Goal: Task Accomplishment & Management: Use online tool/utility

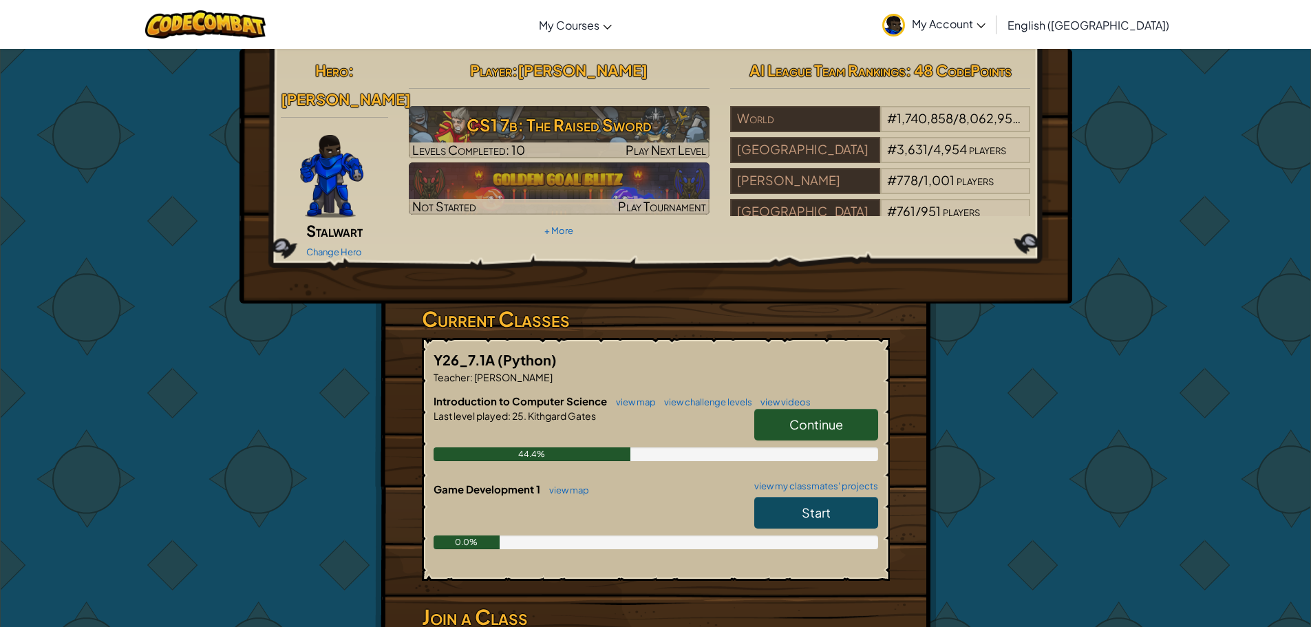
click at [848, 409] on link "Continue" at bounding box center [816, 425] width 124 height 32
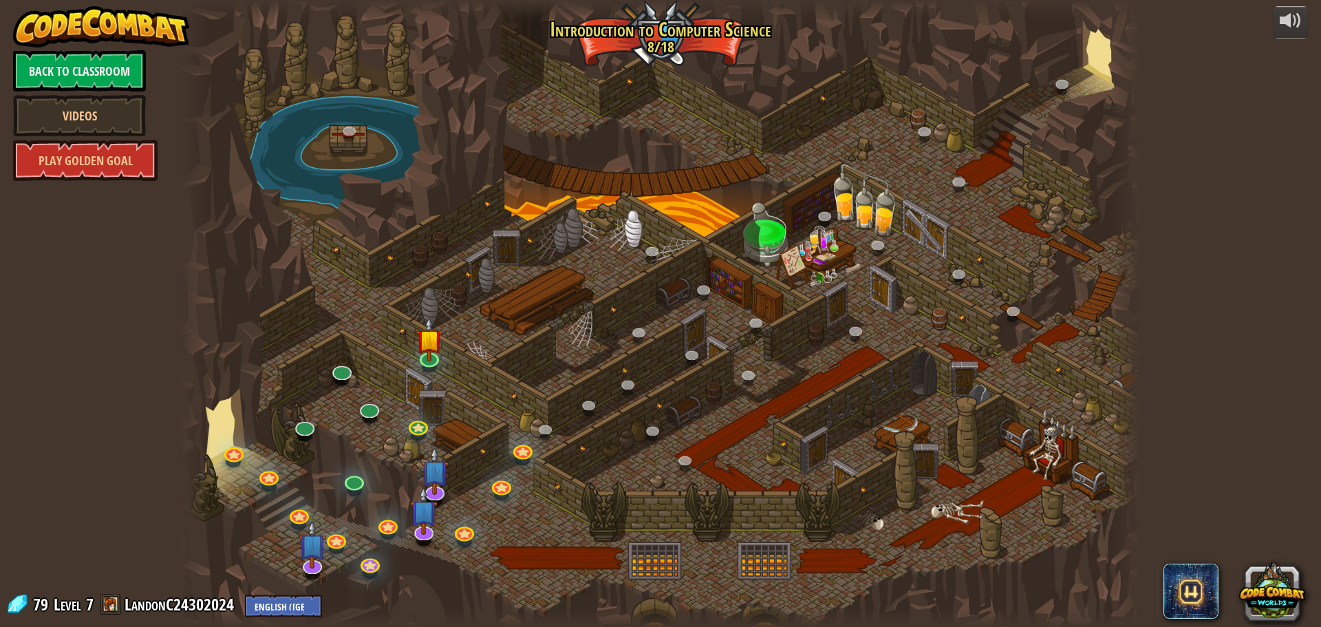
drag, startPoint x: 846, startPoint y: 387, endPoint x: 738, endPoint y: 405, distance: 110.2
click at [738, 405] on div at bounding box center [660, 313] width 959 height 627
click at [1061, 80] on link at bounding box center [1064, 86] width 28 height 28
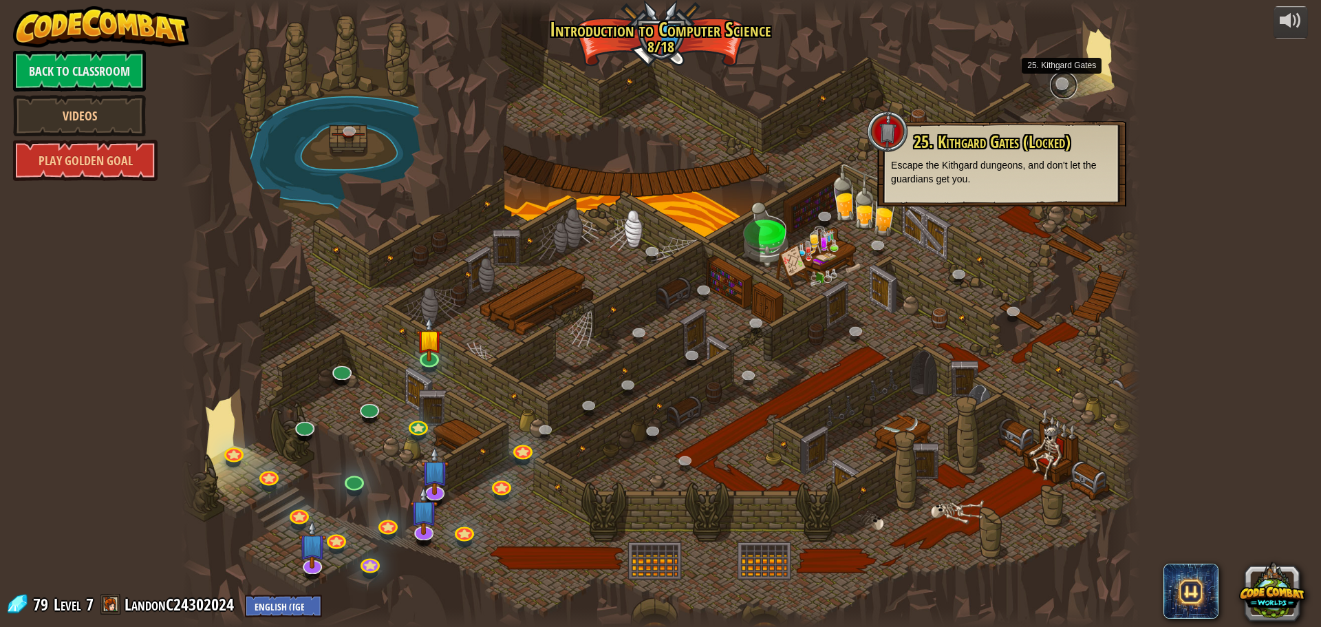
click at [1061, 80] on link at bounding box center [1064, 86] width 28 height 28
click at [429, 359] on link at bounding box center [429, 355] width 28 height 28
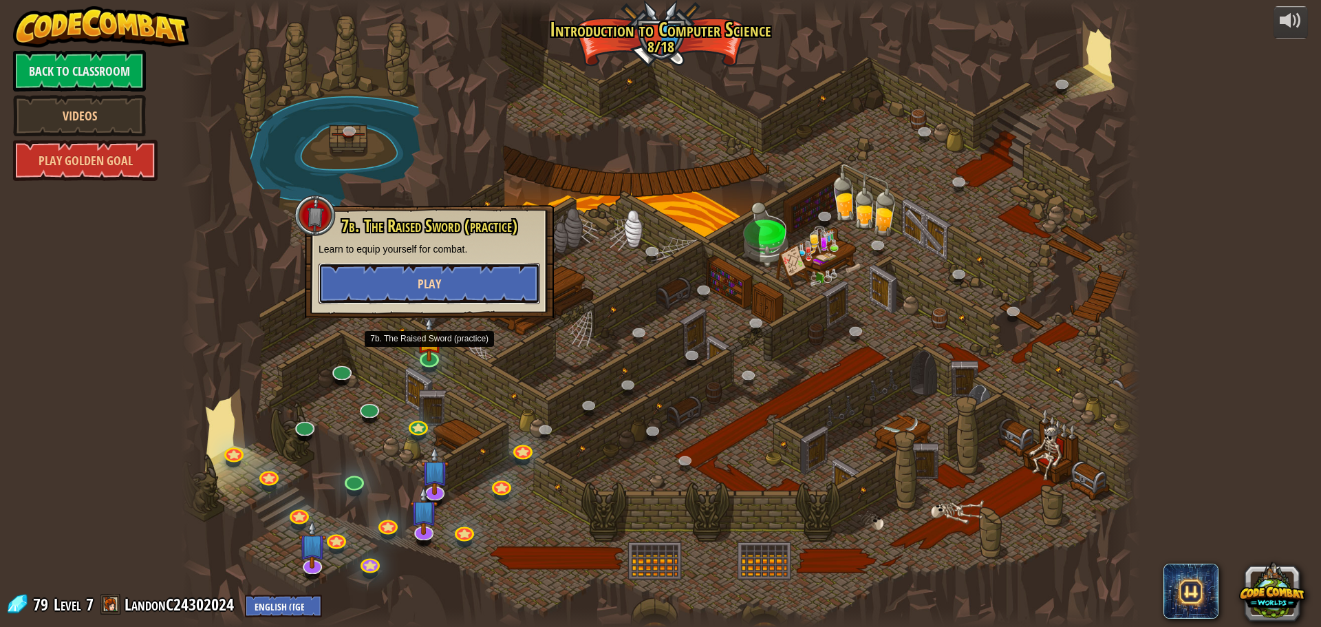
click at [475, 279] on button "Play" at bounding box center [430, 283] width 222 height 41
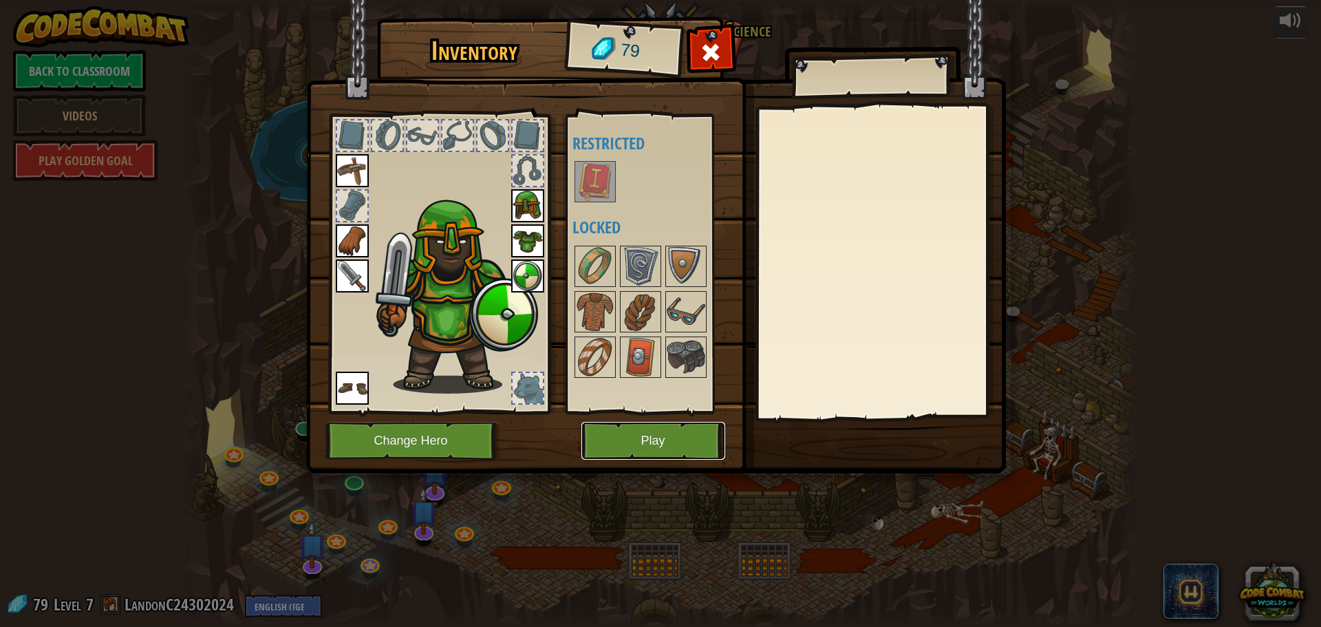
click at [658, 425] on button "Play" at bounding box center [653, 441] width 144 height 38
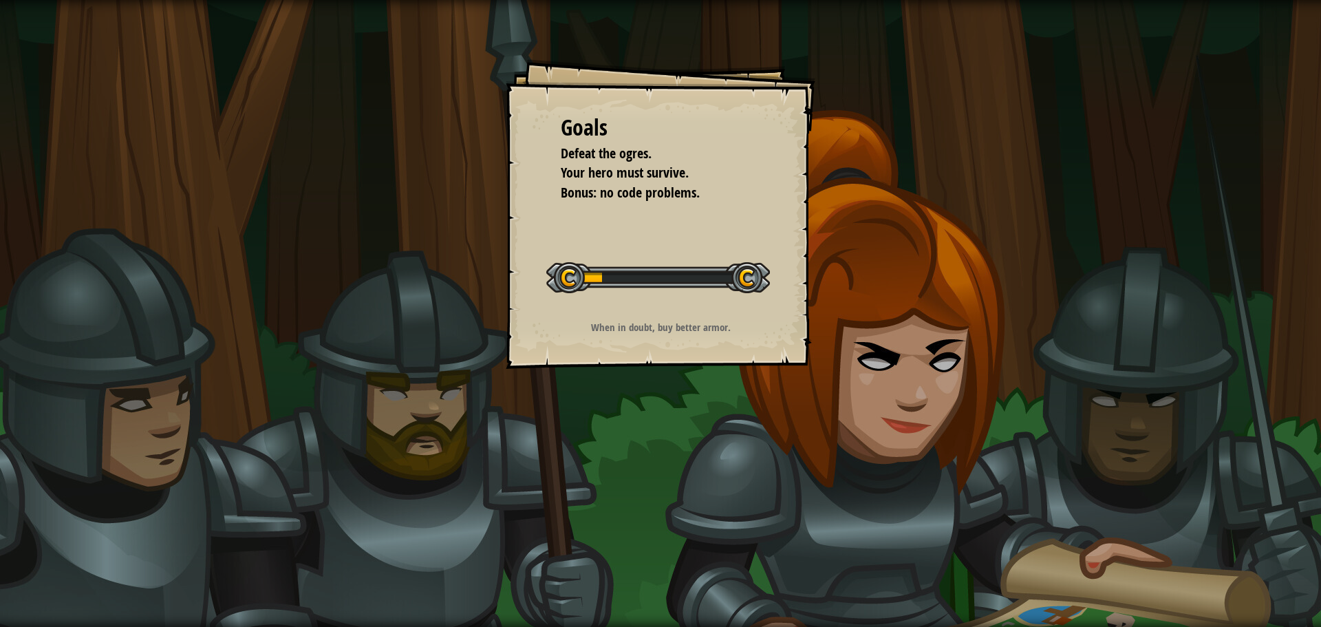
click at [610, 202] on li "Bonus: no code problems." at bounding box center [649, 193] width 213 height 20
click at [635, 273] on div at bounding box center [658, 277] width 224 height 31
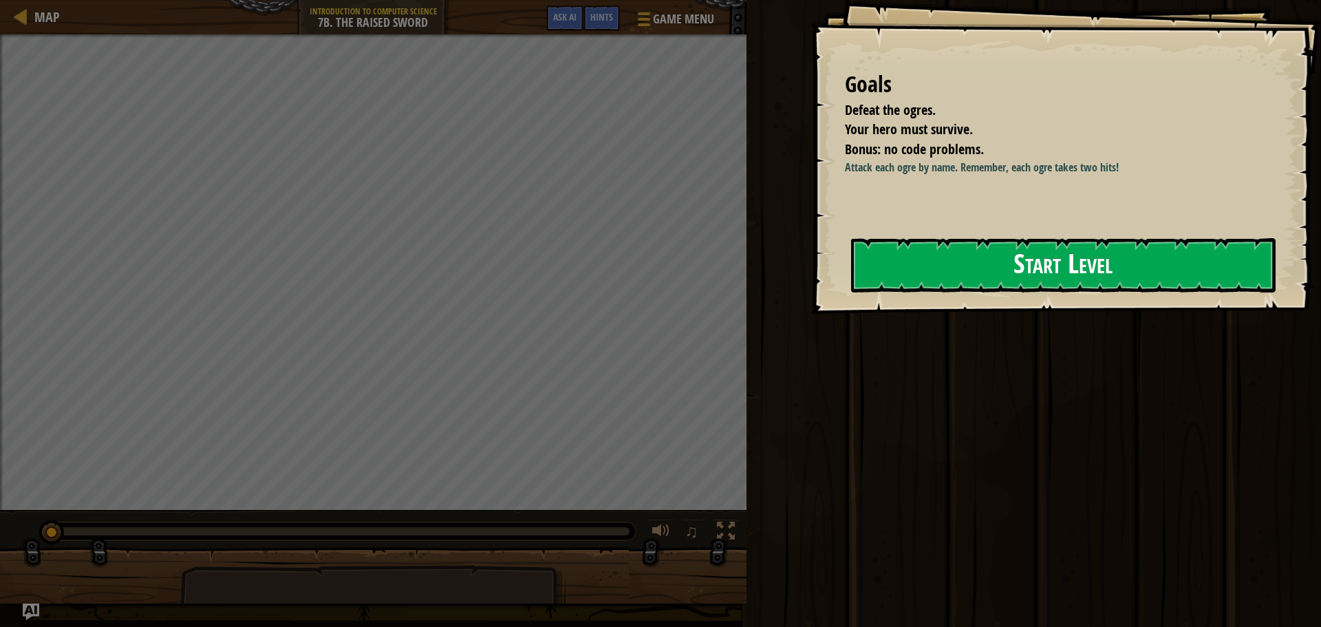
click at [905, 276] on button "Start Level" at bounding box center [1063, 265] width 424 height 54
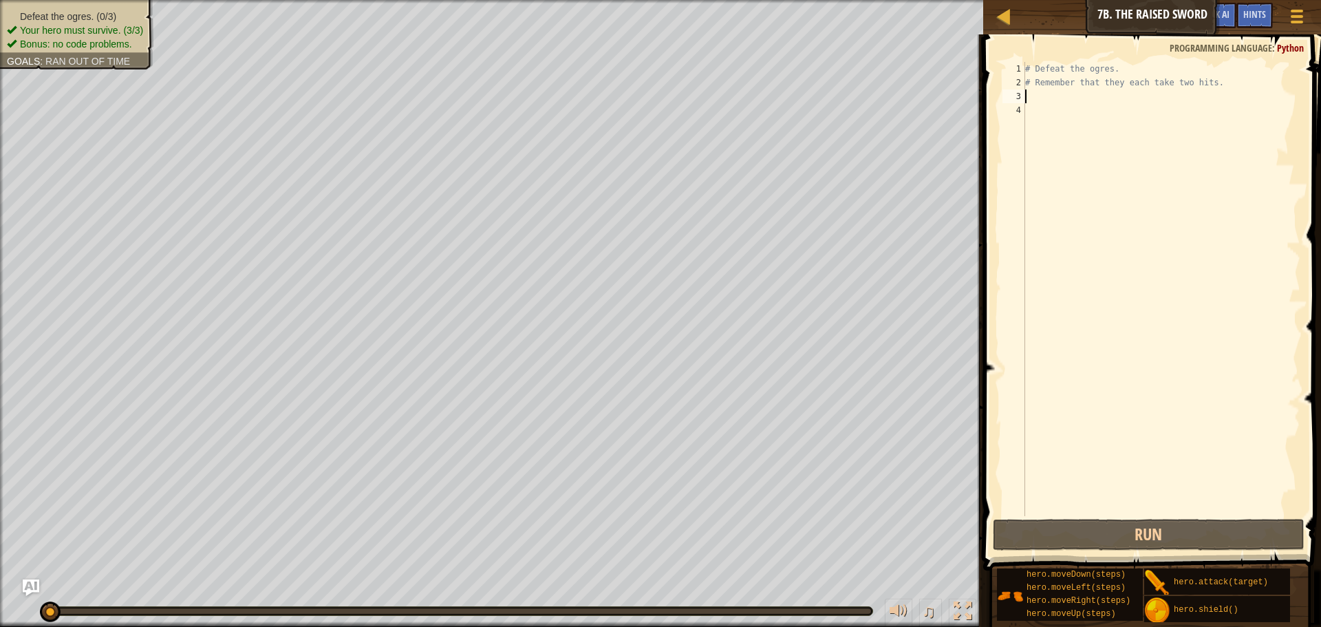
click at [1026, 94] on div "# Defeat the ogres. # Remember that they each take two hits." at bounding box center [1161, 303] width 278 height 482
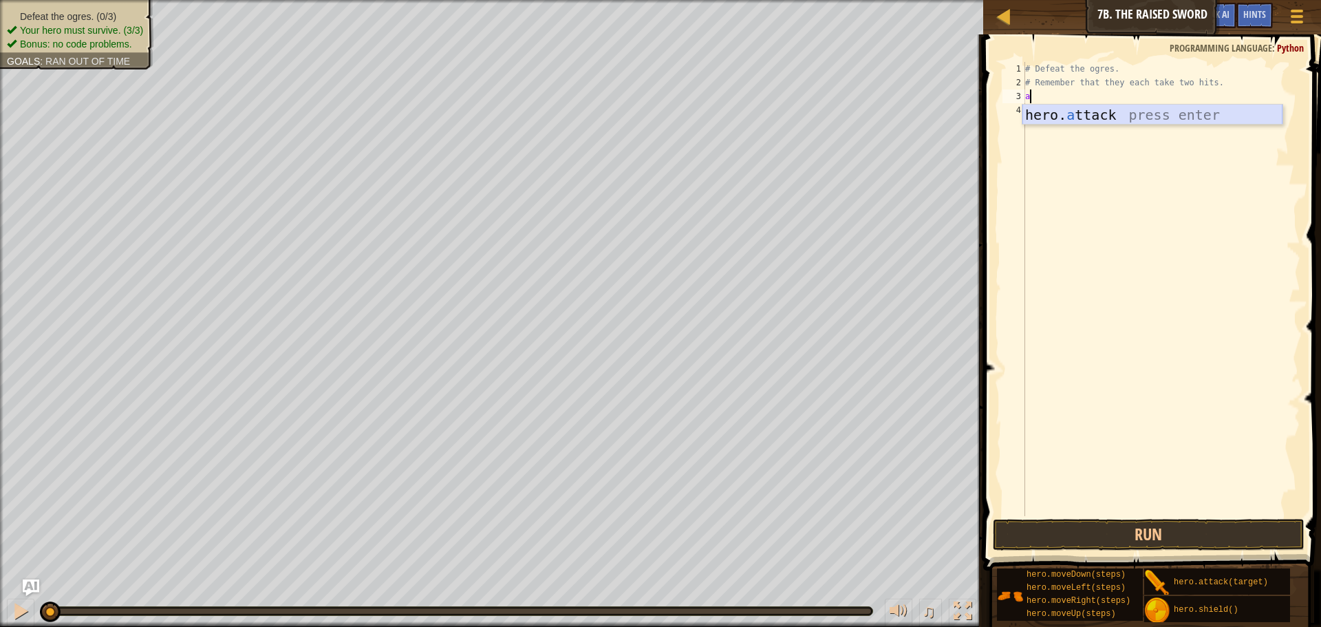
click at [1050, 111] on div "hero. a ttack press enter" at bounding box center [1152, 136] width 260 height 62
type textarea "hero.attack("Rig")"
click at [1044, 112] on div "# Defeat the ogres. # Remember that they each take two hits. hero . attack ( "R…" at bounding box center [1161, 303] width 278 height 482
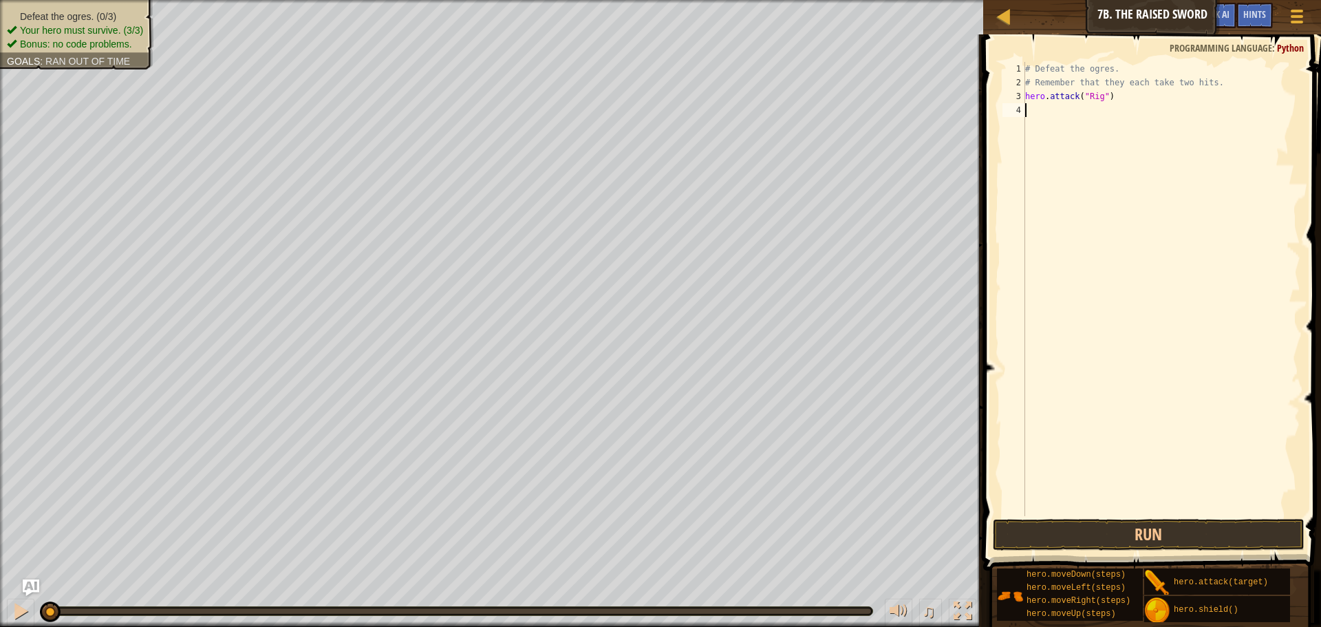
scroll to position [6, 0]
click at [1070, 131] on div "hero. a ttack press enter" at bounding box center [1152, 149] width 260 height 62
type textarea "hero.attack("Gurt")"
click at [1070, 131] on div "# Defeat the ogres. # Remember that they each take two hits. hero . attack ( "R…" at bounding box center [1161, 303] width 278 height 482
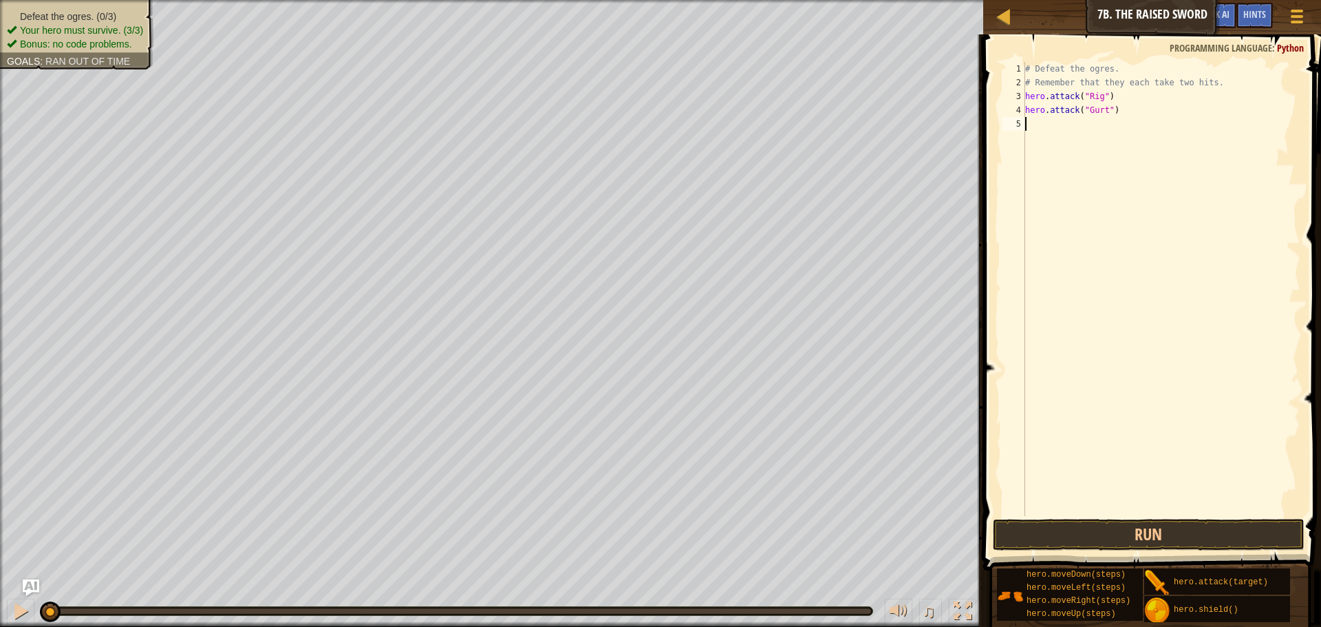
scroll to position [6, 0]
click at [1082, 138] on div "hero. a ttack press enter" at bounding box center [1152, 163] width 260 height 62
click at [1070, 529] on button "Run" at bounding box center [1149, 535] width 312 height 32
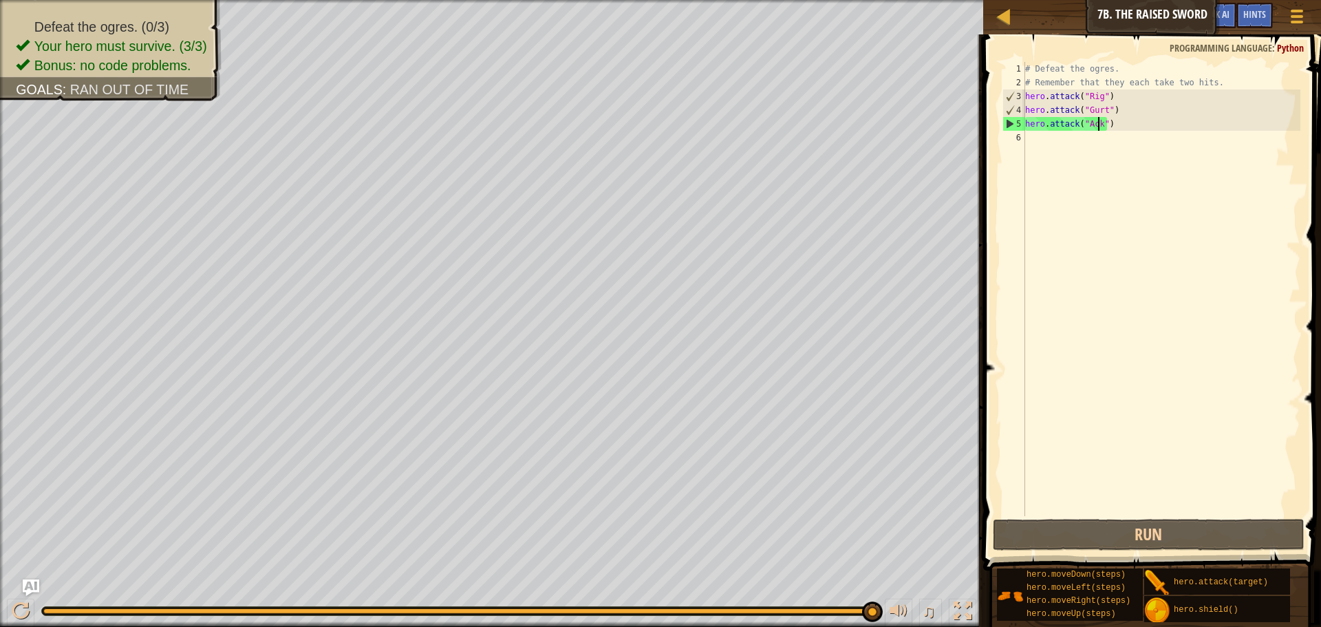
click at [1100, 110] on div "# Defeat the ogres. # Remember that they each take two hits. hero . attack ( "R…" at bounding box center [1161, 303] width 278 height 482
click at [1101, 107] on div "# Defeat the ogres. # Remember that they each take two hits. hero . attack ( "R…" at bounding box center [1161, 303] width 278 height 482
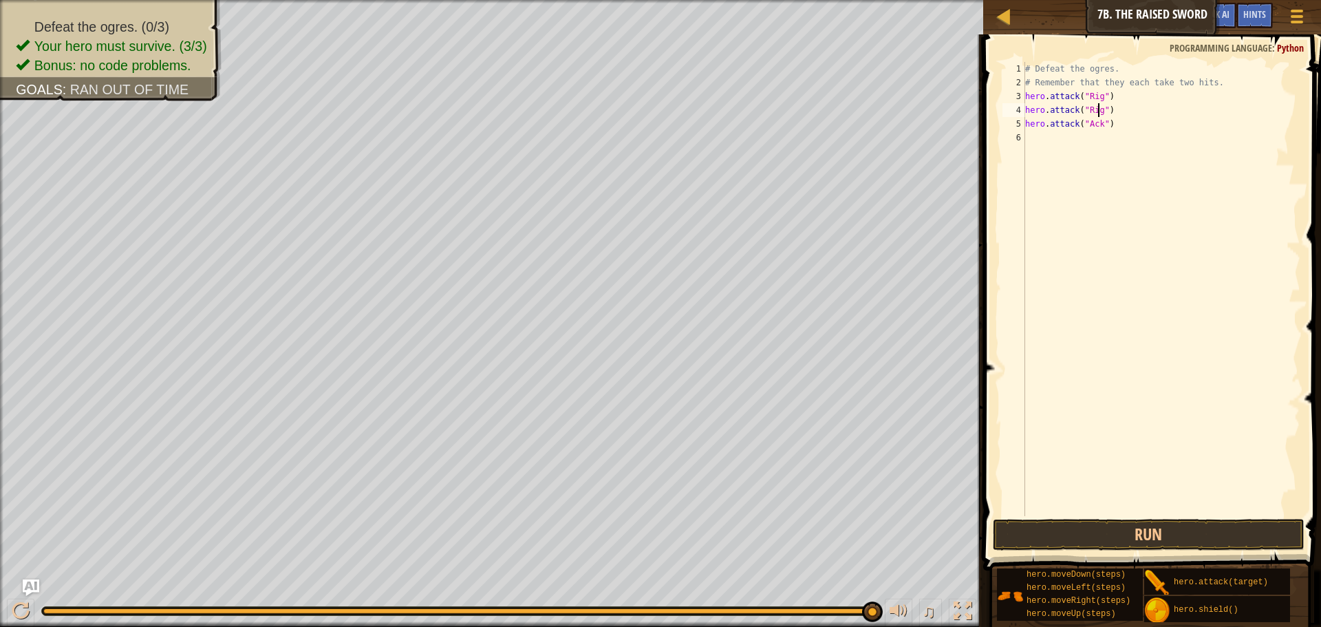
click at [1097, 128] on div "# Defeat the ogres. # Remember that they each take two hits. hero . attack ( "R…" at bounding box center [1161, 303] width 278 height 482
type textarea "hero.attack("Gurt")"
click at [1068, 523] on button "Run" at bounding box center [1149, 535] width 312 height 32
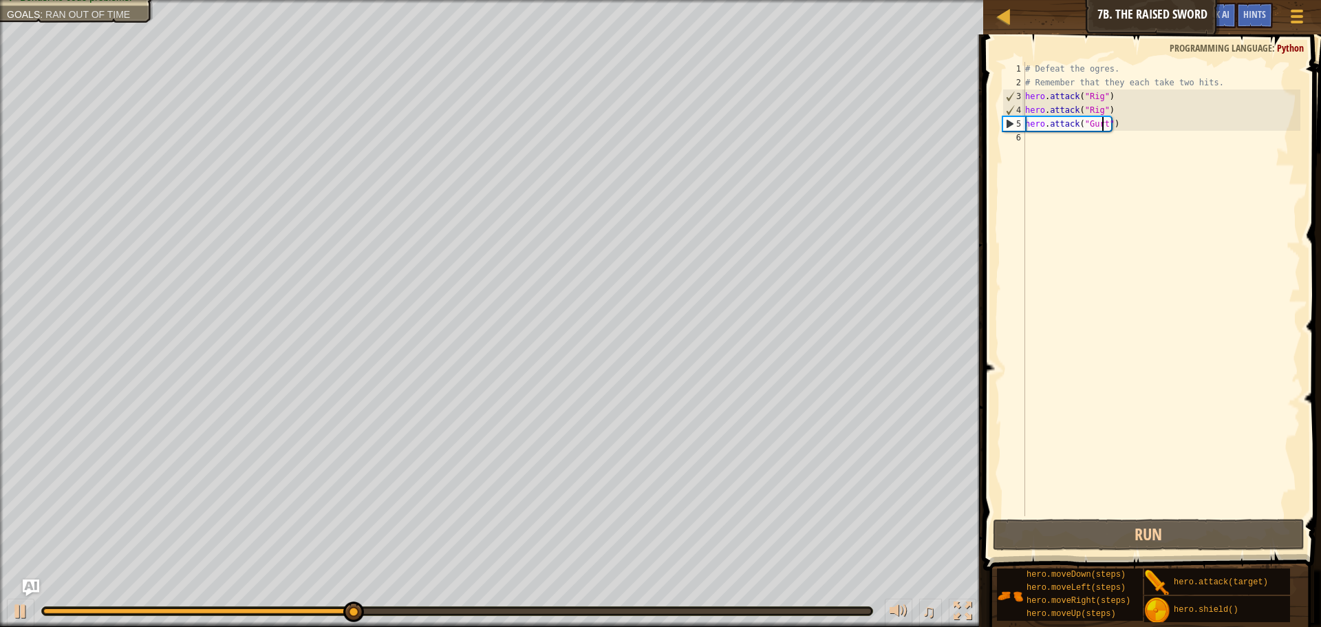
click at [1027, 138] on div "# Defeat the ogres. # Remember that they each take two hits. hero . attack ( "R…" at bounding box center [1161, 303] width 278 height 482
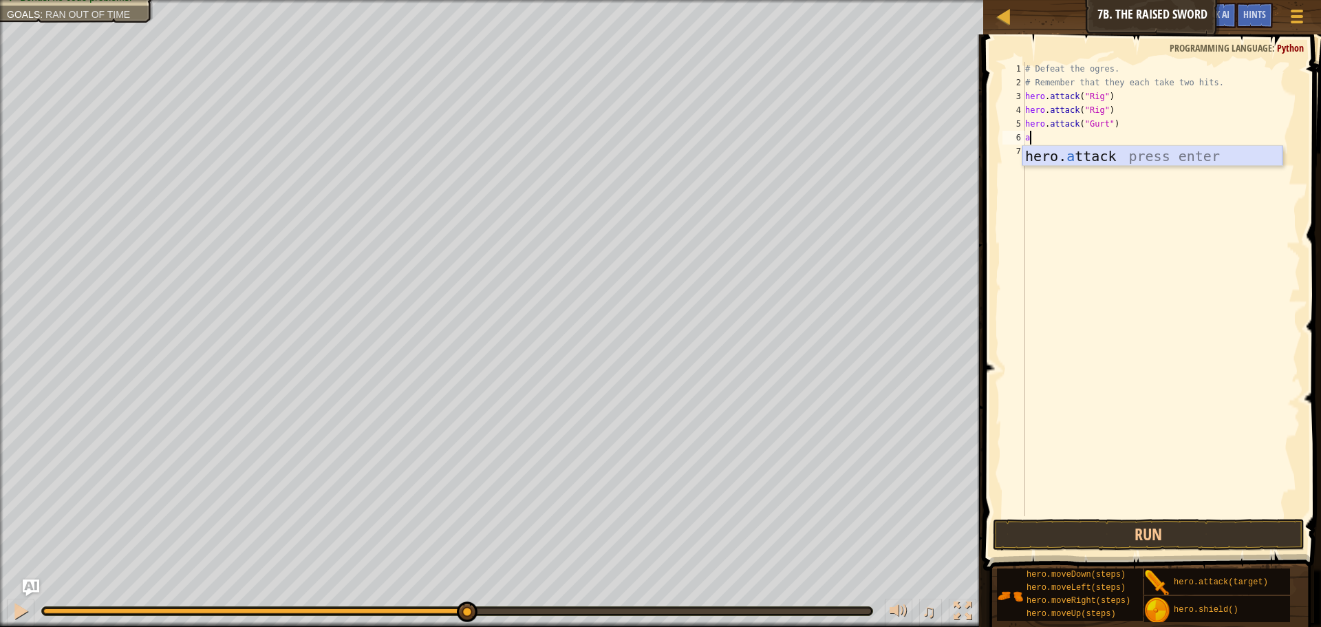
click at [1048, 160] on div "hero. a ttack press enter" at bounding box center [1152, 177] width 260 height 62
type textarea "hero.attack("Gurt")"
click at [1046, 153] on div "# Defeat the ogres. # Remember that they each take two hits. hero . attack ( "R…" at bounding box center [1161, 303] width 278 height 482
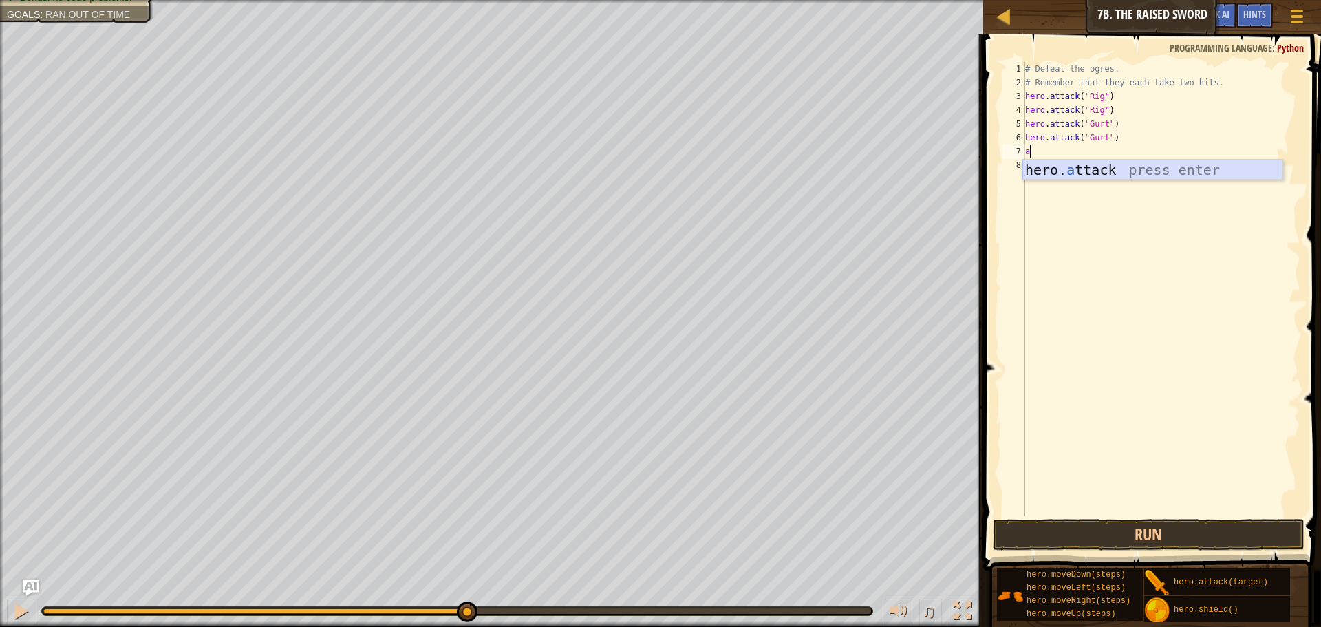
click at [1134, 165] on div "hero. a ttack press enter" at bounding box center [1152, 191] width 260 height 62
type textarea "hero.attack("Enemy Name")"
click at [1038, 169] on div "# Defeat the ogres. # Remember that they each take two hits. hero . attack ( "R…" at bounding box center [1161, 303] width 278 height 482
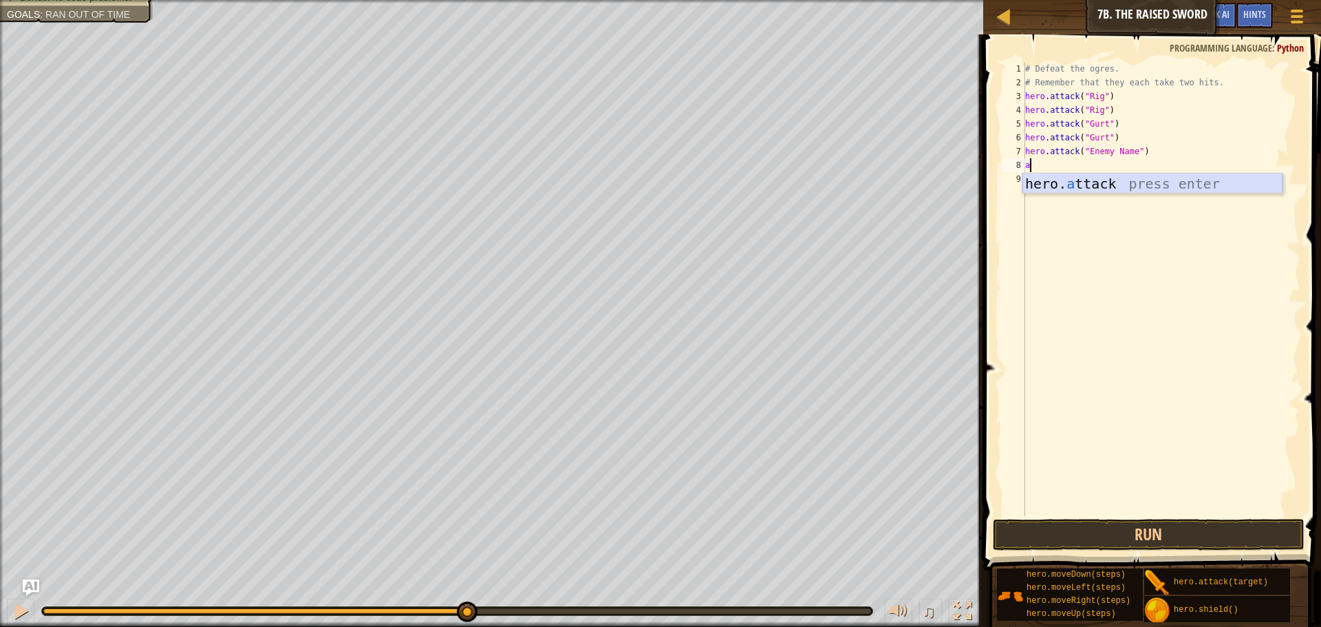
click at [1092, 182] on div "hero. a ttack press enter" at bounding box center [1152, 204] width 260 height 62
click at [1124, 149] on div "# Defeat the ogres. # Remember that they each take two hits. hero . attack ( "R…" at bounding box center [1161, 303] width 278 height 482
click at [1126, 151] on div "# Defeat the ogres. # Remember that they each take two hits. hero . attack ( "R…" at bounding box center [1161, 303] width 278 height 482
click at [1127, 151] on div "# Defeat the ogres. # Remember that they each take two hits. hero . attack ( "R…" at bounding box center [1161, 303] width 278 height 482
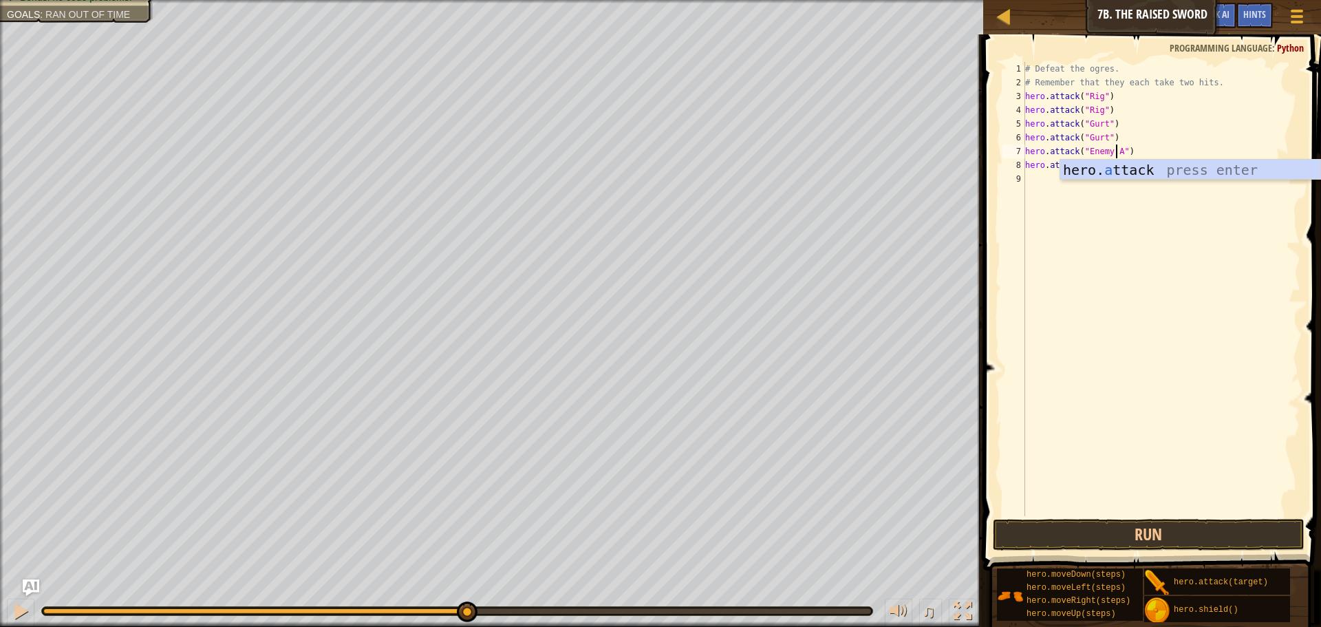
scroll to position [6, 8]
type textarea "hero.attack("Enemy Ack")"
click at [1112, 183] on div "# Defeat the ogres. # Remember that they each take two hits. hero . attack ( "R…" at bounding box center [1161, 303] width 278 height 482
click at [1127, 168] on div "# Defeat the ogres. # Remember that they each take two hits. hero . attack ( "R…" at bounding box center [1161, 303] width 278 height 482
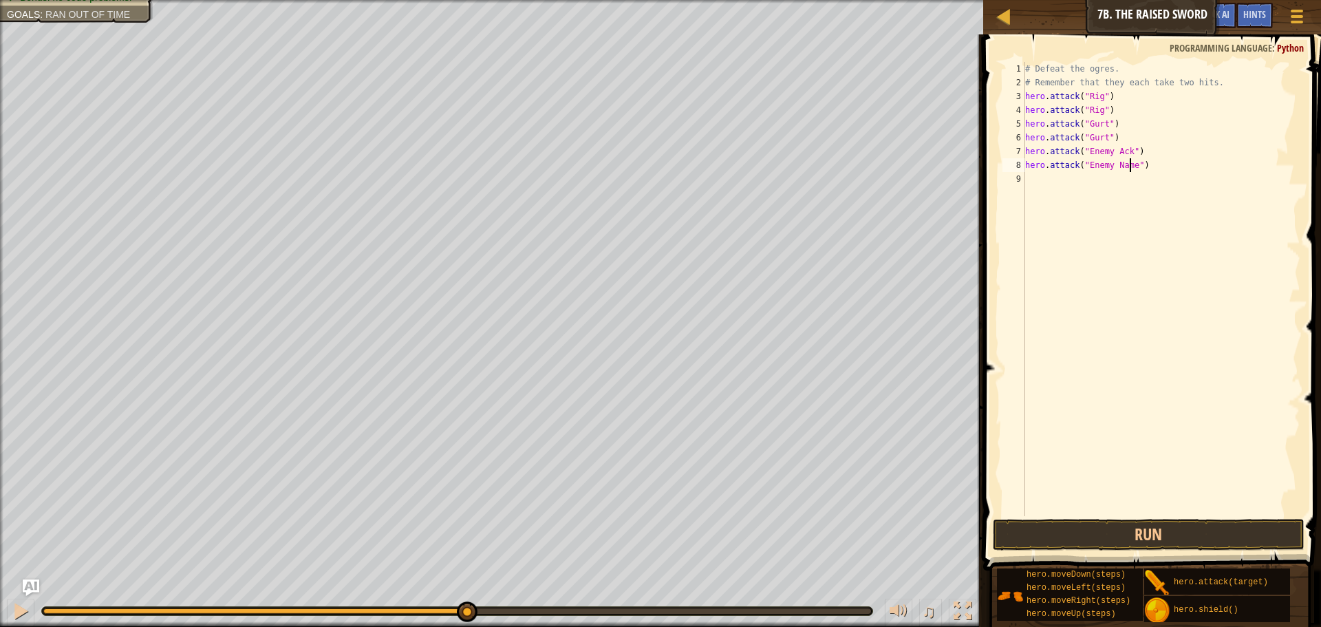
click at [1129, 164] on div "# Defeat the ogres. # Remember that they each take two hits. hero . attack ( "R…" at bounding box center [1161, 303] width 278 height 482
click at [1103, 151] on div "# Defeat the ogres. # Remember that they each take two hits. hero . attack ( "R…" at bounding box center [1161, 303] width 278 height 482
click at [1106, 151] on div "# Defeat the ogres. # Remember that they each take two hits. hero . attack ( "R…" at bounding box center [1161, 303] width 278 height 482
click at [1103, 151] on div "# Defeat the ogres. # Remember that they each take two hits. hero . attack ( "R…" at bounding box center [1161, 303] width 278 height 482
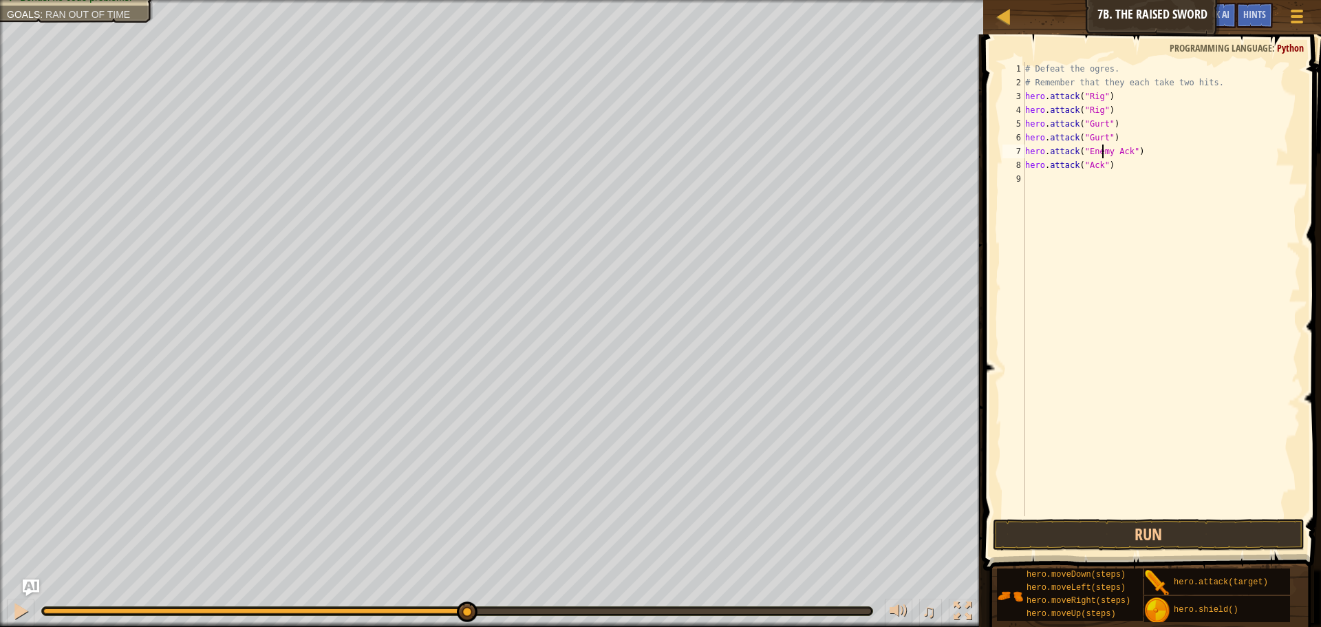
click at [1105, 152] on div "# Defeat the ogres. # Remember that they each take two hits. hero . attack ( "R…" at bounding box center [1161, 303] width 278 height 482
click at [1088, 155] on div "# Defeat the ogres. # Remember that they each take two hits. hero . attack ( "R…" at bounding box center [1161, 303] width 278 height 482
type textarea "hero.attack("Ack")"
click at [1081, 524] on button "Run" at bounding box center [1149, 535] width 312 height 32
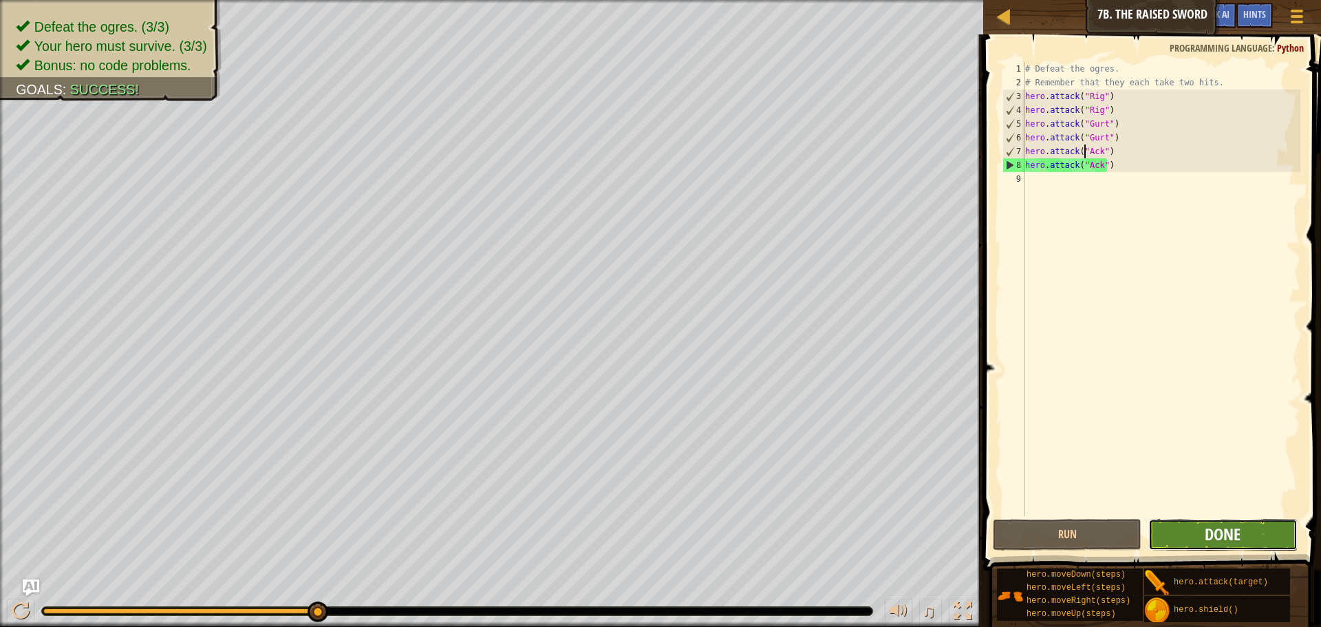
click at [1206, 528] on span "Done" at bounding box center [1223, 534] width 36 height 22
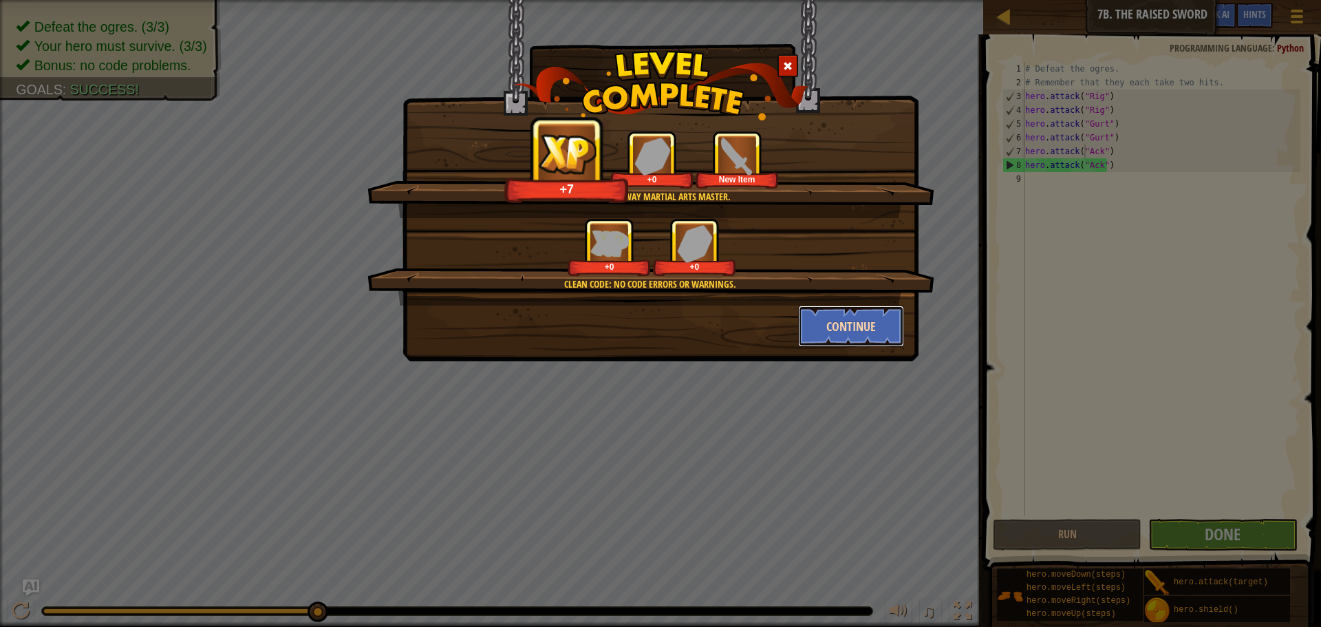
click at [856, 317] on button "Continue" at bounding box center [851, 325] width 107 height 41
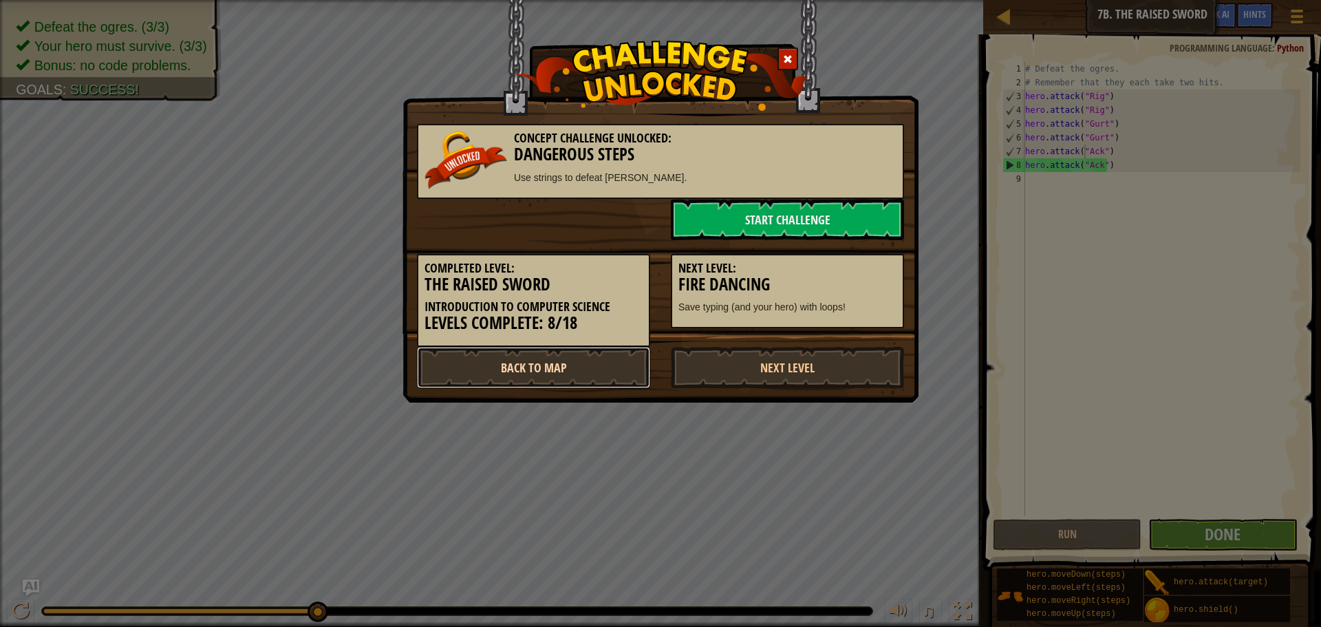
click at [484, 375] on link "Back to Map" at bounding box center [533, 367] width 233 height 41
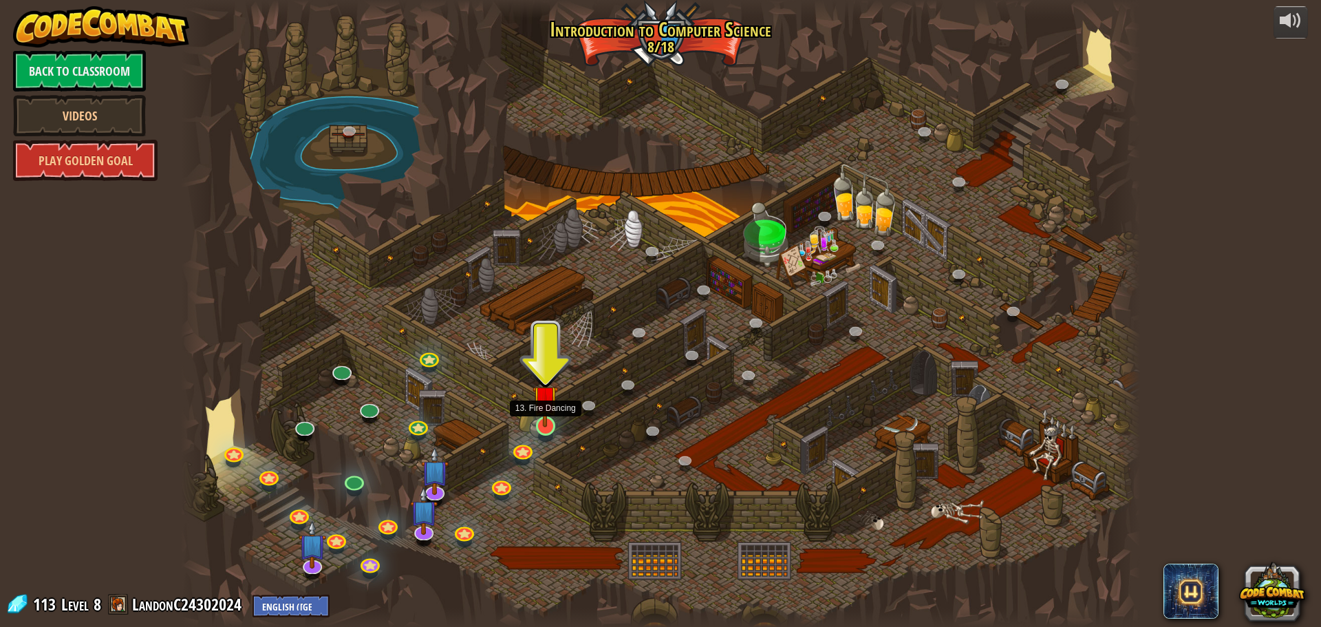
click at [543, 409] on img at bounding box center [544, 398] width 25 height 58
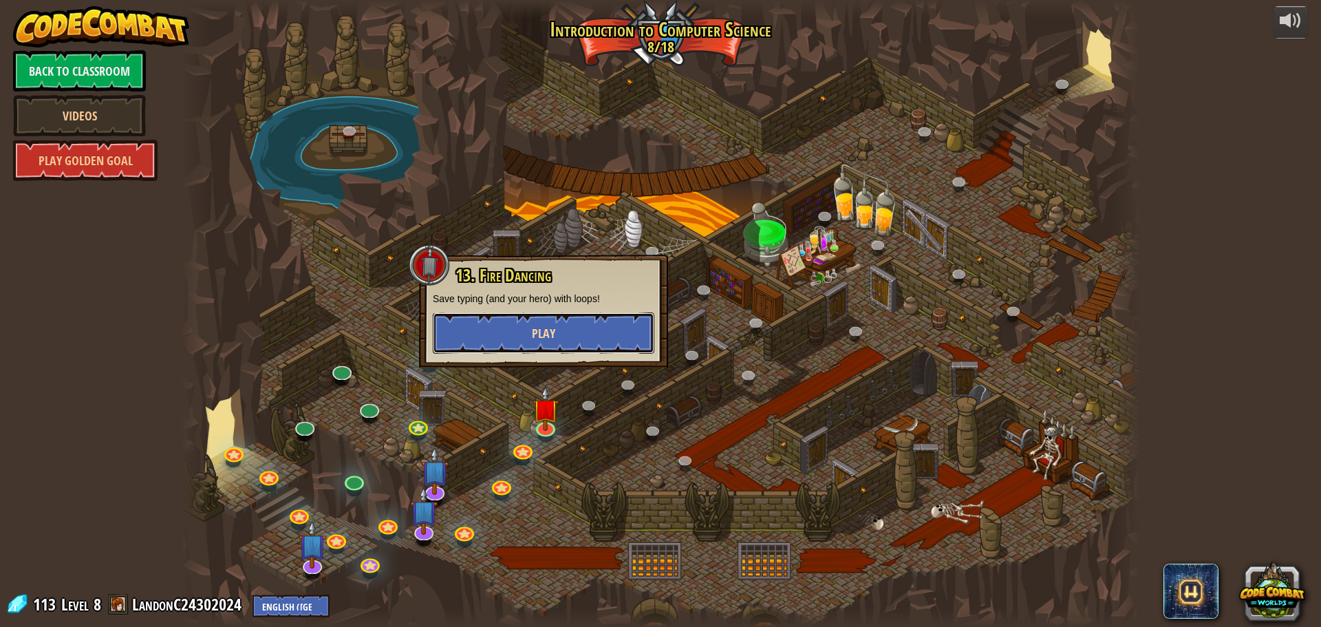
click at [554, 328] on span "Play" at bounding box center [543, 333] width 23 height 17
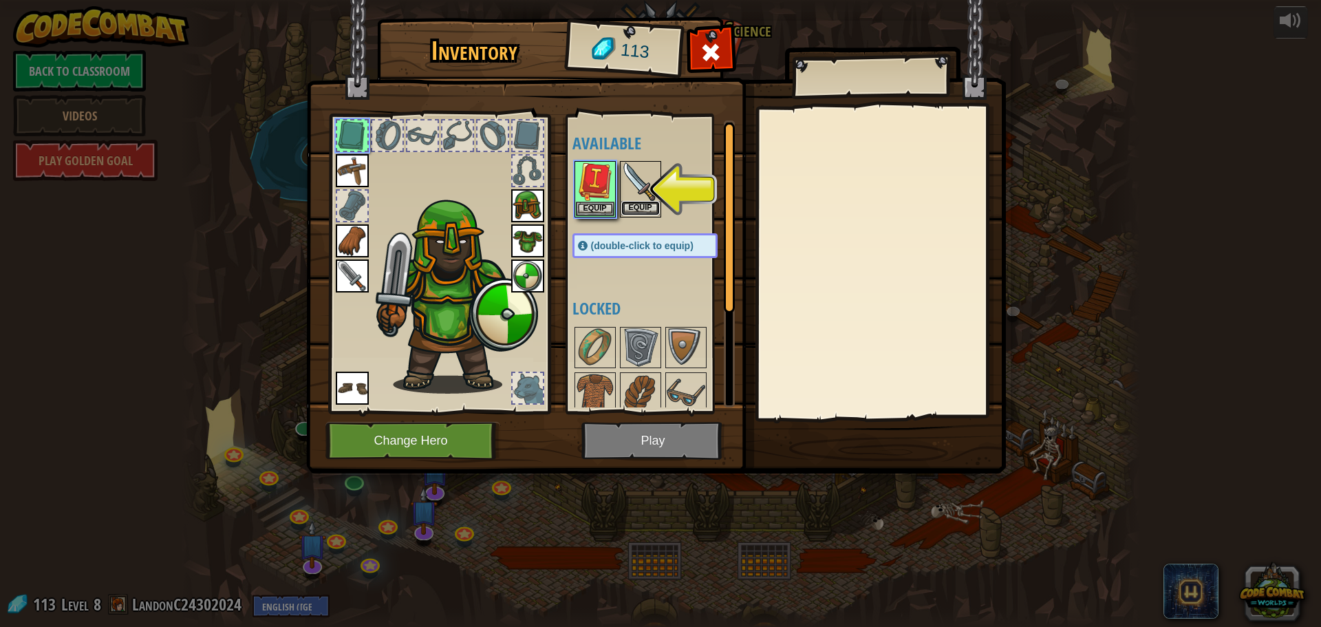
click at [634, 209] on button "Equip" at bounding box center [640, 208] width 39 height 14
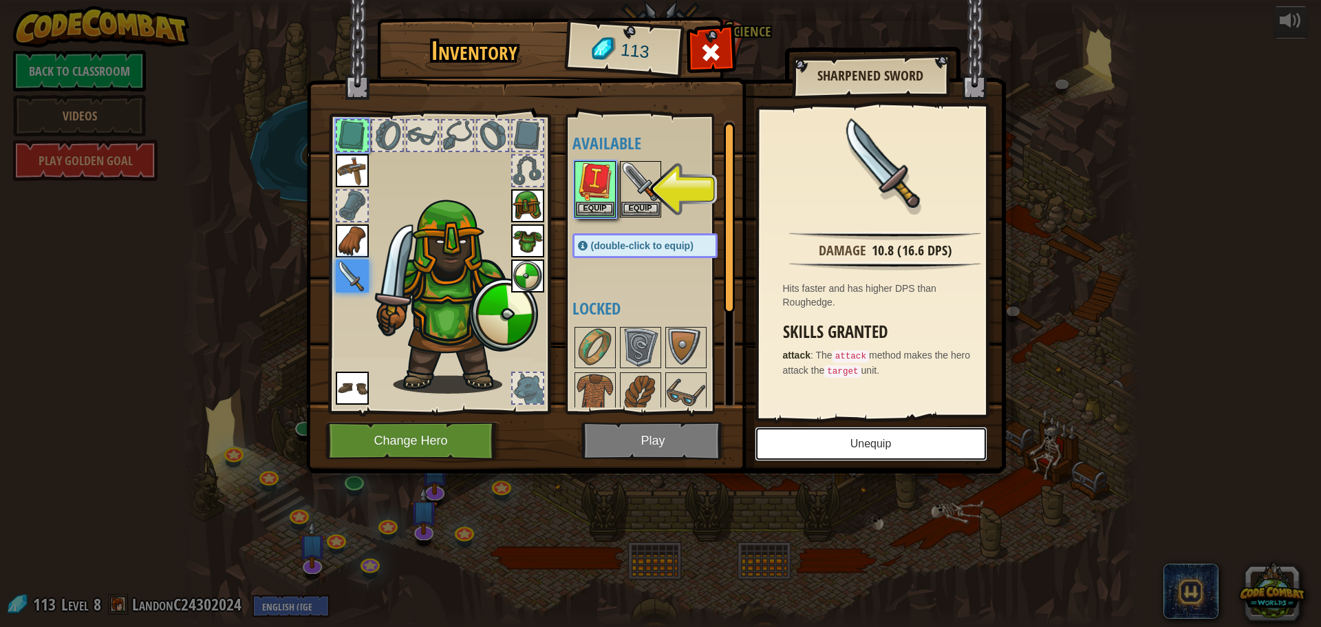
click at [850, 444] on button "Unequip" at bounding box center [871, 444] width 233 height 34
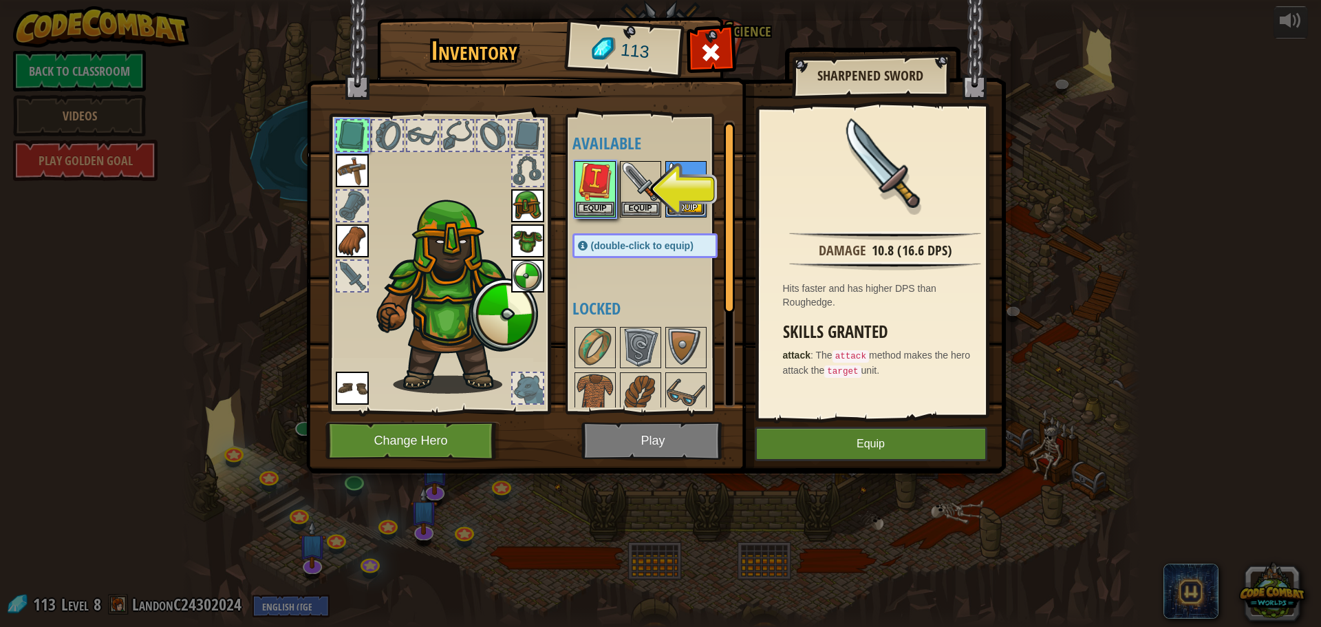
click at [696, 201] on button "Equip" at bounding box center [686, 208] width 39 height 14
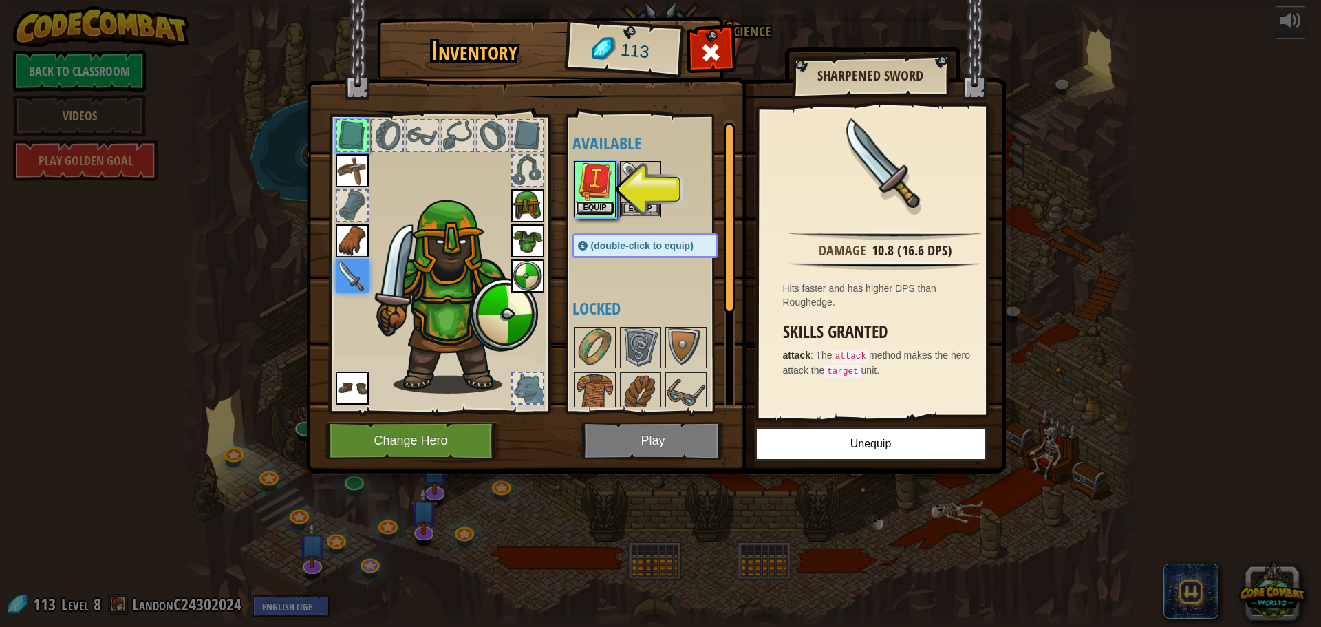
click at [598, 208] on button "Equip" at bounding box center [595, 208] width 39 height 14
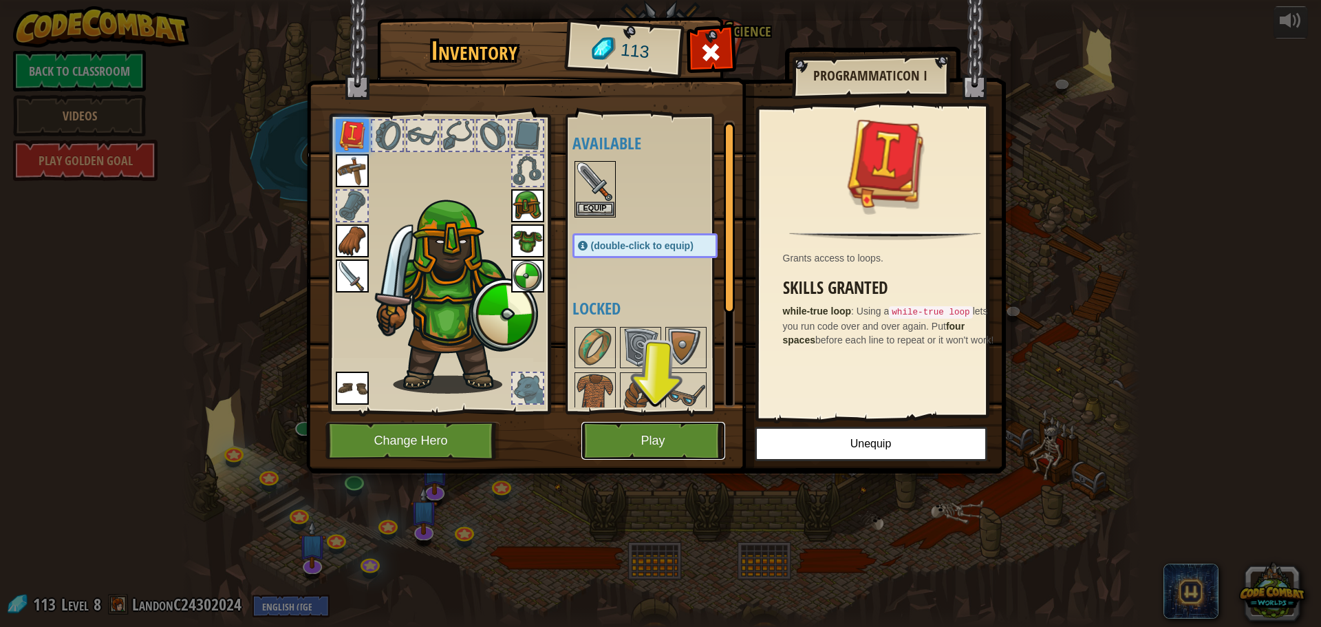
click at [676, 434] on button "Play" at bounding box center [653, 441] width 144 height 38
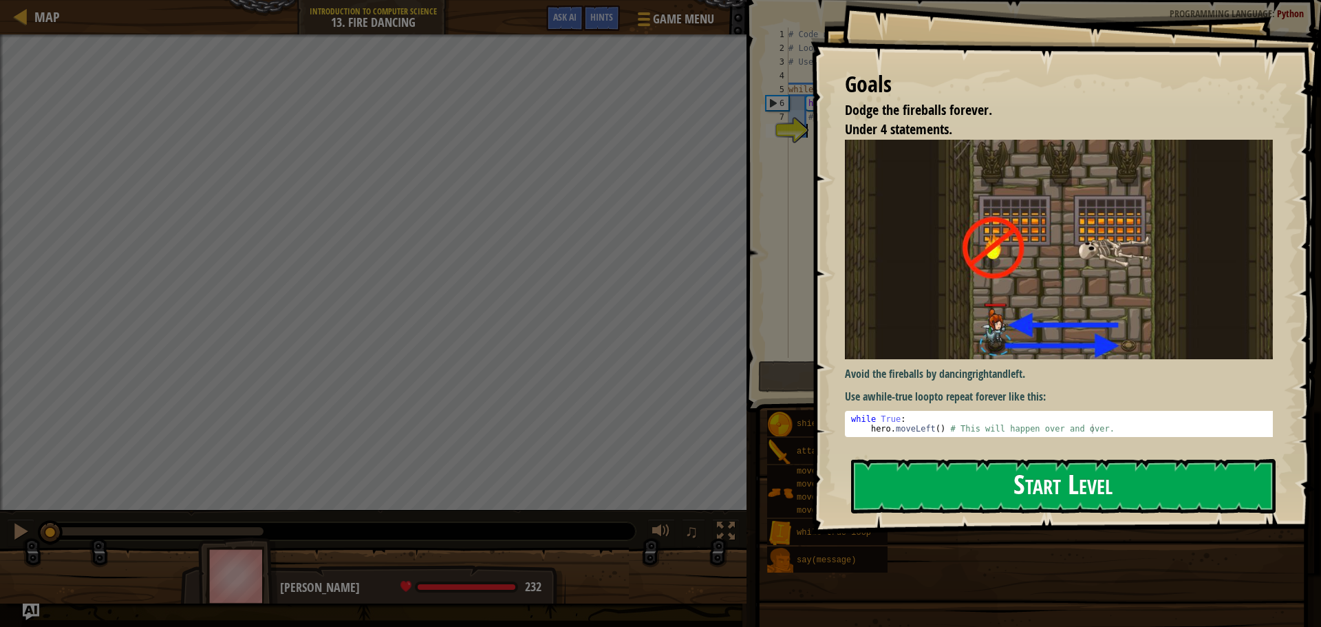
click at [953, 473] on button "Start Level" at bounding box center [1063, 486] width 424 height 54
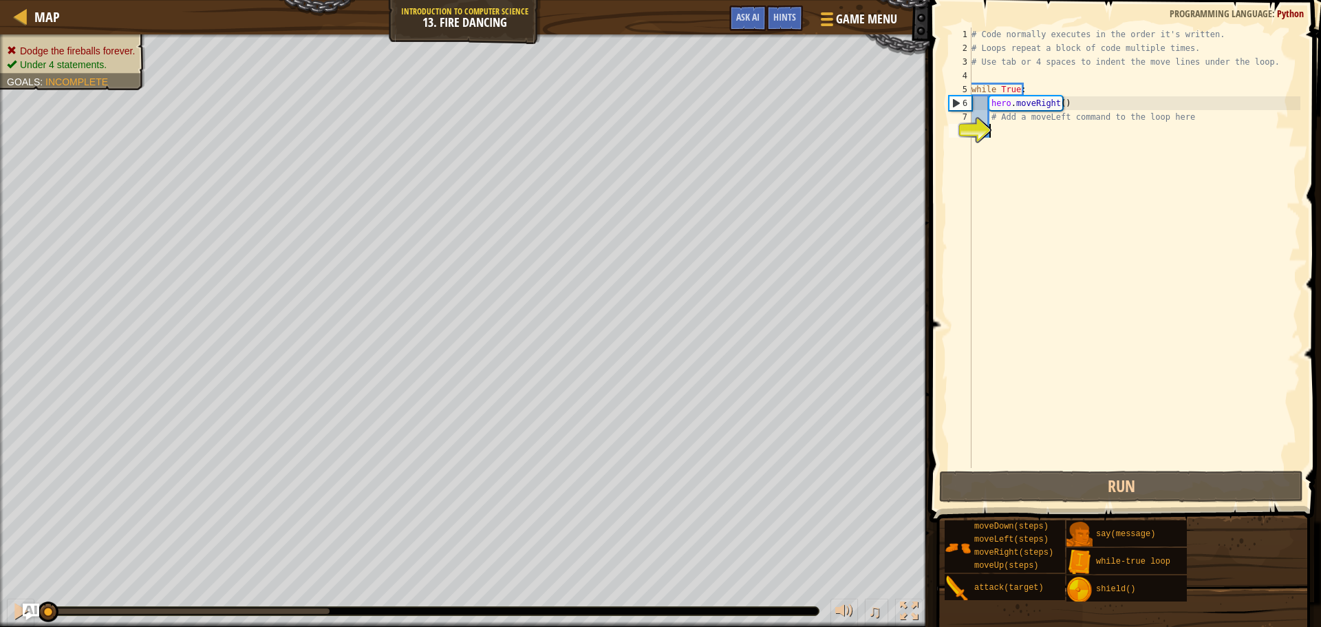
click at [1041, 156] on div "# Code normally executes in the order it's written. # Loops repeat a block of c…" at bounding box center [1135, 262] width 332 height 468
click at [983, 107] on div "# Code normally executes in the order it's written. # Loops repeat a block of c…" at bounding box center [1135, 262] width 332 height 468
type textarea "hero.moveRight()"
click at [976, 103] on div "# Code normally executes in the order it's written. # Loops repeat a block of c…" at bounding box center [1135, 262] width 332 height 468
click at [971, 126] on div "8" at bounding box center [960, 131] width 23 height 14
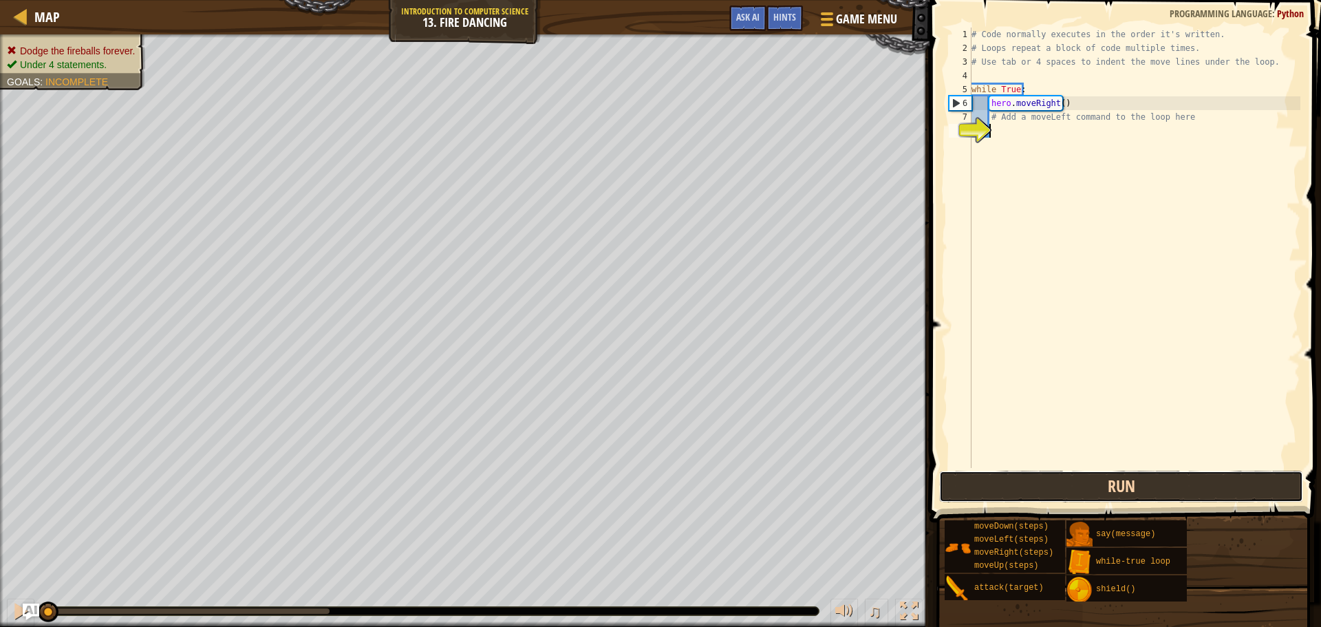
click at [1097, 493] on button "Run" at bounding box center [1121, 487] width 364 height 32
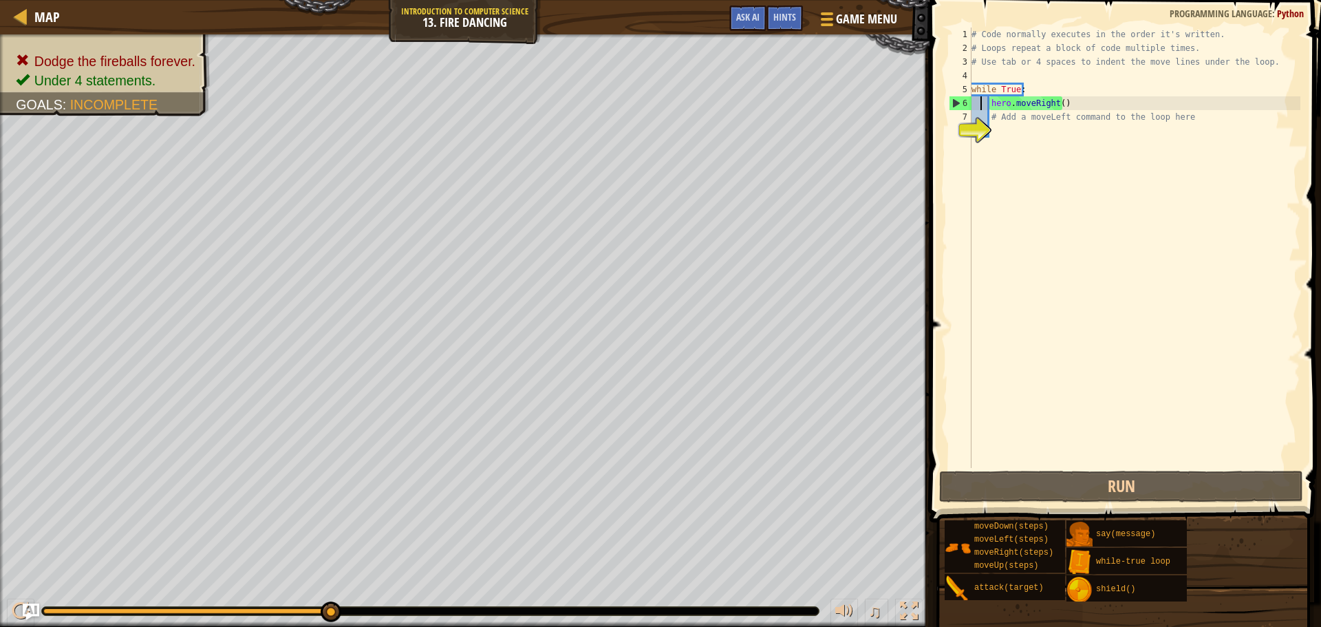
click at [982, 101] on div "# Code normally executes in the order it's written. # Loops repeat a block of c…" at bounding box center [1135, 262] width 332 height 468
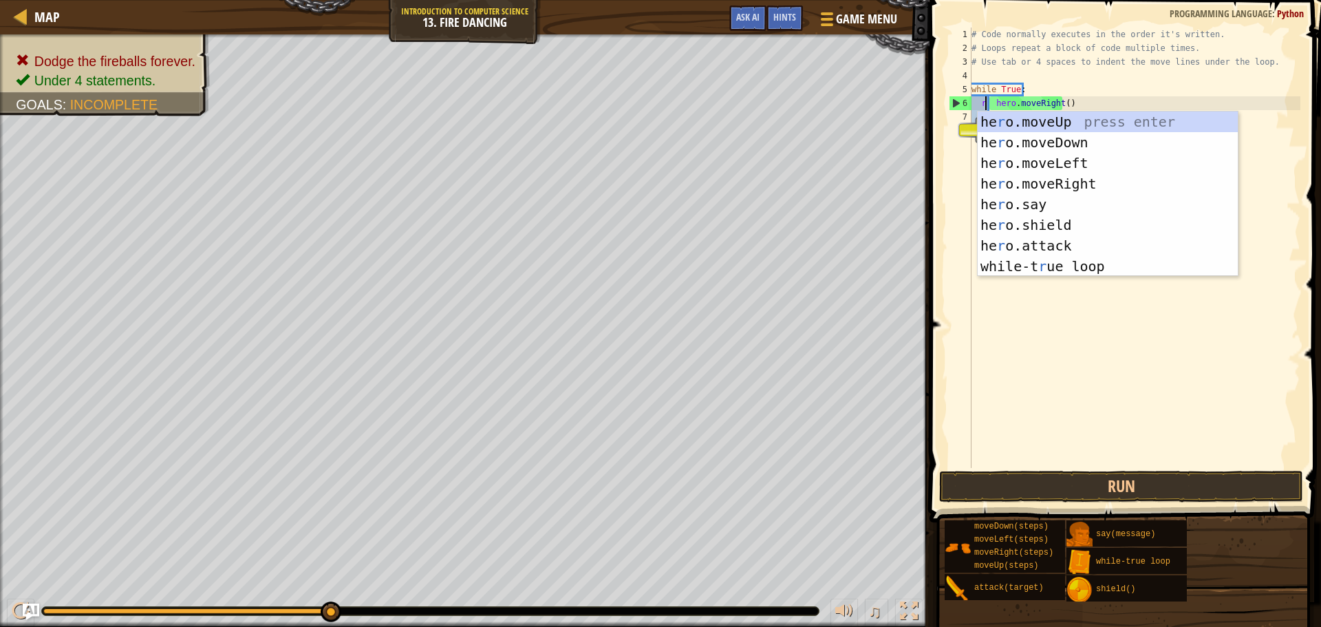
scroll to position [6, 1]
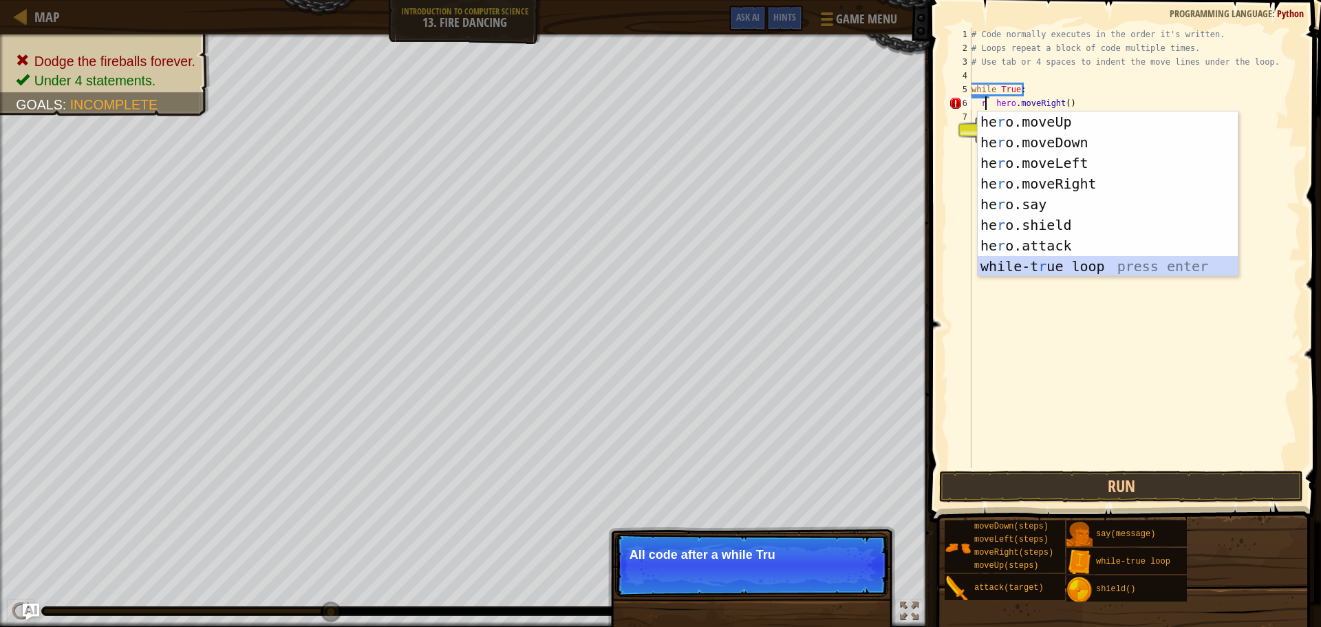
click at [1109, 260] on div "he r o.moveUp press enter he r o.moveDown press enter he r o.moveLeft press ent…" at bounding box center [1108, 214] width 260 height 206
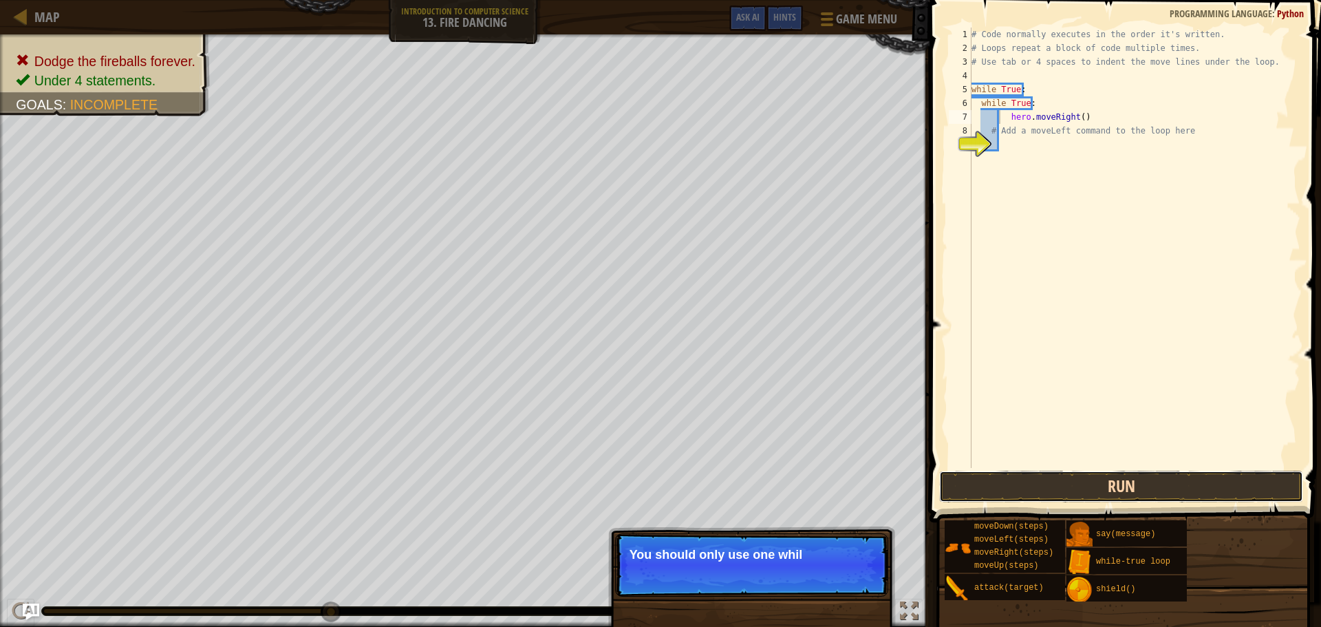
click at [1050, 484] on button "Run" at bounding box center [1121, 487] width 364 height 32
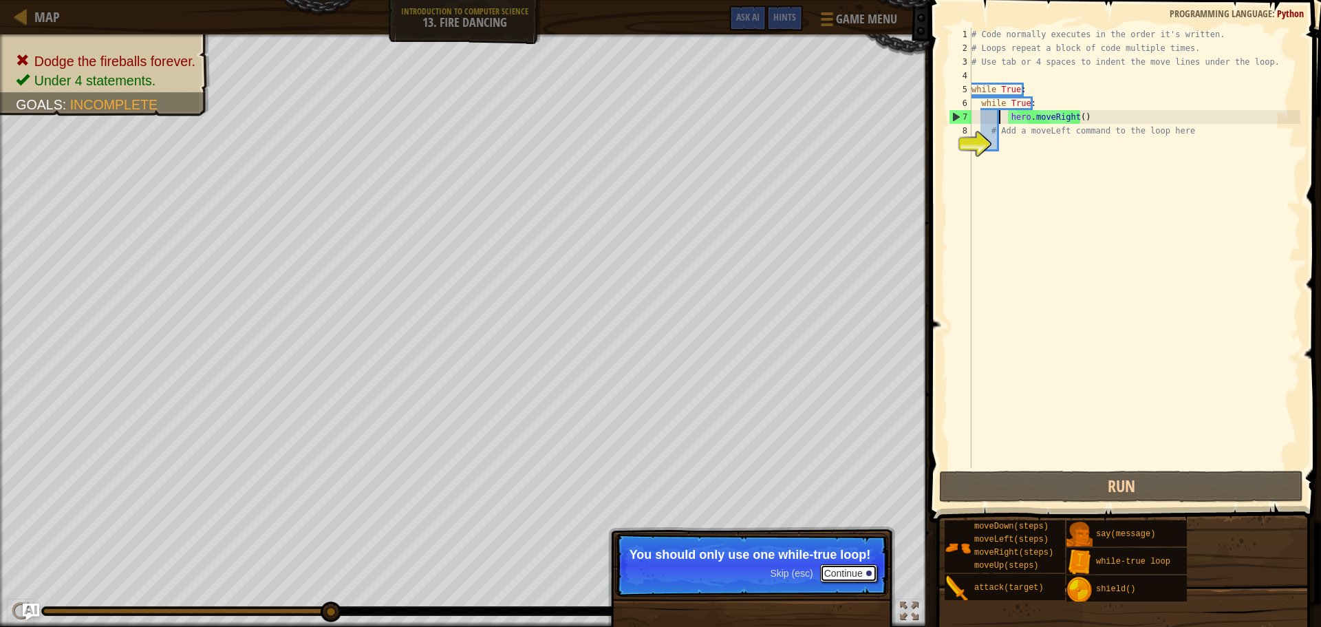
click at [832, 574] on button "Continue" at bounding box center [848, 573] width 57 height 18
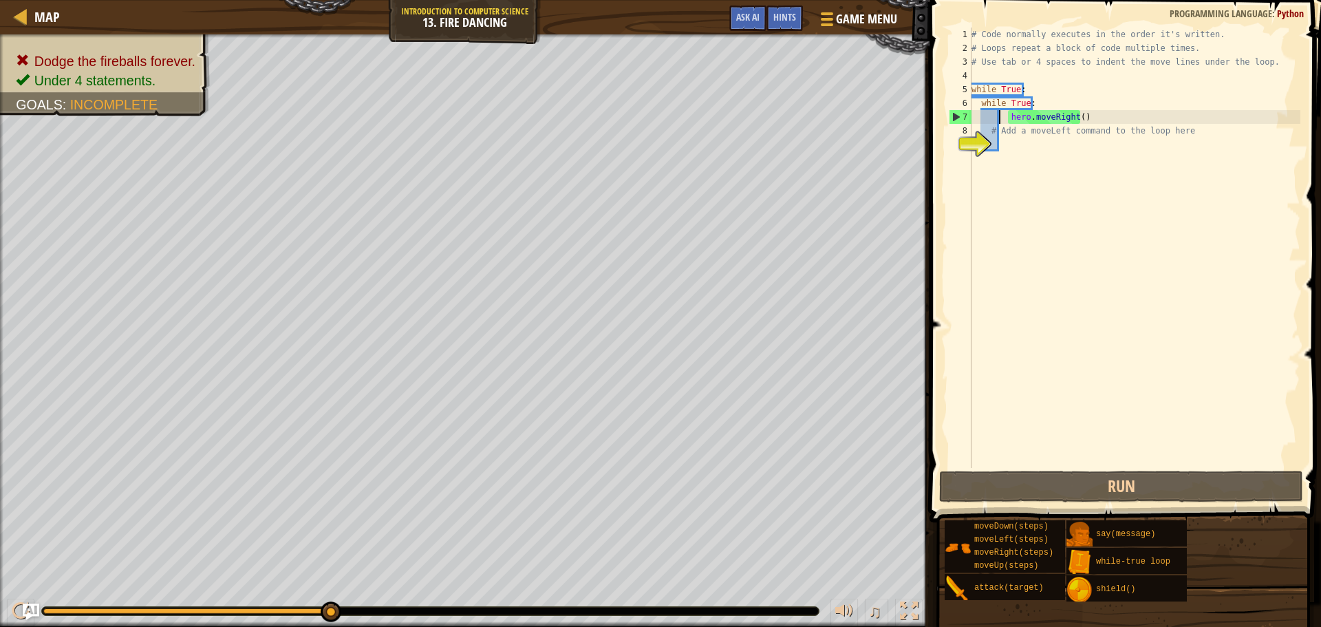
scroll to position [6, 2]
click at [1035, 107] on div "# Code normally executes in the order it's written. # Loops repeat a block of c…" at bounding box center [1135, 262] width 332 height 468
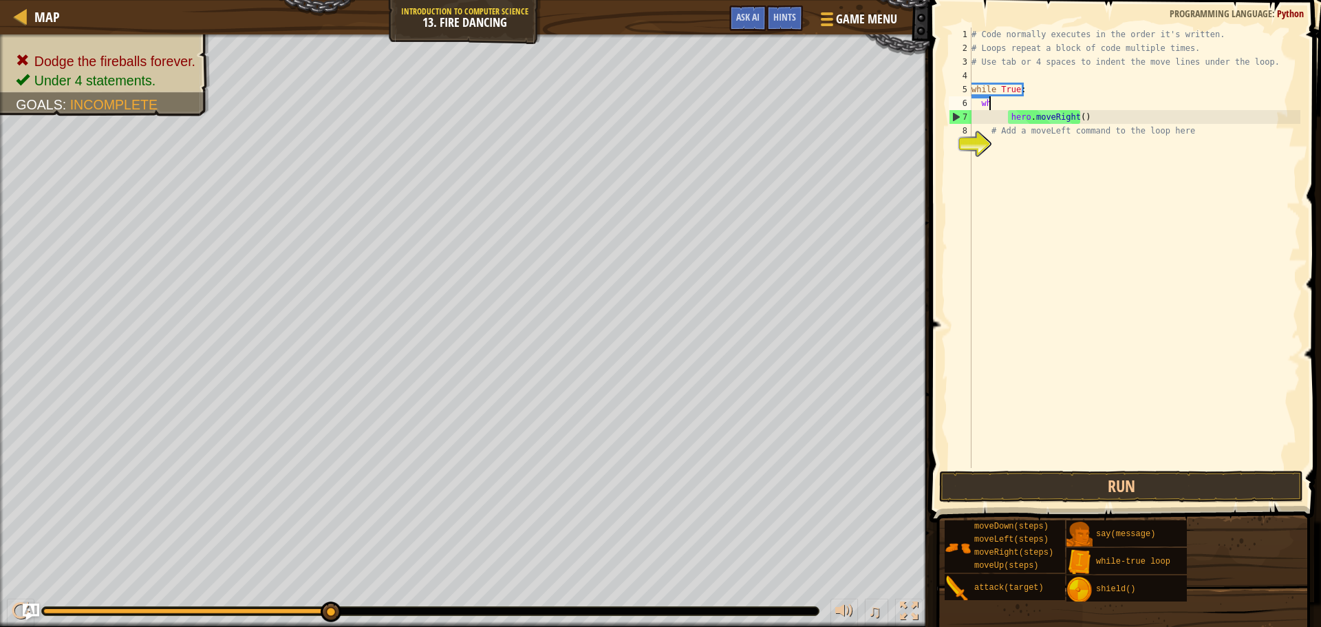
scroll to position [6, 1]
type textarea "w"
click at [1013, 478] on button "Run" at bounding box center [1121, 487] width 364 height 32
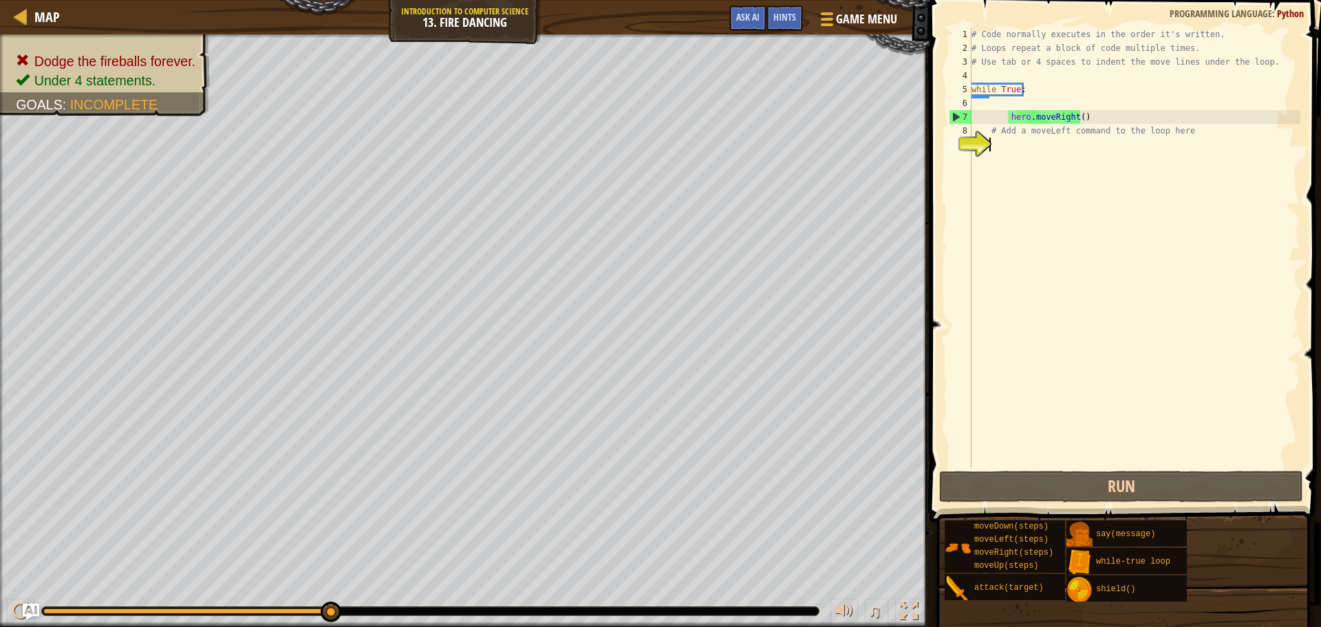
click at [1201, 156] on div "# Code normally executes in the order it's written. # Loops repeat a block of c…" at bounding box center [1135, 262] width 332 height 468
click at [1181, 134] on div "# Code normally executes in the order it's written. # Loops repeat a block of c…" at bounding box center [1135, 262] width 332 height 468
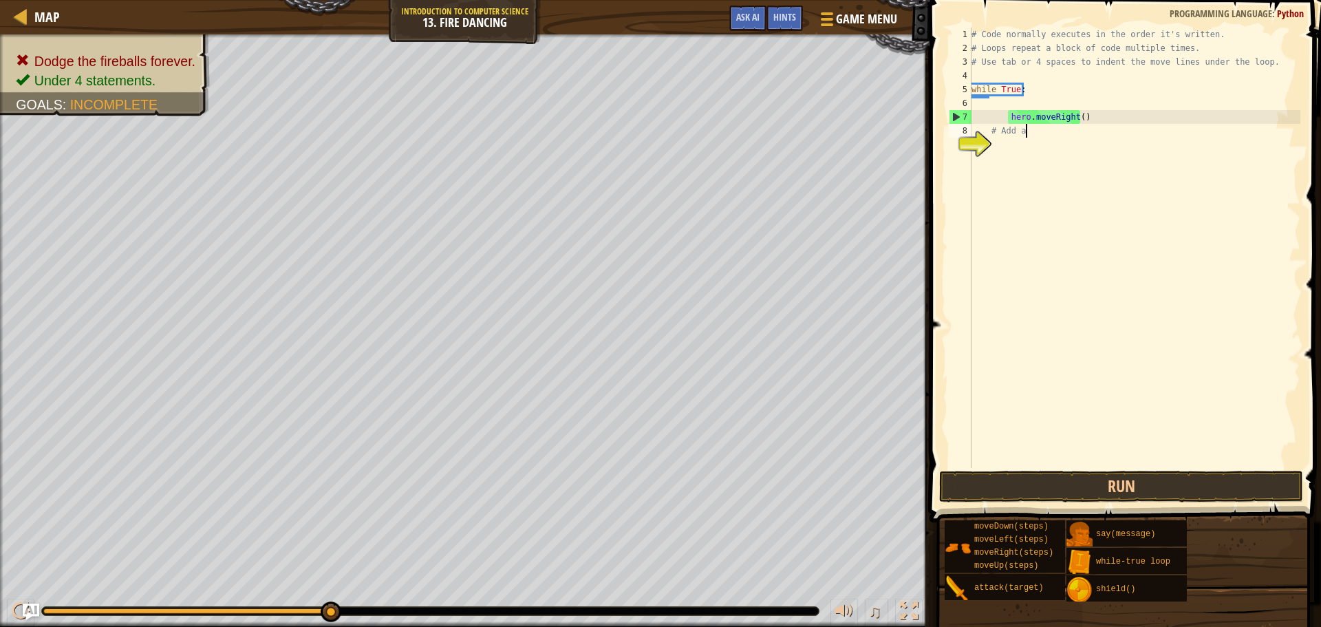
type textarea "#"
type textarea "l"
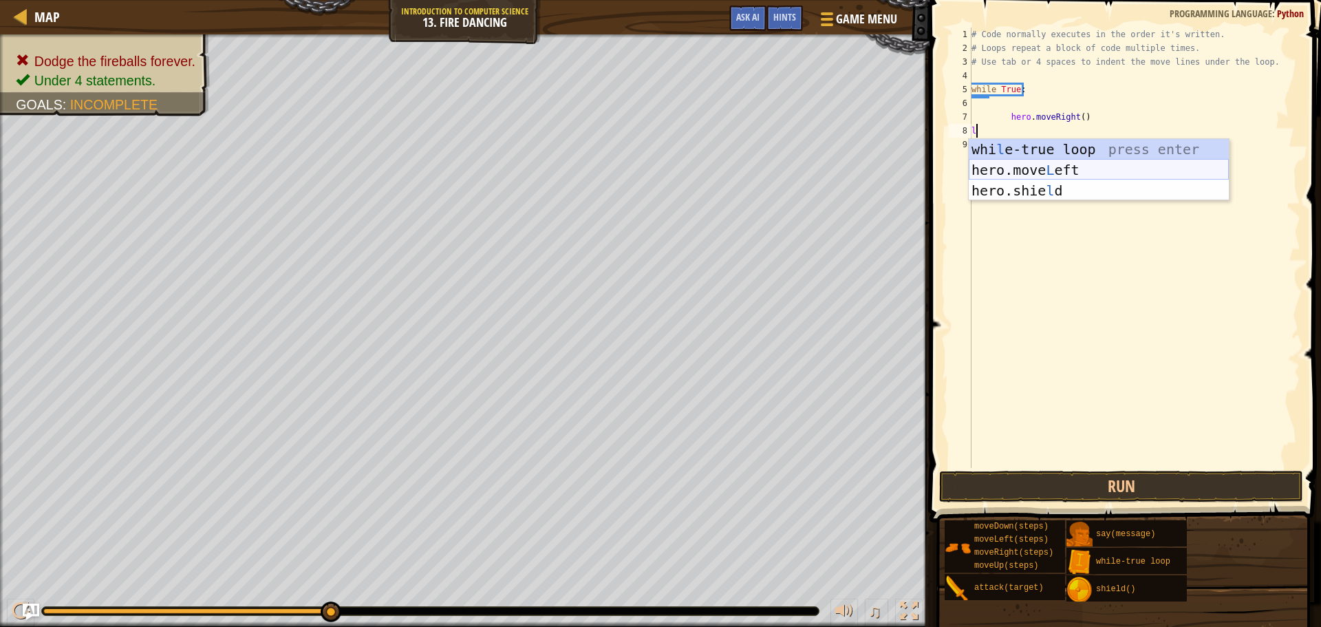
click at [1125, 165] on div "whi l e-true loop press enter hero.move L eft press enter hero.[PERSON_NAME] pr…" at bounding box center [1099, 190] width 260 height 103
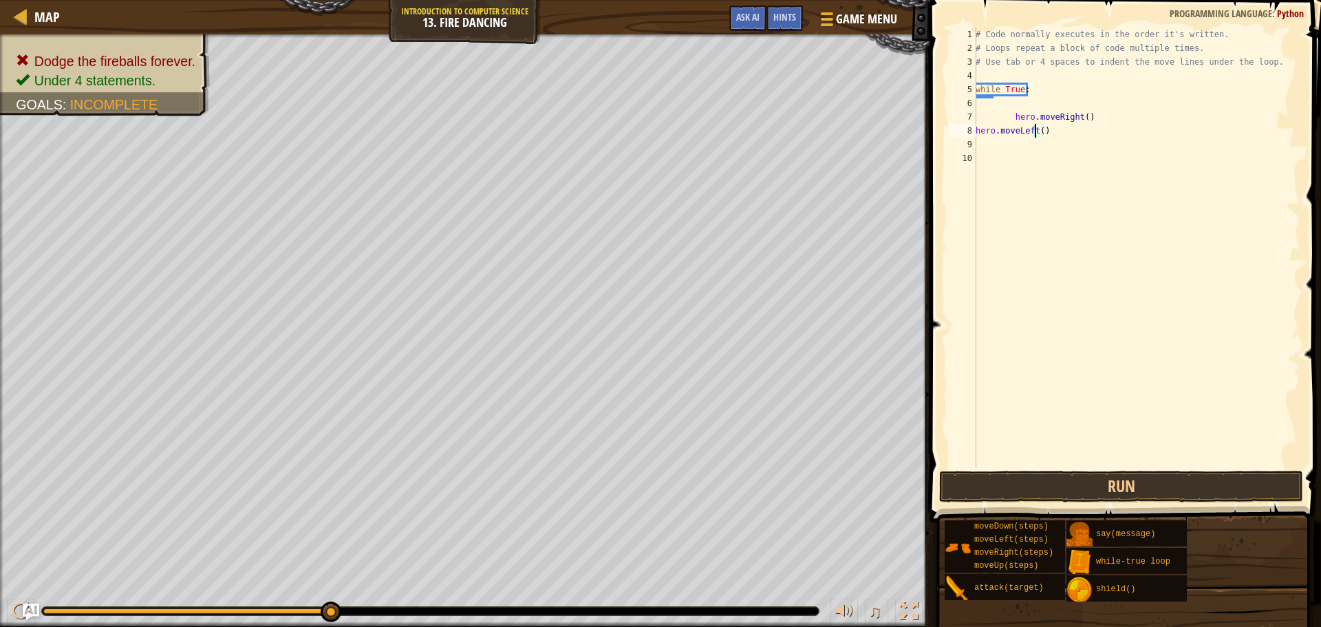
click at [1035, 130] on div "# Code normally executes in the order it's written. # Loops repeat a block of c…" at bounding box center [1136, 262] width 327 height 468
type textarea "hero.moveLeft t()"
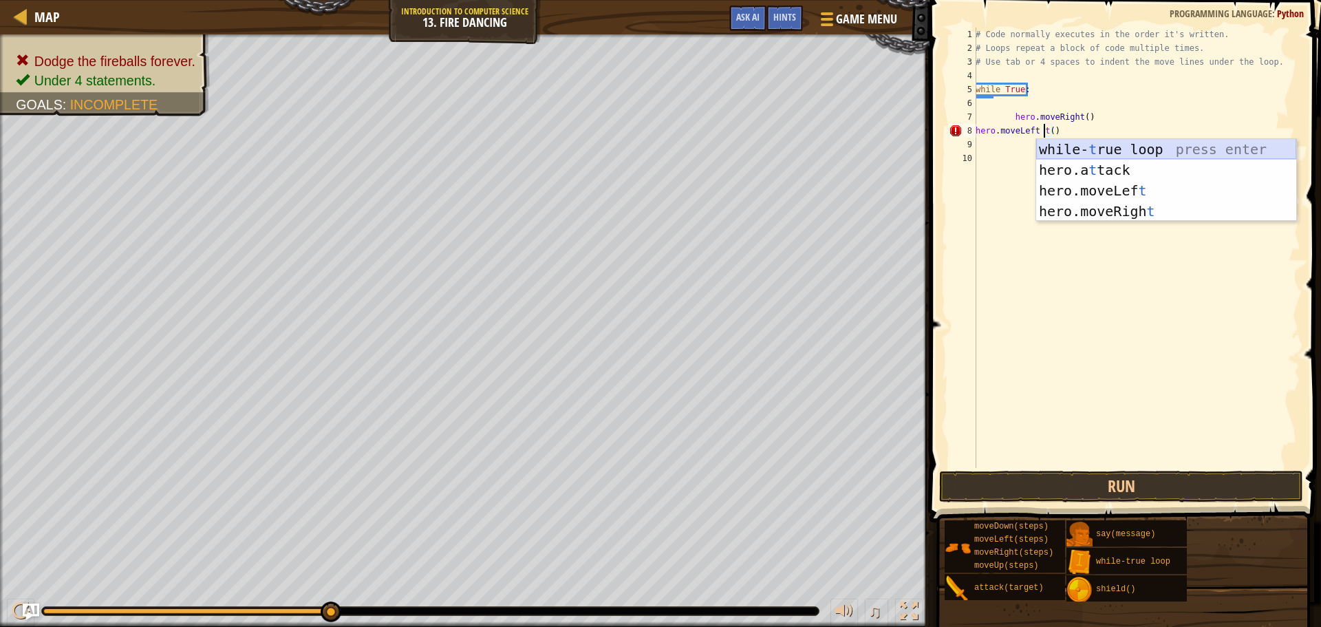
click at [1066, 149] on div "while- t rue loop press enter hero.a t tack press enter hero.moveLef t press en…" at bounding box center [1166, 201] width 260 height 124
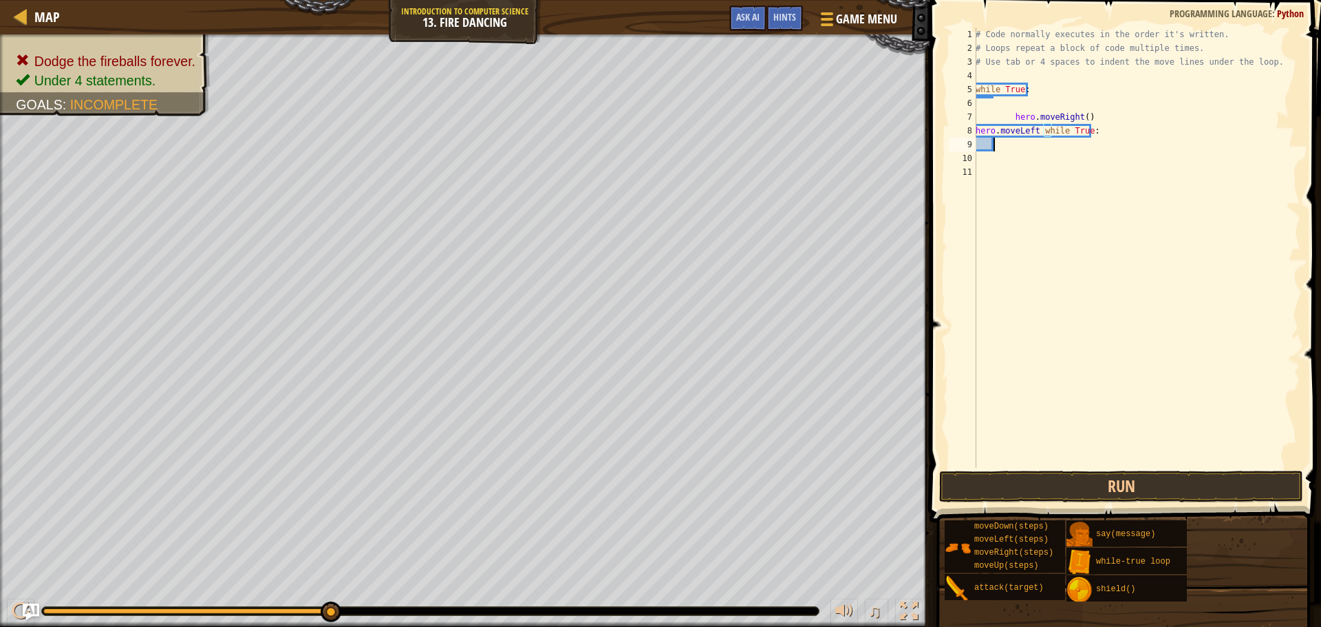
scroll to position [6, 1]
click at [1069, 493] on button "Run" at bounding box center [1121, 487] width 364 height 32
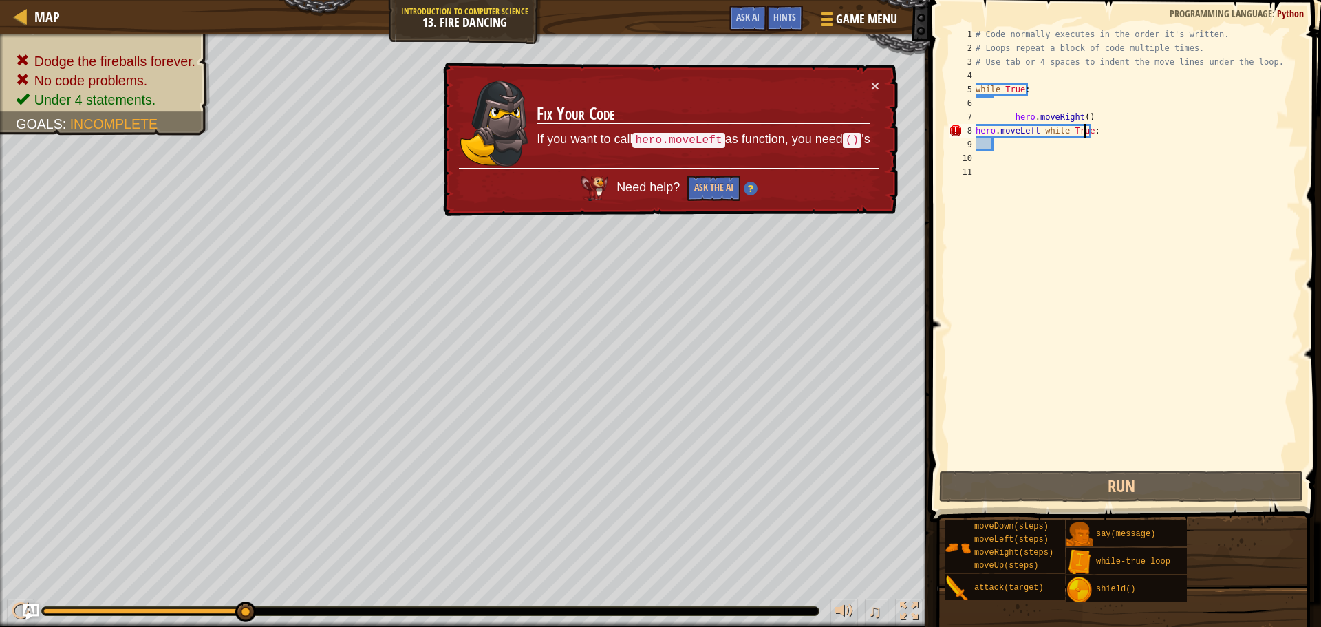
click at [1085, 133] on div "# Code normally executes in the order it's written. # Loops repeat a block of c…" at bounding box center [1136, 262] width 327 height 468
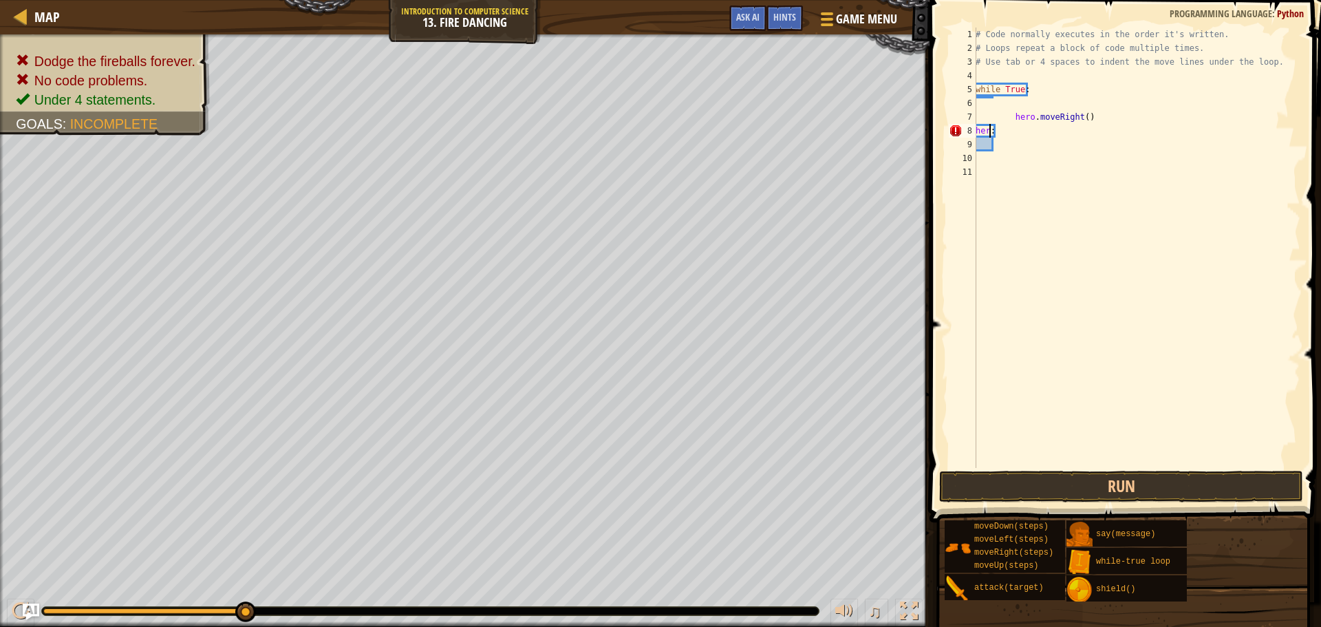
scroll to position [6, 0]
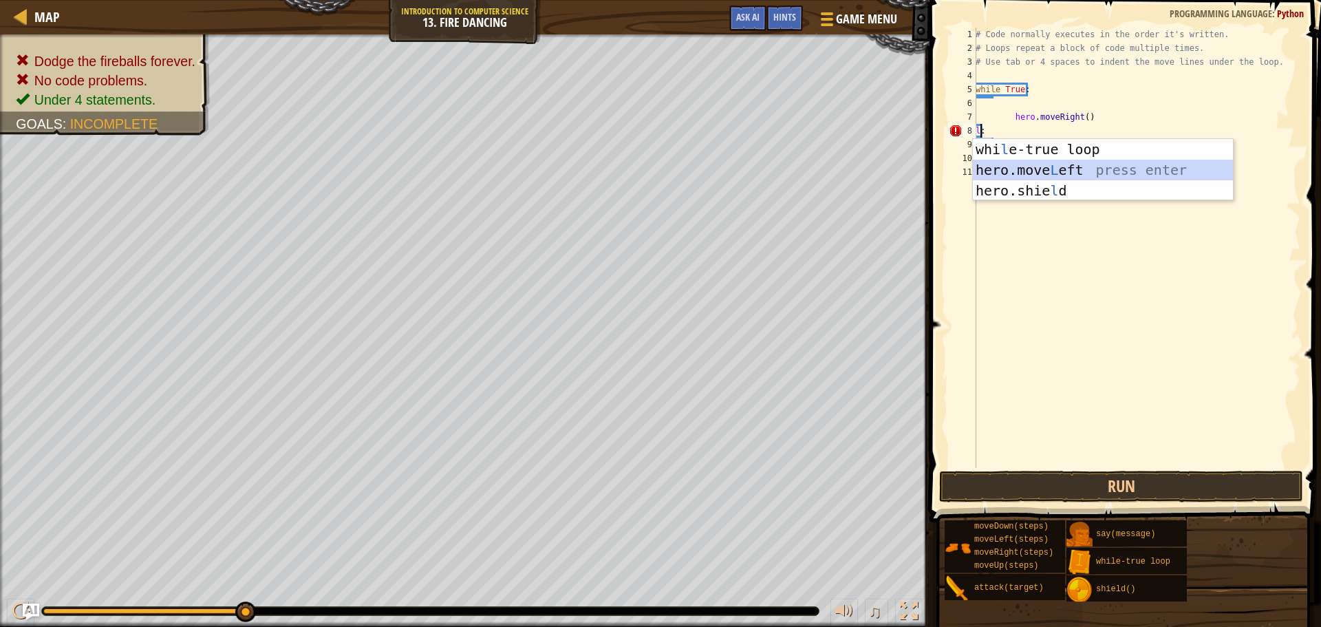
click at [1073, 171] on div "whi l e-true loop press enter hero.move L eft press enter hero.[PERSON_NAME] pr…" at bounding box center [1103, 190] width 260 height 103
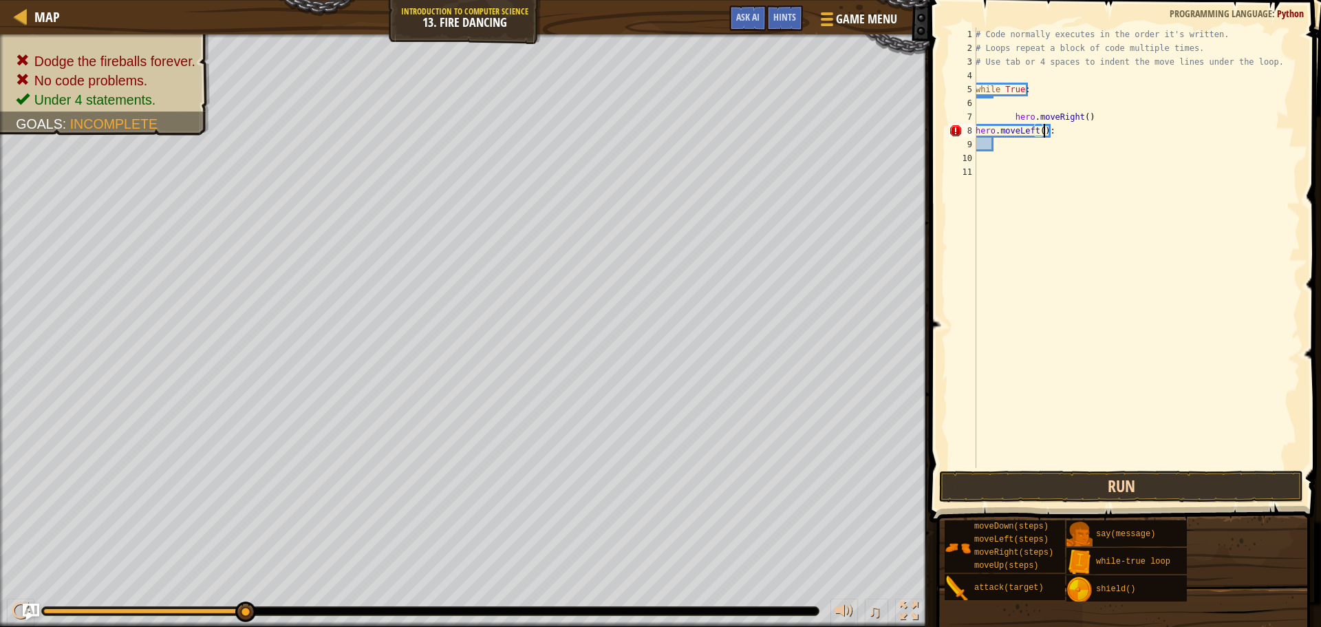
type textarea "hero.moveLeft():"
click at [1128, 493] on button "Run" at bounding box center [1121, 487] width 364 height 32
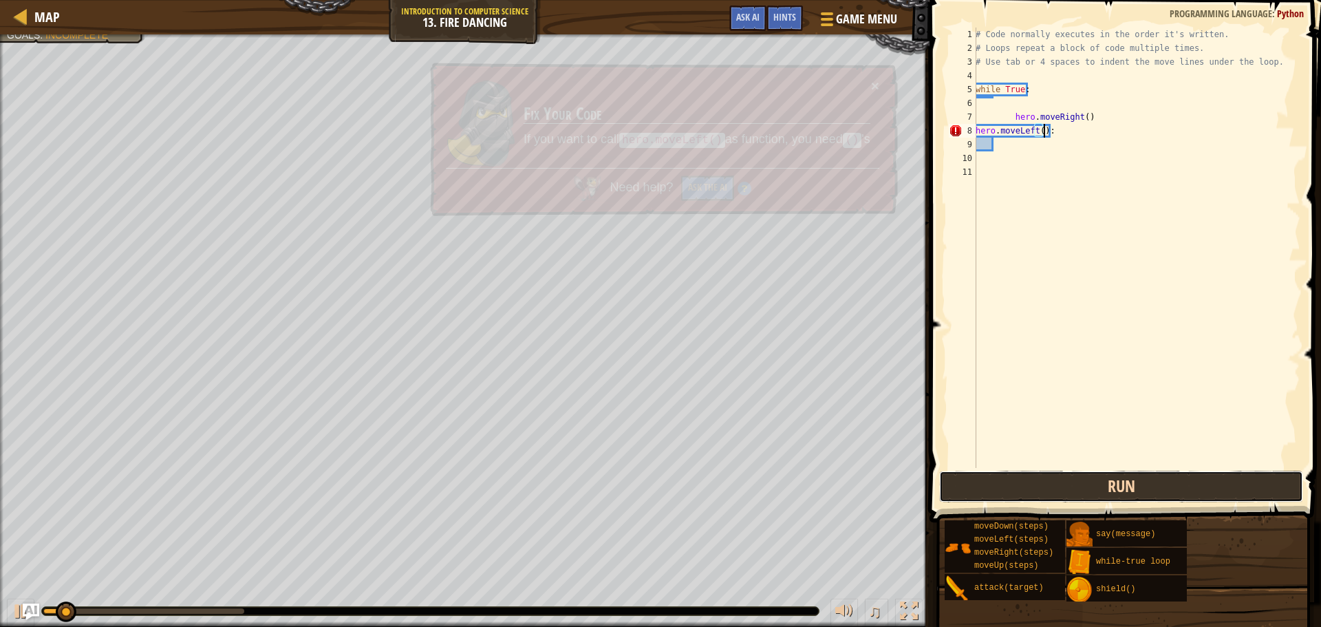
click at [1128, 493] on button "Run" at bounding box center [1121, 487] width 364 height 32
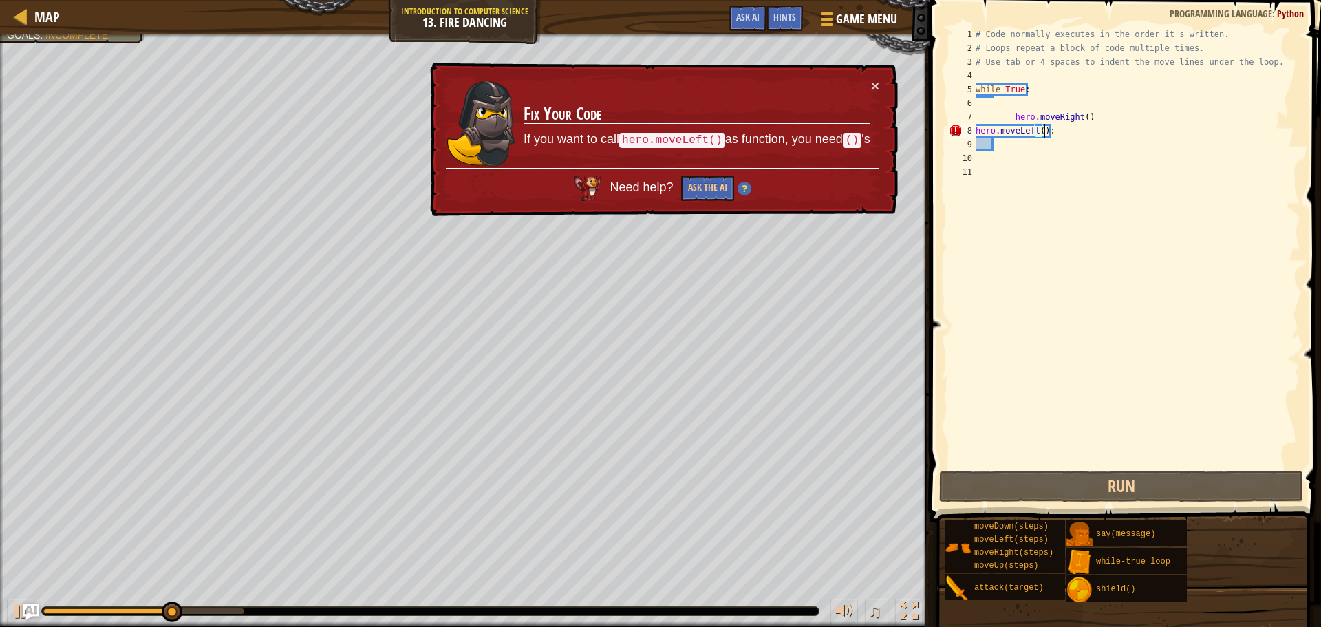
click at [1073, 138] on div "# Code normally executes in the order it's written. # Loops repeat a block of c…" at bounding box center [1136, 262] width 327 height 468
click at [1062, 131] on div "# Code normally executes in the order it's written. # Loops repeat a block of c…" at bounding box center [1136, 262] width 327 height 468
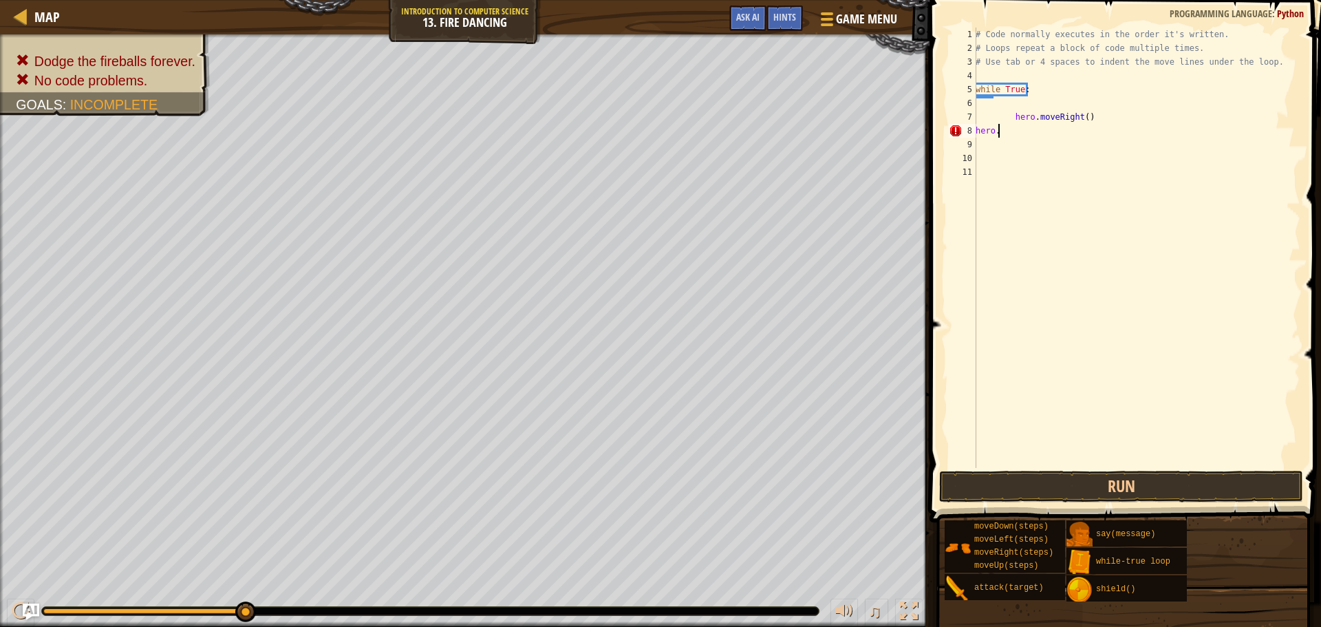
type textarea "h"
click at [795, 10] on div "Hints" at bounding box center [784, 18] width 36 height 25
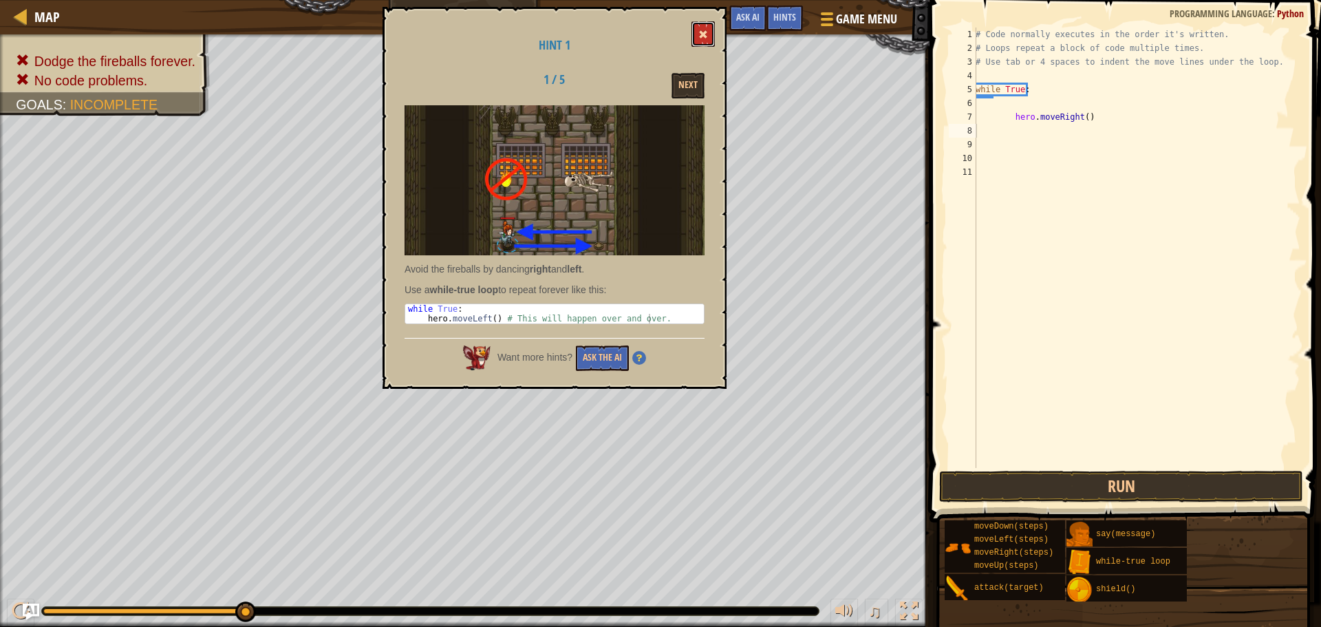
click at [701, 36] on span at bounding box center [703, 35] width 10 height 10
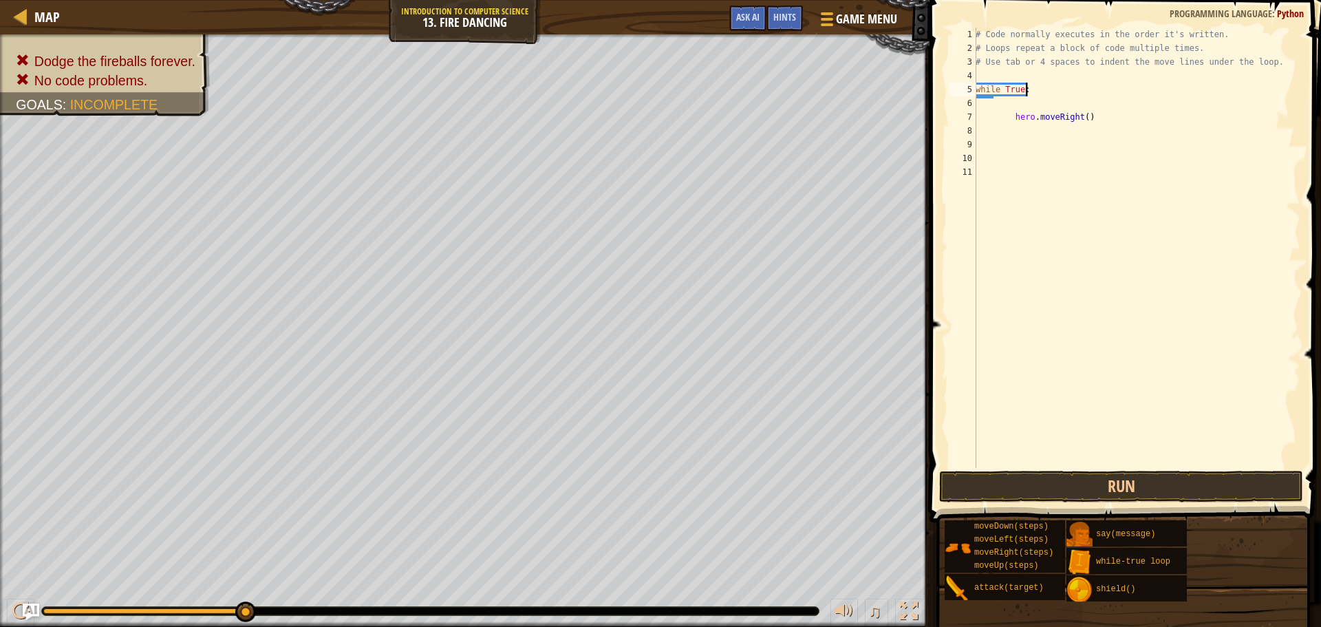
click at [1026, 89] on div "# Code normally executes in the order it's written. # Loops repeat a block of c…" at bounding box center [1136, 262] width 327 height 468
type textarea "w"
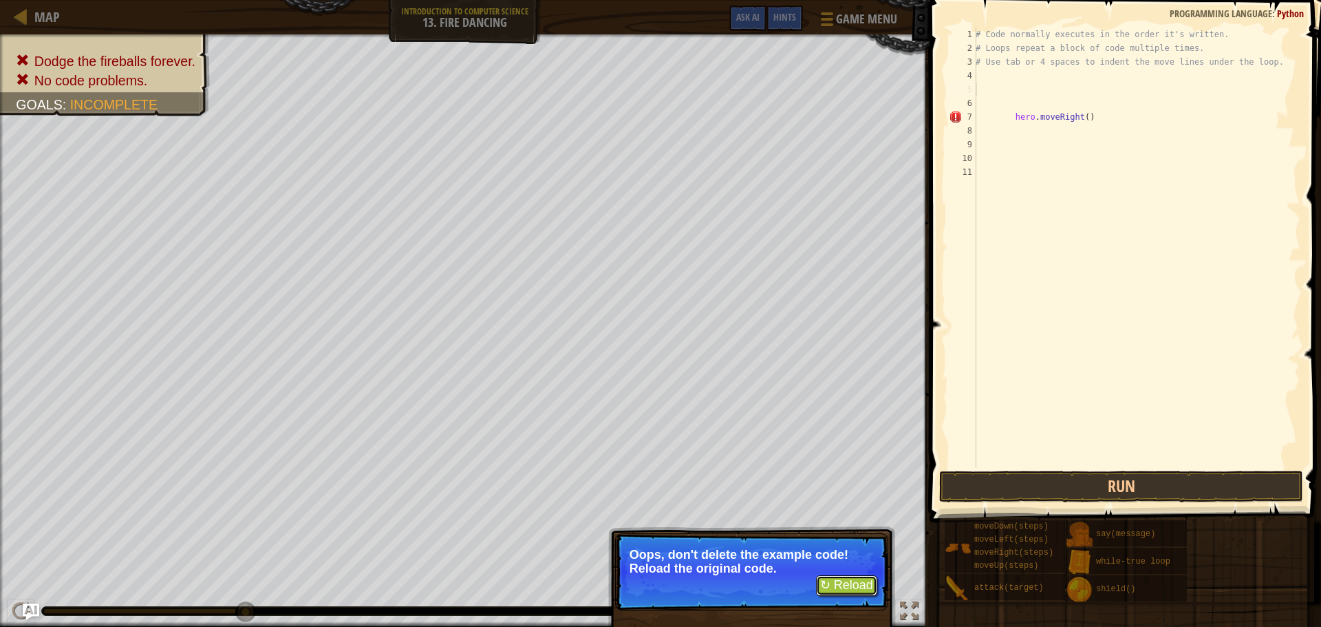
click at [868, 585] on button "↻ Reload" at bounding box center [846, 585] width 61 height 21
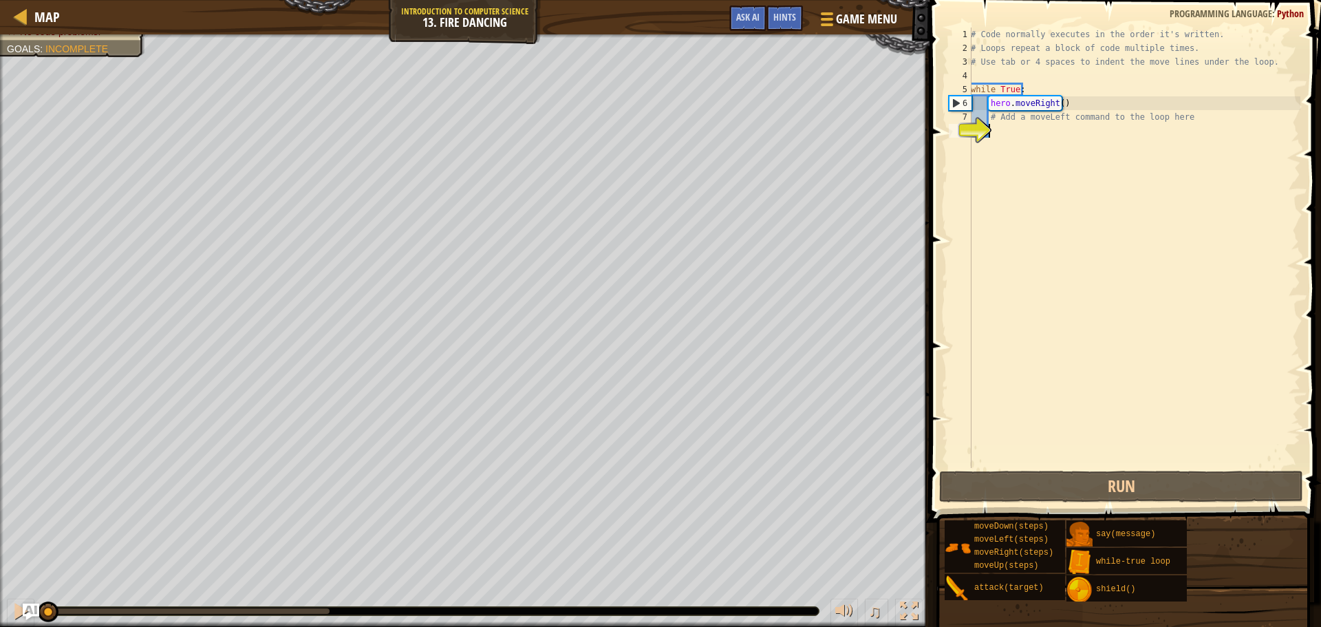
click at [1062, 147] on div "# Code normally executes in the order it's written. # Loops repeat a block of c…" at bounding box center [1134, 262] width 332 height 468
type textarea "t"
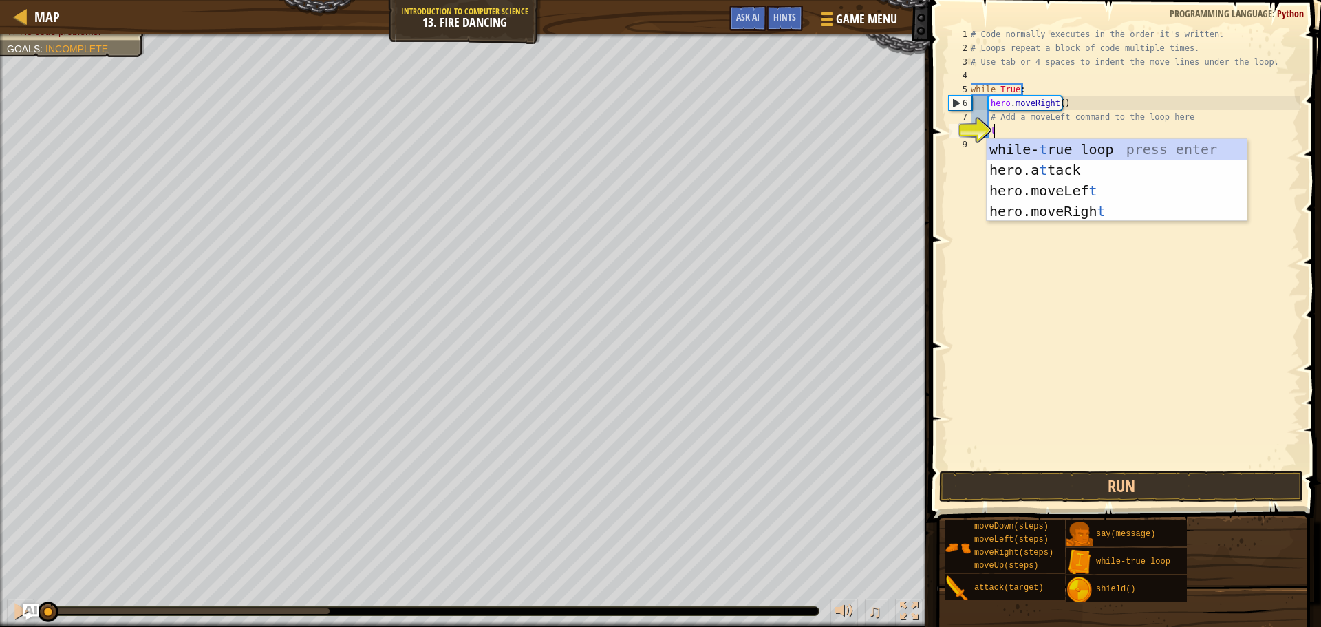
scroll to position [6, 1]
click at [1013, 143] on div "while- t rue loop press enter hero.a t tack press enter hero.moveLef t press en…" at bounding box center [1117, 201] width 260 height 124
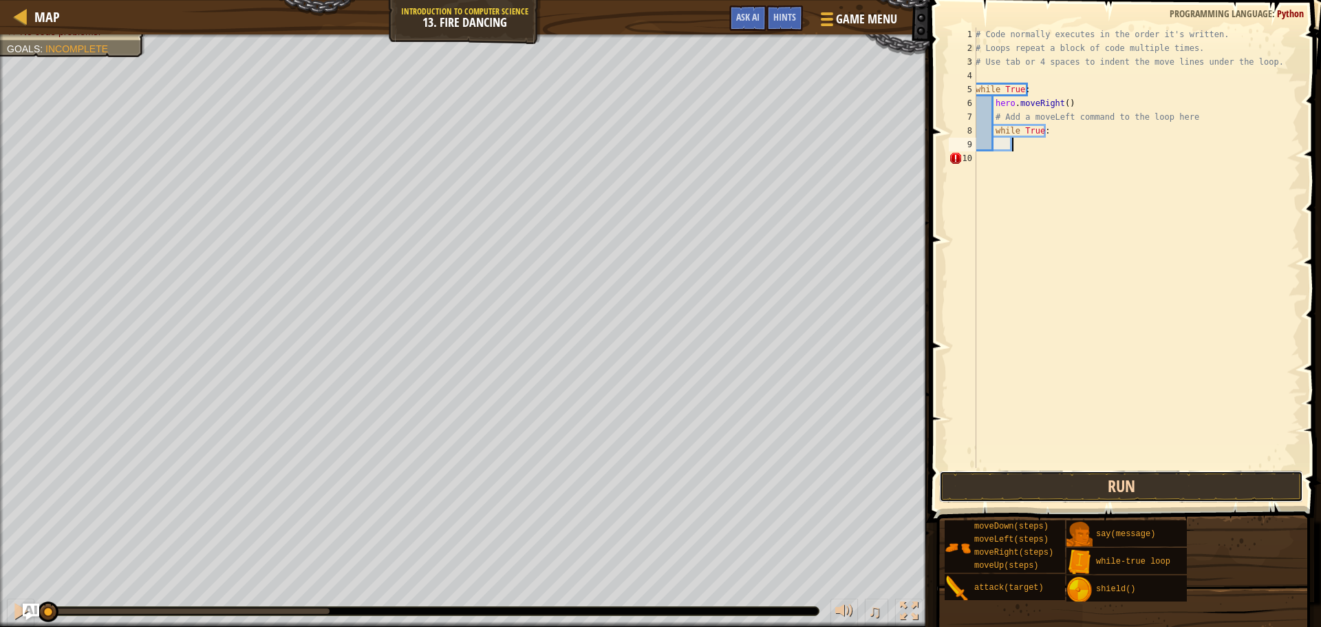
click at [1028, 483] on button "Run" at bounding box center [1121, 487] width 364 height 32
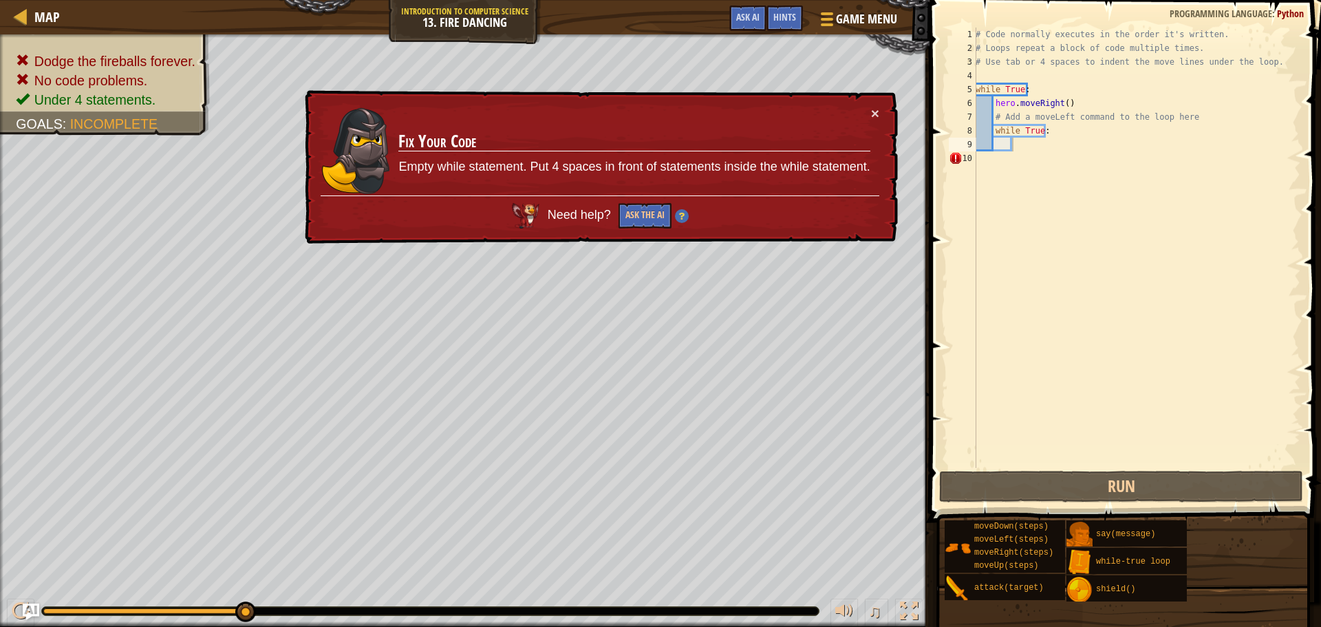
click at [881, 111] on div "× Fix Your Code Empty while statement. Put 4 spaces in front of statements insi…" at bounding box center [599, 167] width 597 height 162
click at [1053, 131] on div "# Code normally executes in the order it's written. # Loops repeat a block of c…" at bounding box center [1136, 262] width 327 height 468
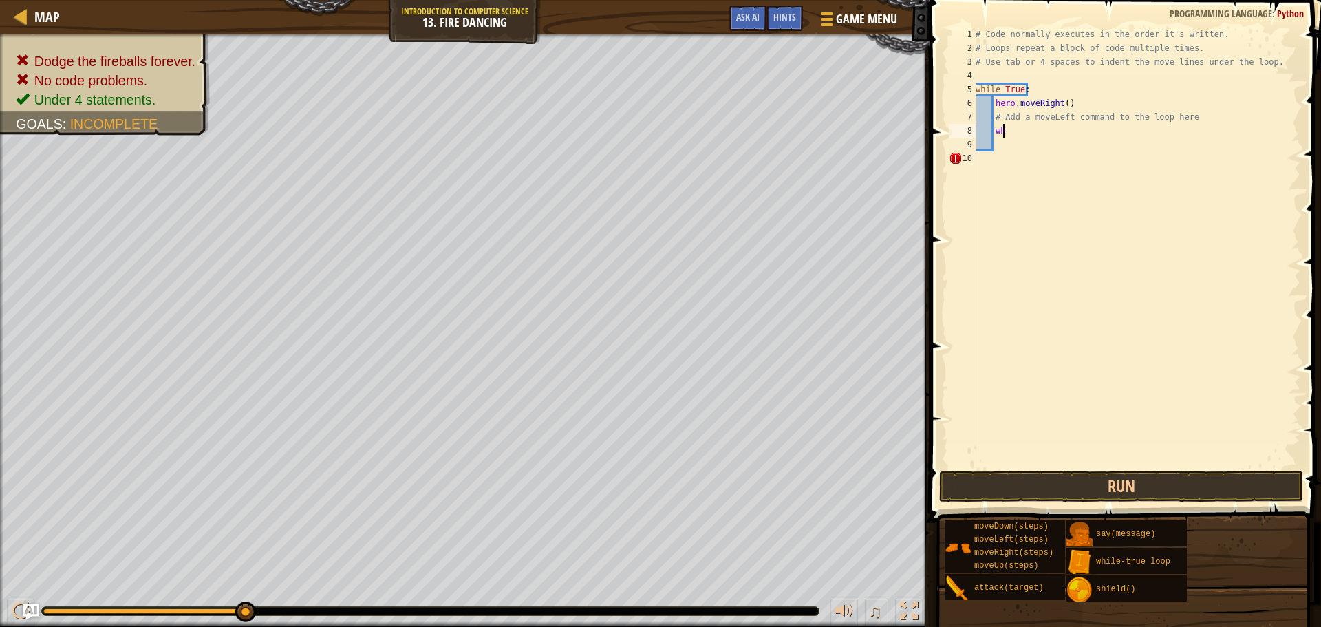
type textarea "w"
type textarea "l"
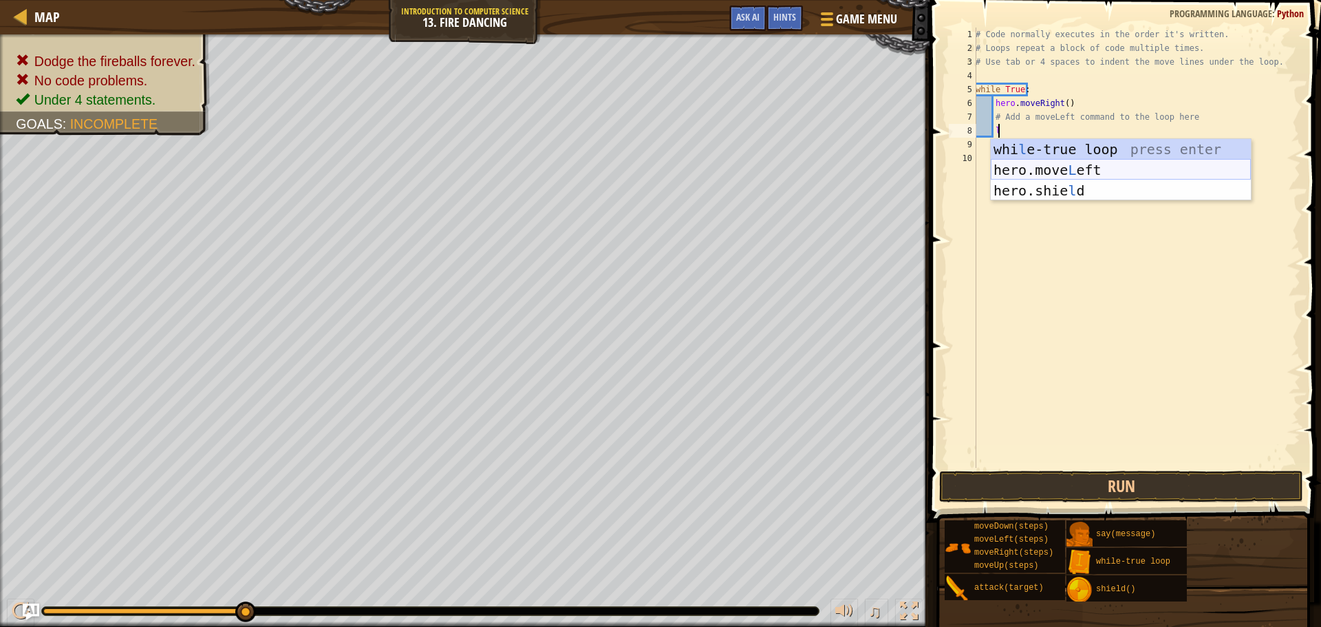
click at [1042, 171] on div "whi l e-true loop press enter hero.move L eft press enter hero.[PERSON_NAME] pr…" at bounding box center [1121, 190] width 260 height 103
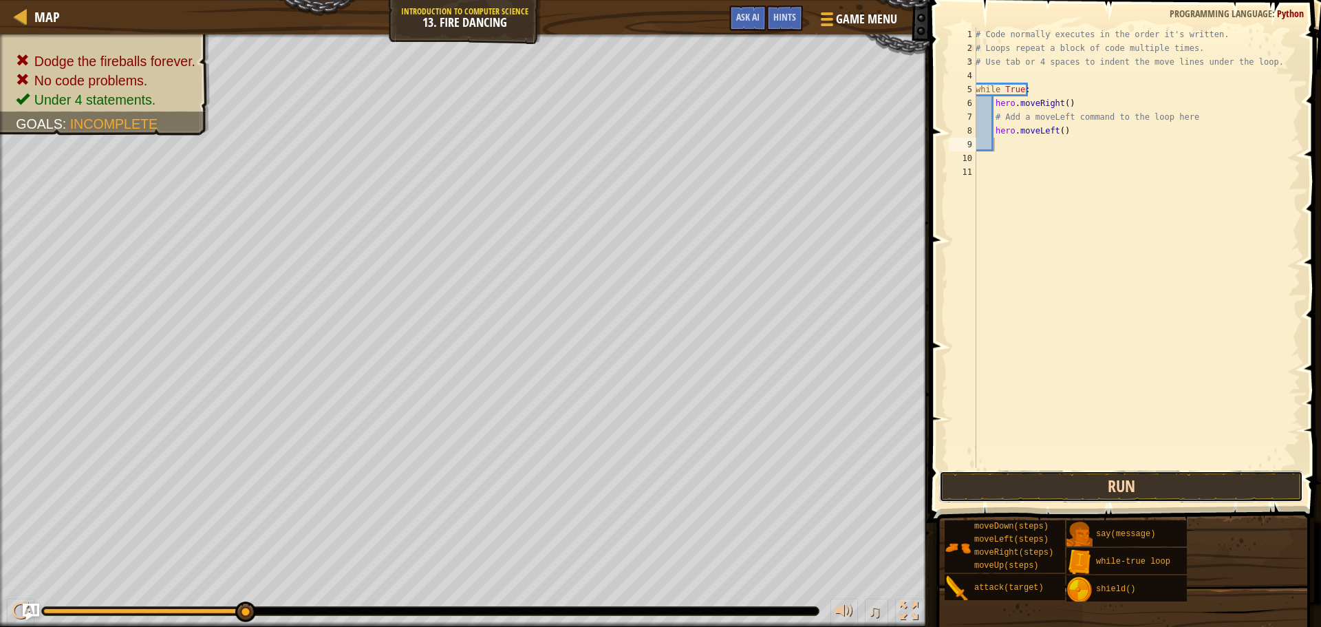
click at [1004, 480] on button "Run" at bounding box center [1121, 487] width 364 height 32
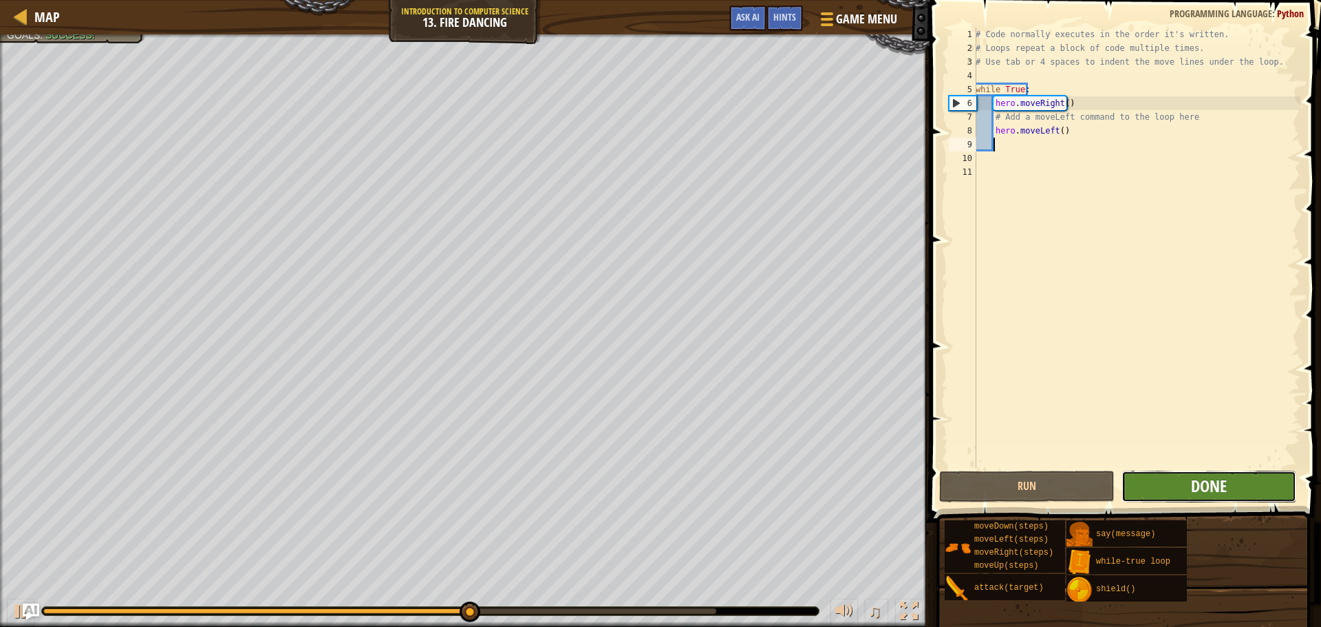
click at [1202, 475] on button "Done" at bounding box center [1208, 487] width 175 height 32
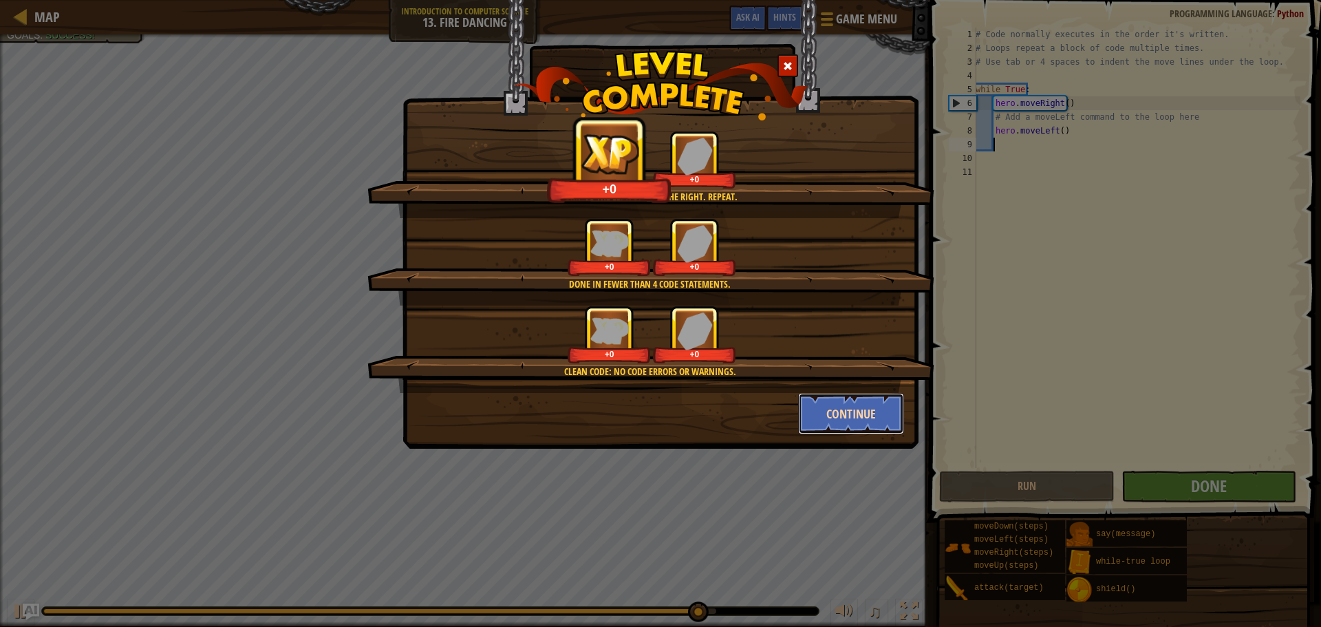
click at [858, 416] on button "Continue" at bounding box center [851, 413] width 107 height 41
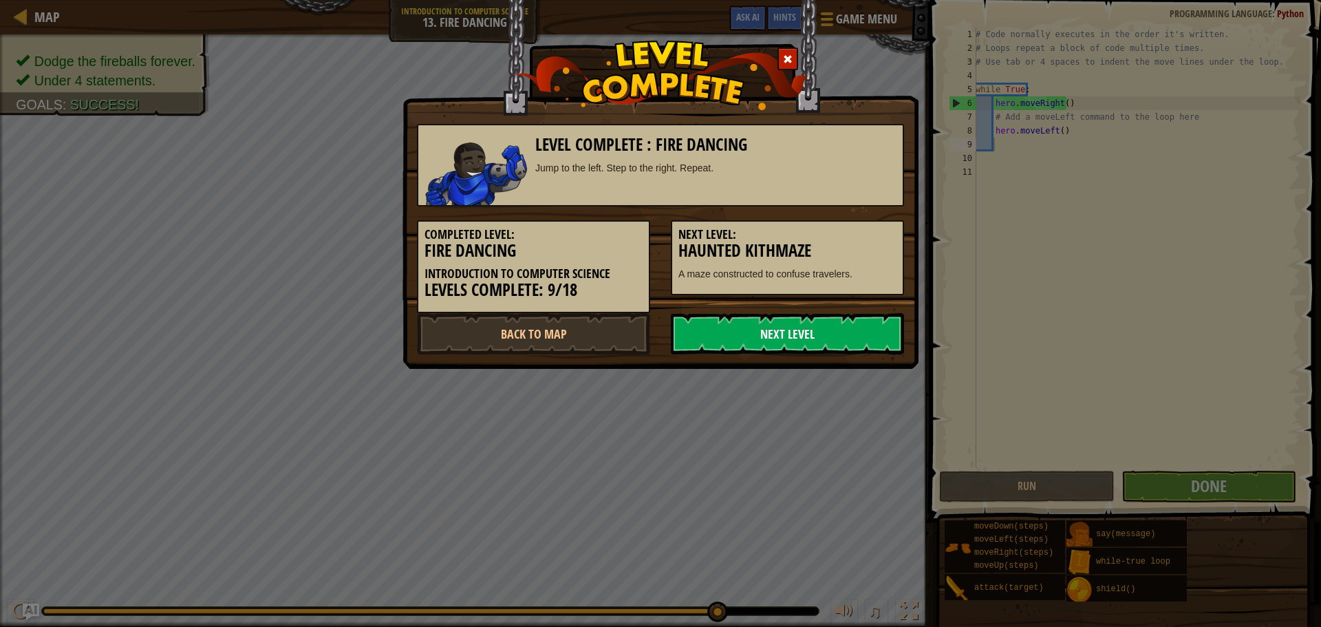
click at [697, 341] on link "Next Level" at bounding box center [787, 333] width 233 height 41
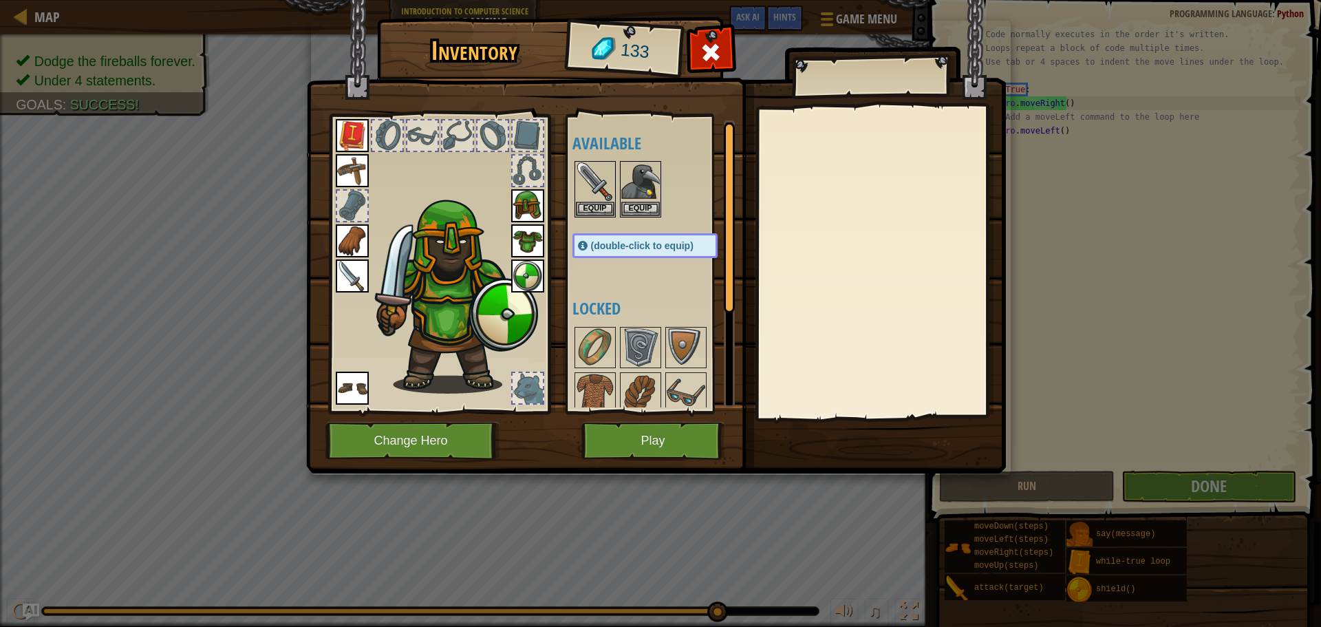
click at [638, 416] on img at bounding box center [656, 223] width 700 height 499
click at [647, 462] on img at bounding box center [656, 223] width 700 height 499
click at [641, 448] on button "Play" at bounding box center [653, 441] width 144 height 38
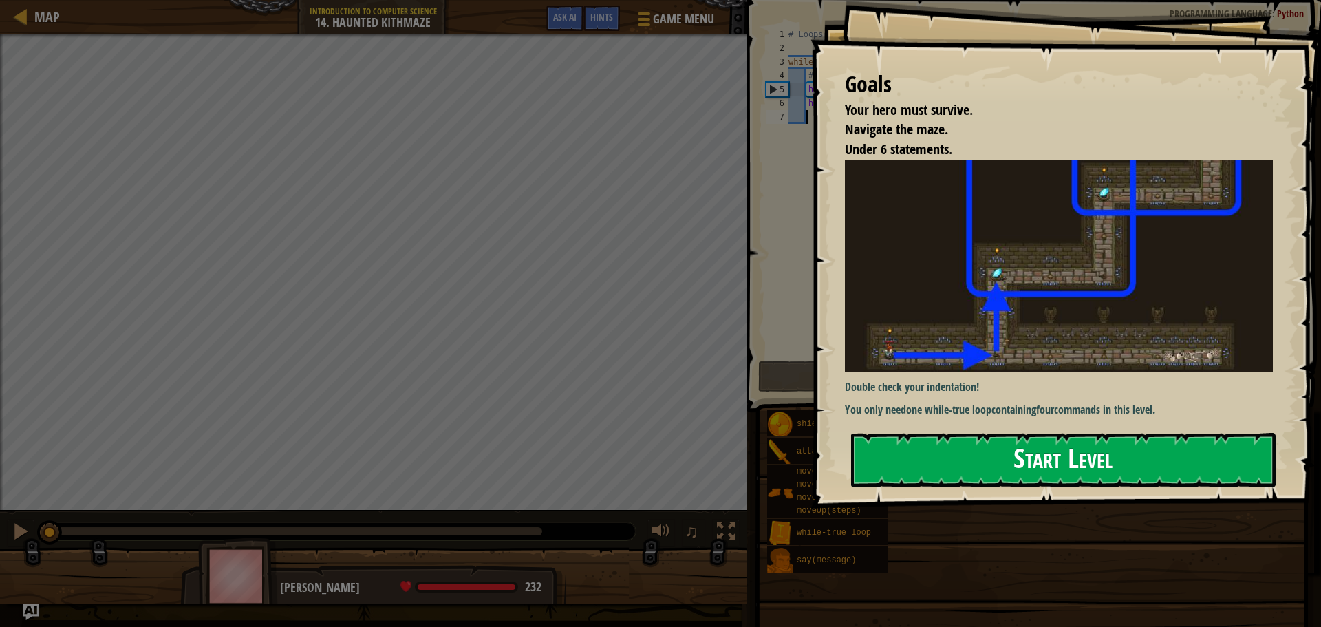
click at [925, 462] on button "Start Level" at bounding box center [1063, 460] width 424 height 54
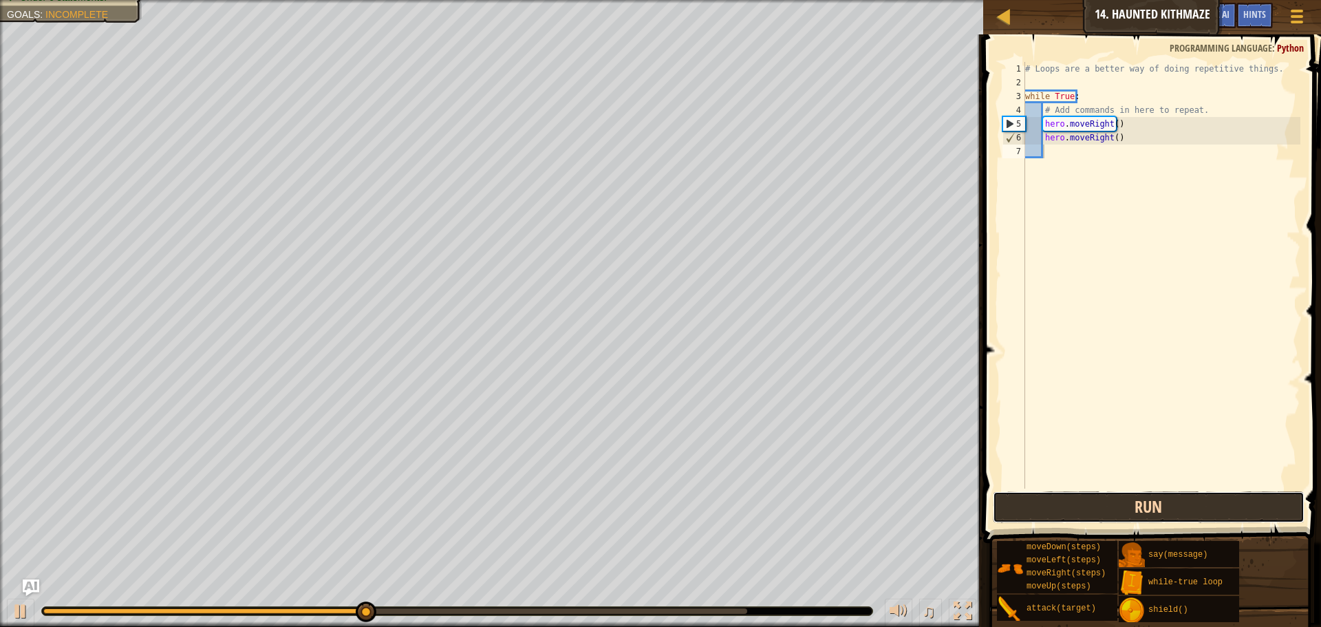
click at [1088, 518] on button "Run" at bounding box center [1149, 507] width 312 height 32
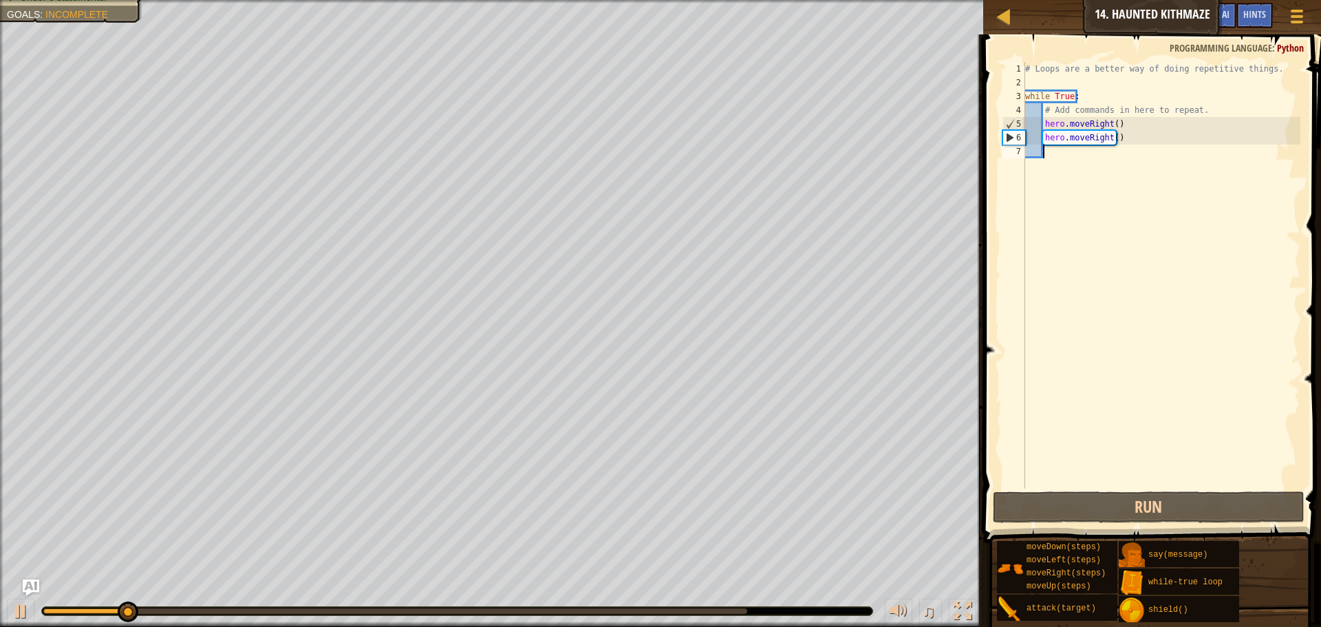
click at [1085, 525] on span at bounding box center [1153, 268] width 349 height 549
click at [1066, 154] on div "# Loops are a better way of doing repetitive things. while True : # Add command…" at bounding box center [1161, 289] width 278 height 454
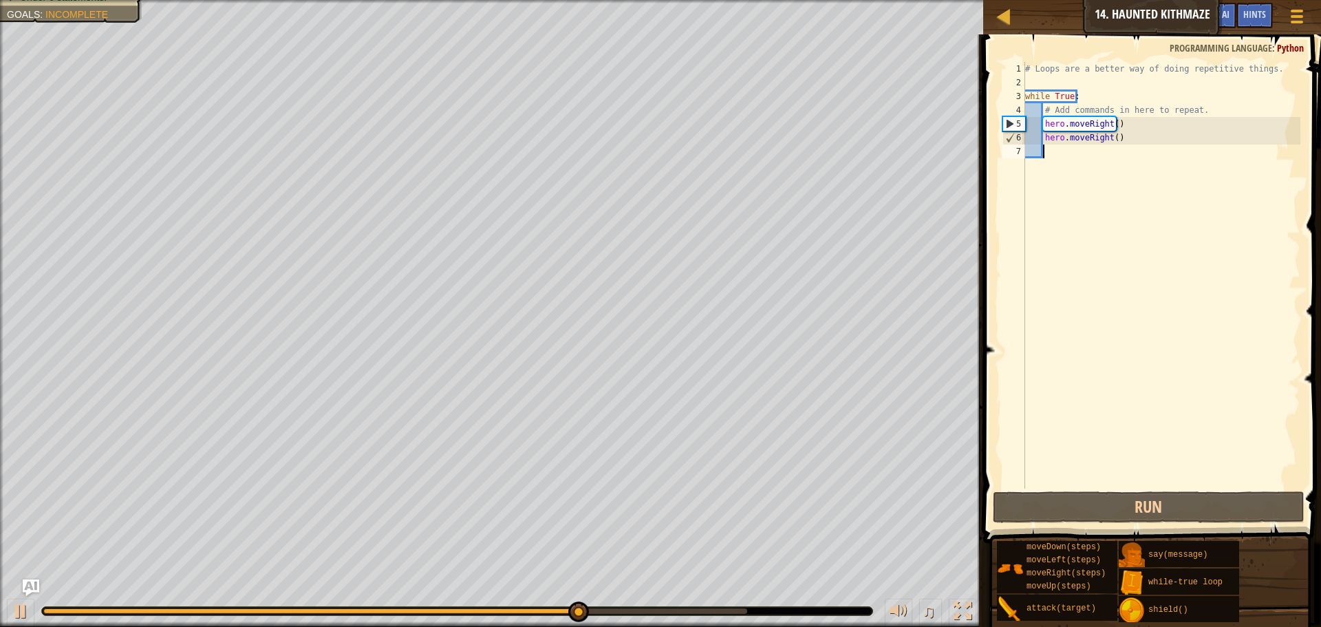
type textarea "l"
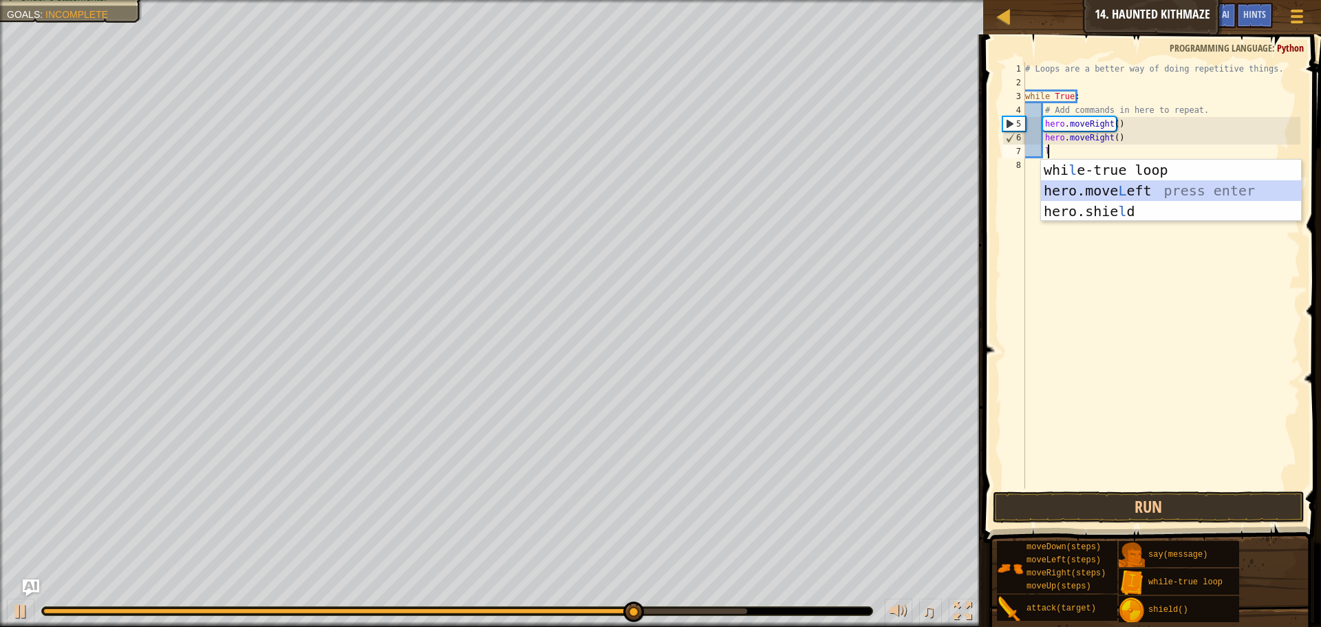
click at [1101, 193] on div "whi l e-true loop press enter hero.move L eft press enter hero.[PERSON_NAME] pr…" at bounding box center [1171, 211] width 260 height 103
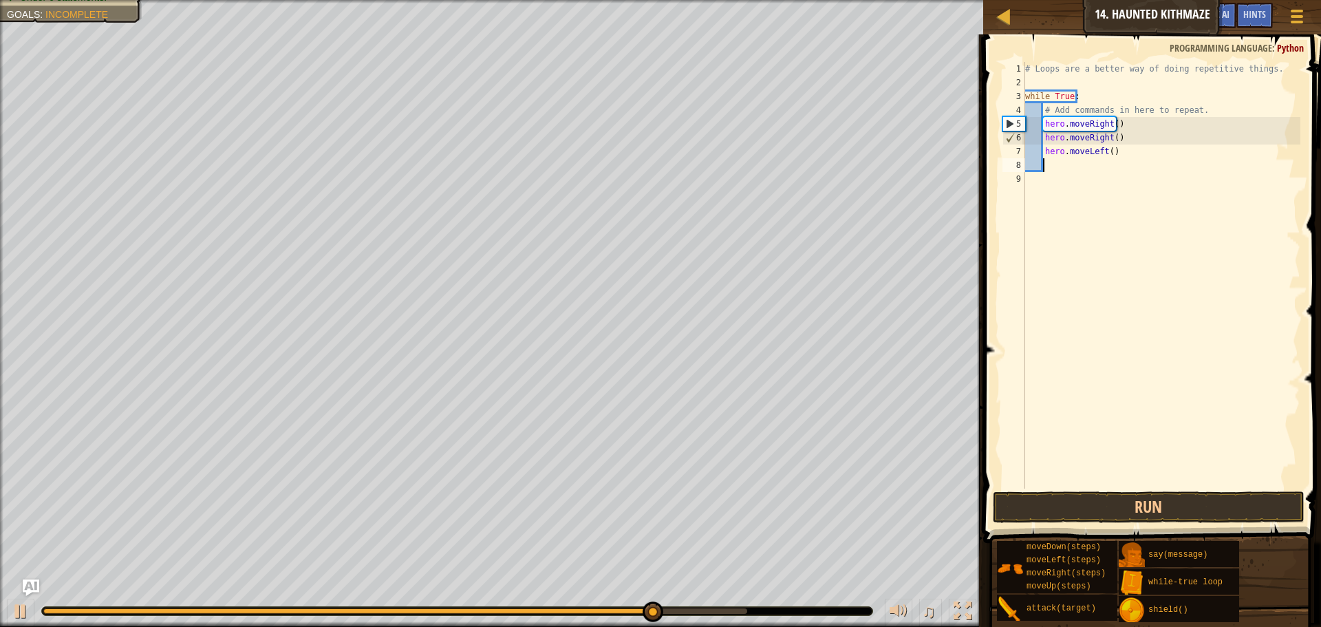
click at [1066, 486] on div "# Loops are a better way of doing repetitive things. while True : # Add command…" at bounding box center [1161, 289] width 278 height 454
click at [1068, 497] on button "Run" at bounding box center [1149, 507] width 312 height 32
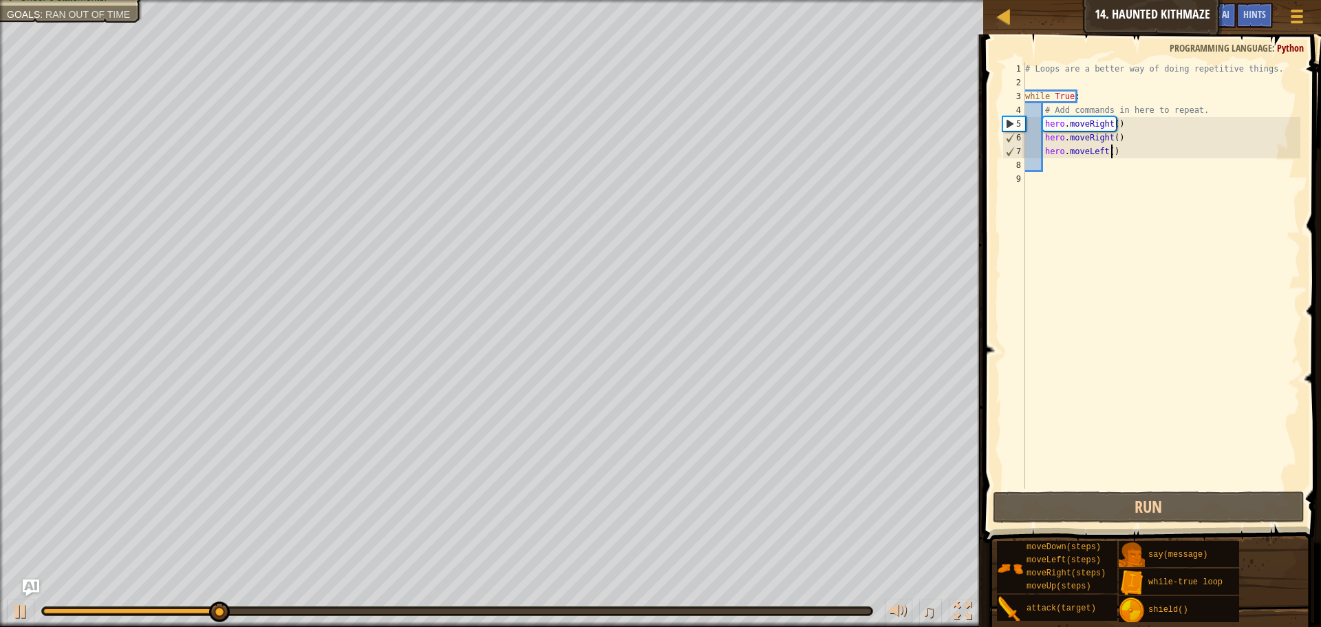
click at [1112, 158] on div "# Loops are a better way of doing repetitive things. while True : # Add command…" at bounding box center [1161, 289] width 278 height 454
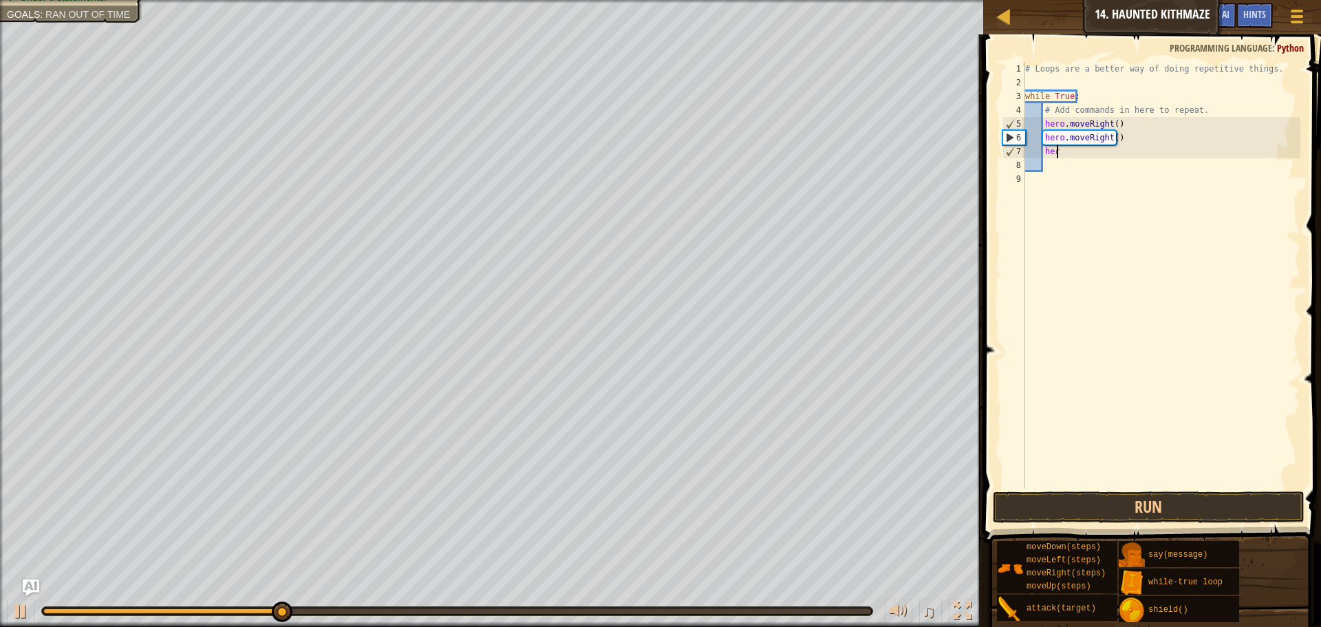
type textarea "h"
type textarea "u"
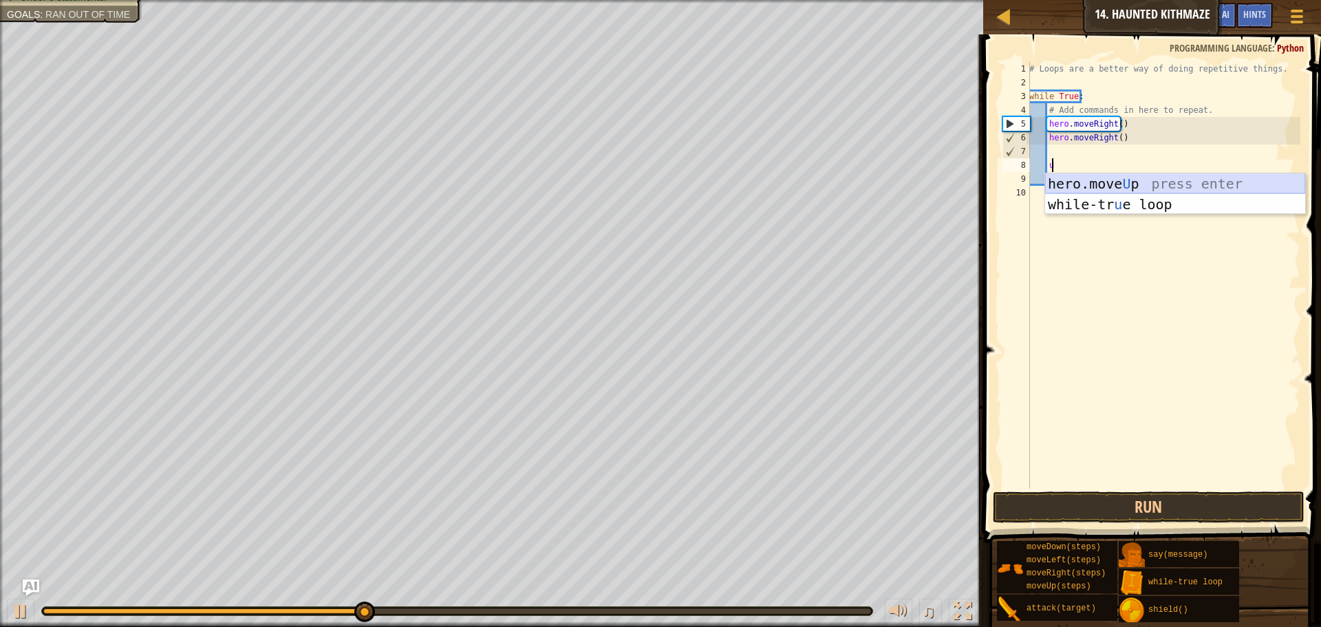
click at [1138, 177] on div "hero.move U p press enter while-tr u e loop press enter" at bounding box center [1175, 214] width 260 height 83
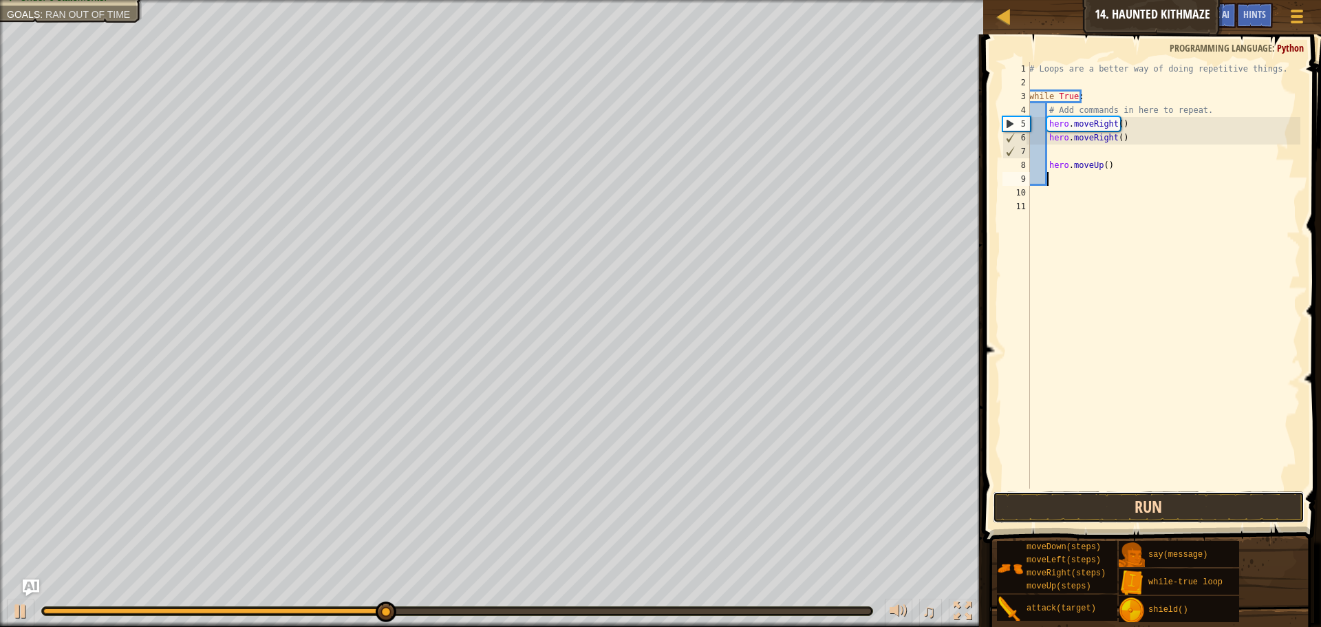
click at [1086, 510] on button "Run" at bounding box center [1149, 507] width 312 height 32
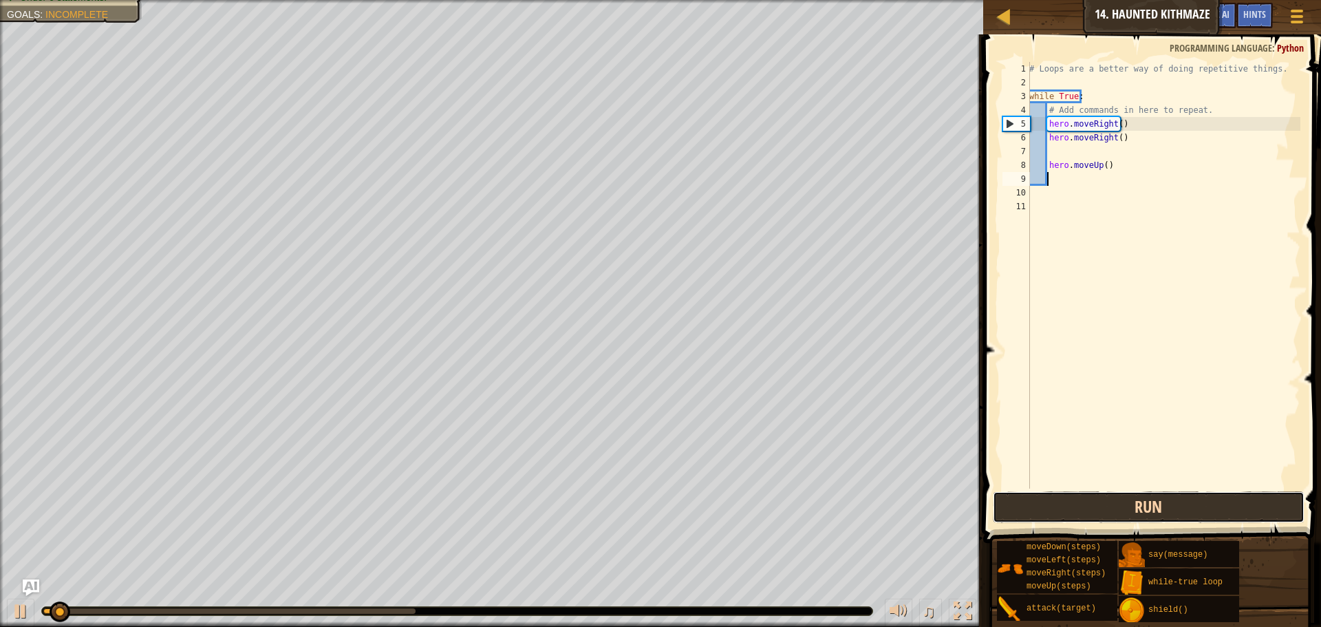
click at [1086, 510] on button "Run" at bounding box center [1149, 507] width 312 height 32
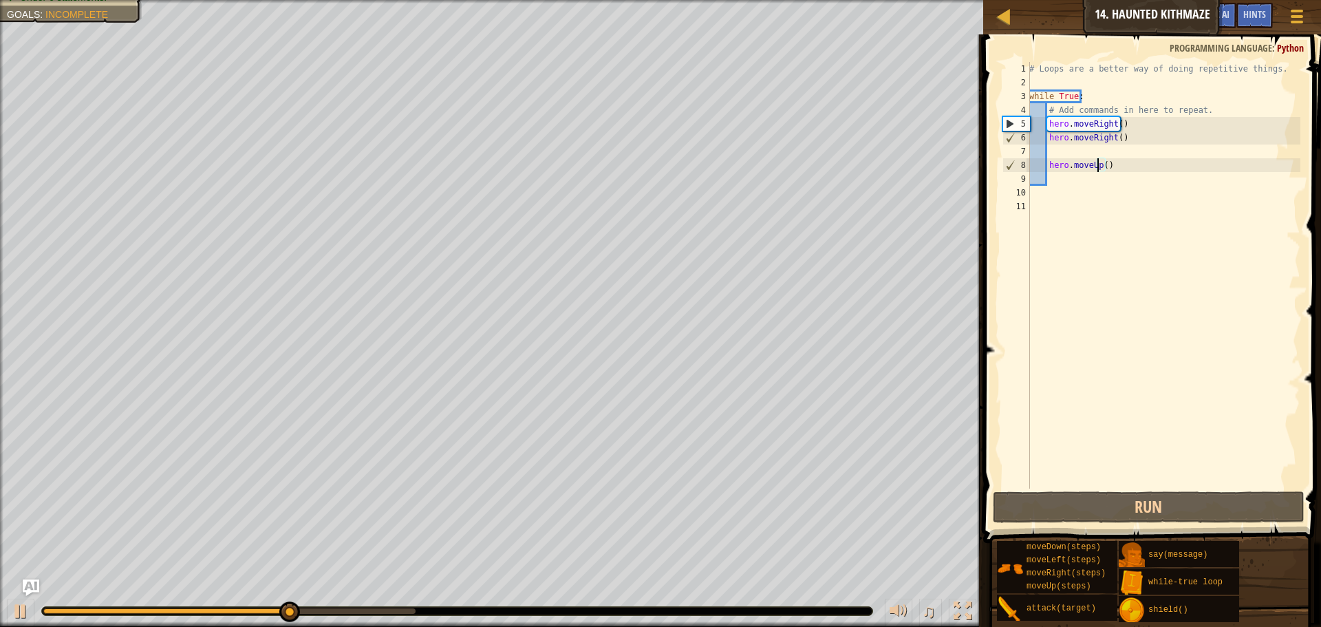
click at [1098, 167] on div "# Loops are a better way of doing repetitive things. while True : # Add command…" at bounding box center [1163, 289] width 274 height 454
click at [1101, 166] on div "# Loops are a better way of doing repetitive things. while True : # Add command…" at bounding box center [1163, 289] width 274 height 454
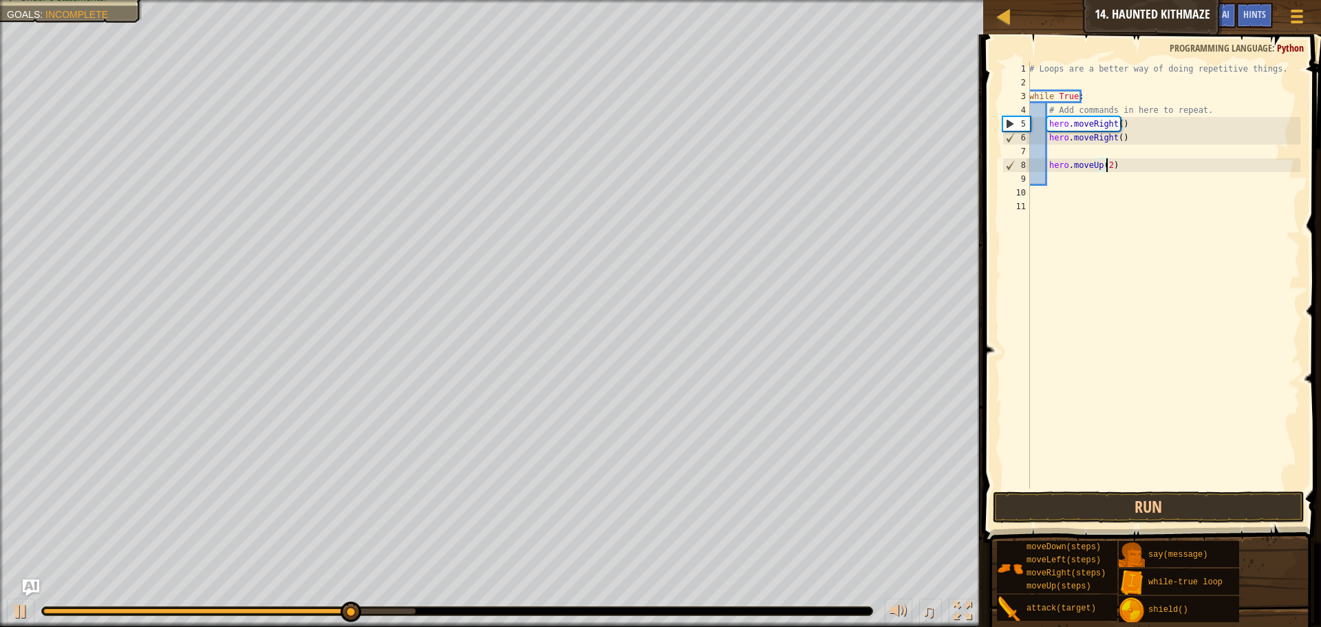
scroll to position [6, 6]
type textarea "hero.moveUp(2)"
click at [1073, 510] on button "Run" at bounding box center [1149, 507] width 312 height 32
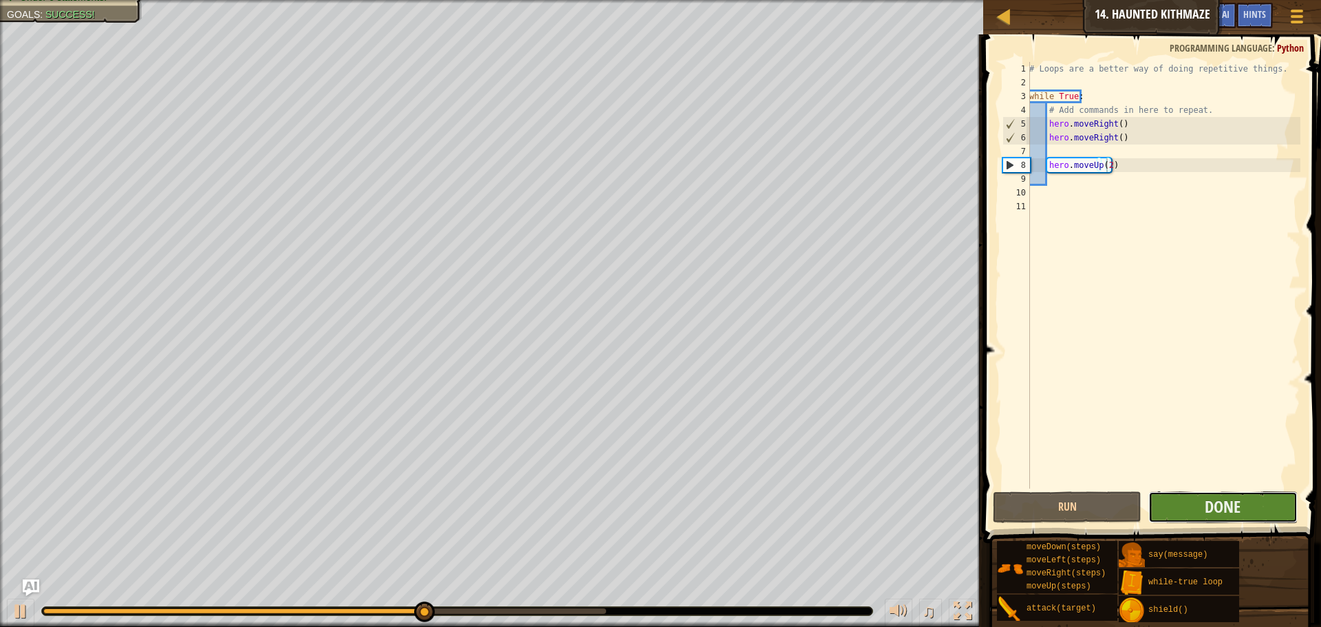
click at [1168, 504] on button "Done" at bounding box center [1222, 507] width 149 height 32
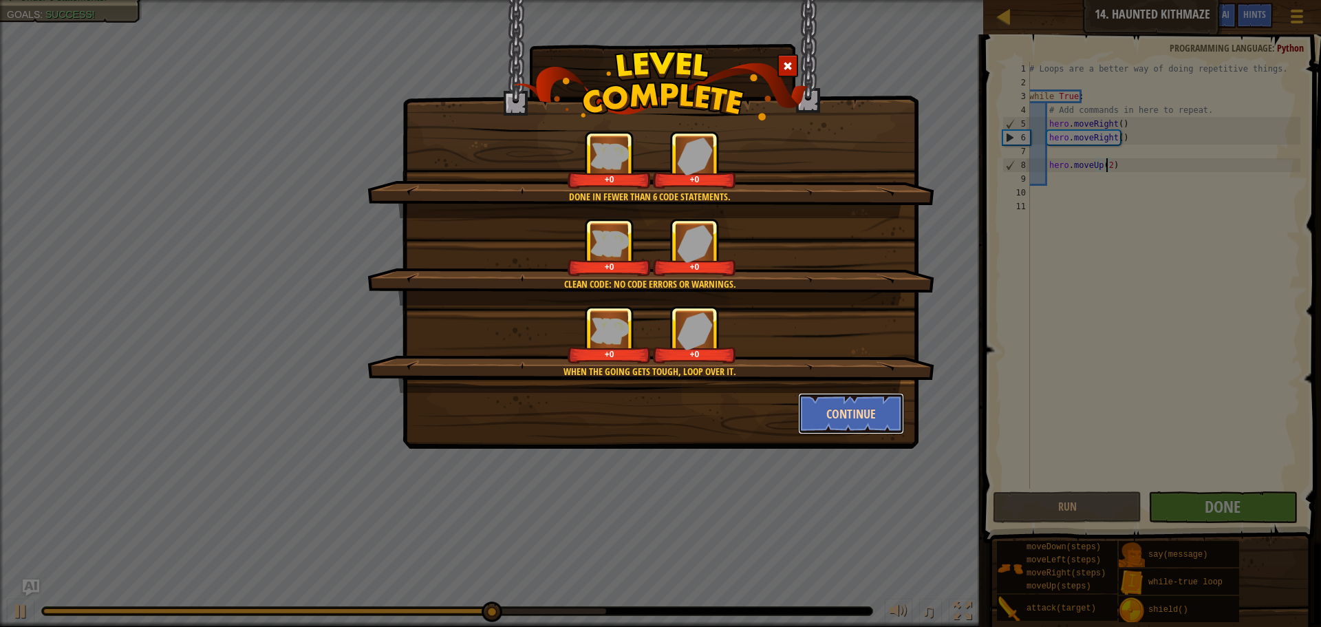
click at [839, 407] on button "Continue" at bounding box center [851, 413] width 107 height 41
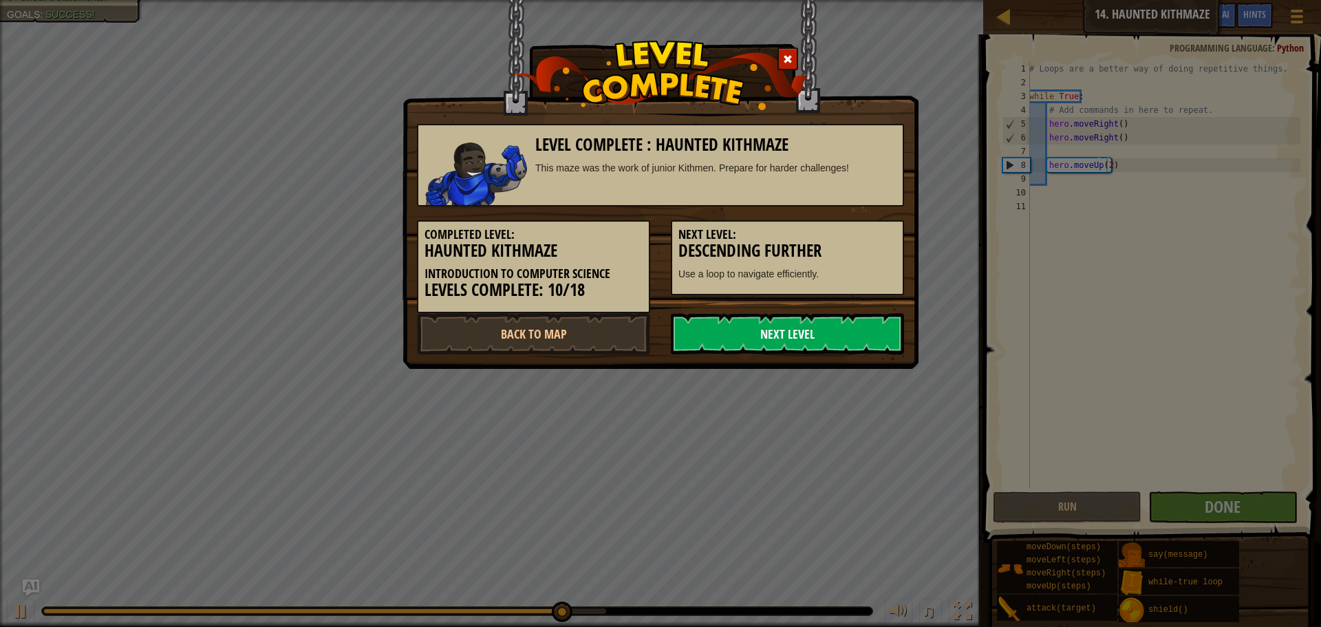
click at [837, 337] on link "Next Level" at bounding box center [787, 333] width 233 height 41
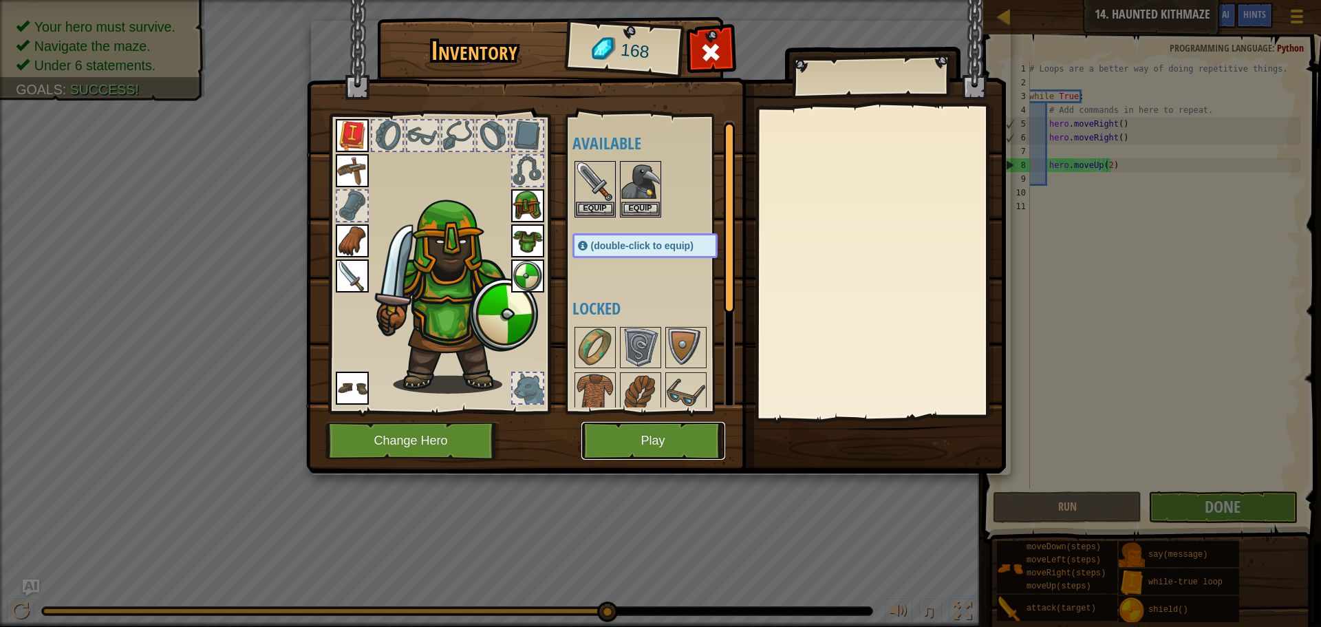
click at [666, 437] on button "Play" at bounding box center [653, 441] width 144 height 38
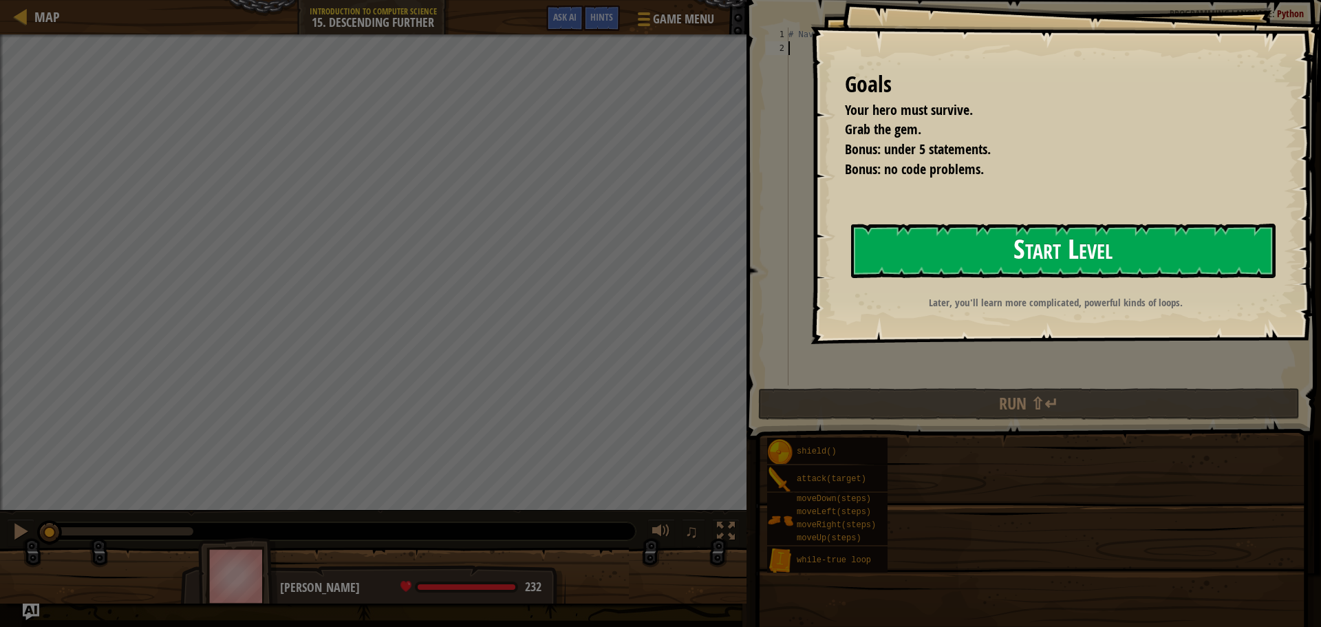
click at [940, 247] on button "Start Level" at bounding box center [1063, 251] width 424 height 54
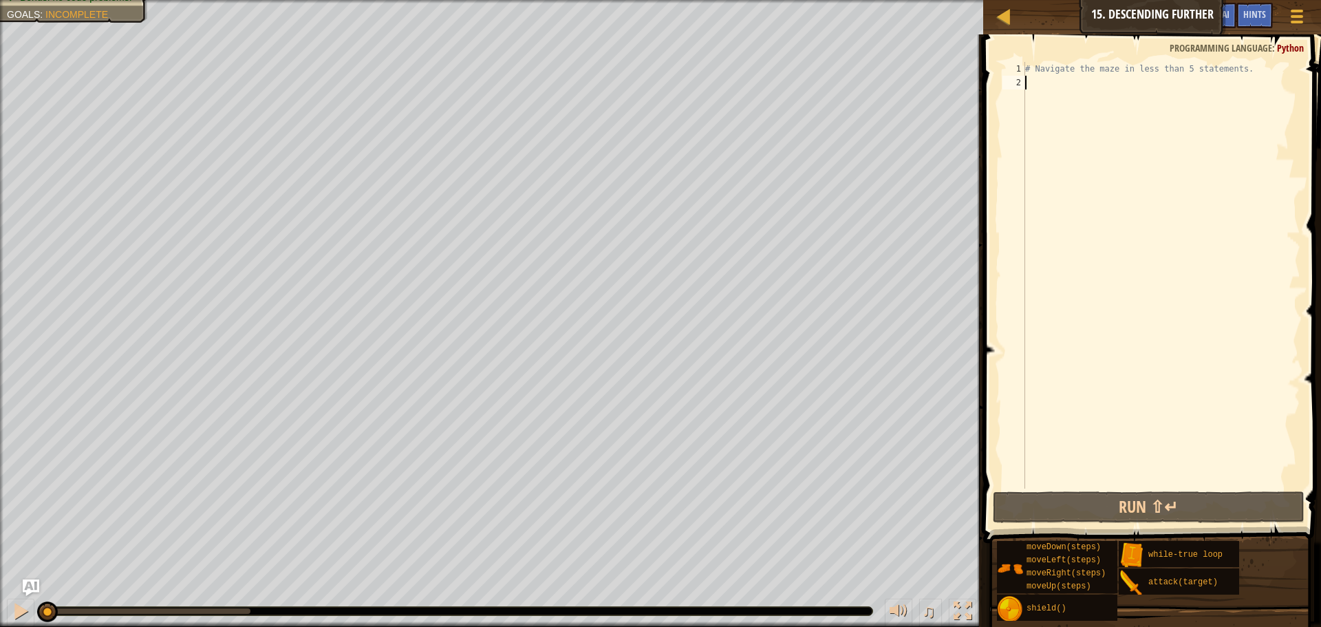
type textarea "r"
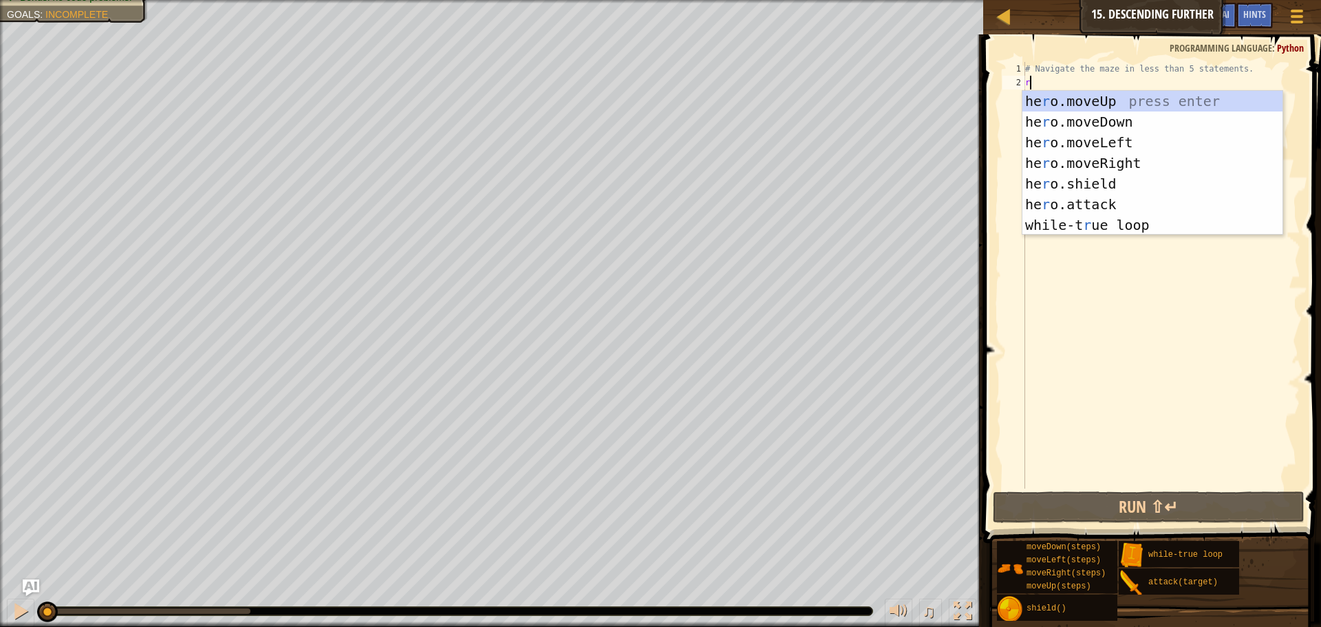
scroll to position [6, 0]
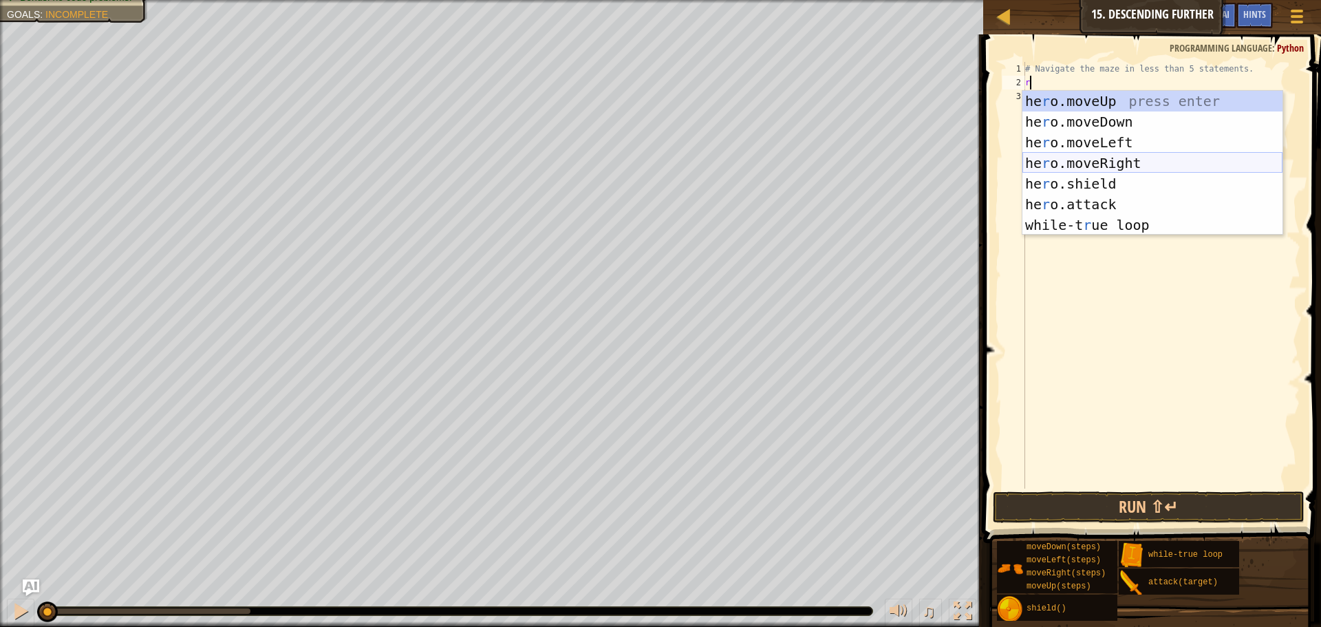
click at [1121, 155] on div "he r o.moveUp press enter he r o.moveDown press enter he r o.moveLeft press ent…" at bounding box center [1152, 184] width 260 height 186
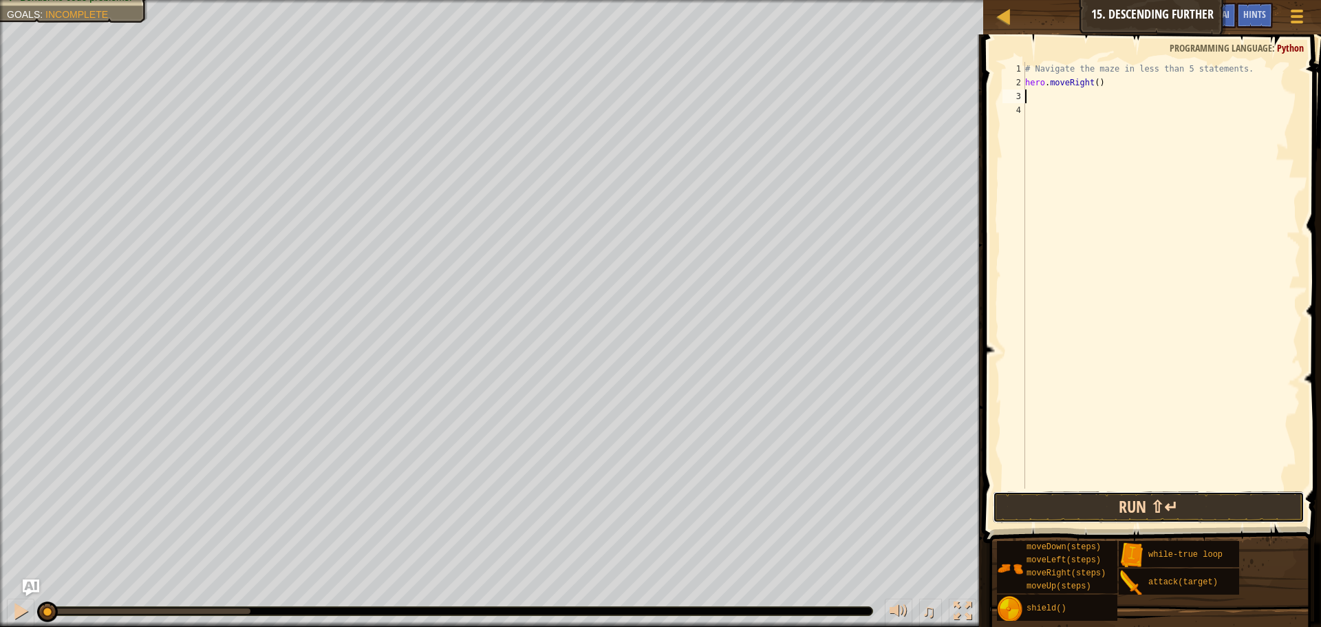
click at [1097, 499] on button "Run ⇧↵" at bounding box center [1149, 507] width 312 height 32
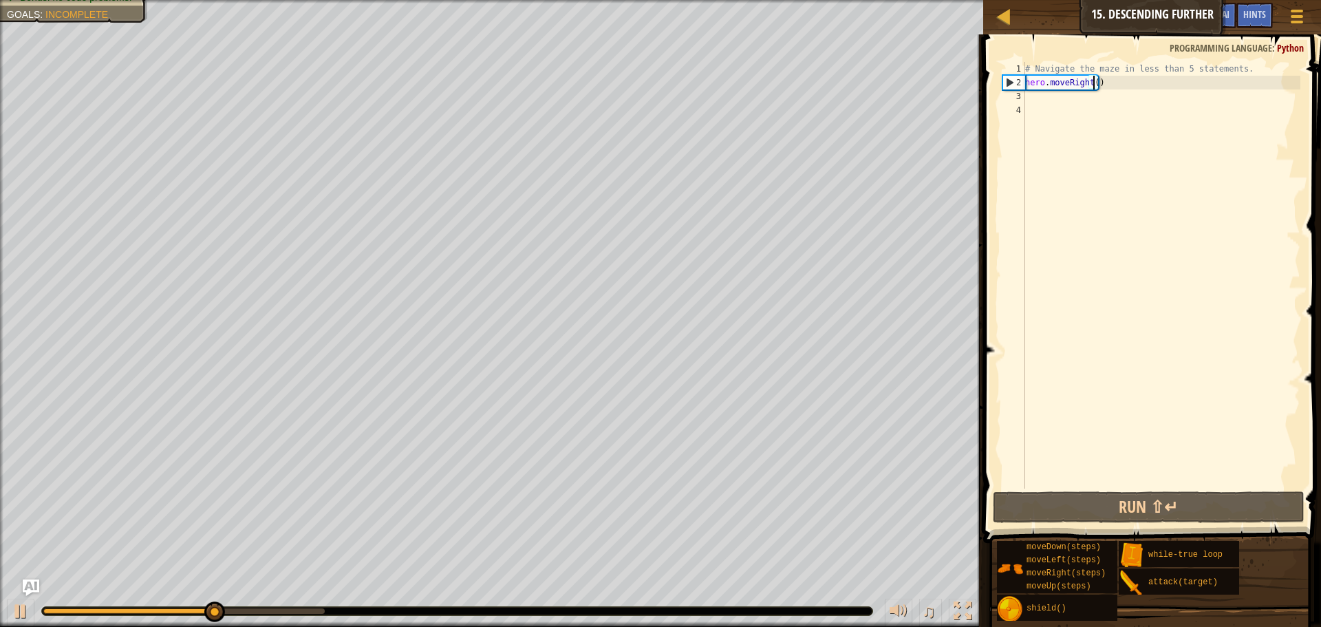
click at [1091, 81] on div "# Navigate the maze in less than 5 statements. hero . moveRight ( )" at bounding box center [1161, 289] width 278 height 454
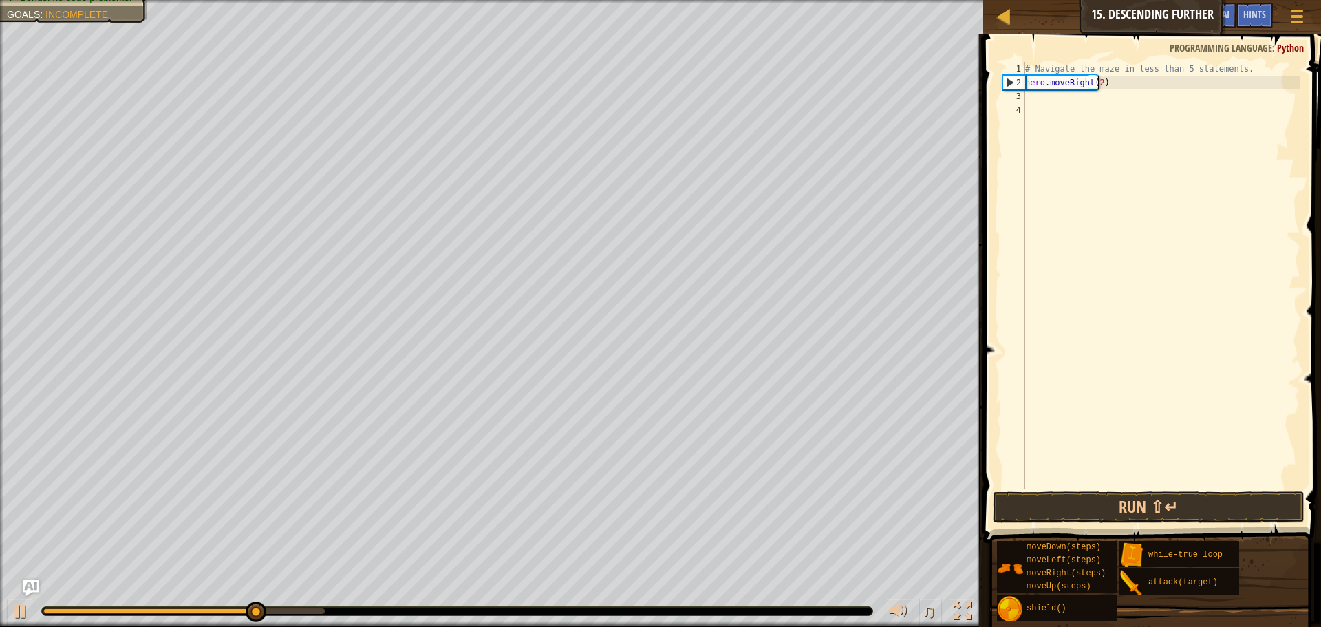
scroll to position [6, 6]
type textarea "hero.moveRight(2)"
click at [1101, 515] on button "Run ⇧↵" at bounding box center [1149, 507] width 312 height 32
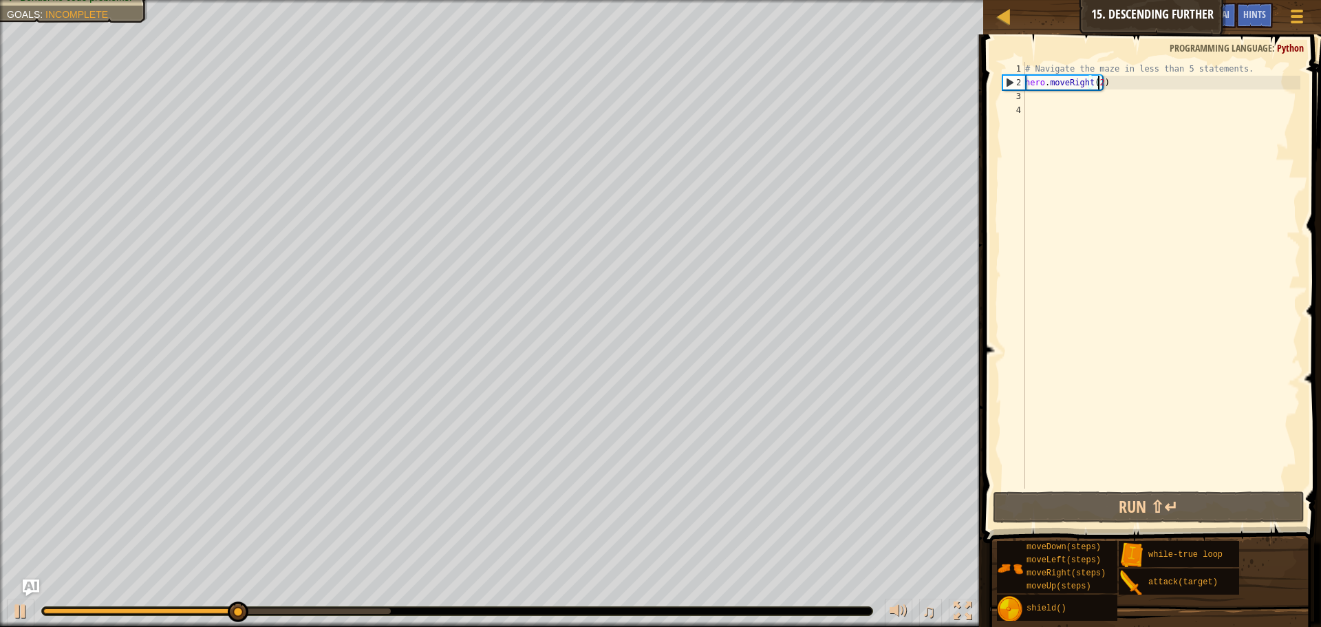
click at [1030, 94] on div "# Navigate the maze in less than 5 statements. hero . moveRight ( 2 )" at bounding box center [1161, 289] width 278 height 454
type textarea "d"
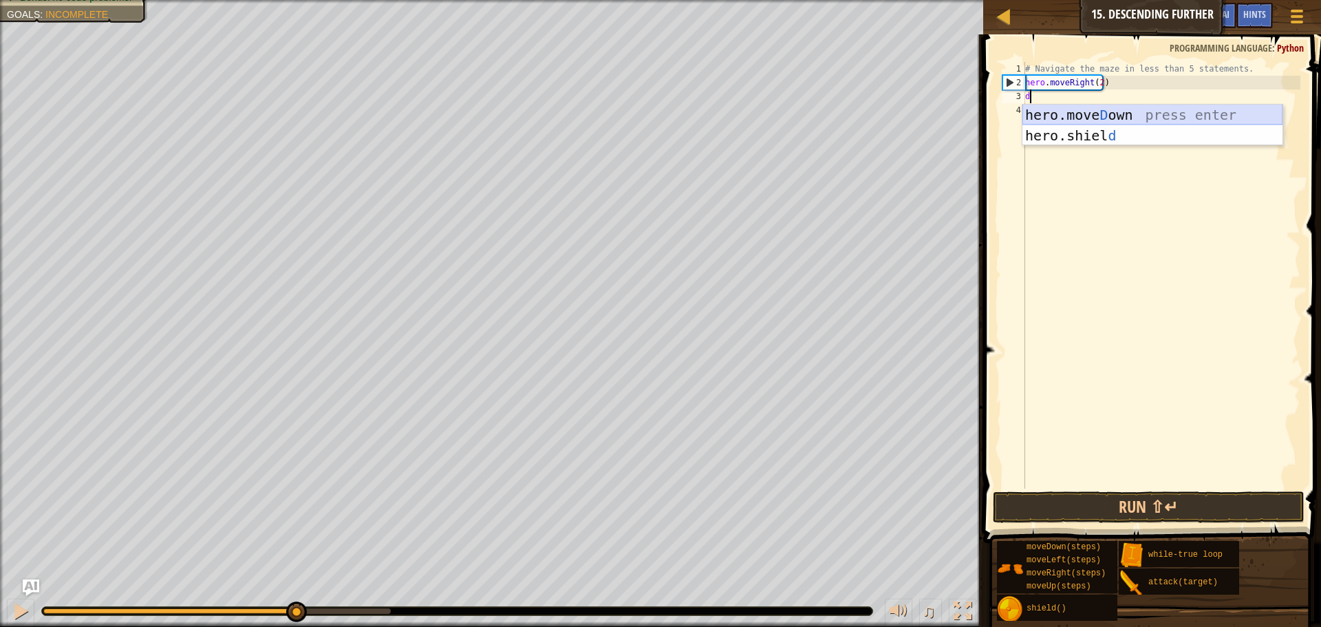
click at [1068, 116] on div "hero.[PERSON_NAME] own press enter hero.[PERSON_NAME] d press enter" at bounding box center [1152, 146] width 260 height 83
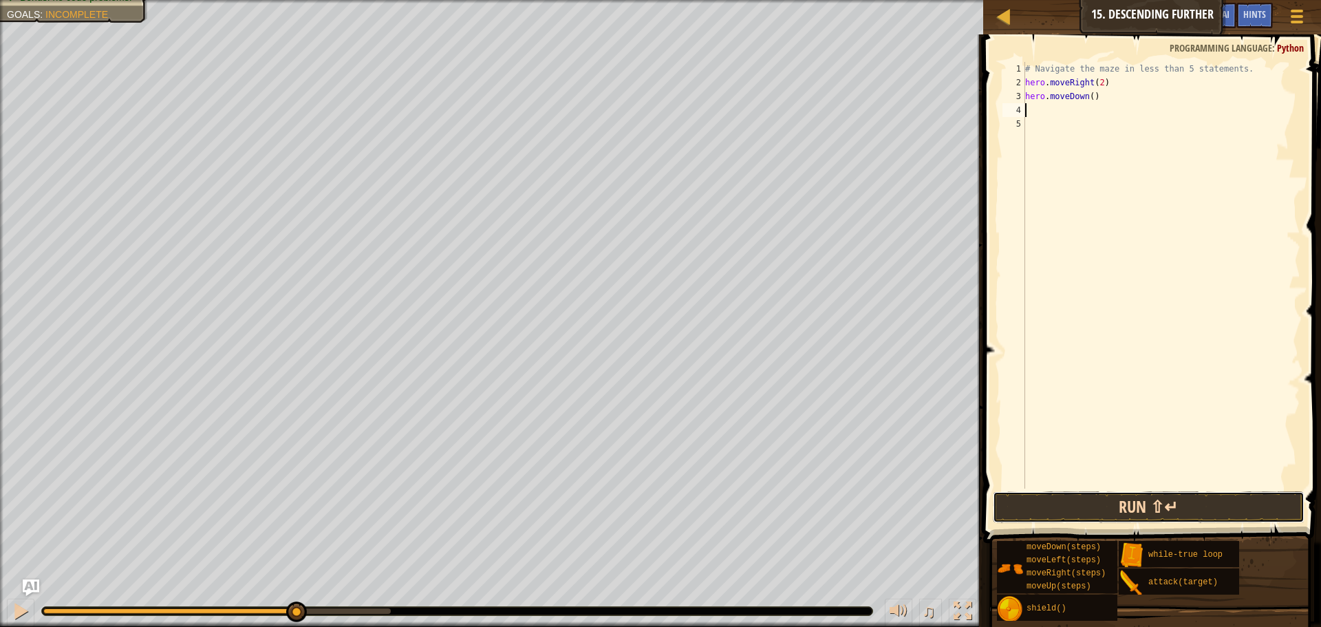
click at [1058, 502] on button "Run ⇧↵" at bounding box center [1149, 507] width 312 height 32
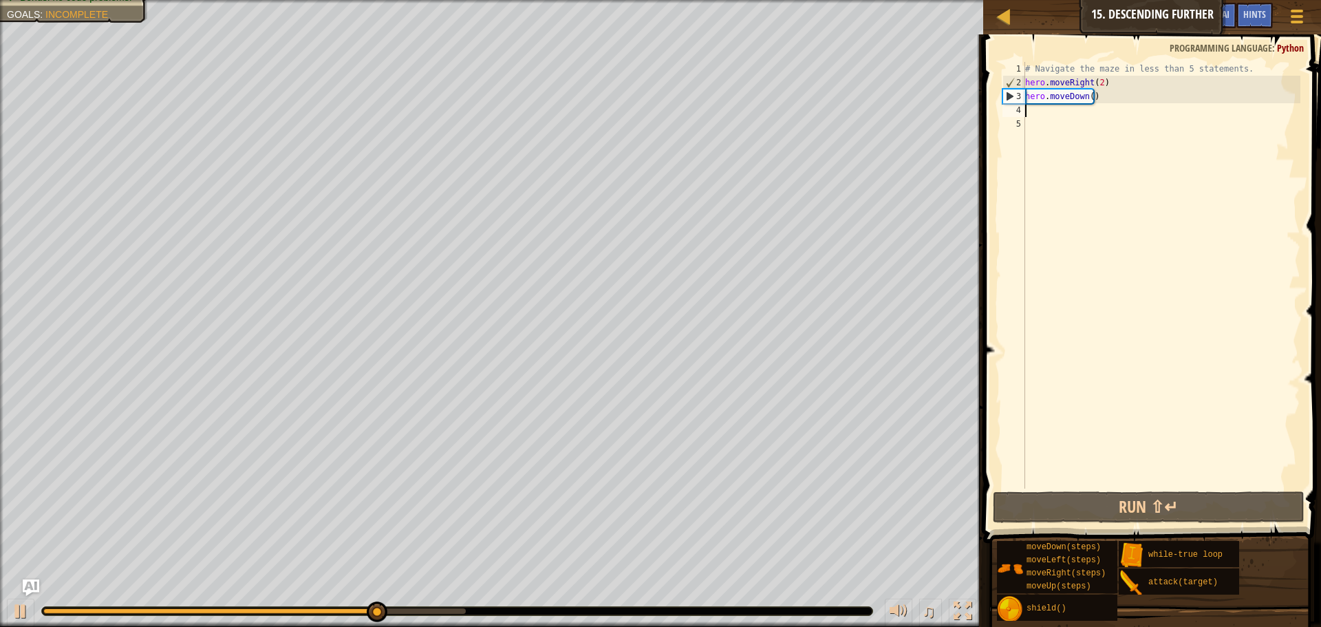
type textarea "r"
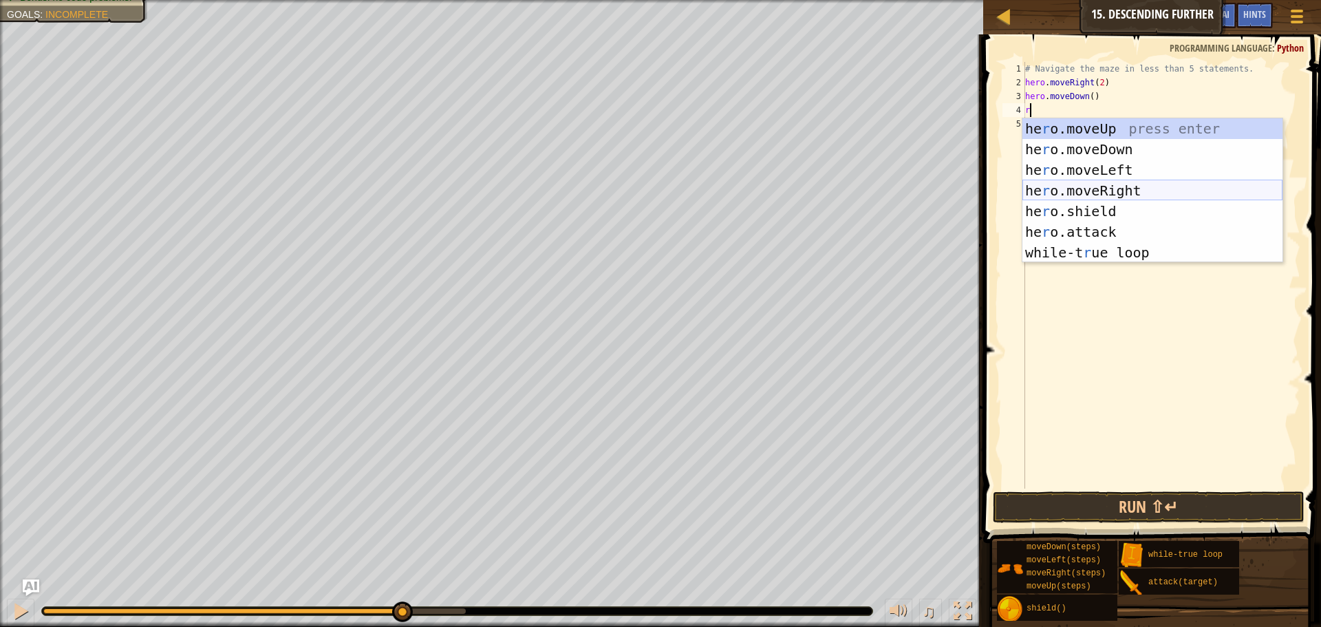
click at [1078, 189] on div "he r o.moveUp press enter he r o.moveDown press enter he r o.moveLeft press ent…" at bounding box center [1152, 211] width 260 height 186
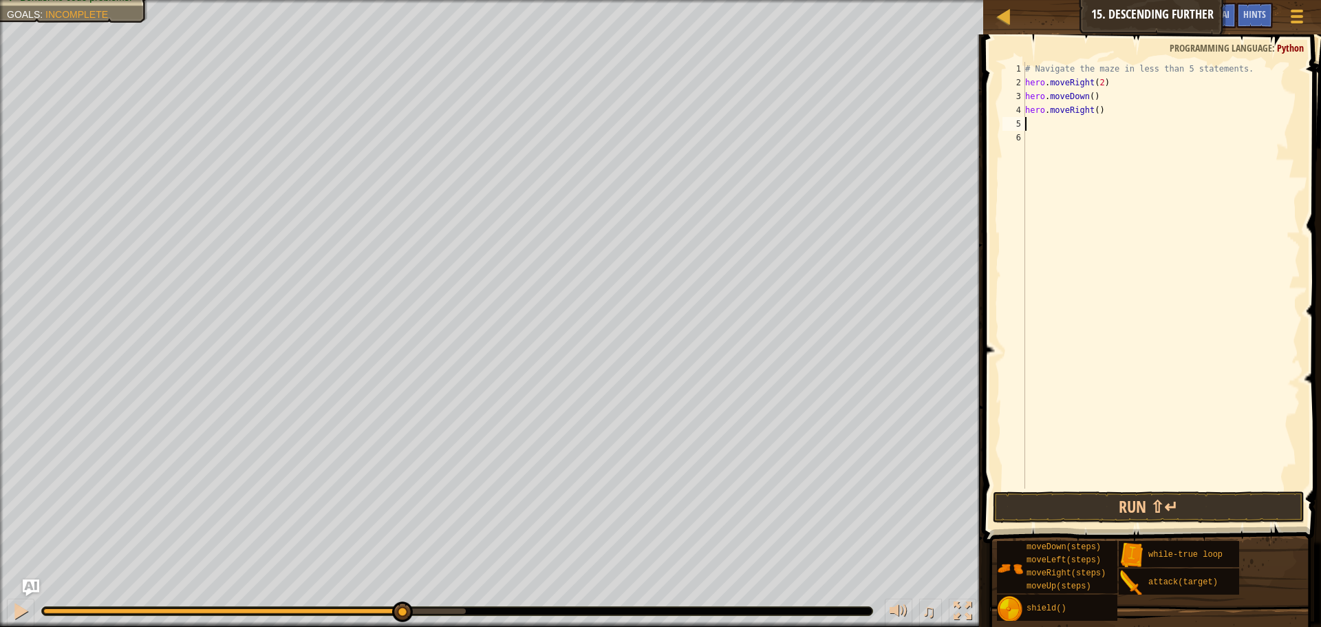
click at [1091, 113] on div "# Navigate the maze in less than 5 statements. hero . moveRight ( 2 ) hero . mo…" at bounding box center [1161, 289] width 278 height 454
type textarea "hero.moveRight(2)"
click at [1172, 499] on button "Run ⇧↵" at bounding box center [1149, 507] width 312 height 32
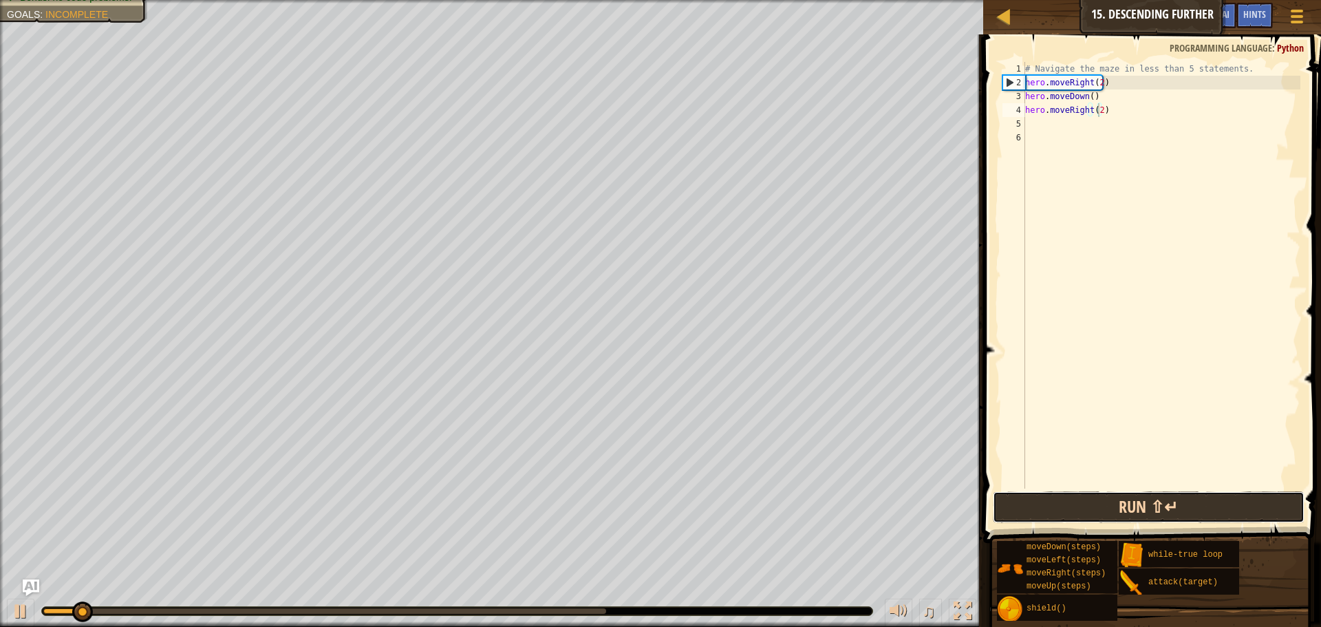
click at [1172, 499] on button "Run ⇧↵" at bounding box center [1149, 507] width 312 height 32
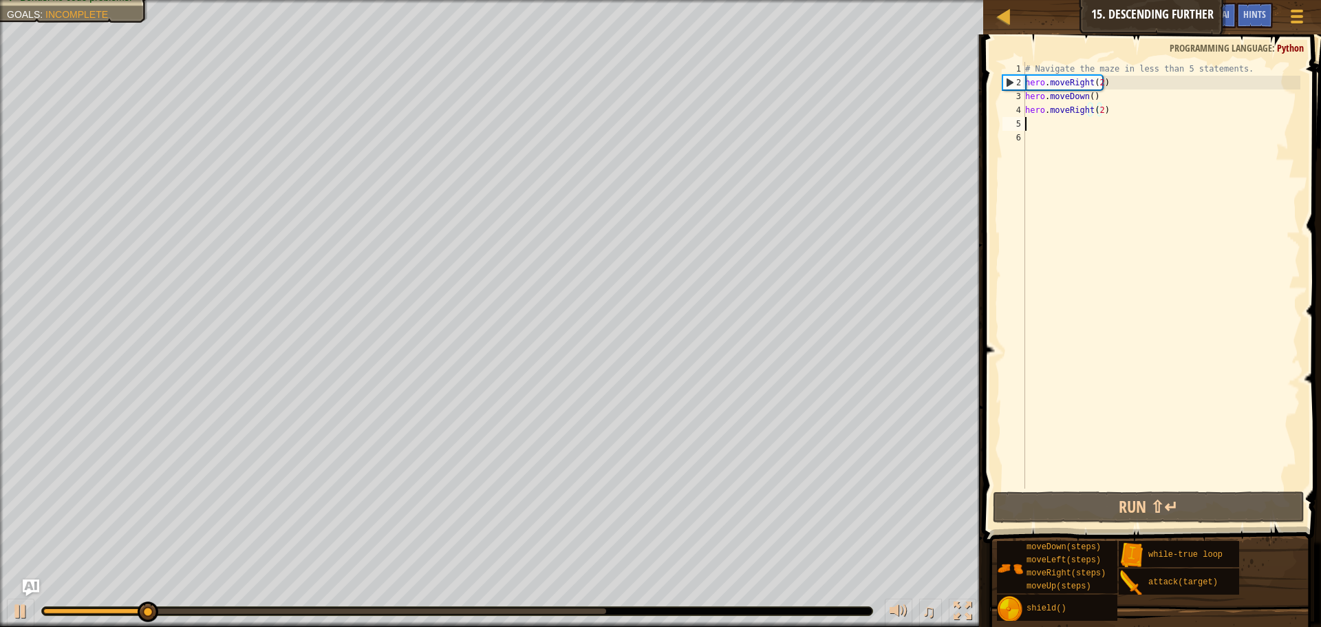
click at [1039, 127] on div "# Navigate the maze in less than 5 statements. hero . moveRight ( 2 ) hero . mo…" at bounding box center [1161, 289] width 278 height 454
type textarea "d"
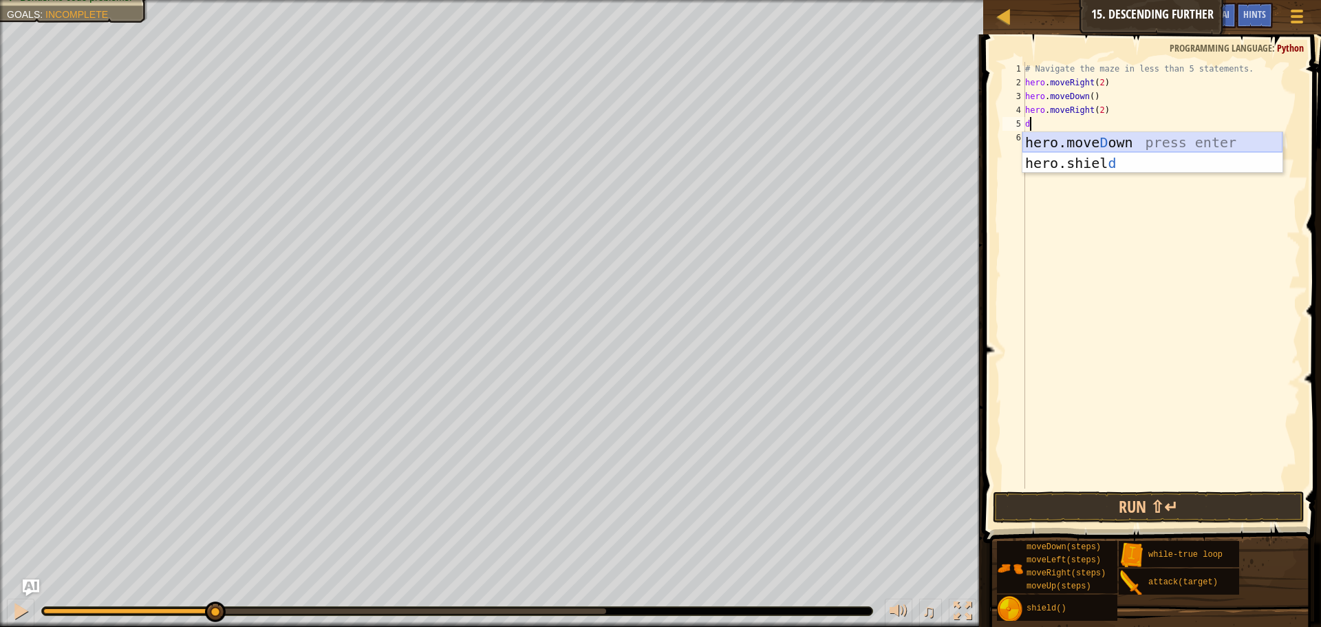
click at [1056, 139] on div "hero.[PERSON_NAME] own press enter hero.[PERSON_NAME] d press enter" at bounding box center [1152, 173] width 260 height 83
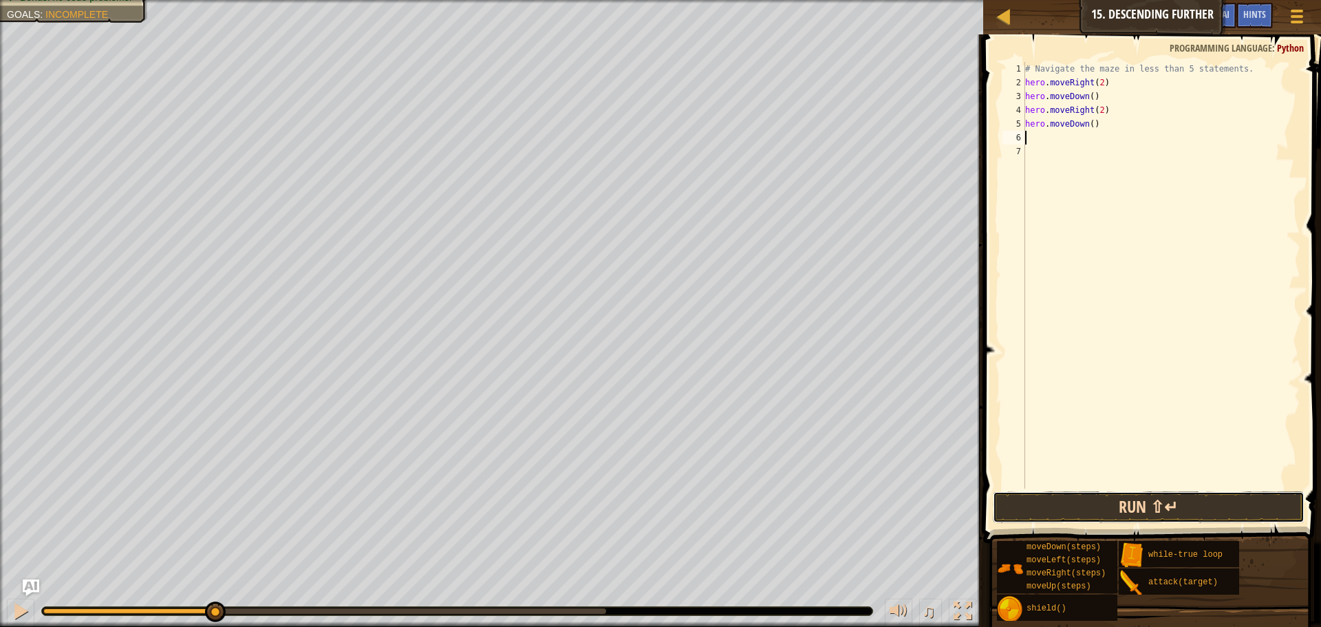
click at [1114, 512] on button "Run ⇧↵" at bounding box center [1149, 507] width 312 height 32
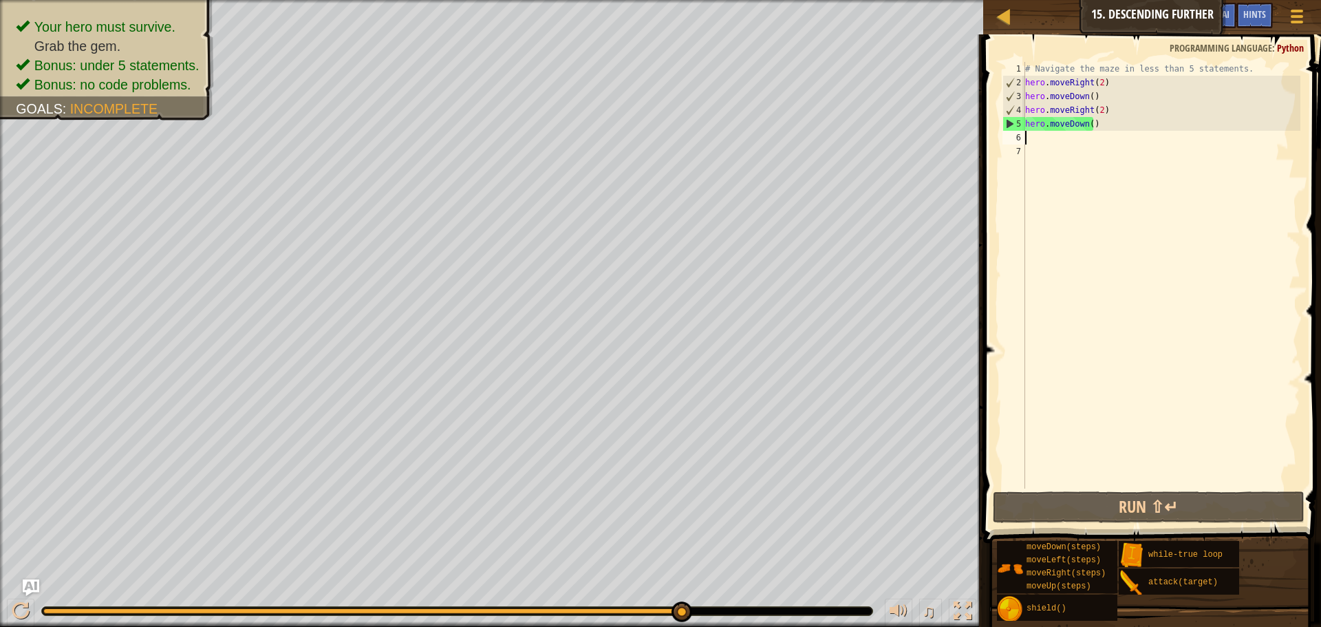
click at [1034, 140] on div "# Navigate the maze in less than 5 statements. hero . moveRight ( 2 ) hero . mo…" at bounding box center [1161, 289] width 278 height 454
type textarea "r"
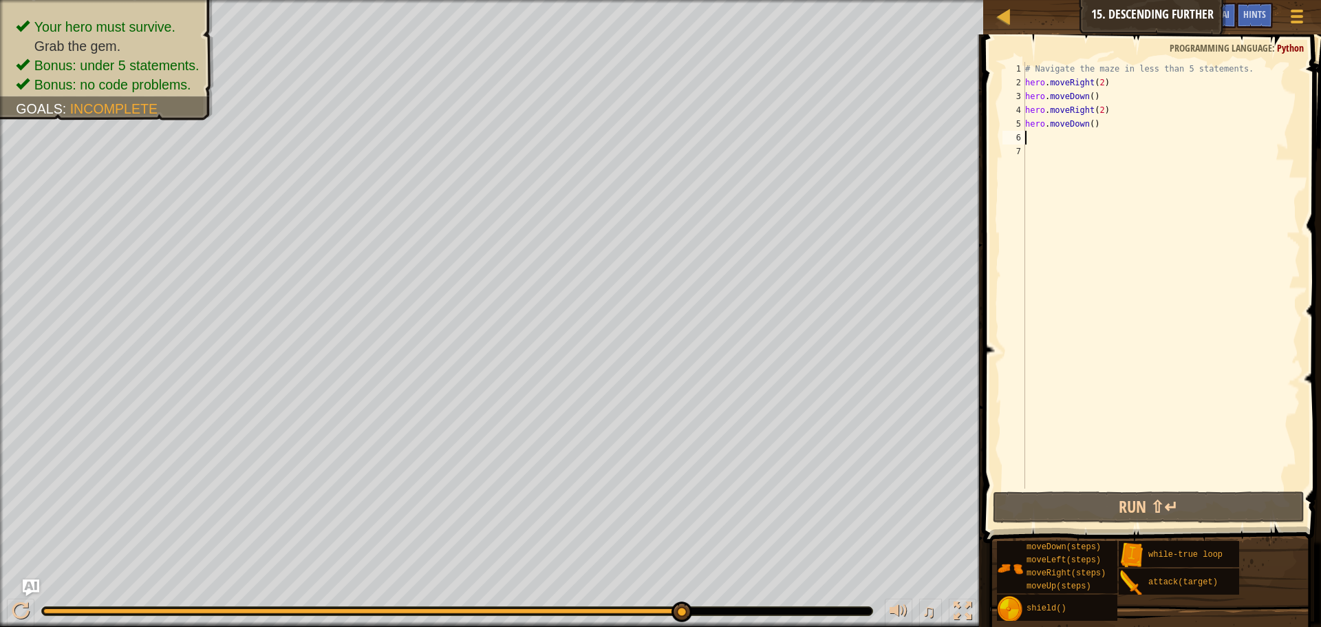
type textarea "r"
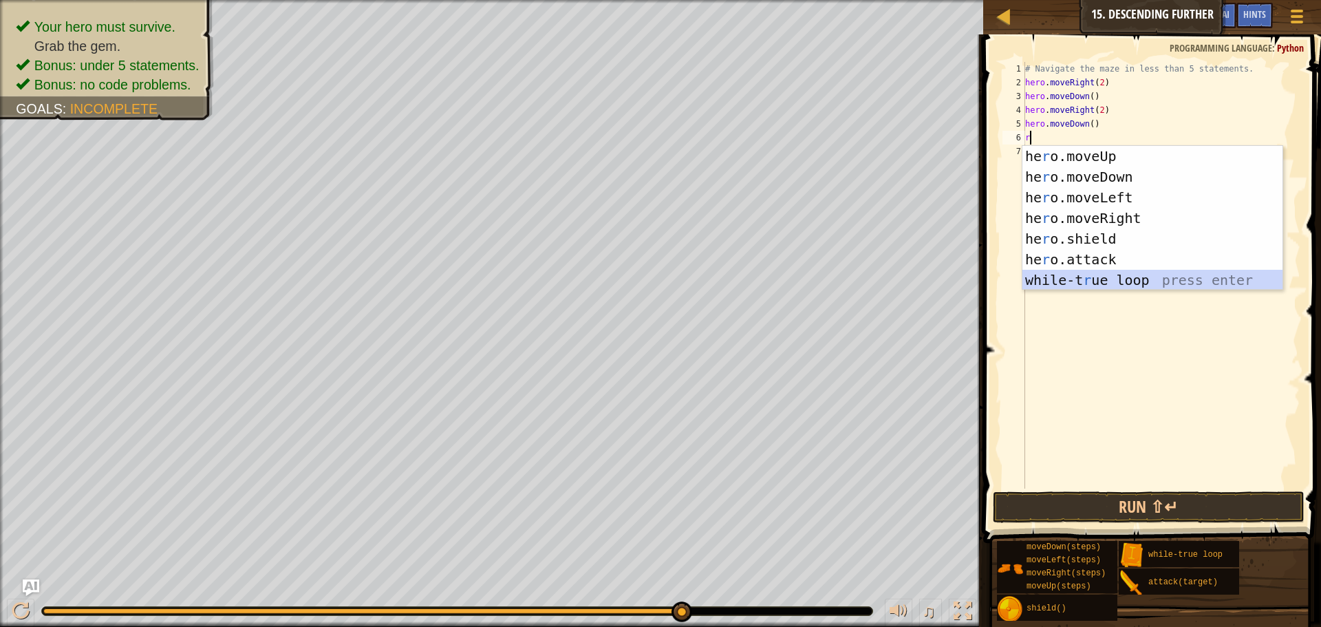
click at [1110, 283] on div "he r o.moveUp press enter he r o.moveDown press enter he r o.moveLeft press ent…" at bounding box center [1152, 239] width 260 height 186
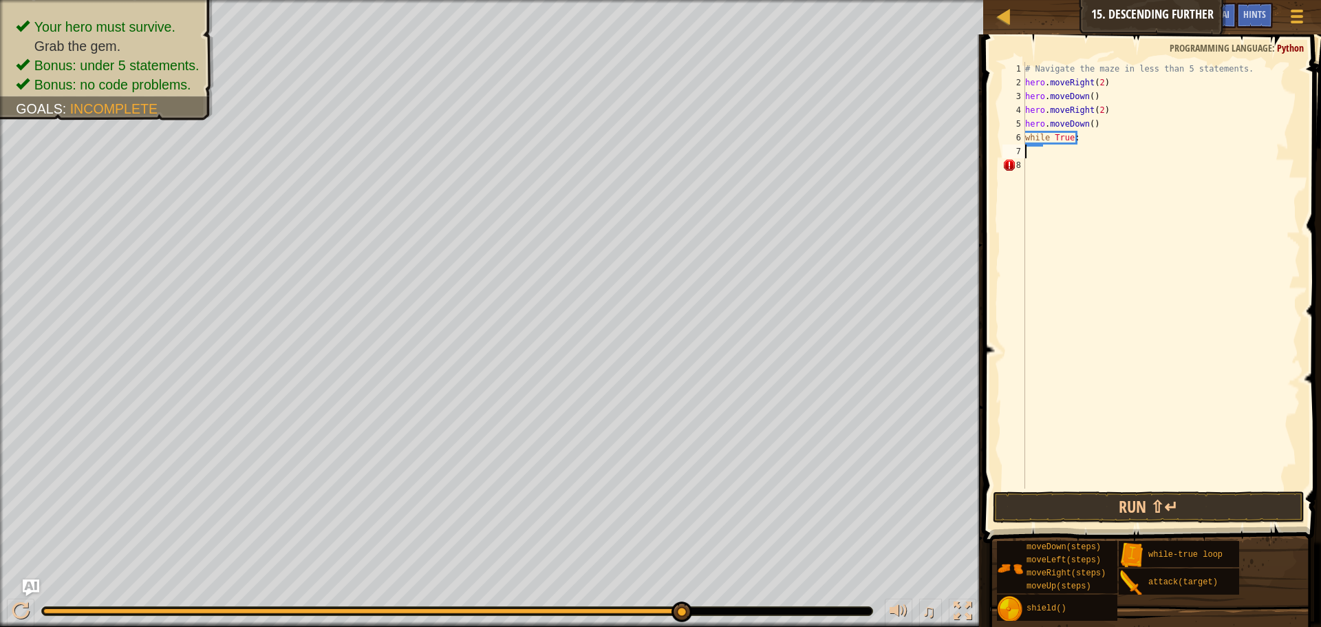
click at [1064, 486] on div "# Navigate the maze in less than 5 statements. hero . moveRight ( 2 ) hero . mo…" at bounding box center [1161, 289] width 278 height 454
click at [1068, 500] on button "Run ⇧↵" at bounding box center [1149, 507] width 312 height 32
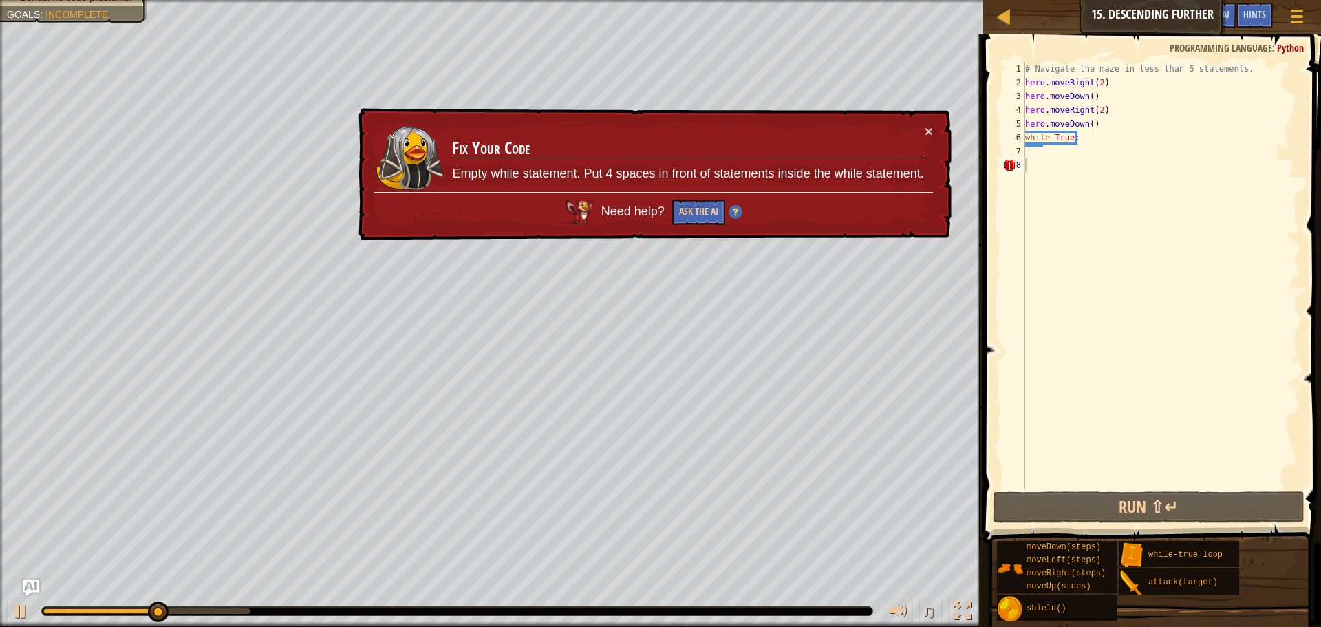
click at [933, 113] on div "× Fix Your Code Empty while statement. Put 4 spaces in front of statements insi…" at bounding box center [654, 174] width 596 height 133
click at [929, 129] on button "×" at bounding box center [929, 131] width 8 height 14
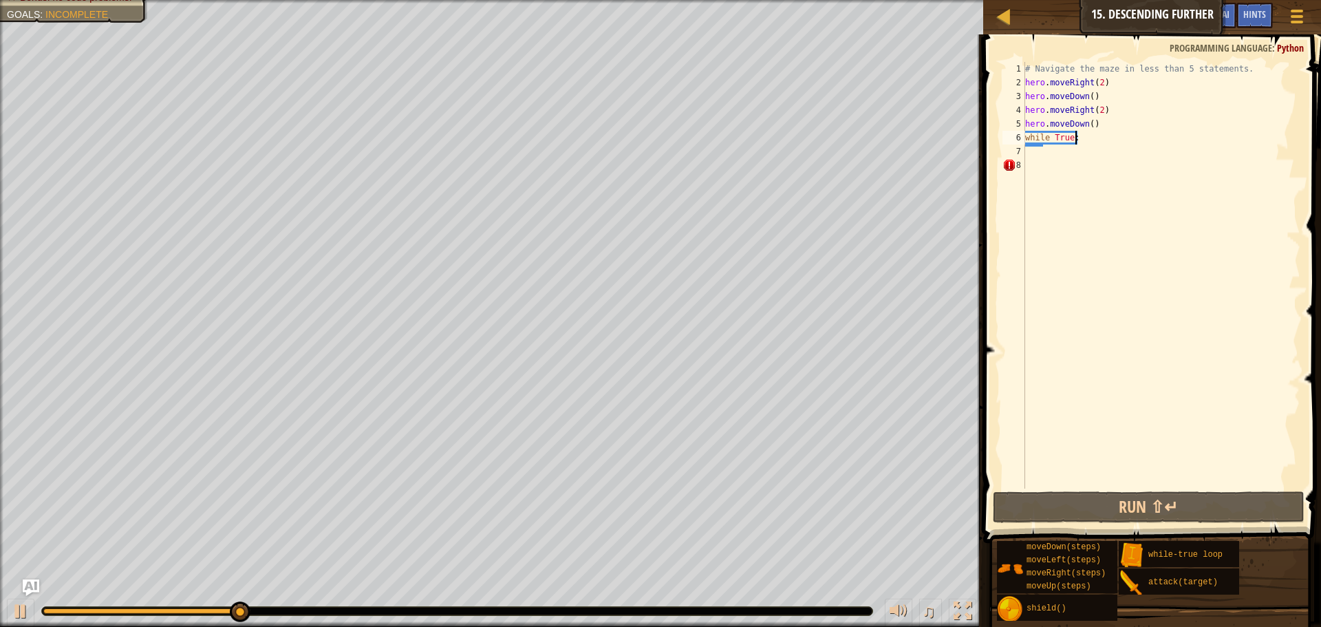
click at [1082, 143] on div "# Navigate the maze in less than 5 statements. hero . moveRight ( 2 ) hero . mo…" at bounding box center [1161, 289] width 278 height 454
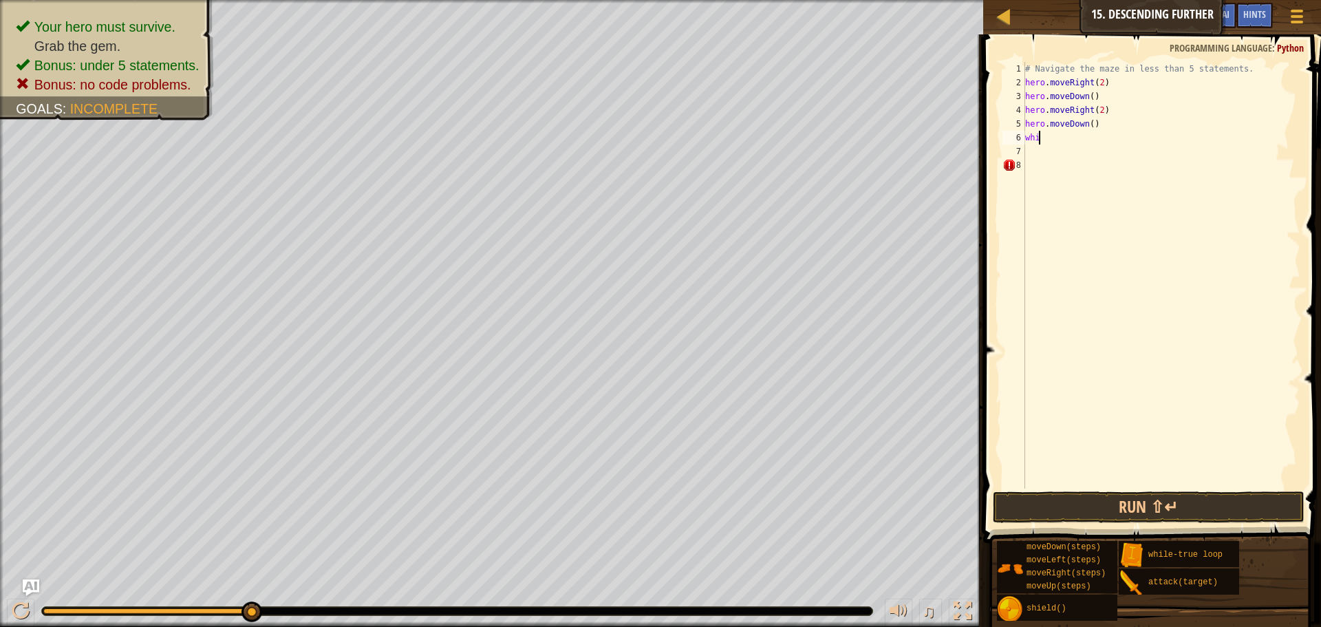
type textarea "w"
type textarea "hero.moveDown()"
click at [1046, 140] on div "# Navigate the maze in less than 5 statements. hero . moveRight ( 2 ) hero . mo…" at bounding box center [1161, 289] width 278 height 454
type textarea "r"
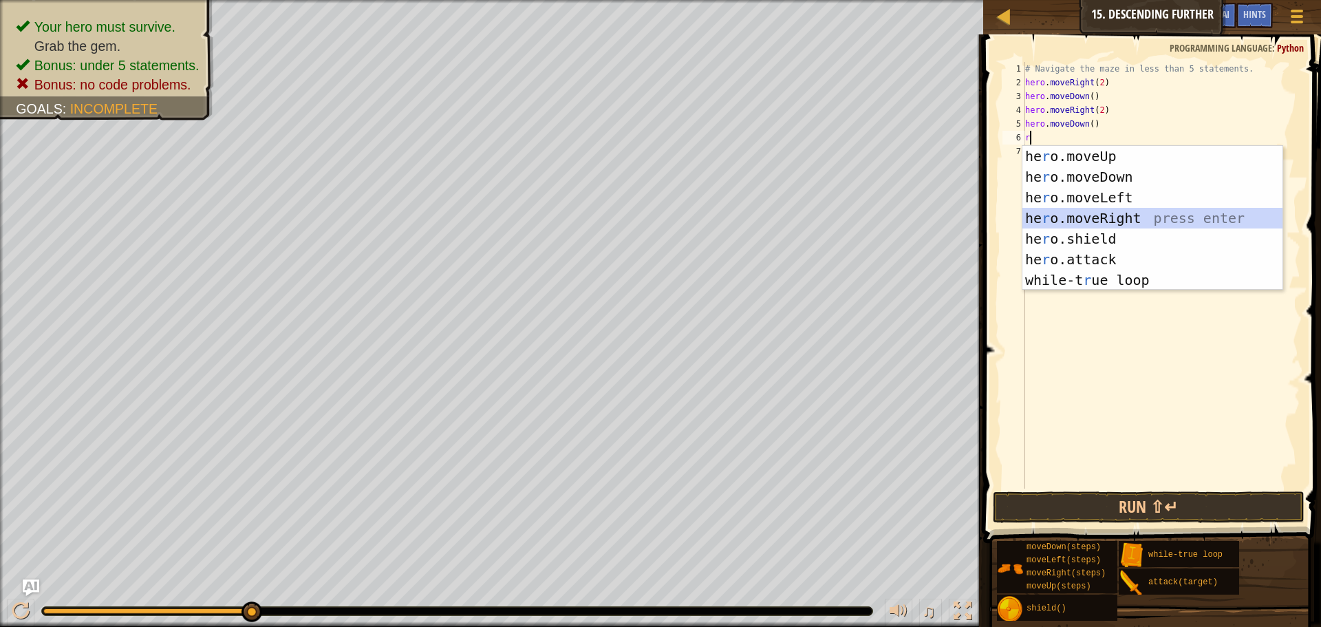
click at [1070, 211] on div "he r o.moveUp press enter he r o.moveDown press enter he r o.moveLeft press ent…" at bounding box center [1152, 239] width 260 height 186
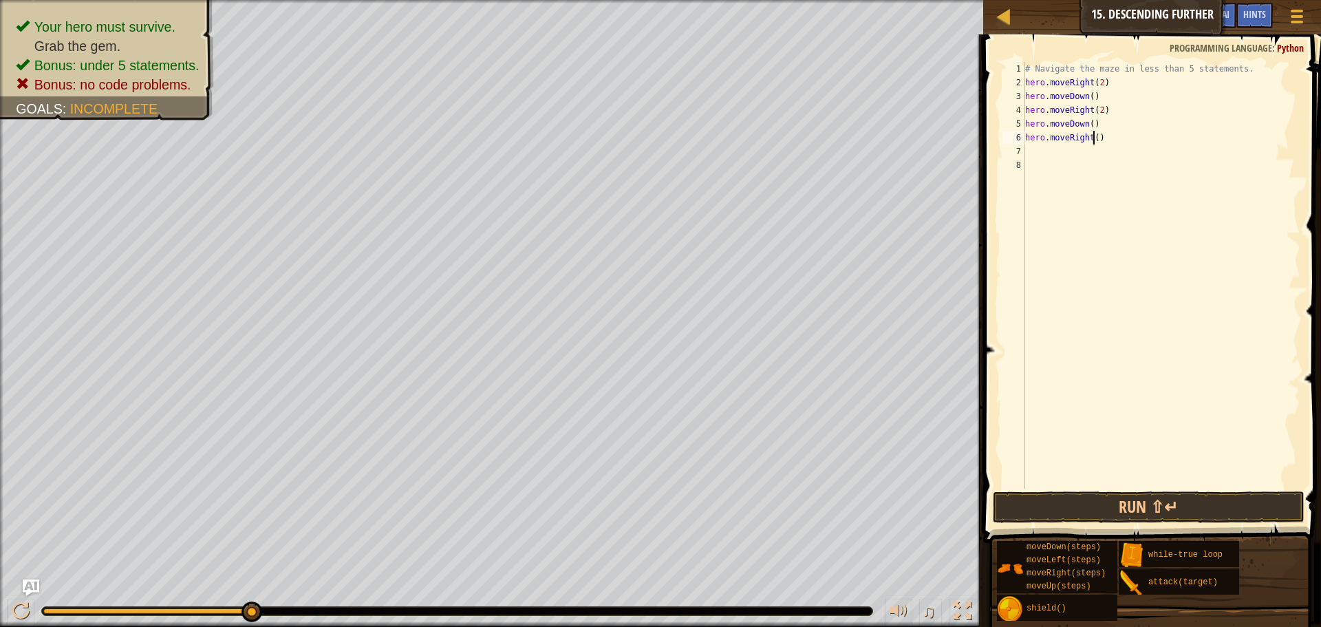
click at [1093, 140] on div "# Navigate the maze in less than 5 statements. hero . moveRight ( 2 ) hero . mo…" at bounding box center [1161, 289] width 278 height 454
type textarea "hero.moveRight(2)"
click at [1139, 508] on button "Run ⇧↵" at bounding box center [1149, 507] width 312 height 32
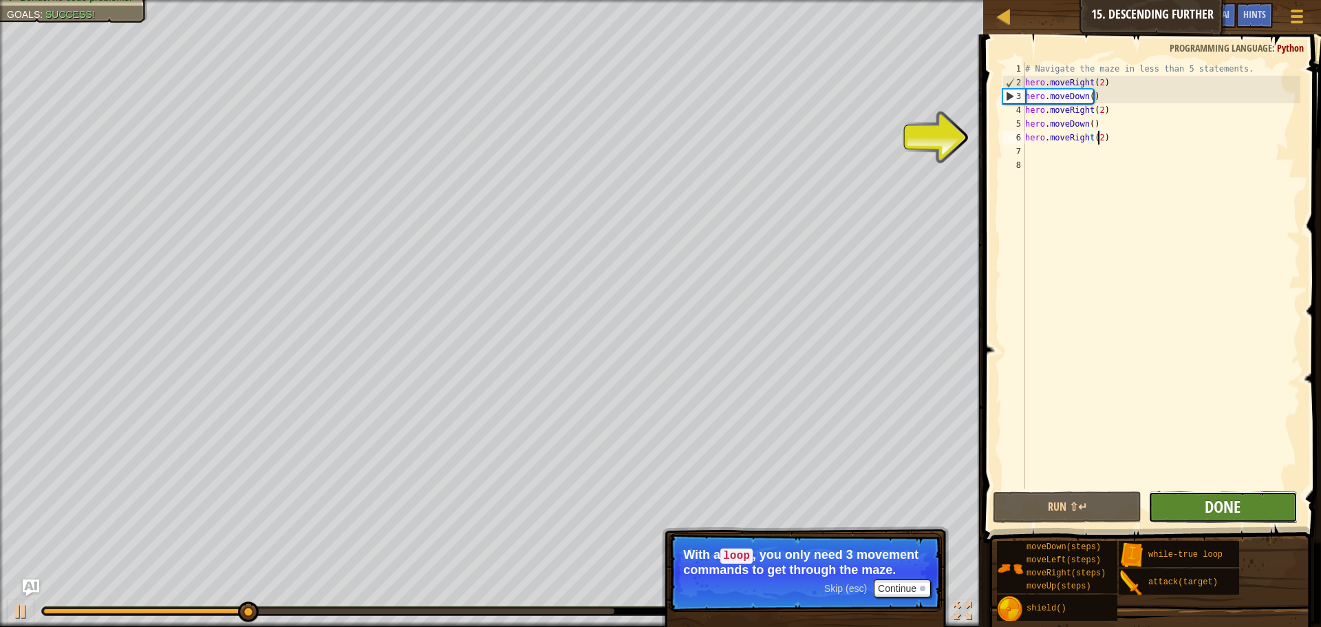
click at [1224, 508] on span "Done" at bounding box center [1223, 506] width 36 height 22
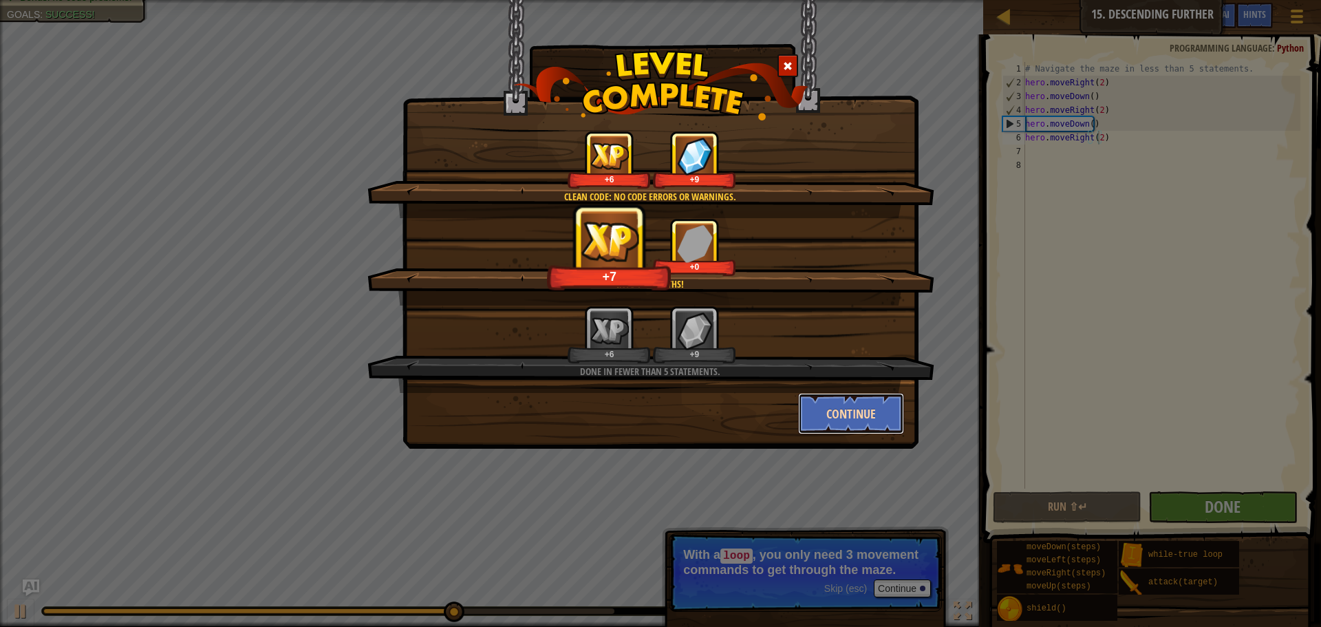
click at [841, 401] on button "Continue" at bounding box center [851, 413] width 107 height 41
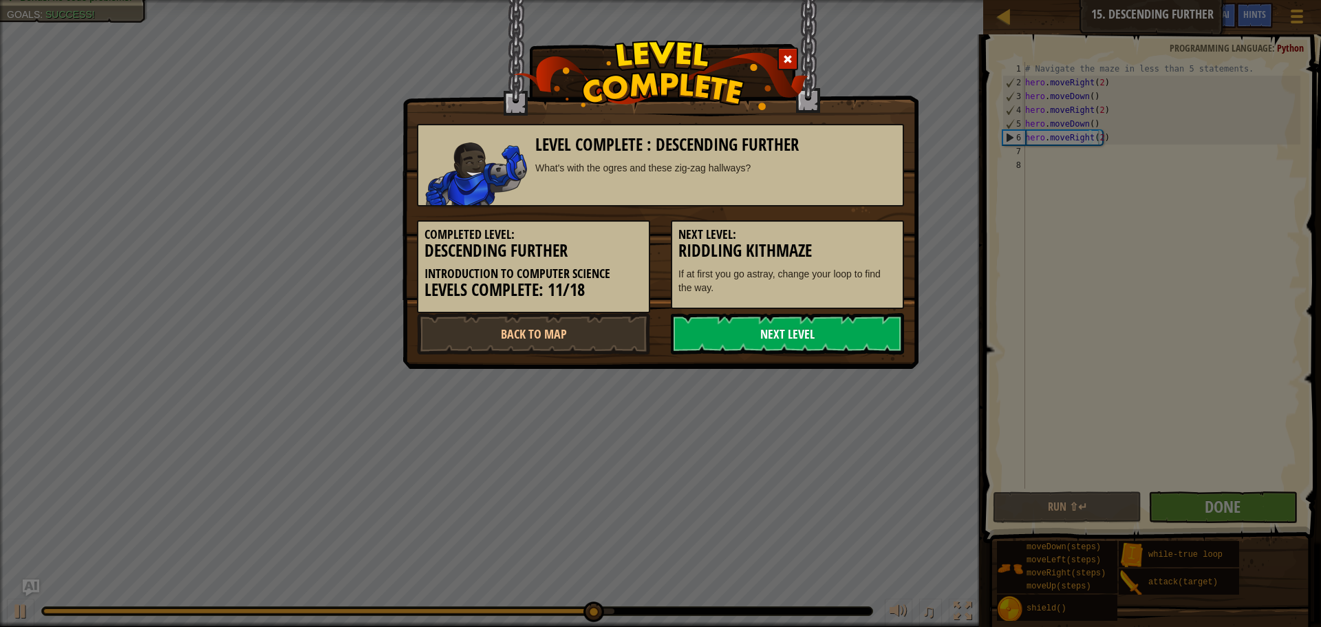
click at [784, 334] on link "Next Level" at bounding box center [787, 333] width 233 height 41
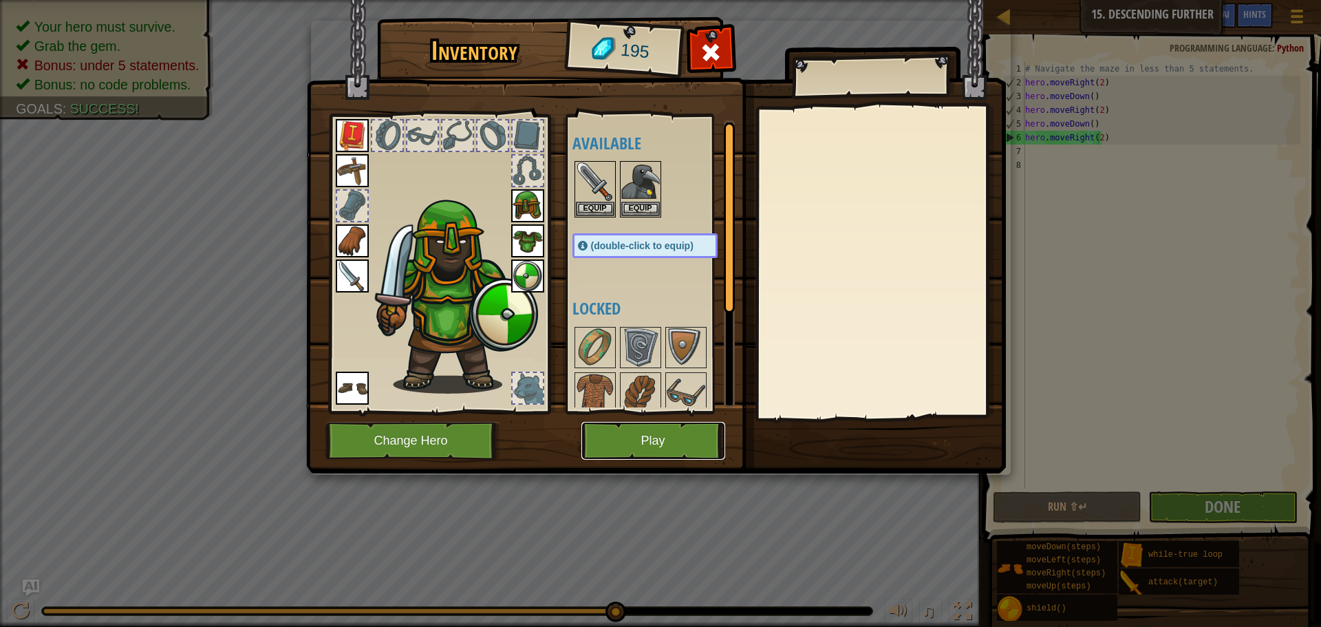
click at [599, 446] on button "Play" at bounding box center [653, 441] width 144 height 38
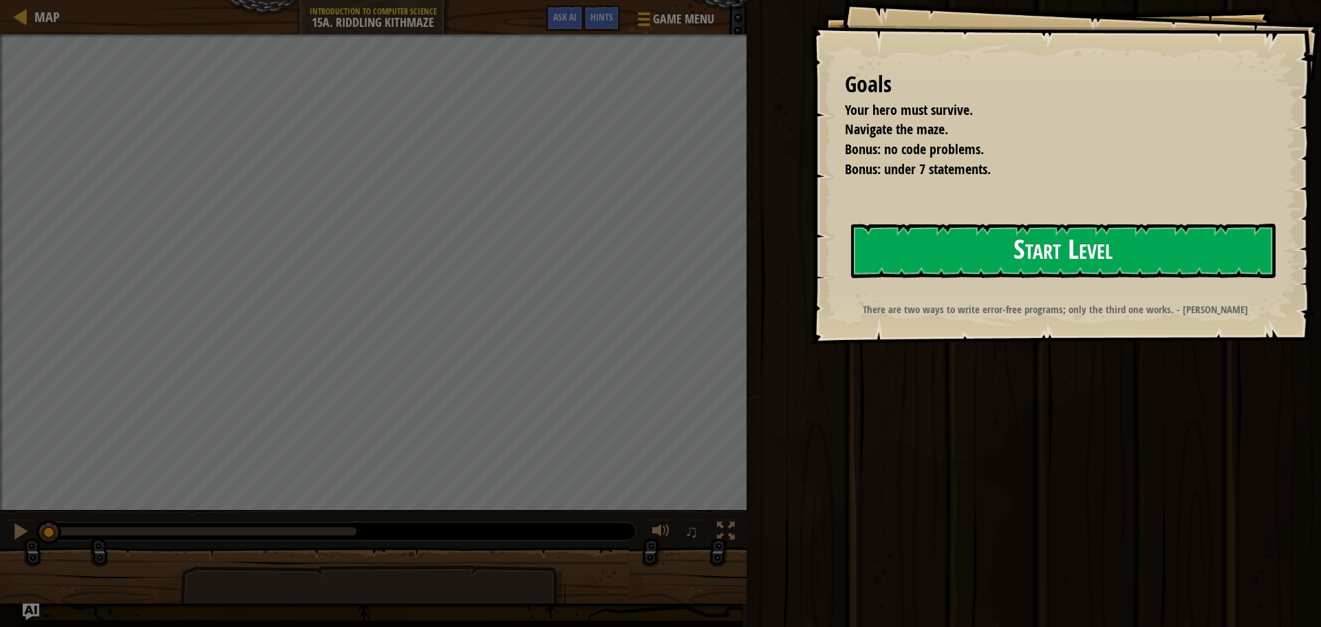
click at [967, 227] on button "Start Level" at bounding box center [1063, 251] width 424 height 54
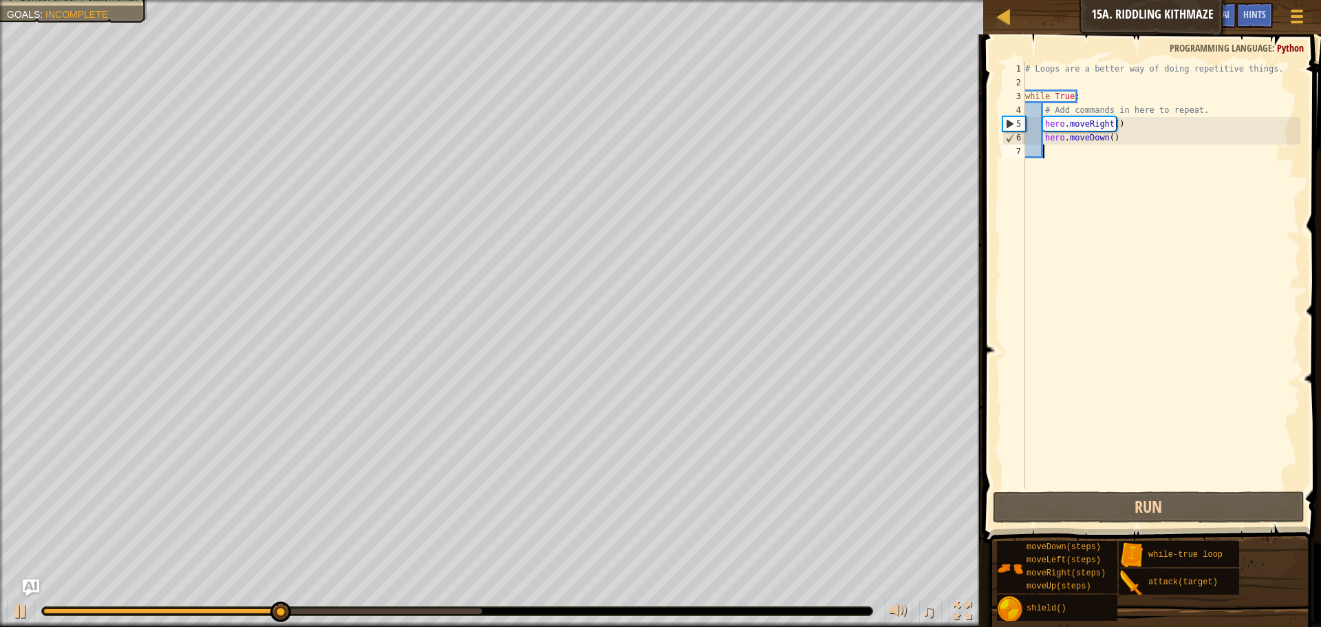
type textarea "r"
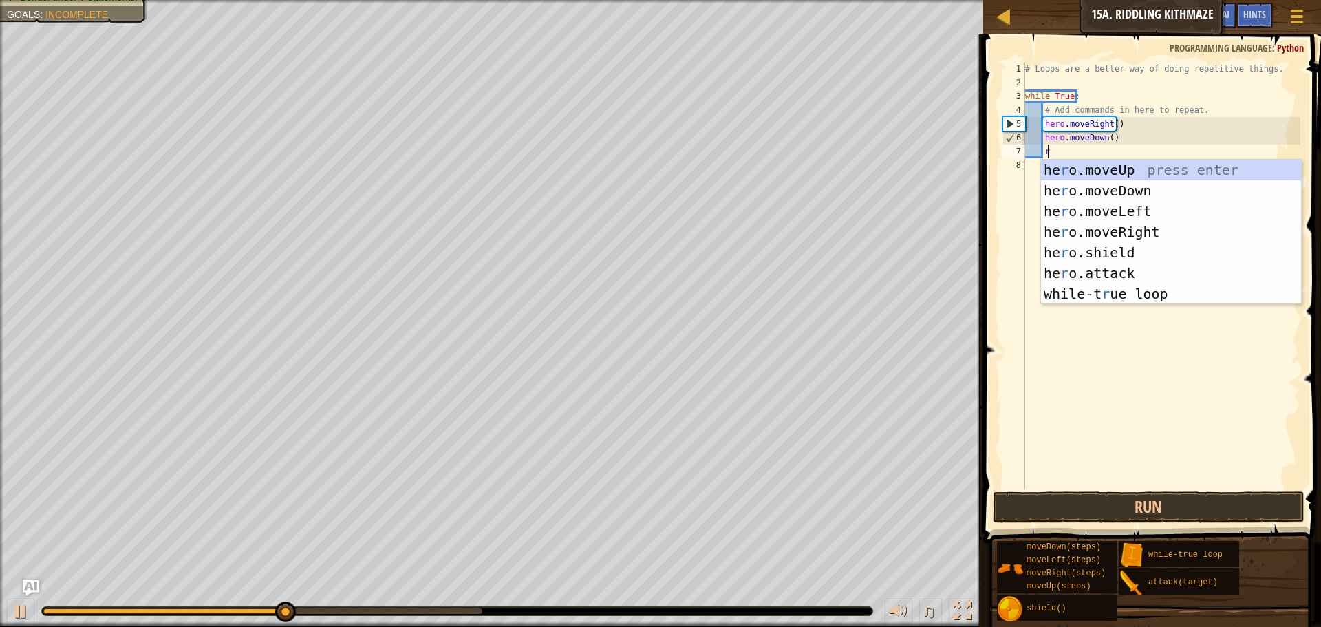
scroll to position [6, 1]
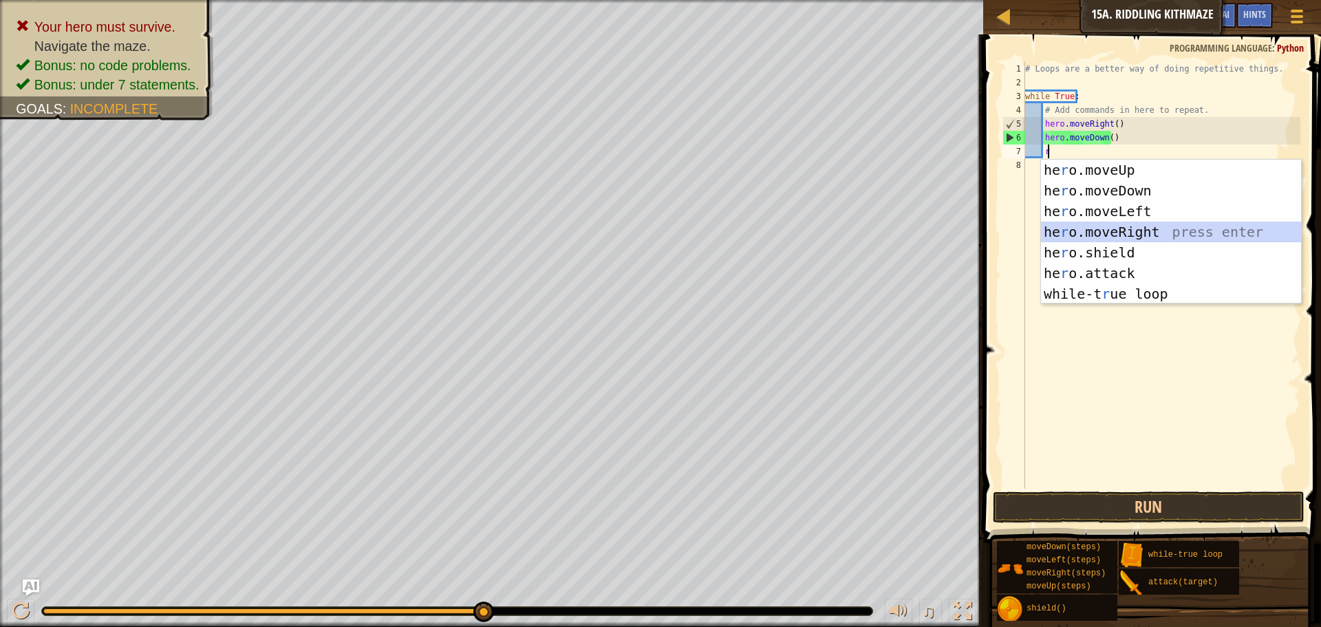
click at [1146, 233] on div "he r o.moveUp press enter he r o.moveDown press enter he r o.moveLeft press ent…" at bounding box center [1171, 253] width 260 height 186
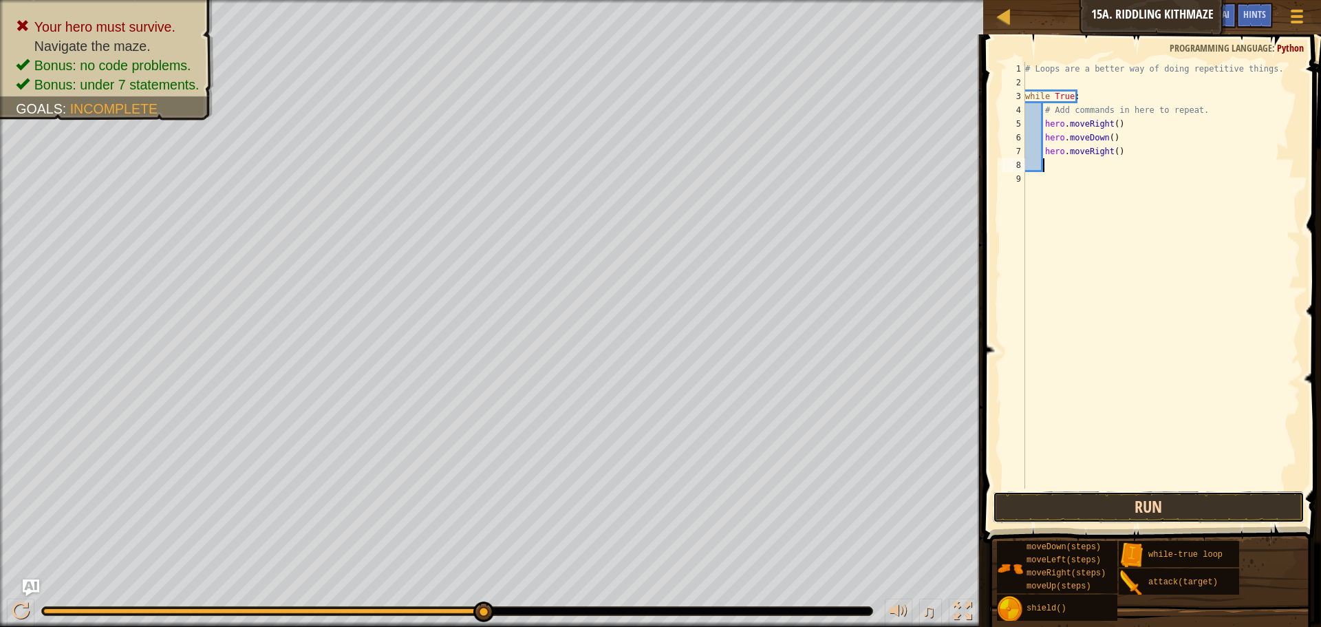
click at [1075, 504] on button "Run" at bounding box center [1149, 507] width 312 height 32
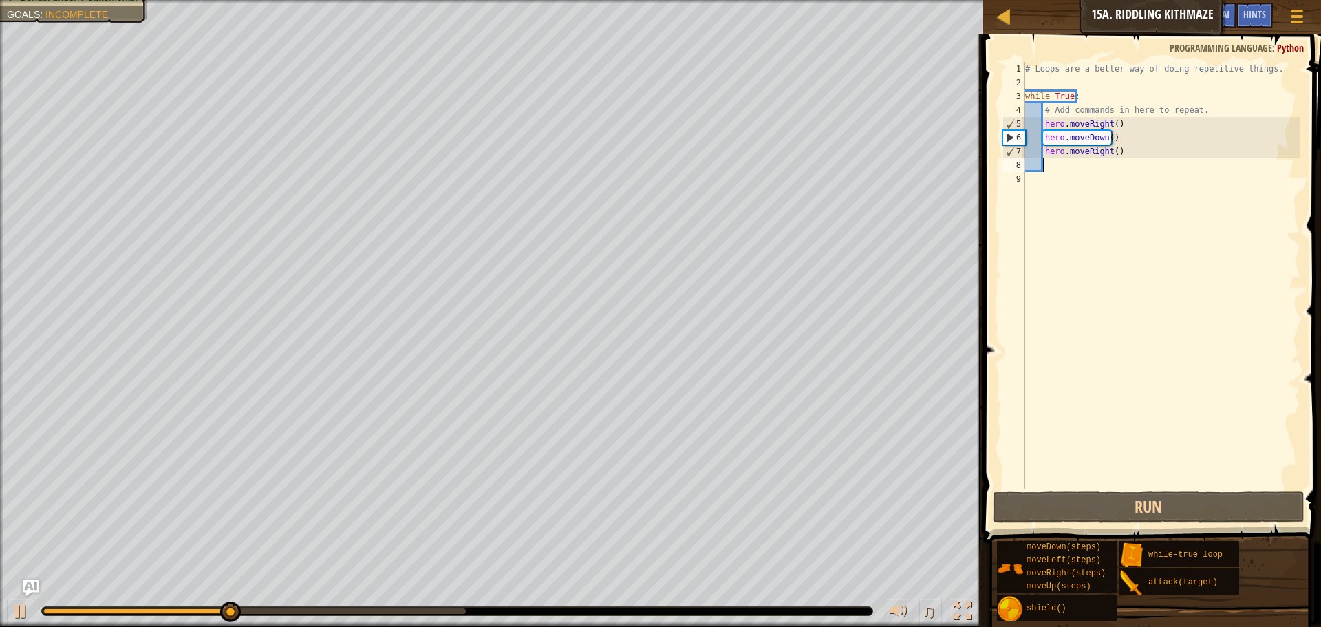
type textarea "u"
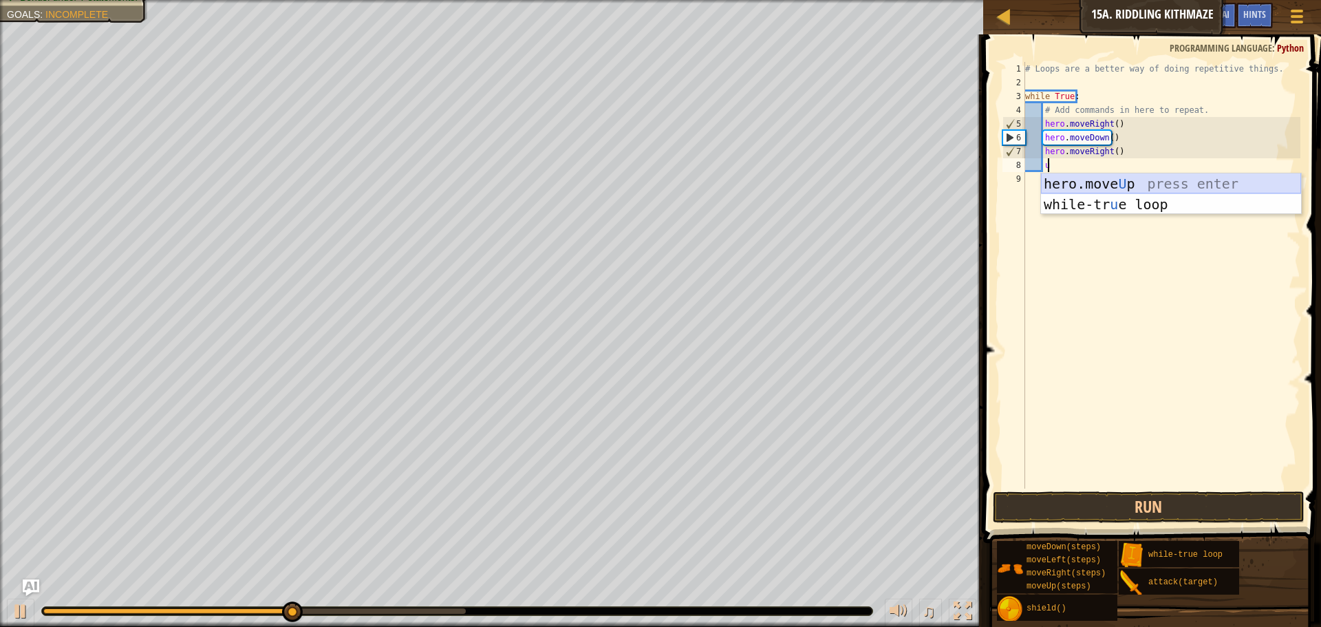
click at [1077, 183] on div "hero.move U p press enter while-tr u e loop press enter" at bounding box center [1171, 214] width 260 height 83
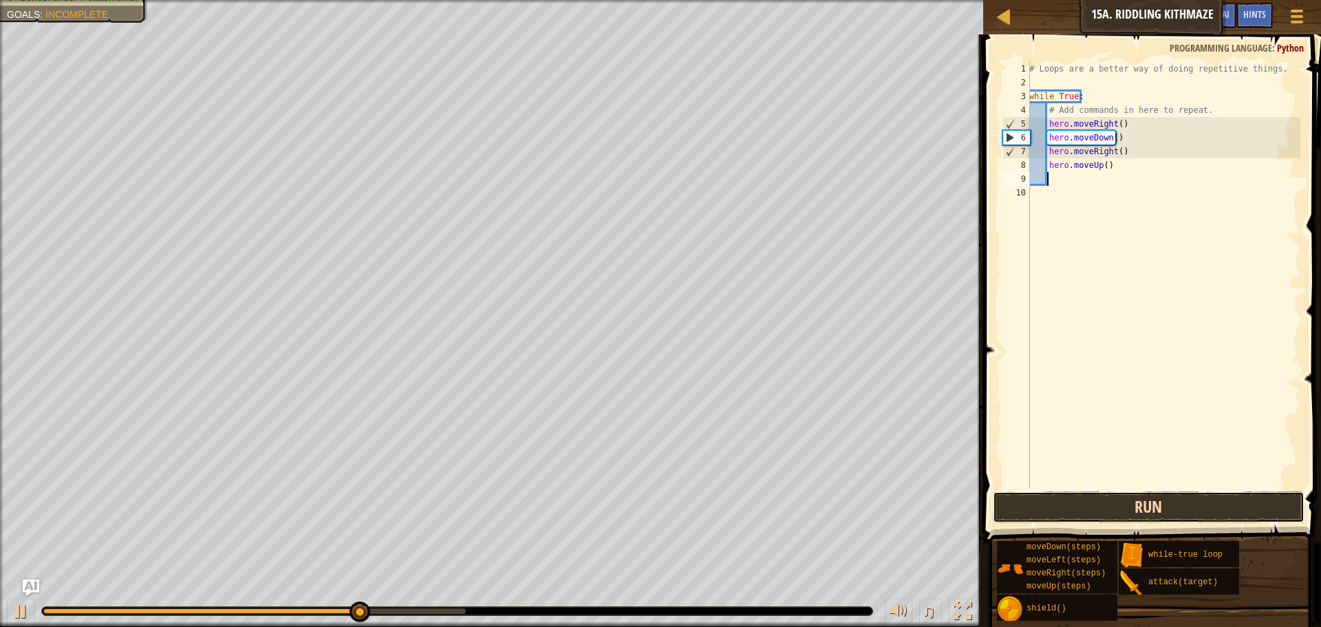
click at [1068, 504] on button "Run" at bounding box center [1149, 507] width 312 height 32
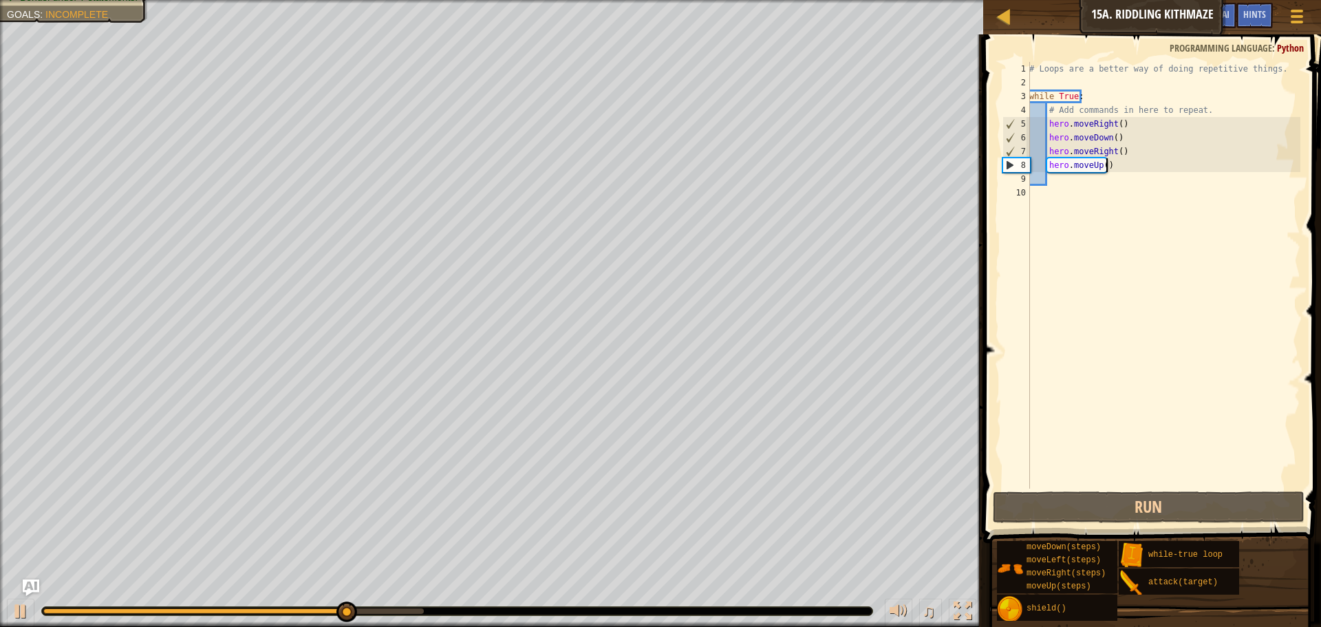
click at [1119, 171] on div "# Loops are a better way of doing repetitive things. while True : # Add command…" at bounding box center [1163, 289] width 274 height 454
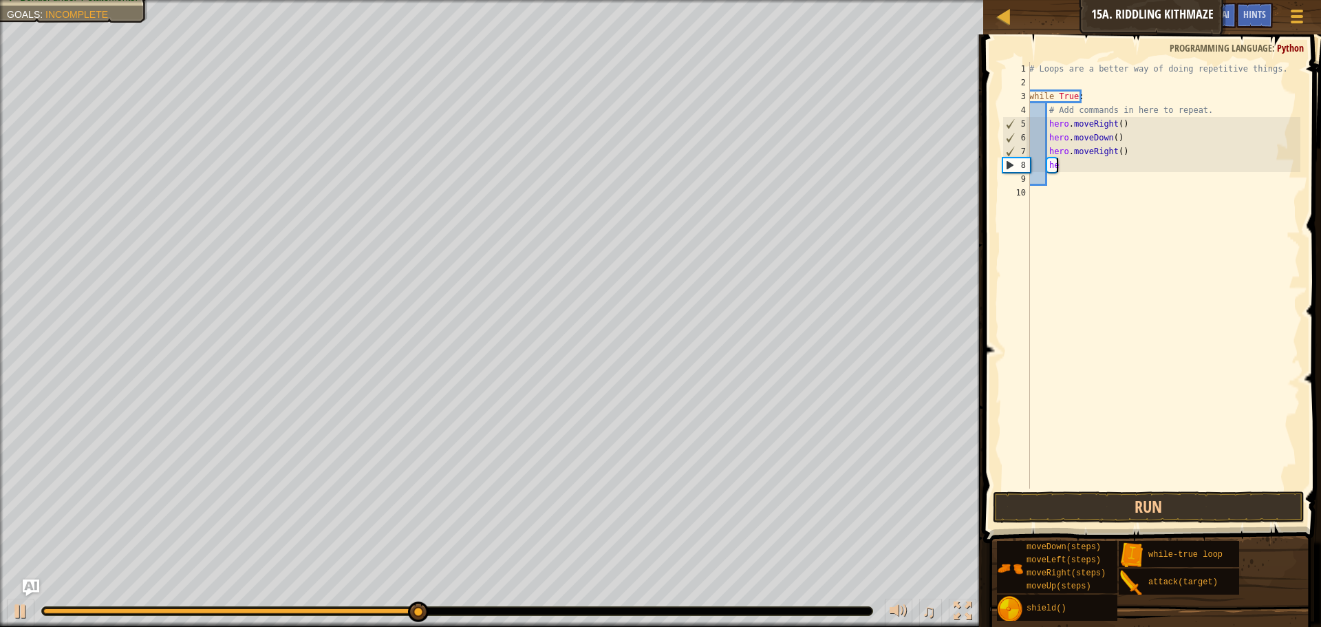
type textarea "h"
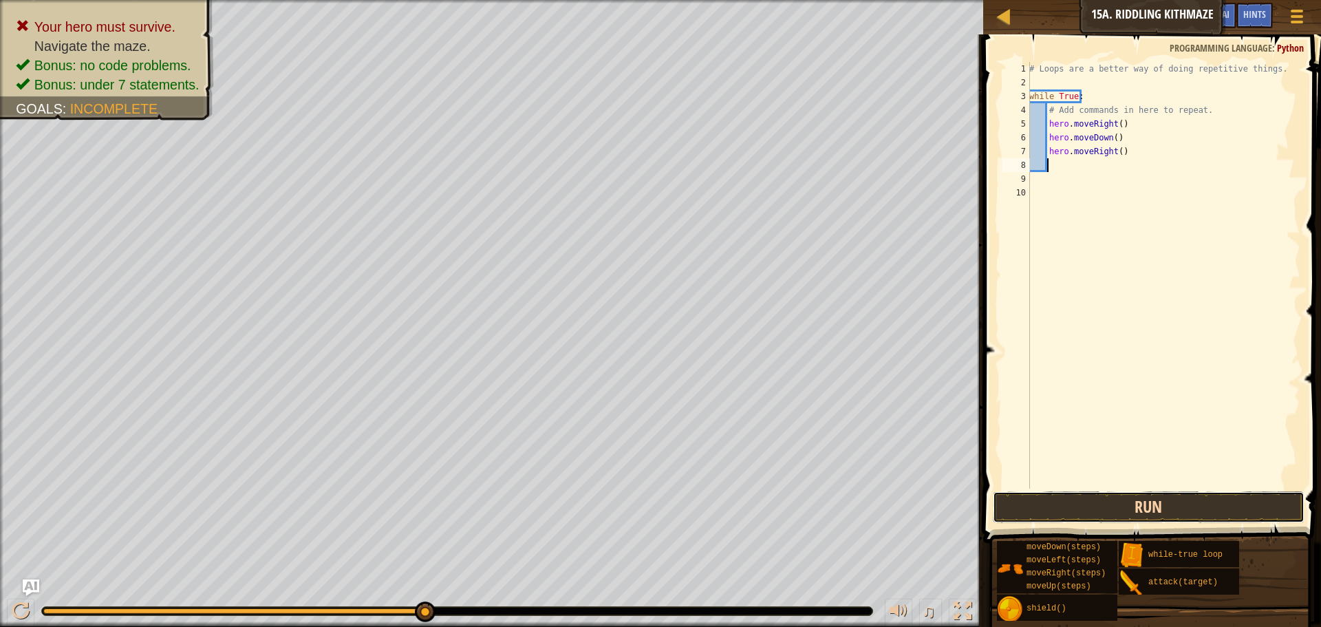
click at [1030, 495] on button "Run" at bounding box center [1149, 507] width 312 height 32
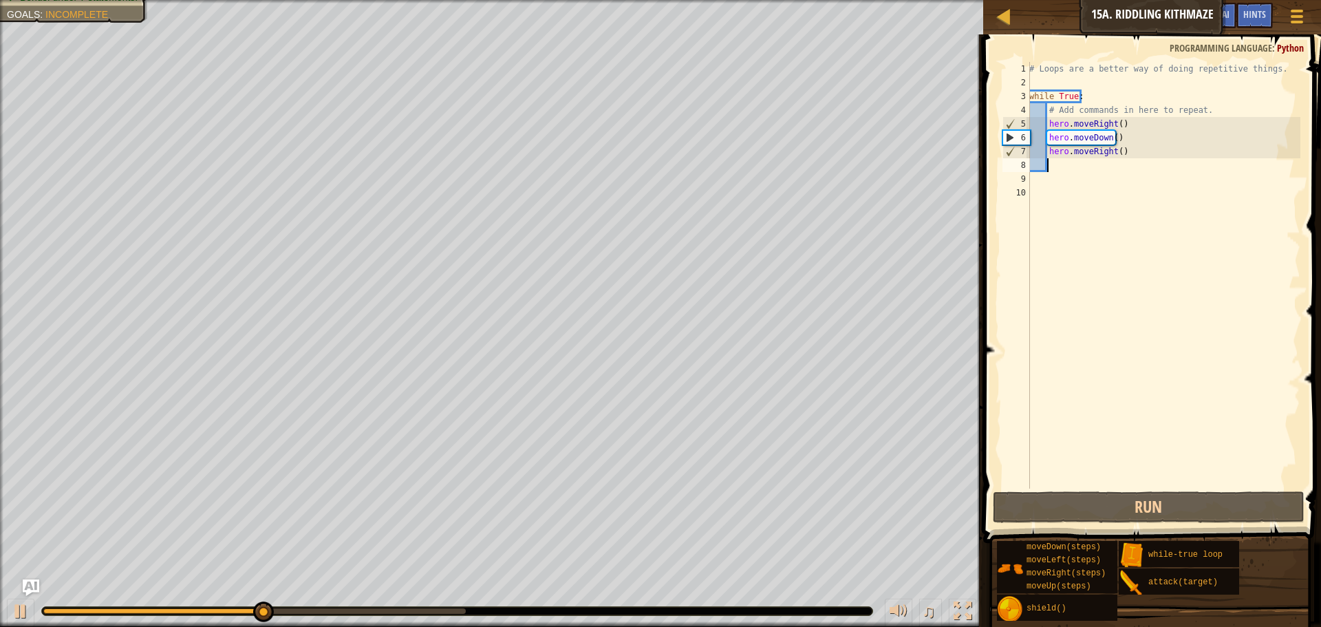
type textarea "t"
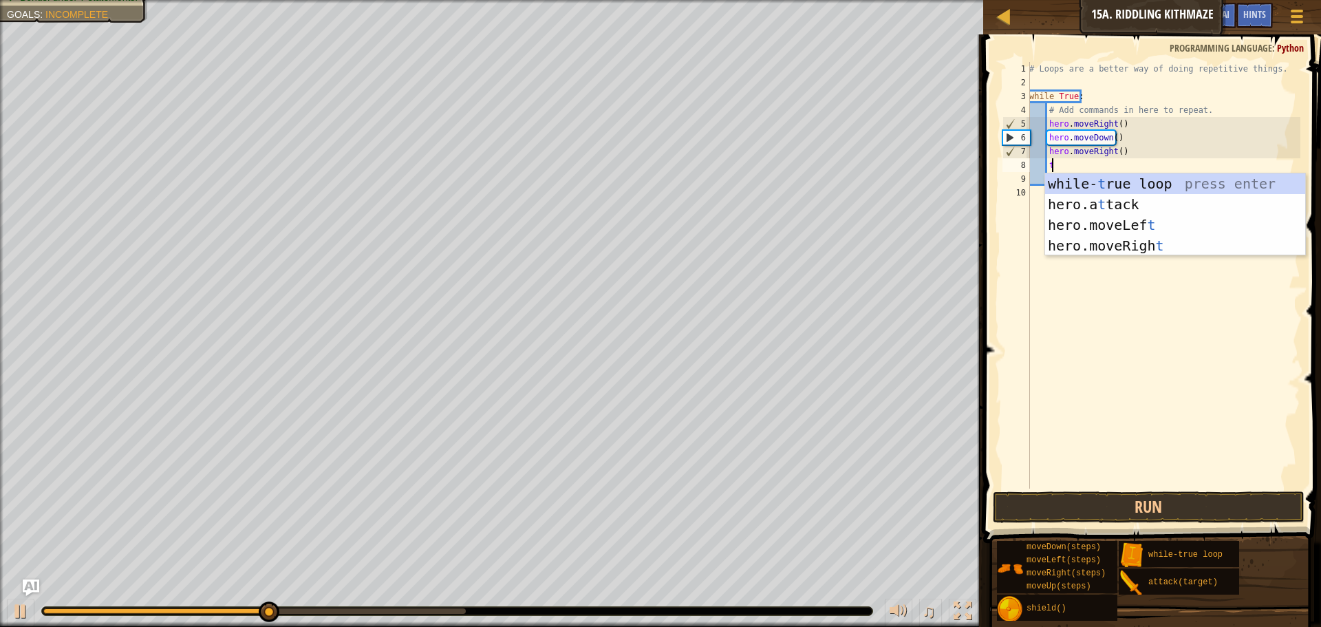
scroll to position [6, 1]
click at [1119, 182] on div "while- t rue loop press enter hero.a t tack press enter hero.moveLef t press en…" at bounding box center [1175, 235] width 260 height 124
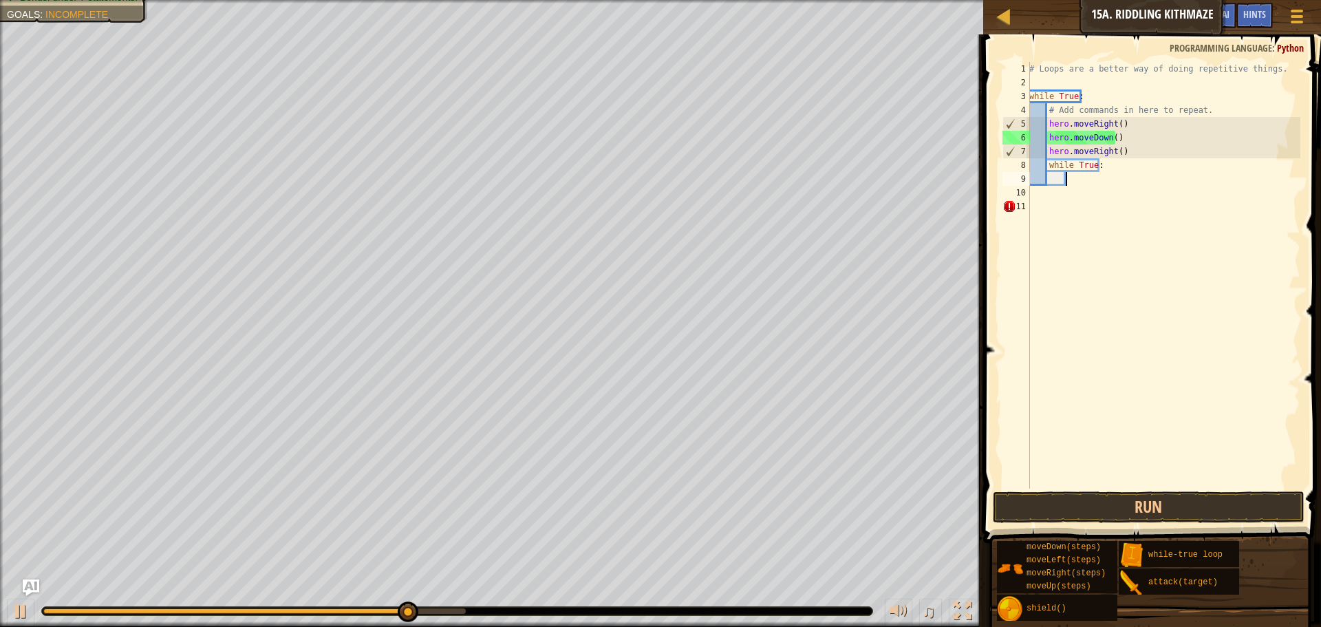
click at [1111, 155] on div "# Loops are a better way of doing repetitive things. while True : # Add command…" at bounding box center [1163, 289] width 274 height 454
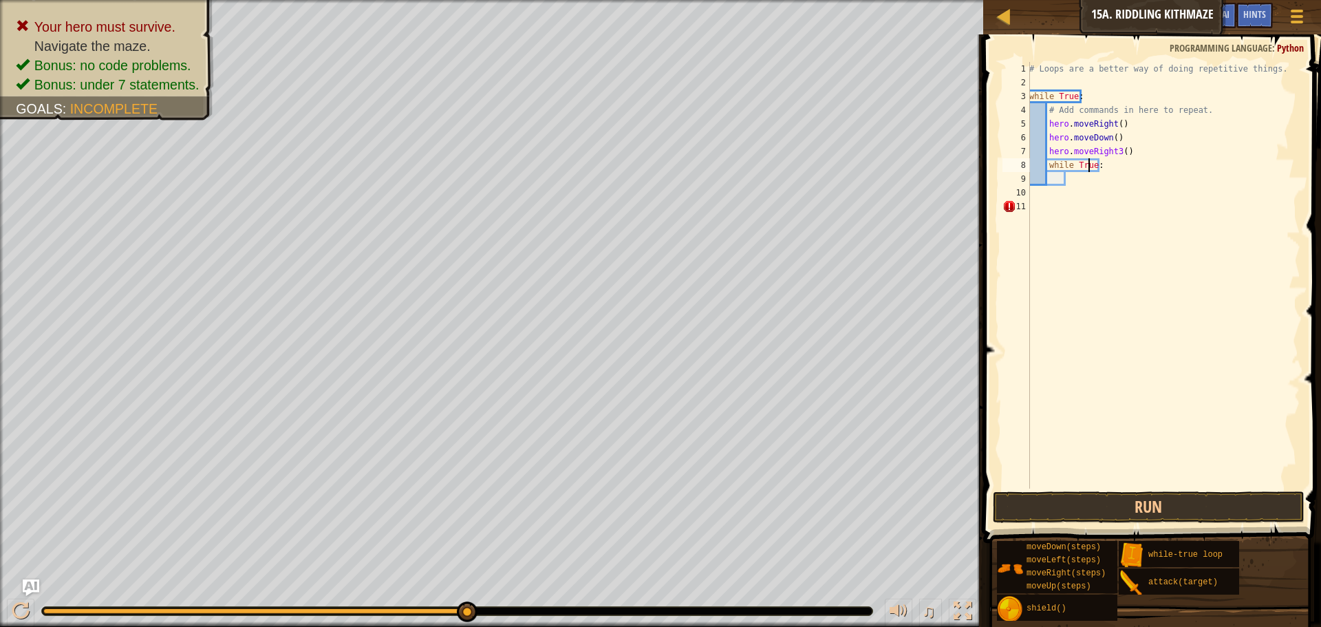
click at [1090, 166] on div "# Loops are a better way of doing repetitive things. while True : # Add command…" at bounding box center [1163, 289] width 274 height 454
click at [1100, 166] on div "# Loops are a better way of doing repetitive things. while True : # Add command…" at bounding box center [1163, 289] width 274 height 454
click at [1118, 153] on div "# Loops are a better way of doing repetitive things. while True : # Add command…" at bounding box center [1163, 289] width 274 height 454
click at [1114, 151] on div "# Loops are a better way of doing repetitive things. while True : # Add command…" at bounding box center [1163, 275] width 274 height 427
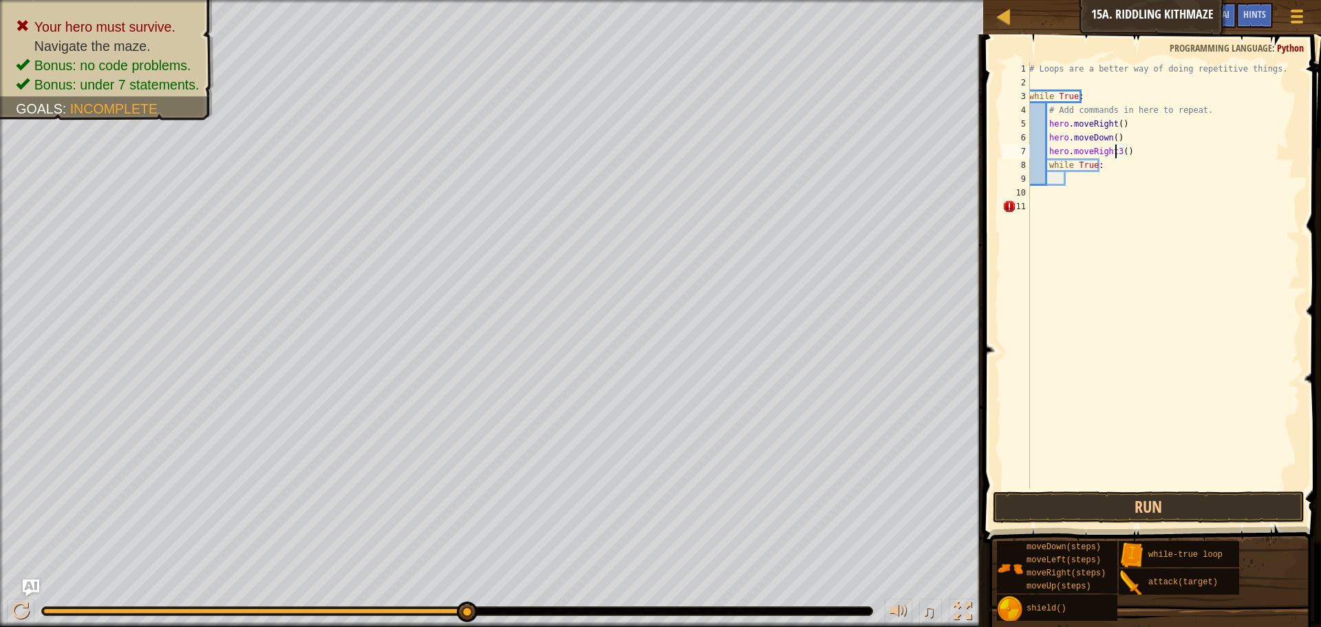
click at [1114, 151] on div "# Loops are a better way of doing repetitive things. while True : # Add command…" at bounding box center [1163, 289] width 274 height 454
click at [1099, 168] on div "# Loops are a better way of doing repetitive things. while True : # Add command…" at bounding box center [1163, 289] width 274 height 454
type textarea "w"
click at [1167, 497] on button "Run" at bounding box center [1149, 507] width 312 height 32
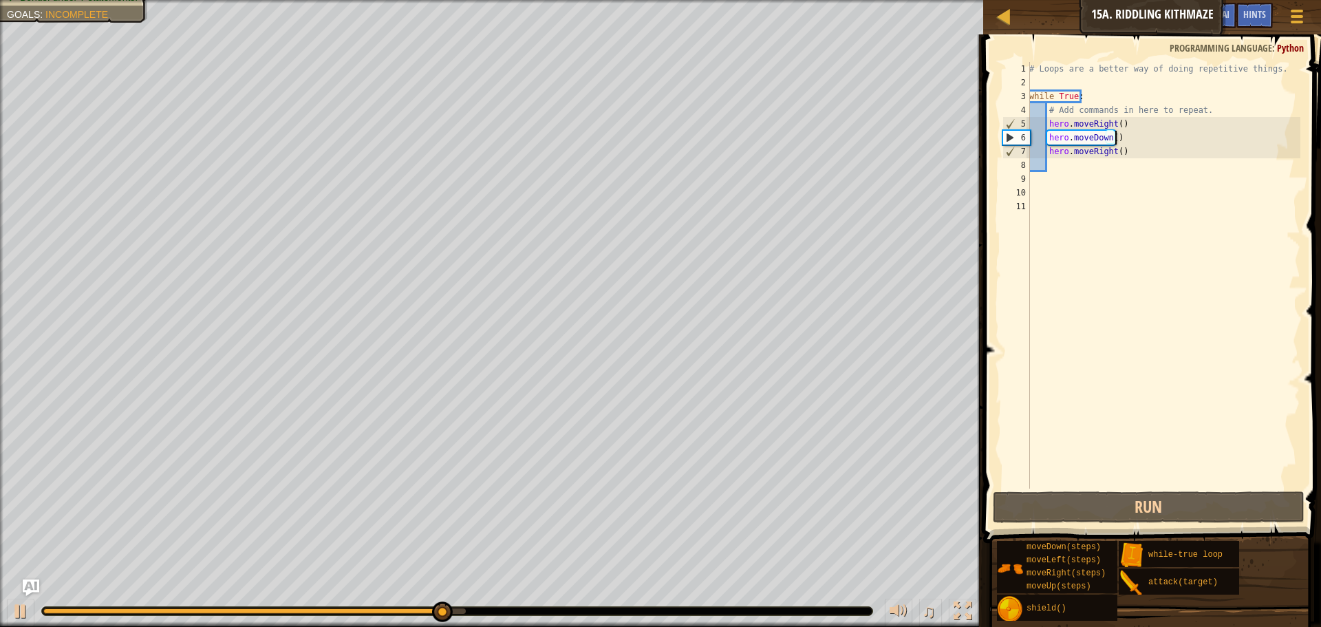
click at [1127, 140] on div "# Loops are a better way of doing repetitive things. while True : # Add command…" at bounding box center [1163, 289] width 274 height 454
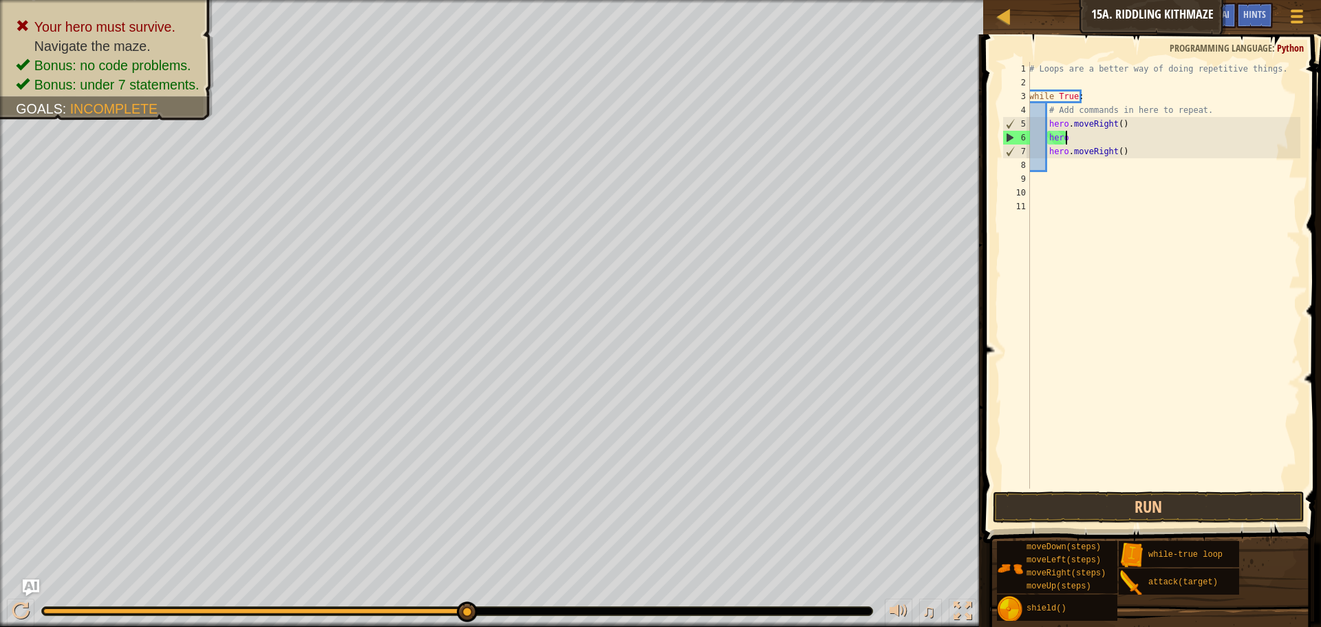
type textarea "h"
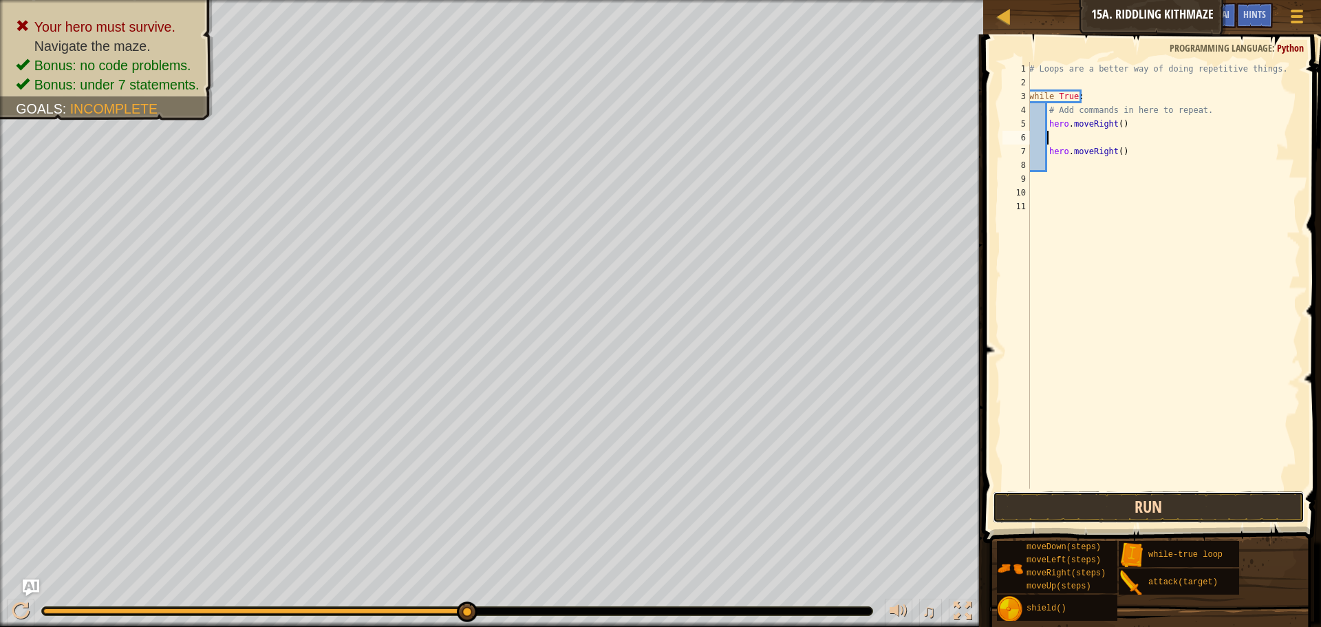
click at [1109, 498] on button "Run" at bounding box center [1149, 507] width 312 height 32
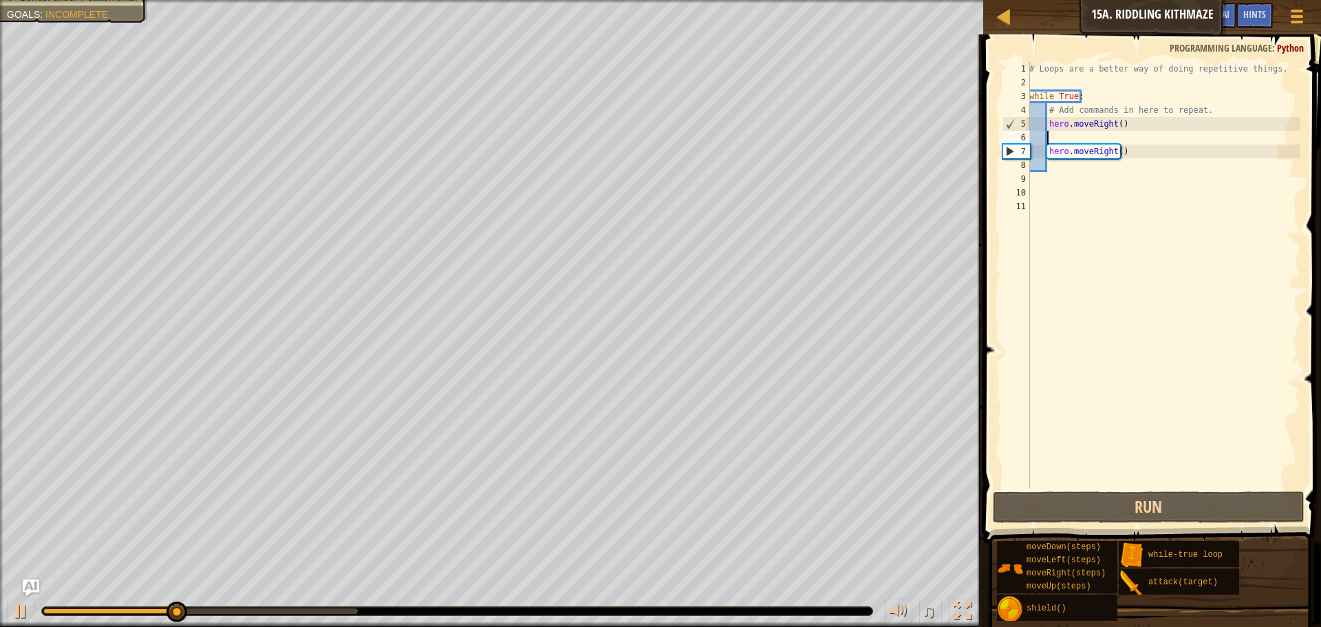
type textarea "d"
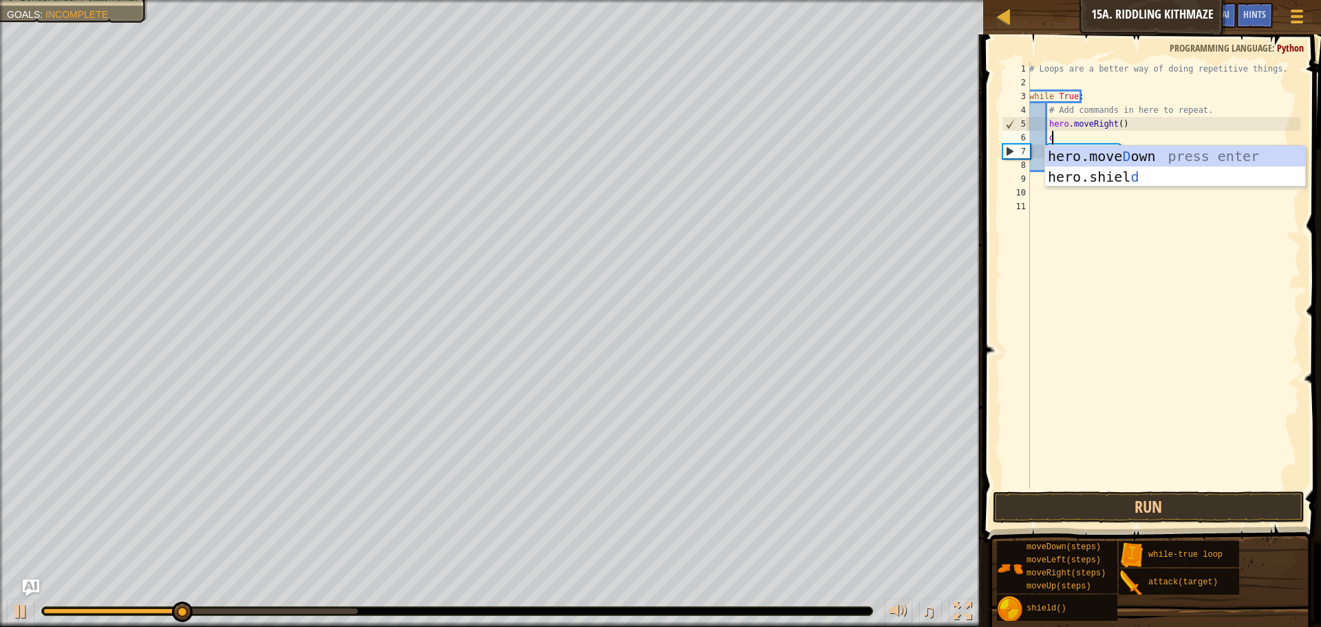
scroll to position [6, 1]
click at [1106, 155] on div "hero.[PERSON_NAME] own press enter hero.[PERSON_NAME] d press enter" at bounding box center [1175, 187] width 260 height 83
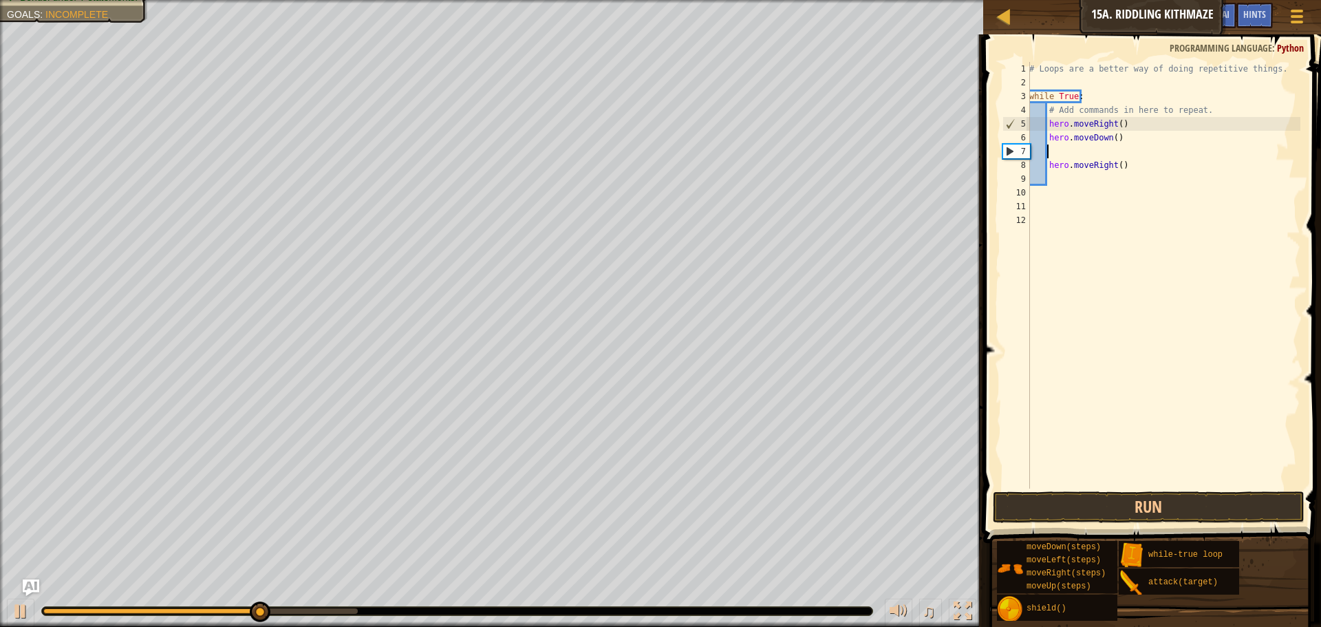
type textarea "e"
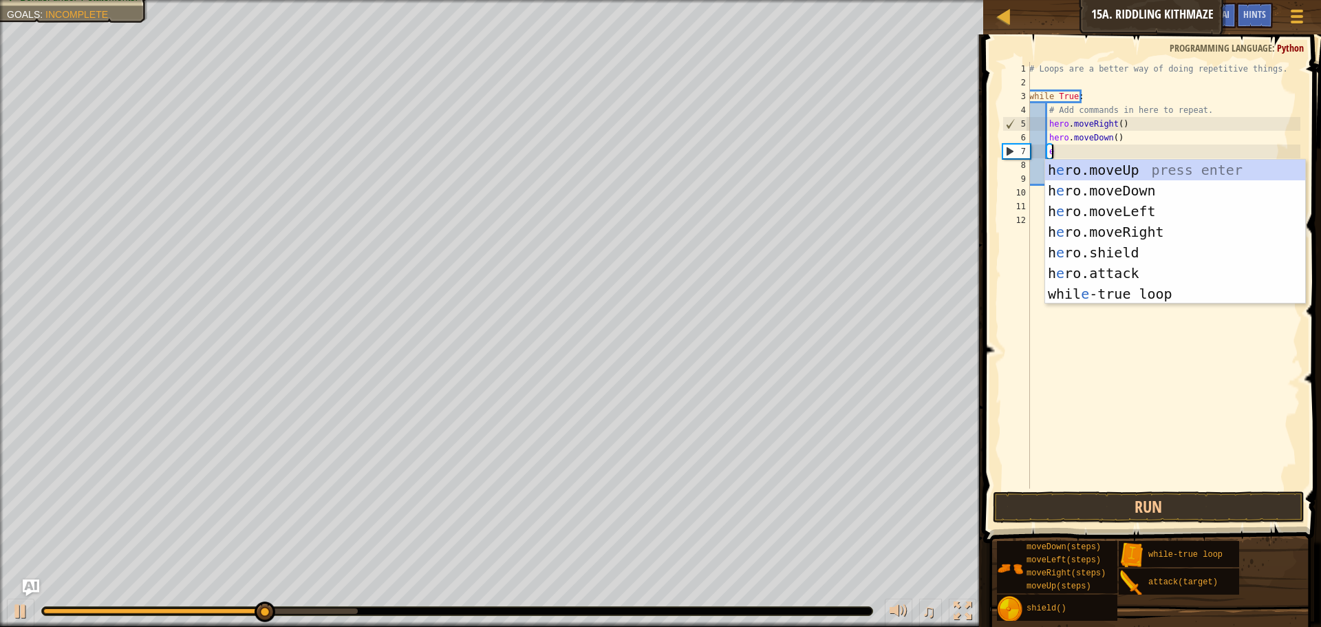
scroll to position [6, 1]
click at [1165, 227] on div "h e ro.moveUp press enter h e ro.moveDown press enter h e ro.moveLeft press ent…" at bounding box center [1175, 253] width 260 height 186
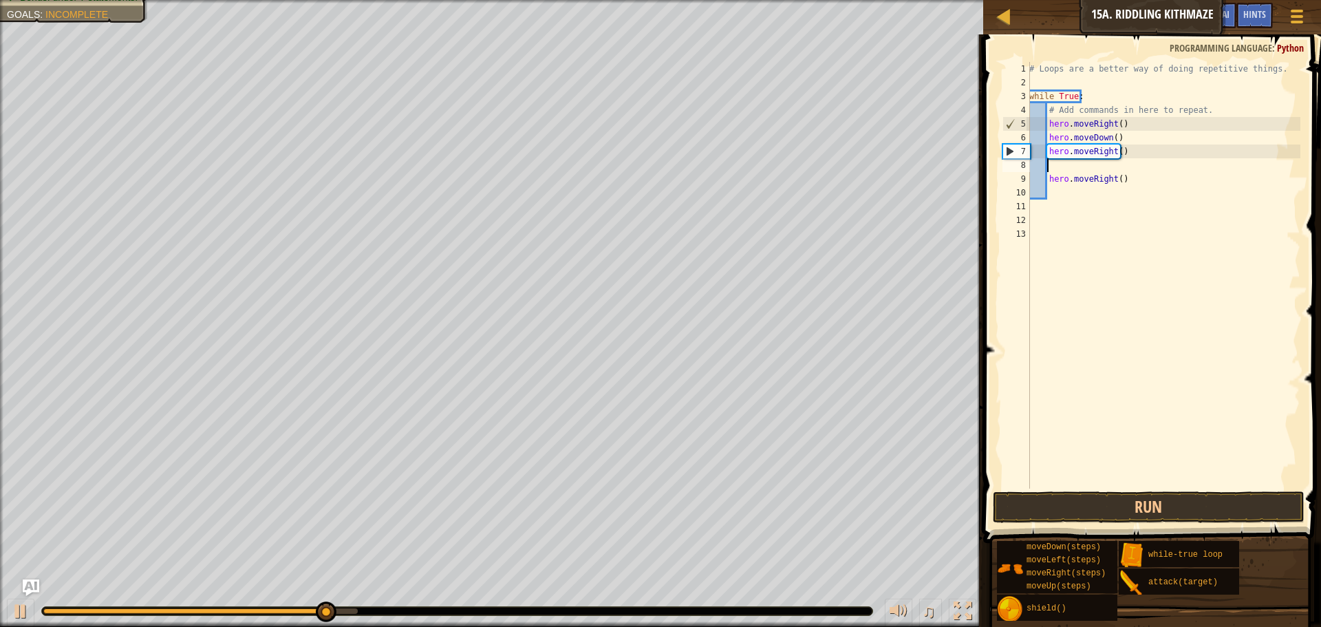
scroll to position [6, 1]
click at [1115, 157] on div "# Loops are a better way of doing repetitive things. while True : # Add command…" at bounding box center [1163, 289] width 274 height 454
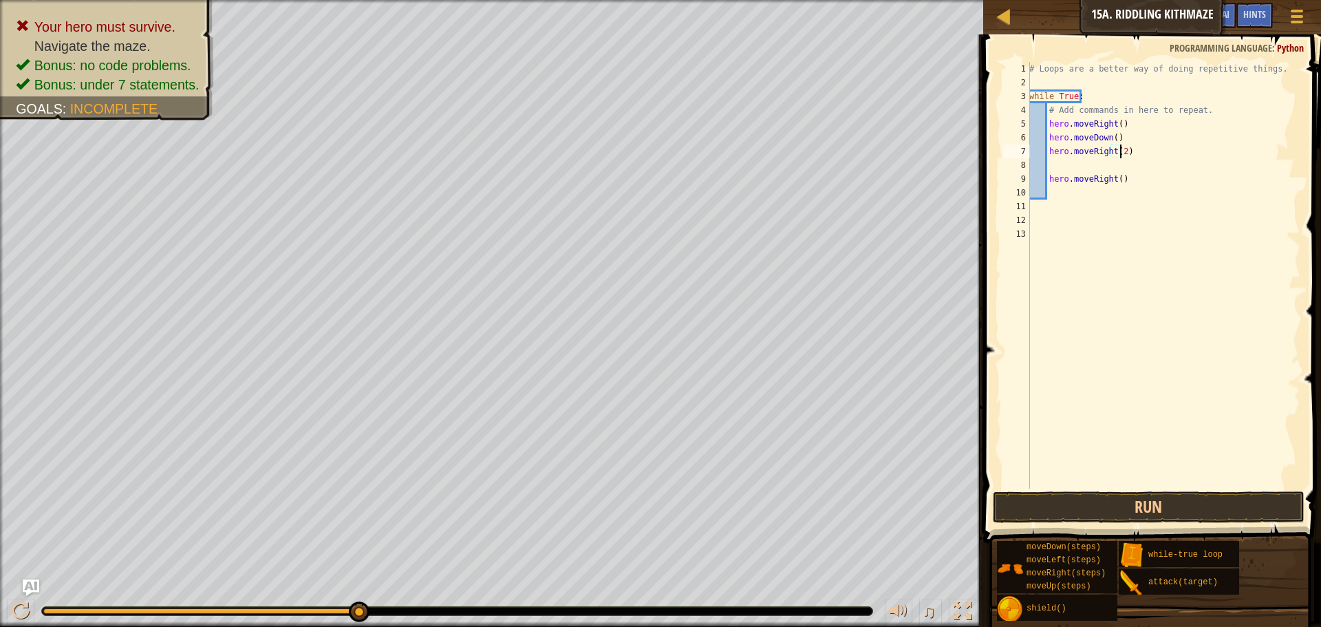
scroll to position [6, 8]
click at [1142, 184] on div "# Loops are a better way of doing repetitive things. while True : # Add command…" at bounding box center [1163, 289] width 274 height 454
type textarea "h"
click at [1072, 512] on button "Run" at bounding box center [1149, 507] width 312 height 32
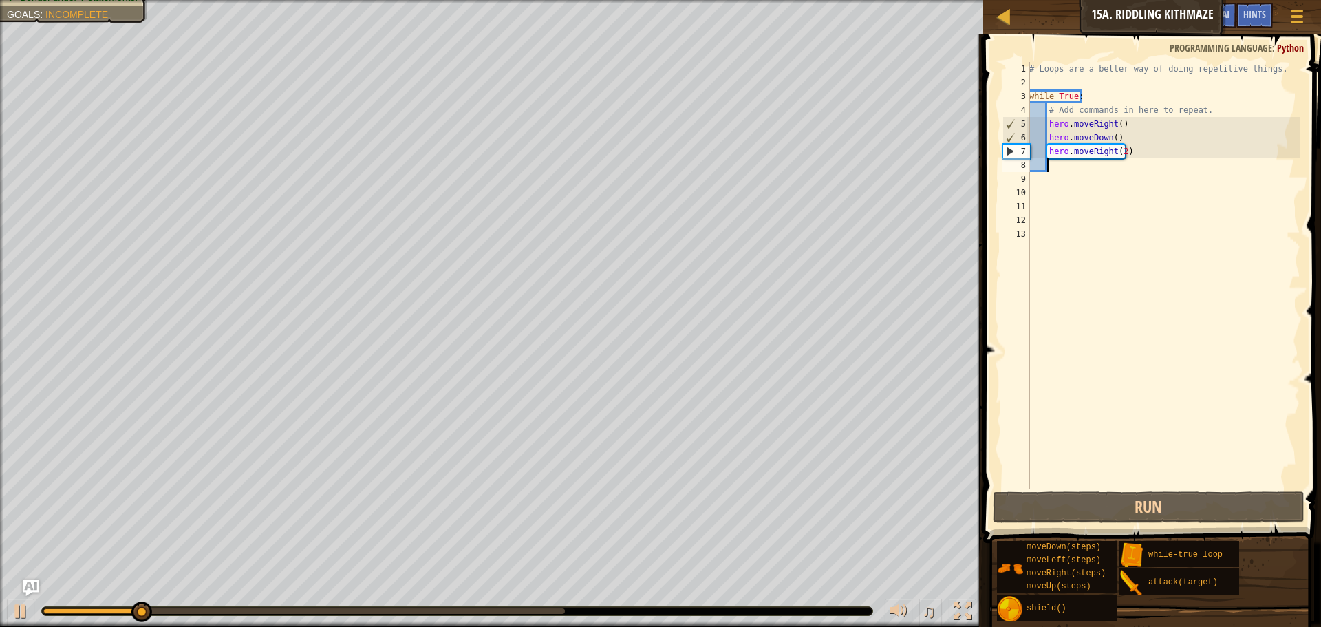
click at [1051, 162] on div "# Loops are a better way of doing repetitive things. while True : # Add command…" at bounding box center [1163, 289] width 274 height 454
type textarea "u"
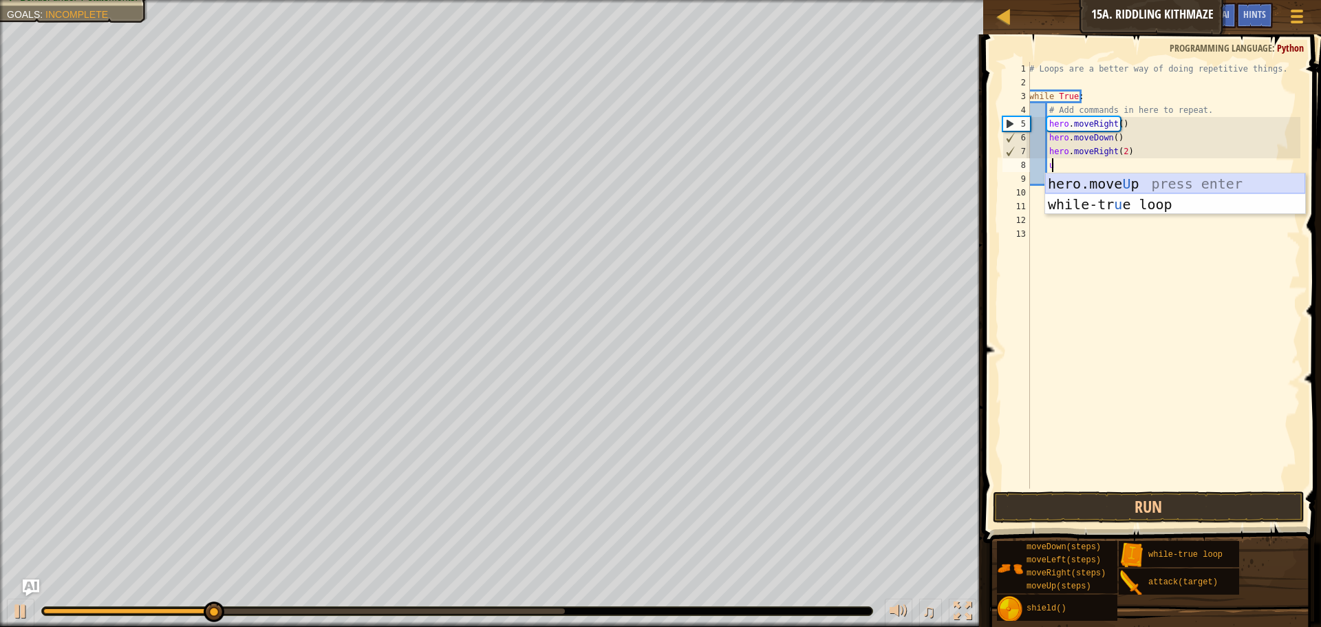
click at [1077, 180] on div "hero.move U p press enter while-tr u e loop press enter" at bounding box center [1175, 214] width 260 height 83
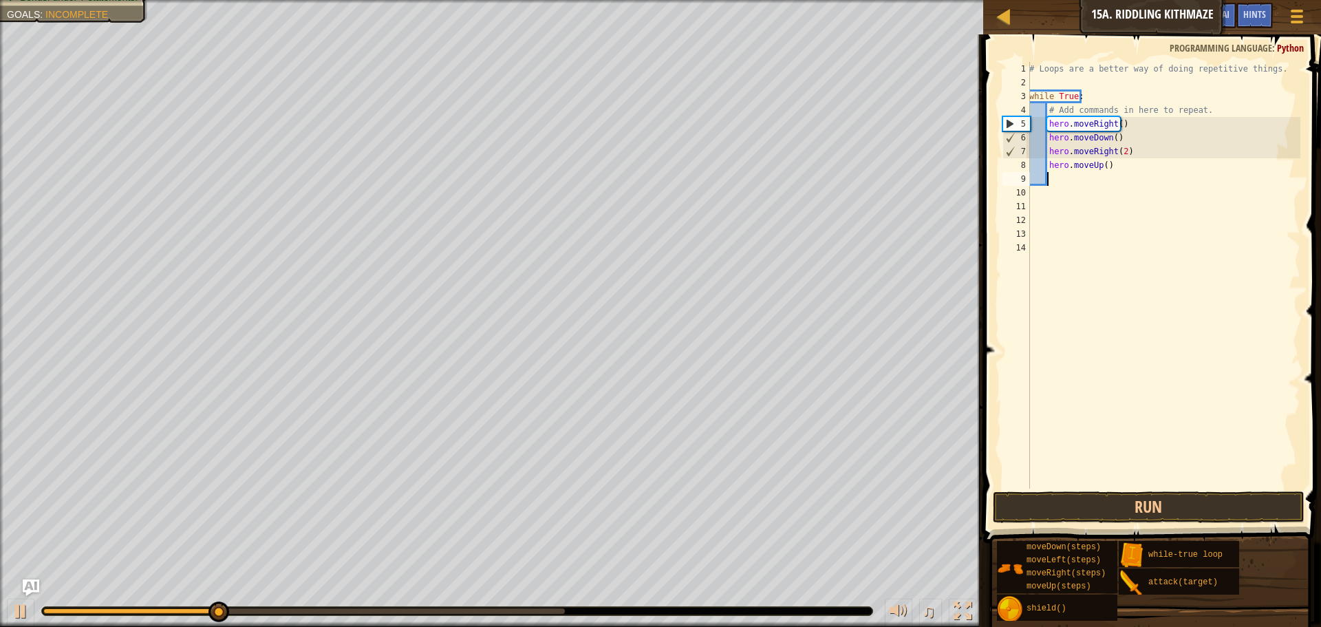
scroll to position [6, 1]
click at [1079, 495] on button "Run" at bounding box center [1149, 507] width 312 height 32
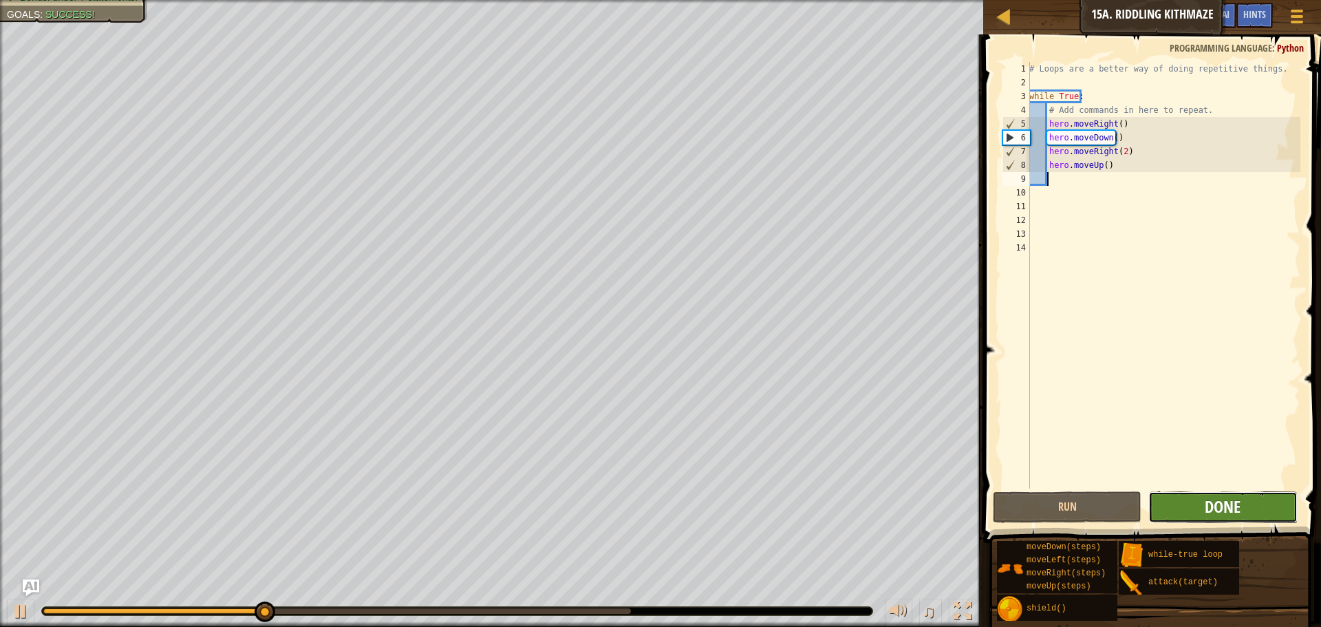
click at [1239, 506] on span "Done" at bounding box center [1223, 506] width 36 height 22
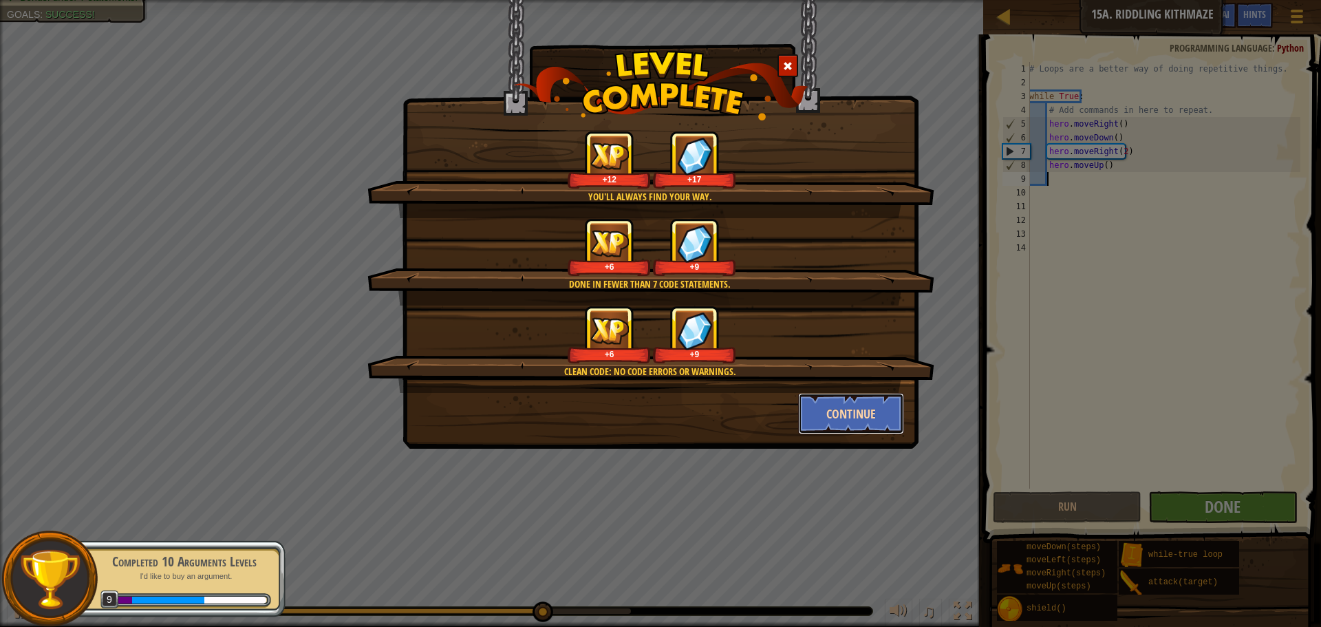
click at [857, 418] on button "Continue" at bounding box center [851, 413] width 107 height 41
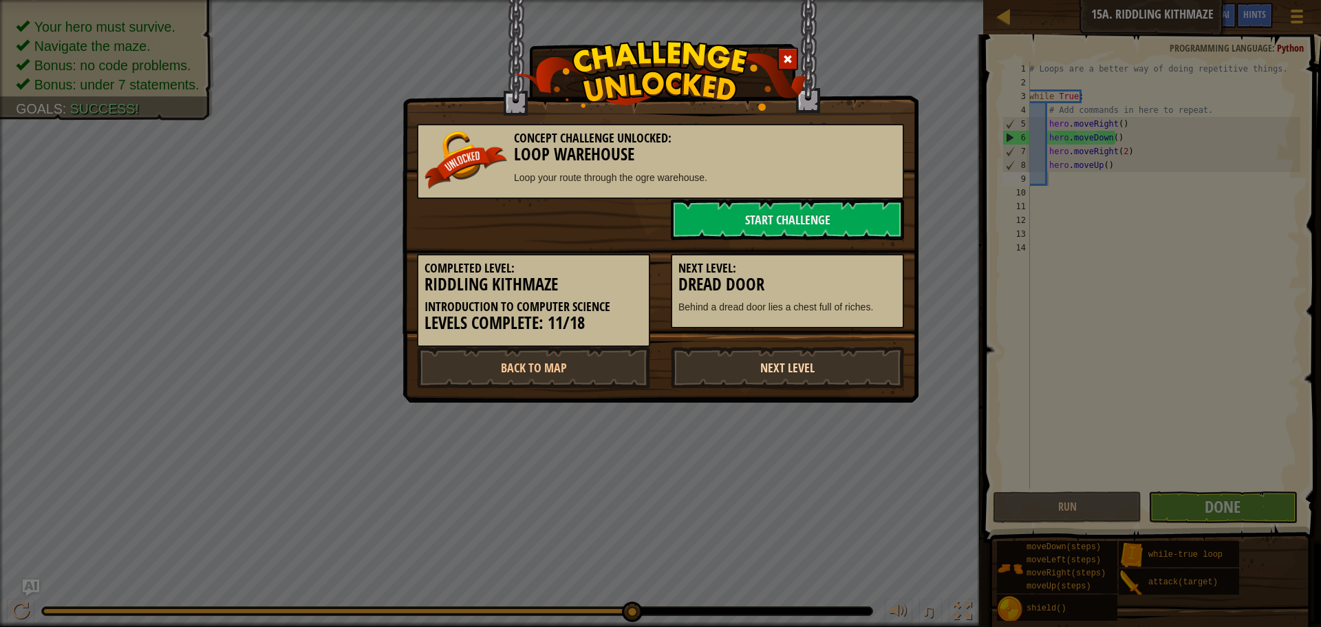
click at [791, 367] on link "Next Level" at bounding box center [787, 367] width 233 height 41
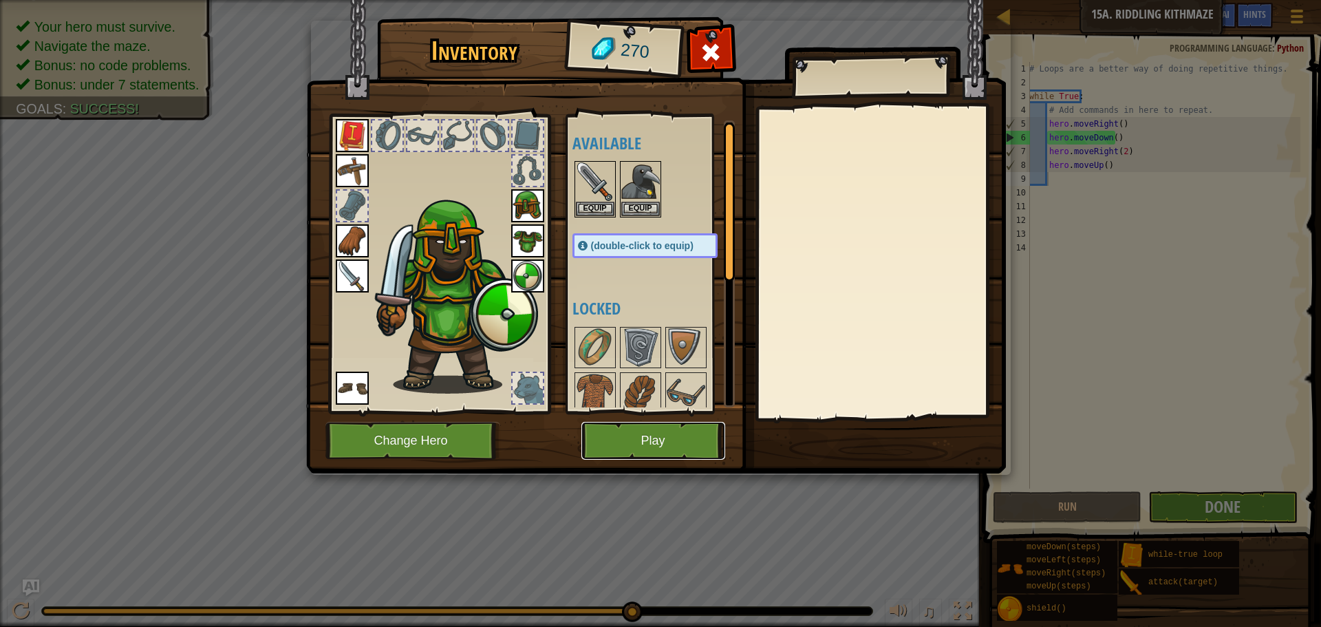
click at [674, 440] on button "Play" at bounding box center [653, 441] width 144 height 38
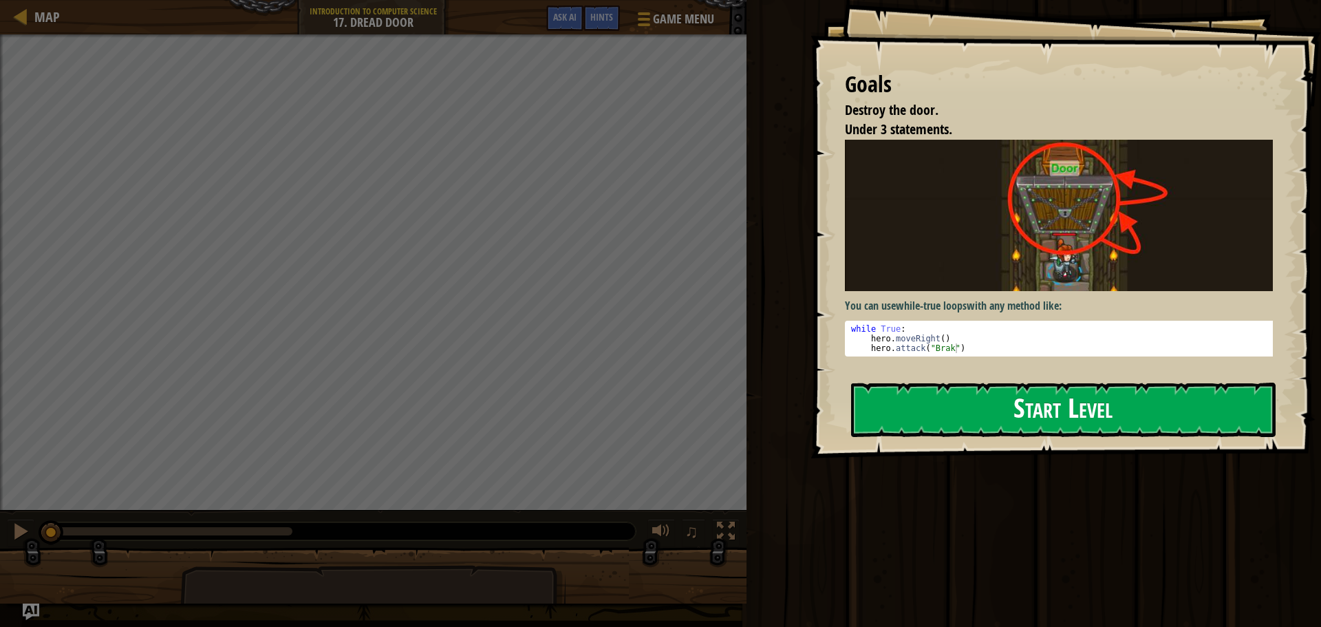
click at [1027, 387] on button "Start Level" at bounding box center [1063, 410] width 424 height 54
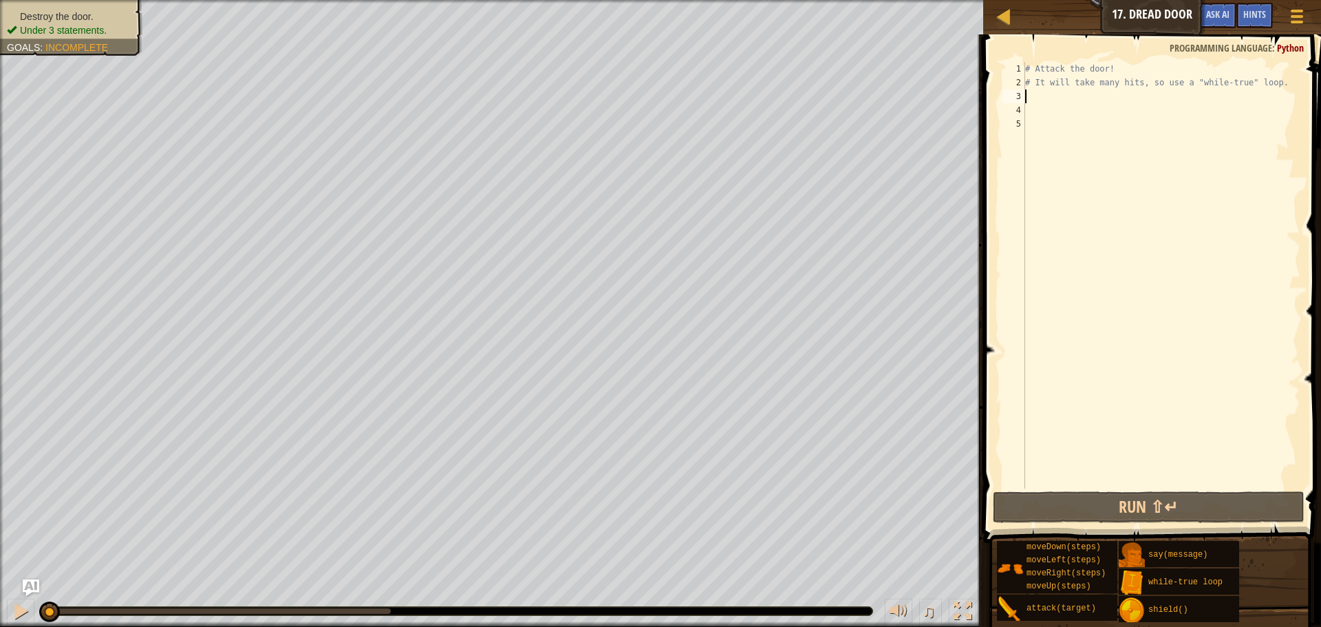
click at [1029, 94] on div "# Attack the door! # It will take many hits, so use a "while-true" loop." at bounding box center [1161, 289] width 278 height 454
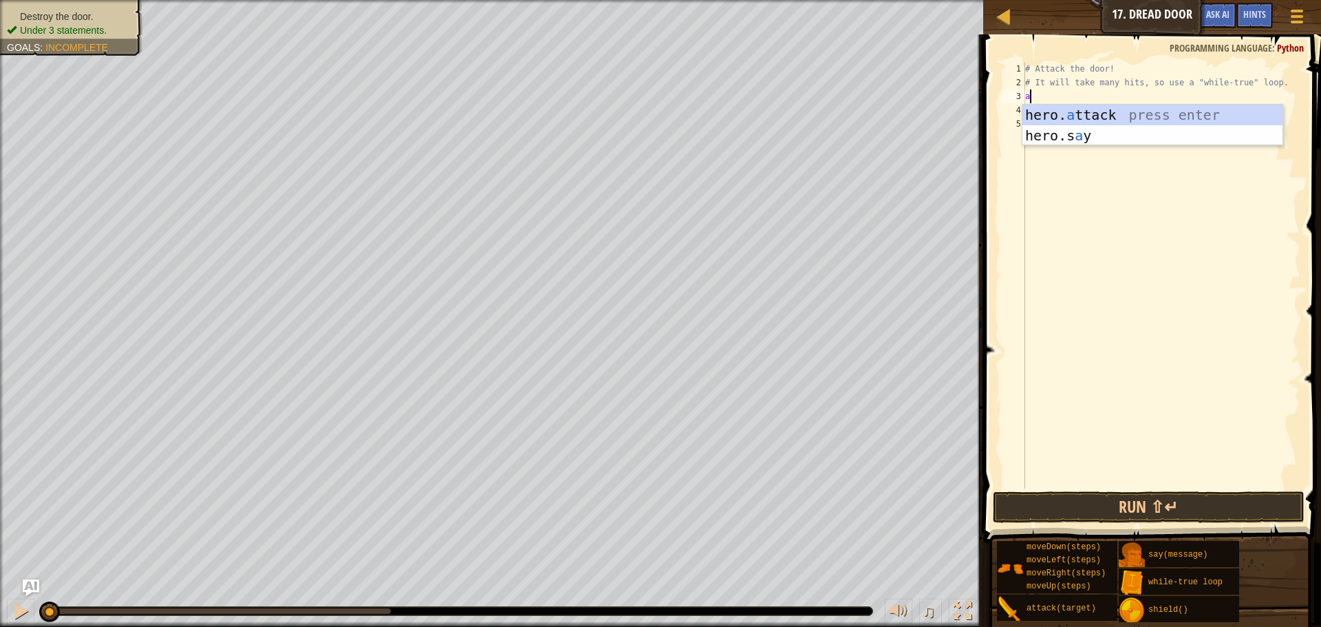
scroll to position [6, 0]
click at [1096, 109] on div "hero. a ttack press enter hero.s a y press enter" at bounding box center [1152, 146] width 260 height 83
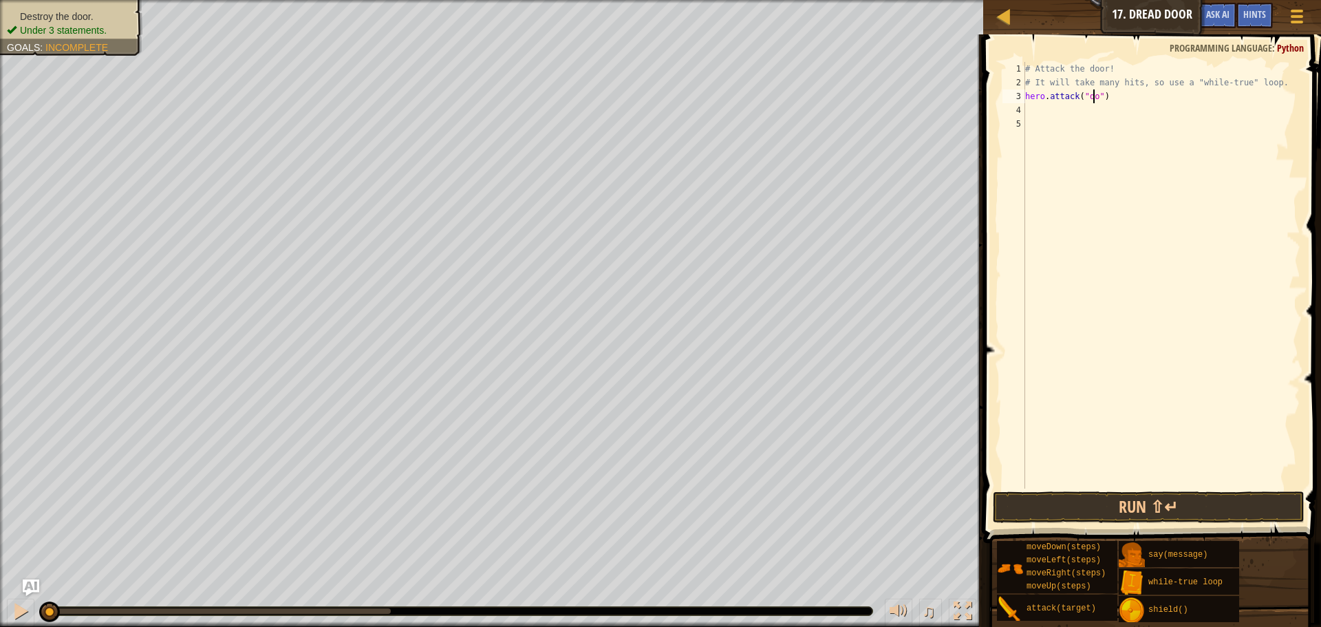
scroll to position [6, 6]
click at [1127, 492] on button "Run ⇧↵" at bounding box center [1149, 507] width 312 height 32
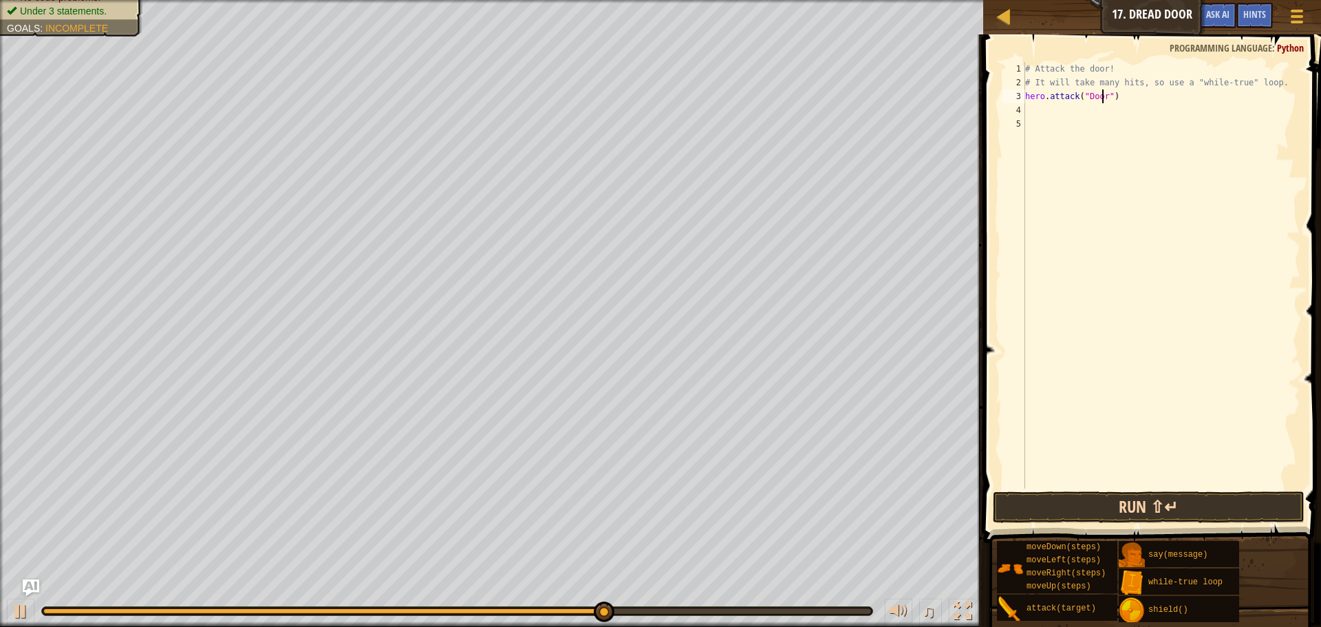
type textarea "hero.attack("Door")"
click at [1128, 519] on button "Run ⇧↵" at bounding box center [1149, 507] width 312 height 32
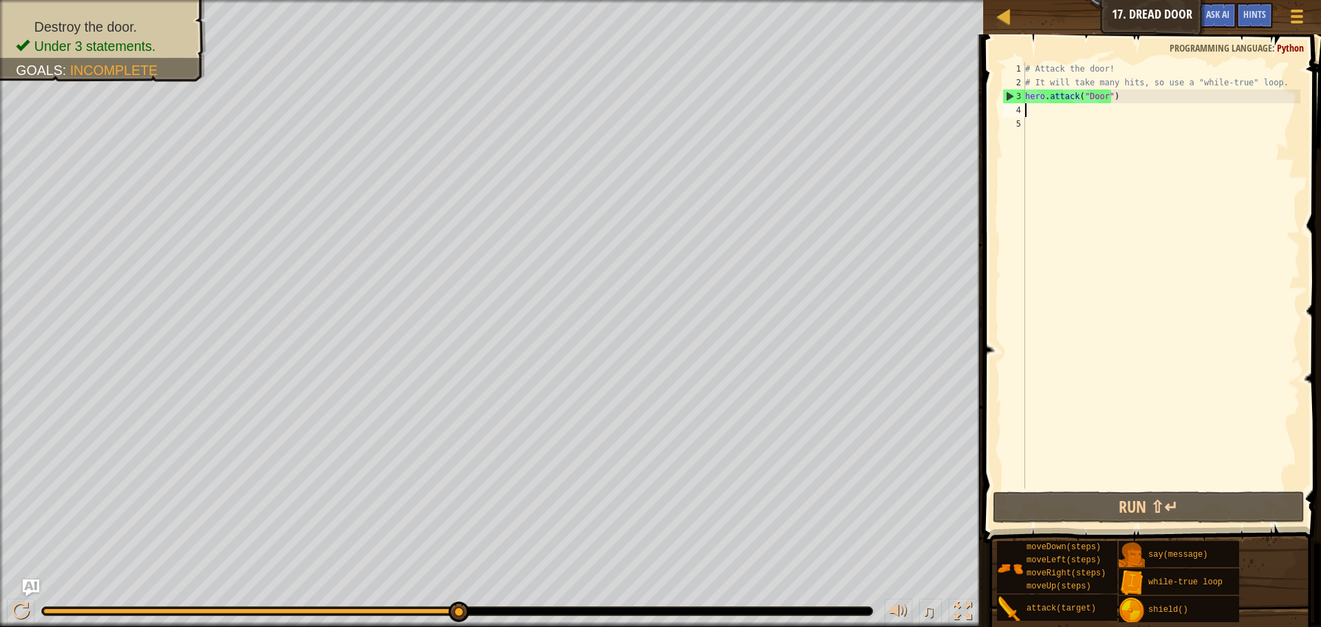
click at [1029, 109] on div "# Attack the door! # It will take many hits, so use a "while-true" loop. hero .…" at bounding box center [1161, 289] width 278 height 454
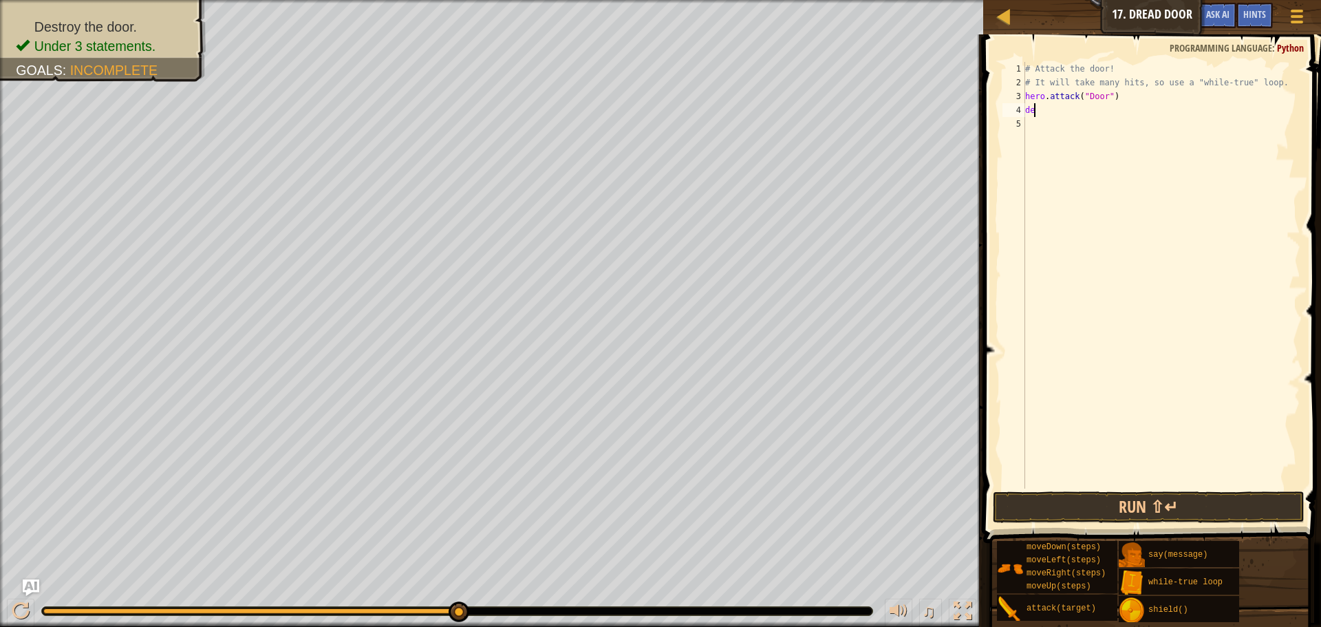
scroll to position [6, 0]
type textarea "d"
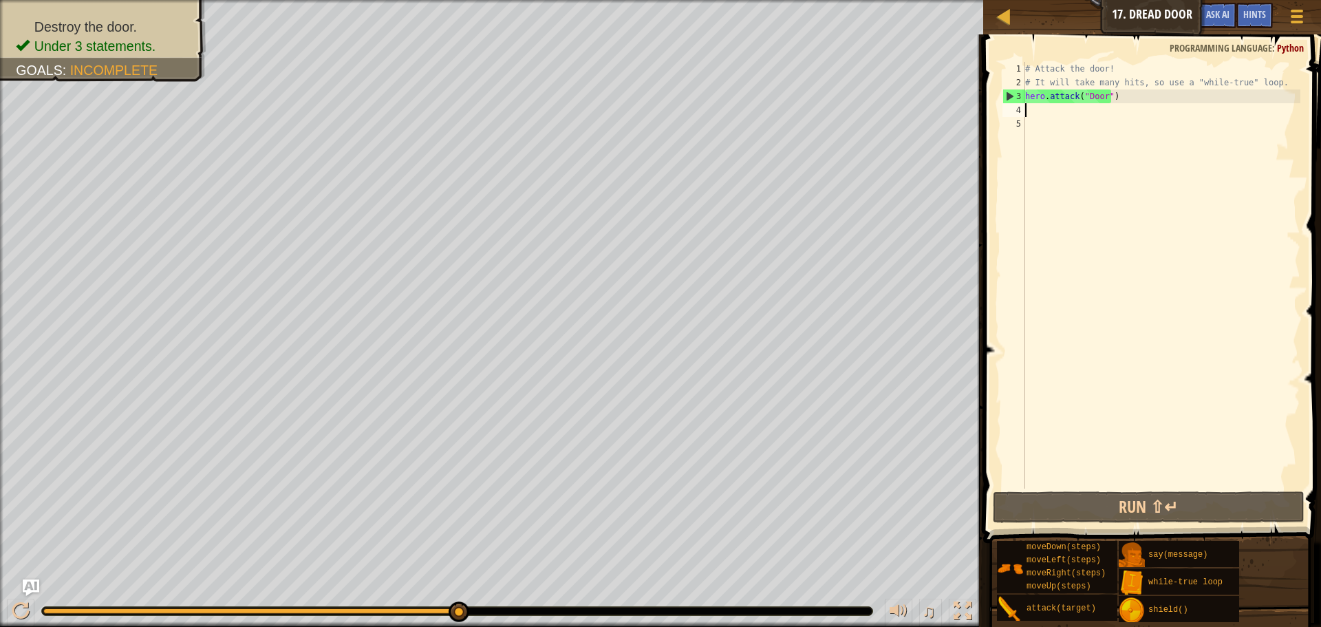
type textarea "s"
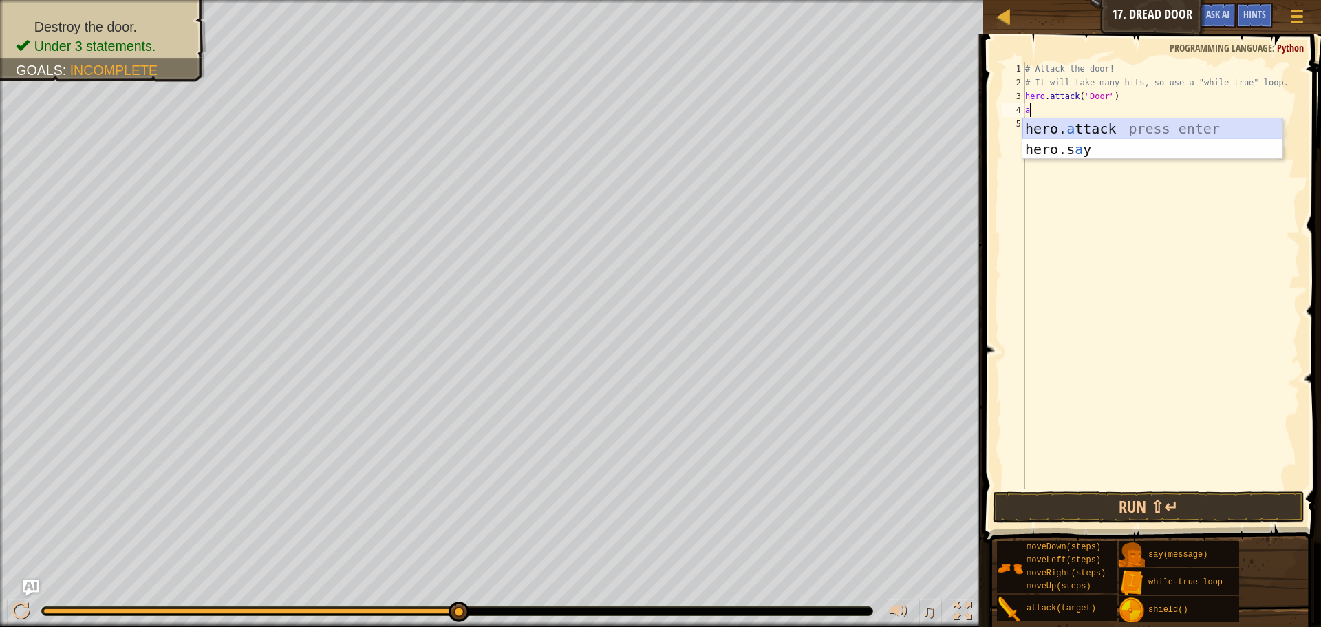
click at [1090, 133] on div "hero. a ttack press enter hero.s a y press enter" at bounding box center [1152, 159] width 260 height 83
type textarea "hero.attack("Enemy Name")"
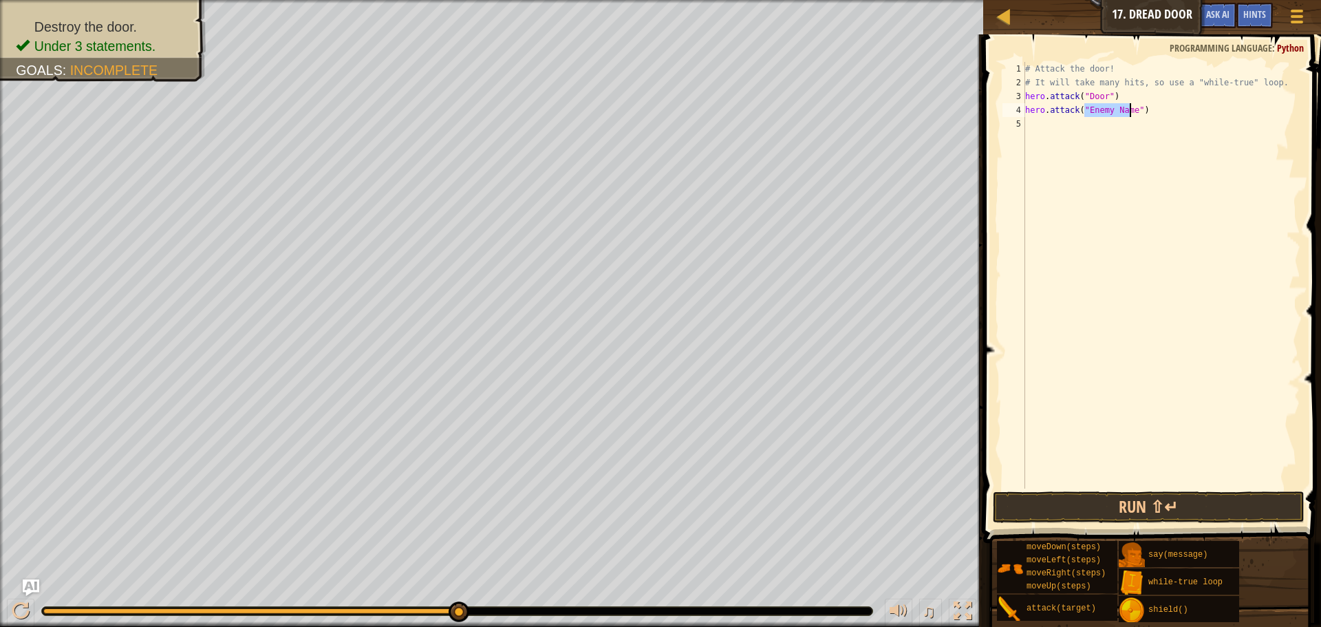
click at [1058, 128] on div "# Attack the door! # It will take many hits, so use a "while-true" loop. hero .…" at bounding box center [1161, 289] width 278 height 454
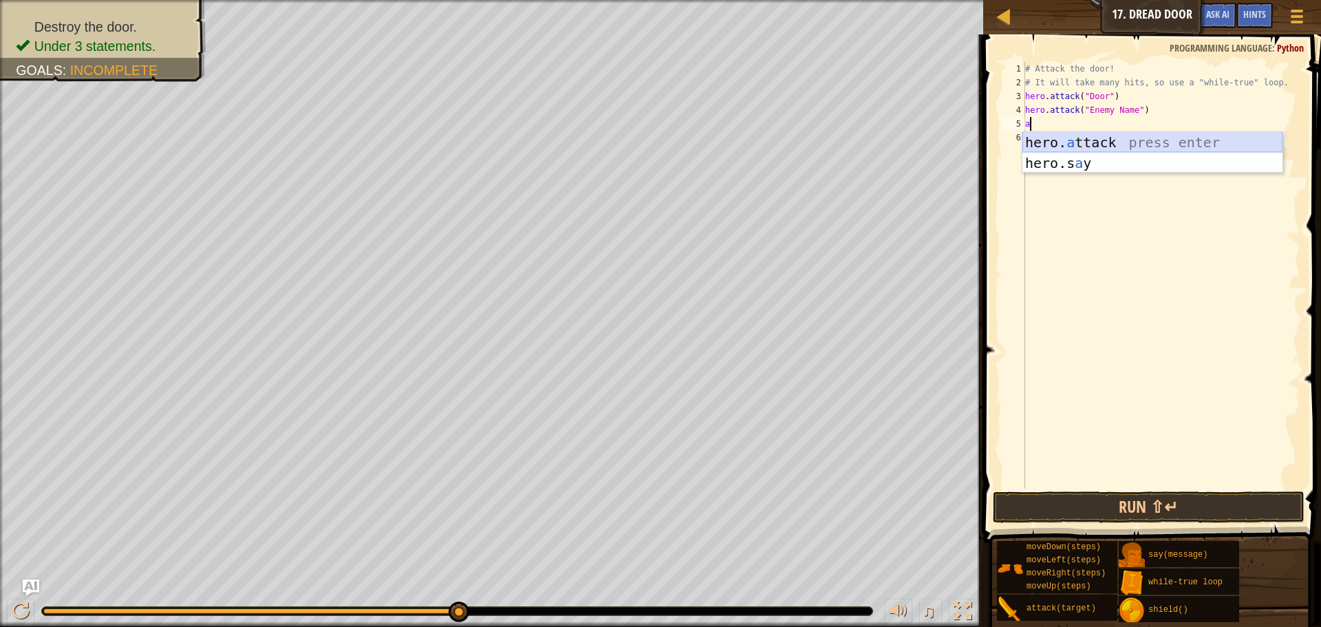
click at [1059, 134] on div "hero. a ttack press enter hero.s a y press enter" at bounding box center [1152, 173] width 260 height 83
click at [1137, 132] on div "hero. a ttack press enter hero.s a y press enter" at bounding box center [1190, 173] width 260 height 83
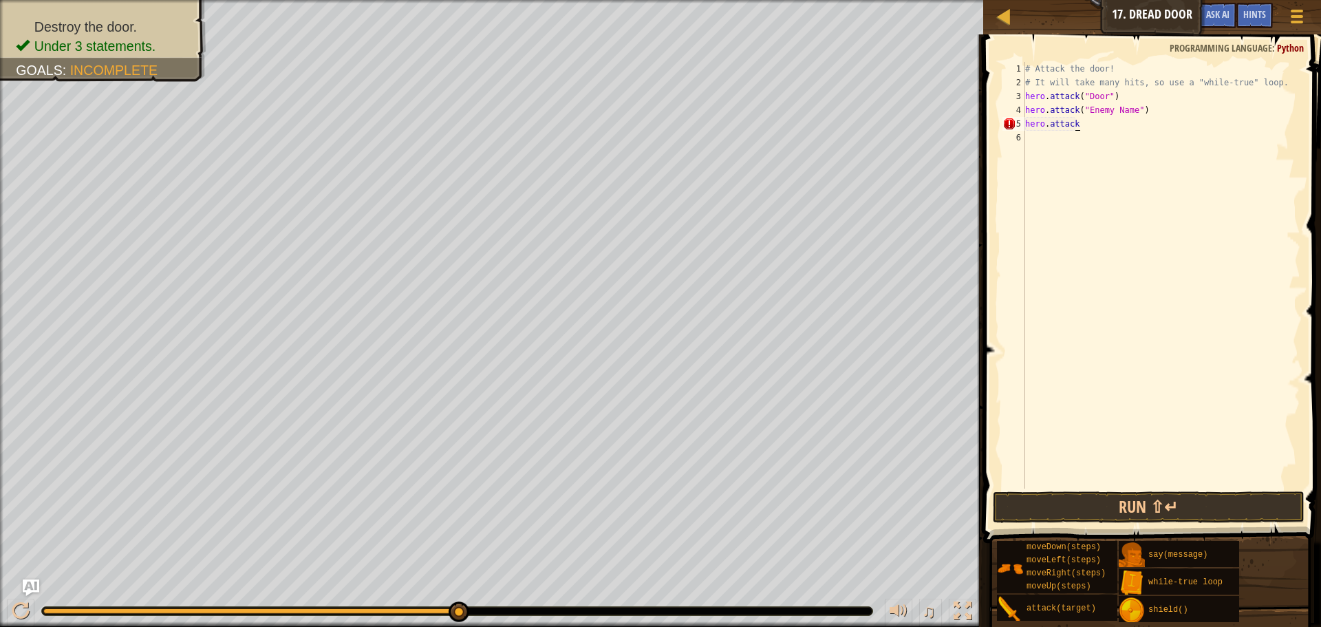
scroll to position [6, 3]
click at [1094, 118] on div "# Attack the door! # It will take many hits, so use a "while-true" loop. hero .…" at bounding box center [1161, 289] width 278 height 454
click at [1094, 122] on div "# Attack the door! # It will take many hits, so use a "while-true" loop. hero .…" at bounding box center [1161, 289] width 278 height 454
click at [1134, 112] on div "# Attack the door! # It will take many hits, so use a "while-true" loop. hero .…" at bounding box center [1161, 289] width 278 height 454
click at [1129, 112] on div "# Attack the door! # It will take many hits, so use a "while-true" loop. hero .…" at bounding box center [1161, 289] width 278 height 454
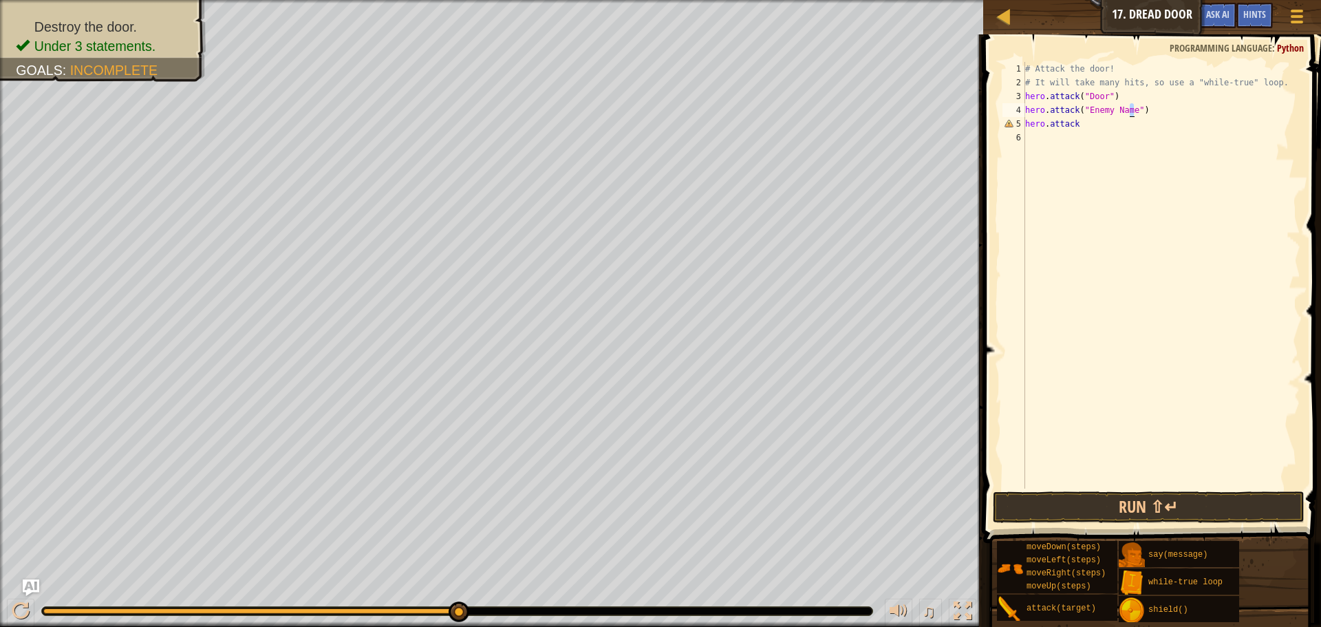
click at [1127, 112] on div "# Attack the door! # It will take many hits, so use a "while-true" loop. hero .…" at bounding box center [1161, 289] width 278 height 454
click at [1106, 112] on div "# Attack the door! # It will take many hits, so use a "while-true" loop. hero .…" at bounding box center [1161, 289] width 278 height 454
type textarea "h"
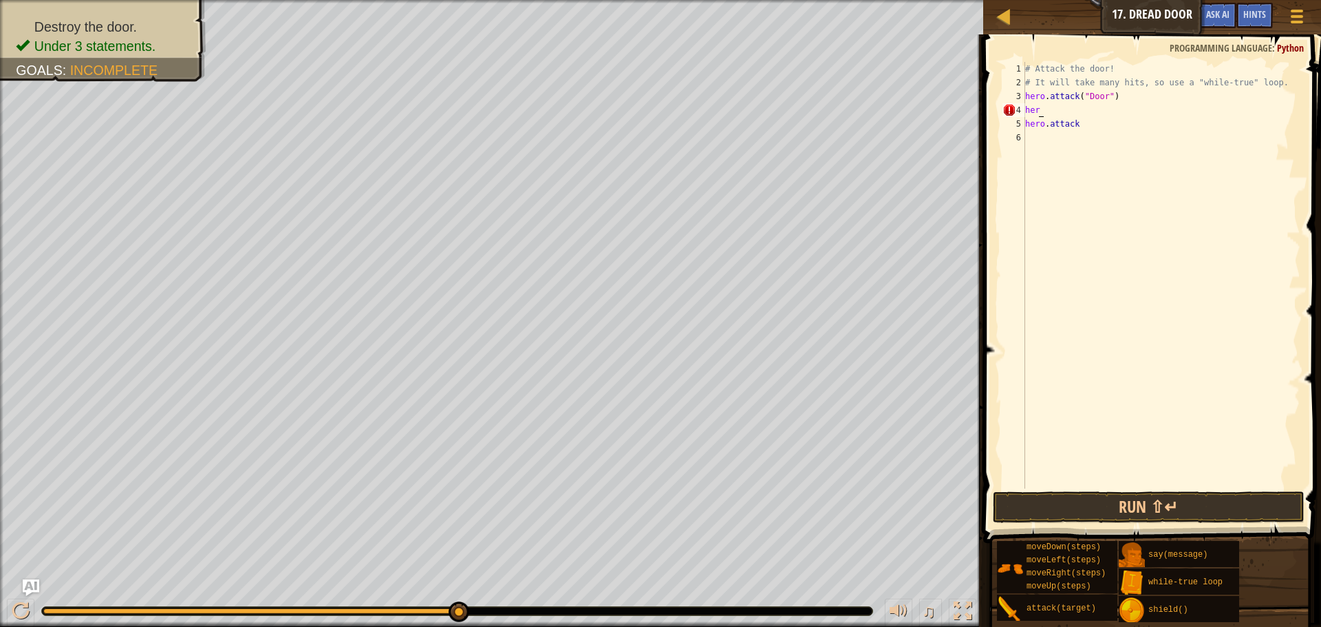
scroll to position [6, 0]
click at [1108, 120] on div "# Attack the door! # It will take many hits, so use a "while-true" loop. hero .…" at bounding box center [1161, 289] width 278 height 454
type textarea "h"
click at [1020, 105] on div "4" at bounding box center [1013, 110] width 23 height 14
click at [1041, 118] on div "# Attack the door! # It will take many hits, so use a "while-true" loop. hero .…" at bounding box center [1161, 289] width 278 height 454
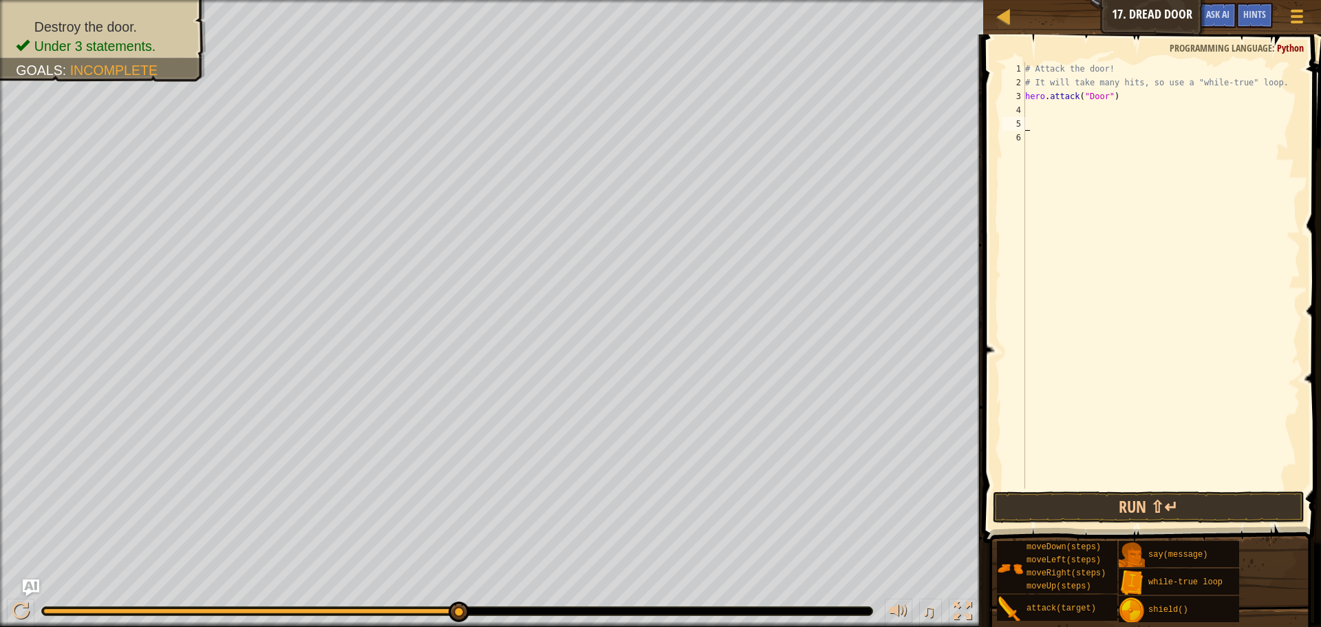
click at [1037, 107] on div "# Attack the door! # It will take many hits, so use a "while-true" loop. hero .…" at bounding box center [1161, 289] width 278 height 454
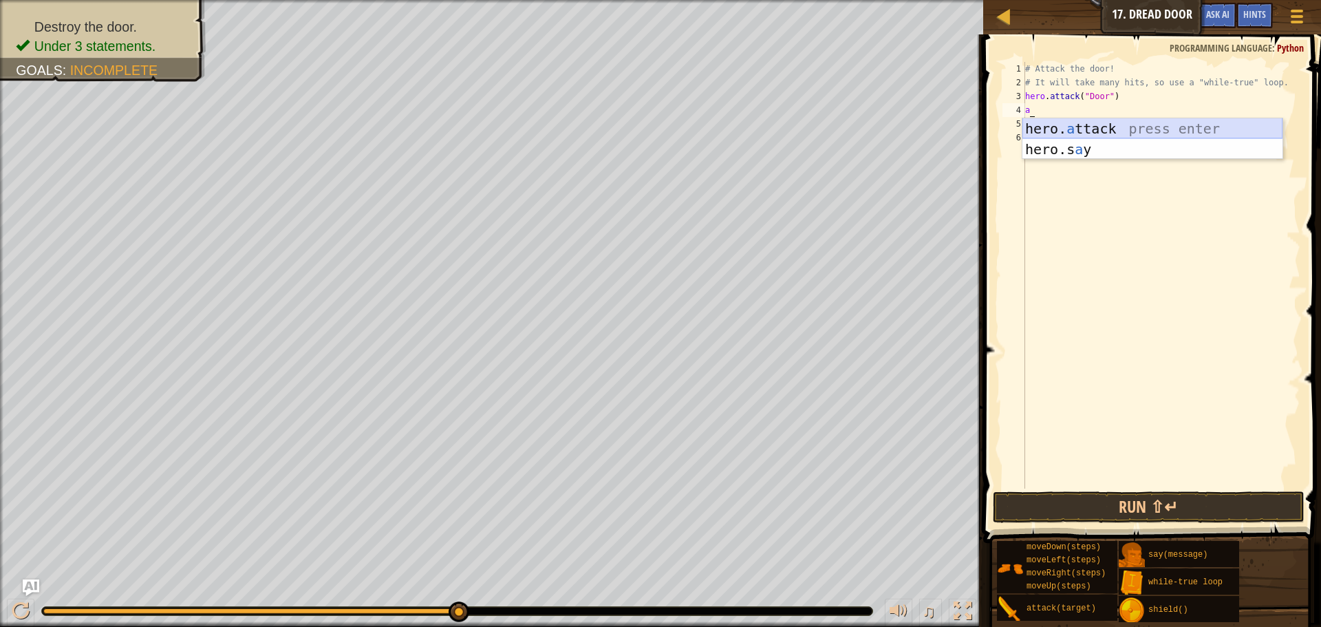
click at [1049, 129] on div "hero. a ttack press enter hero.s a y press enter" at bounding box center [1152, 159] width 260 height 83
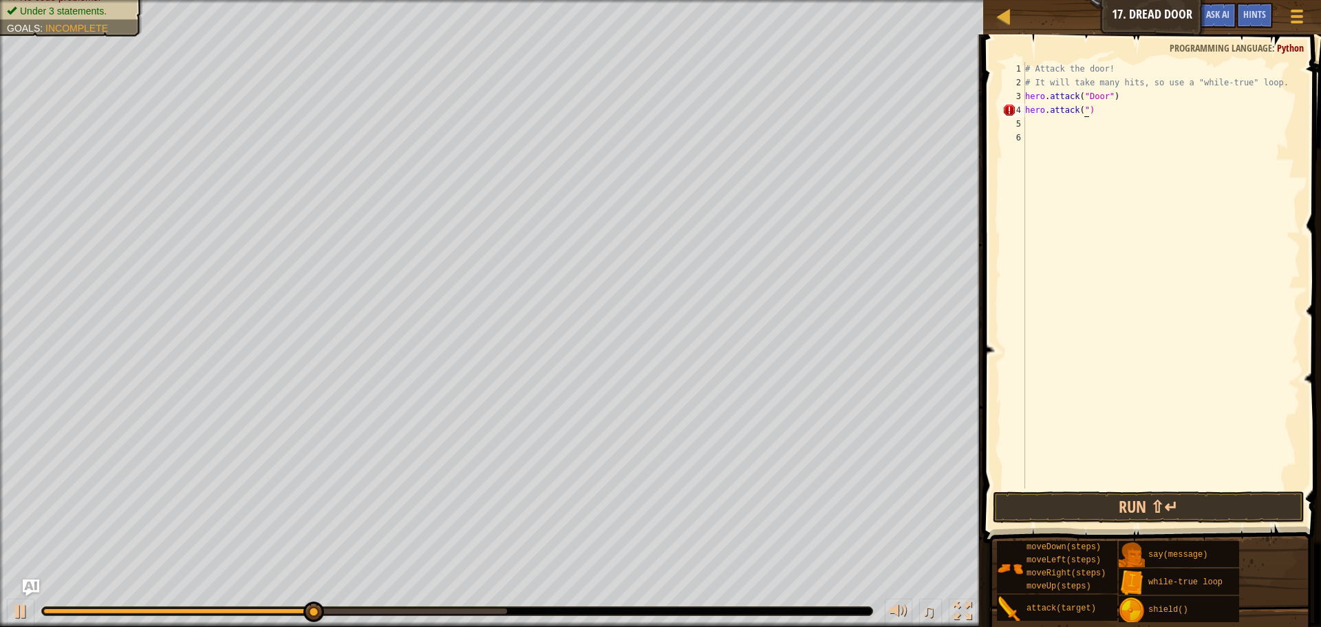
scroll to position [6, 5]
type textarea "hero.attack("Door)"
click at [1057, 122] on div "# Attack the door! # It will take many hits, so use a "while-true" loop. hero .…" at bounding box center [1161, 289] width 278 height 454
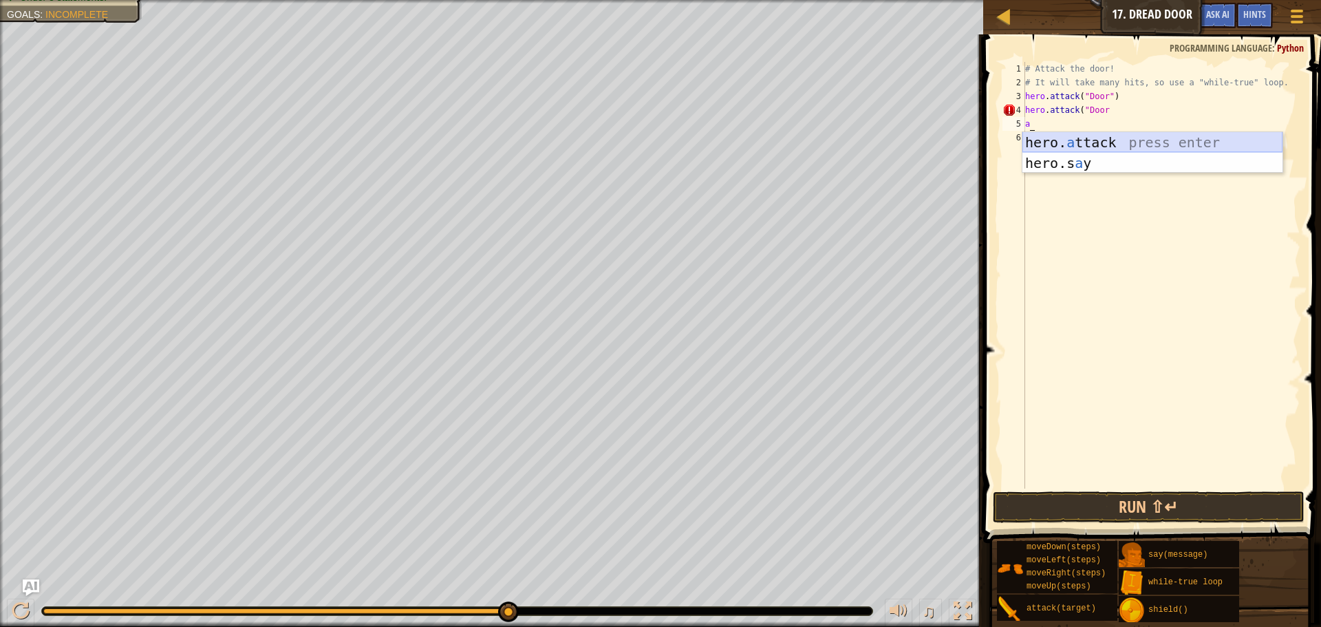
click at [1123, 133] on div "hero. a ttack press enter hero.s a y press enter" at bounding box center [1152, 173] width 260 height 83
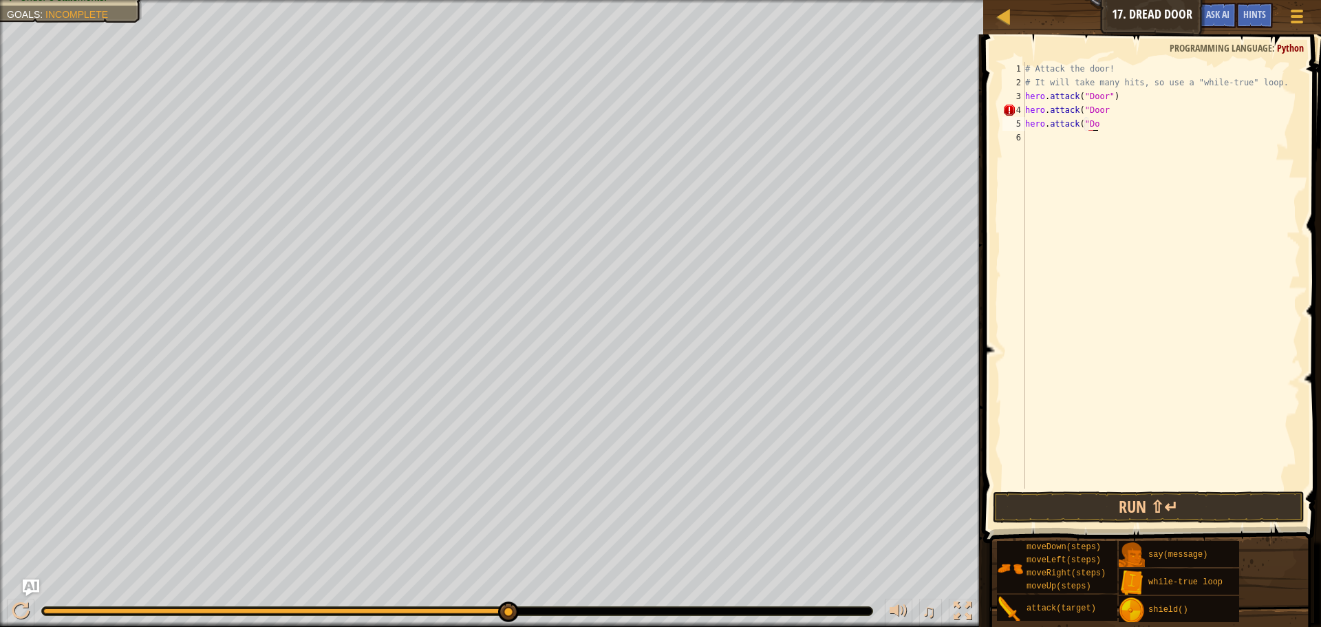
scroll to position [6, 6]
click at [1114, 122] on div "# Attack the door! # It will take many hits, so use a "while-true" loop. hero .…" at bounding box center [1161, 289] width 278 height 454
click at [1103, 126] on div "# Attack the door! # It will take many hits, so use a "while-true" loop. hero .…" at bounding box center [1161, 289] width 278 height 454
click at [1099, 127] on div "# Attack the door! # It will take many hits, so use a "while-true" loop. hero .…" at bounding box center [1161, 289] width 278 height 454
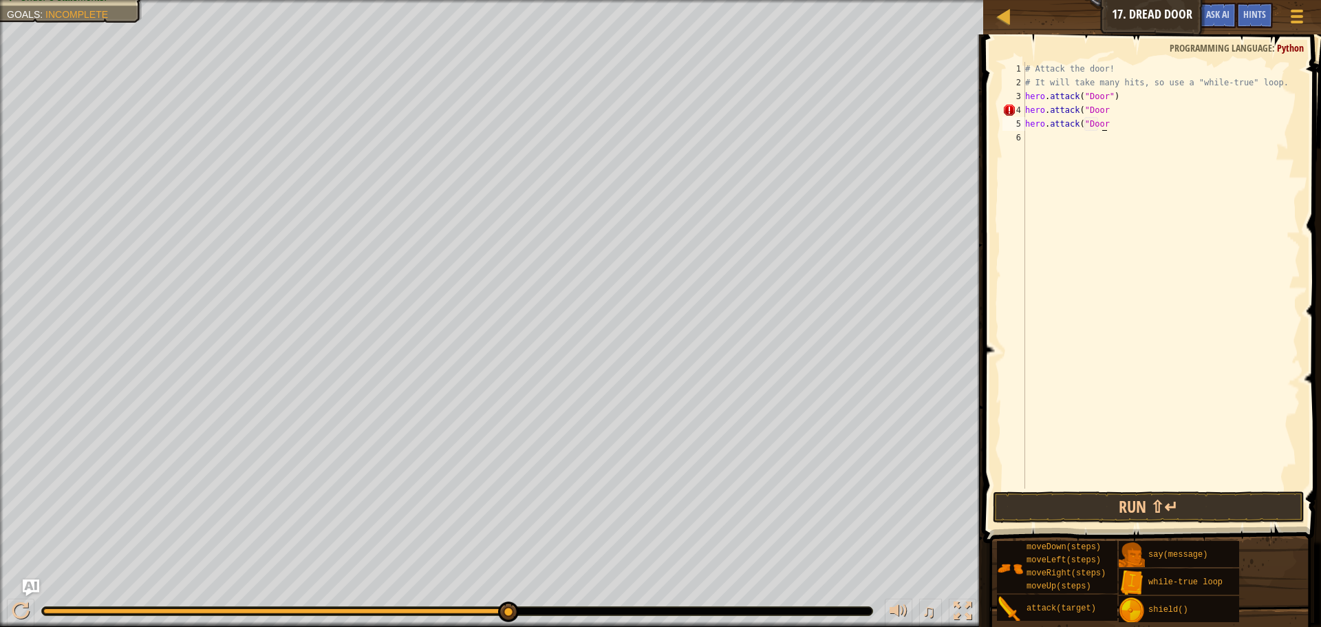
scroll to position [6, 6]
click at [1105, 113] on div "# Attack the door! # It will take many hits, so use a "while-true" loop. hero .…" at bounding box center [1161, 289] width 278 height 454
click at [1115, 494] on button "Run ⇧↵" at bounding box center [1149, 507] width 312 height 32
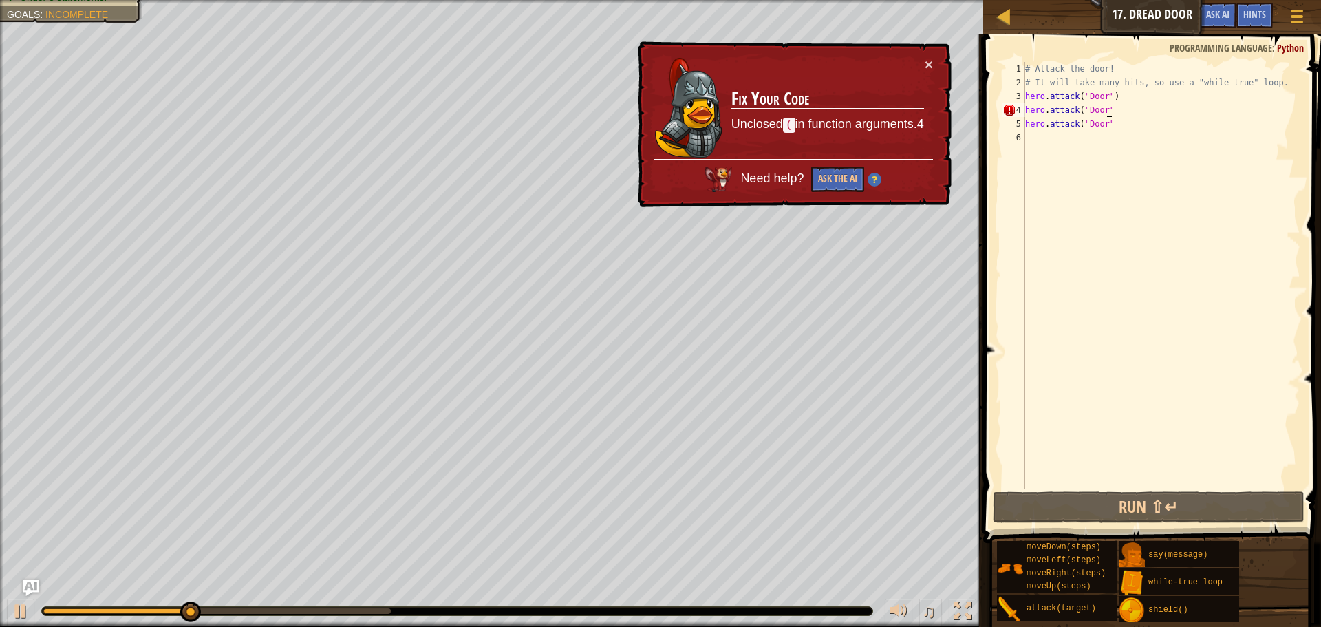
click at [1117, 107] on div "# Attack the door! # It will take many hits, so use a "while-true" loop. hero .…" at bounding box center [1161, 289] width 278 height 454
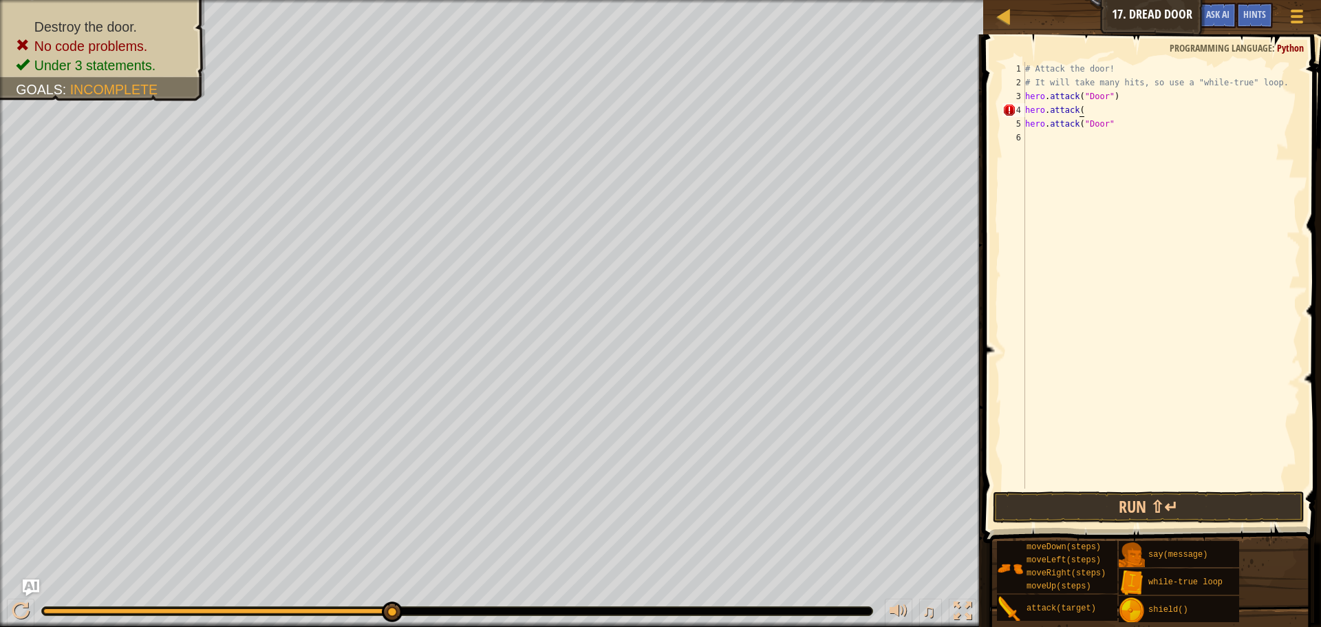
scroll to position [6, 1]
type textarea "h"
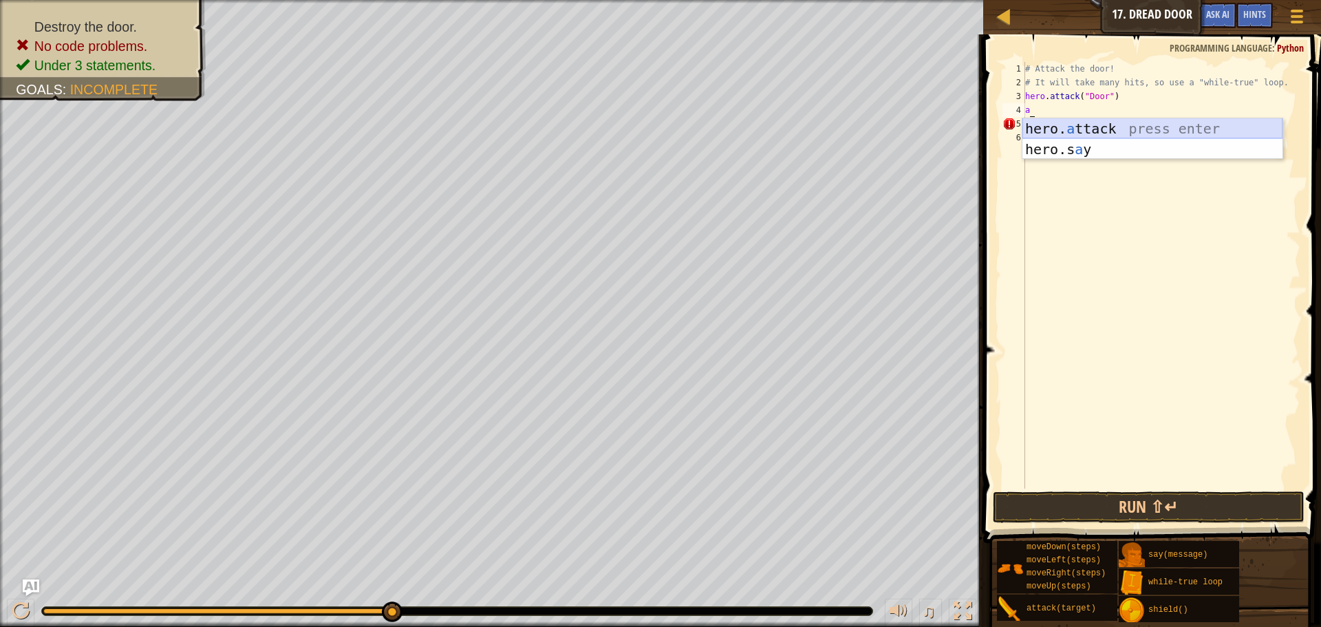
click at [1145, 127] on div "hero. a ttack press enter hero.s a y press enter" at bounding box center [1152, 159] width 260 height 83
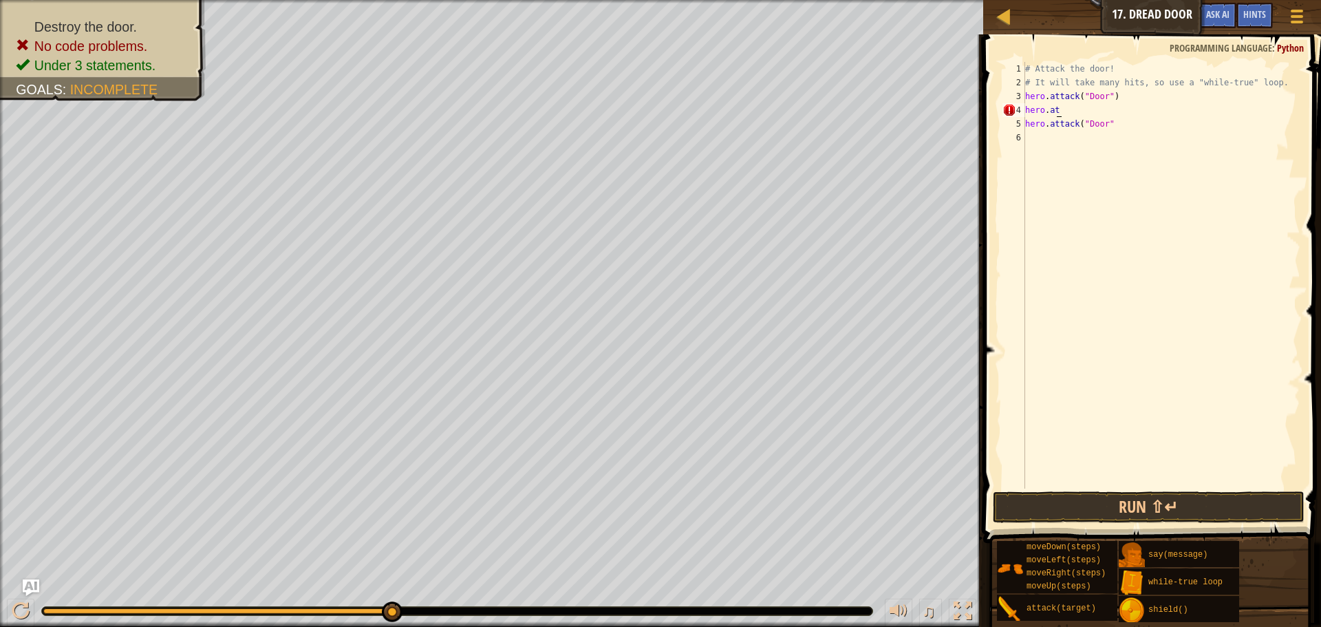
scroll to position [6, 1]
type textarea "h"
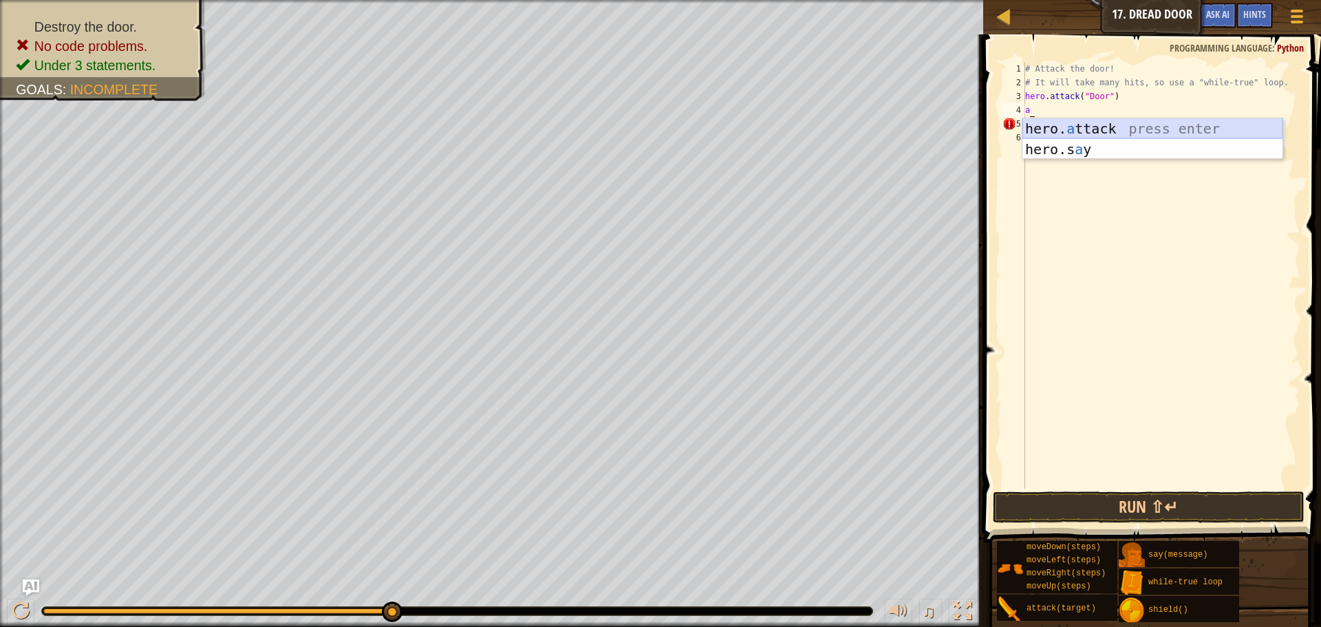
click at [1148, 121] on div "hero. a ttack press enter hero.s a y press enter" at bounding box center [1152, 159] width 260 height 83
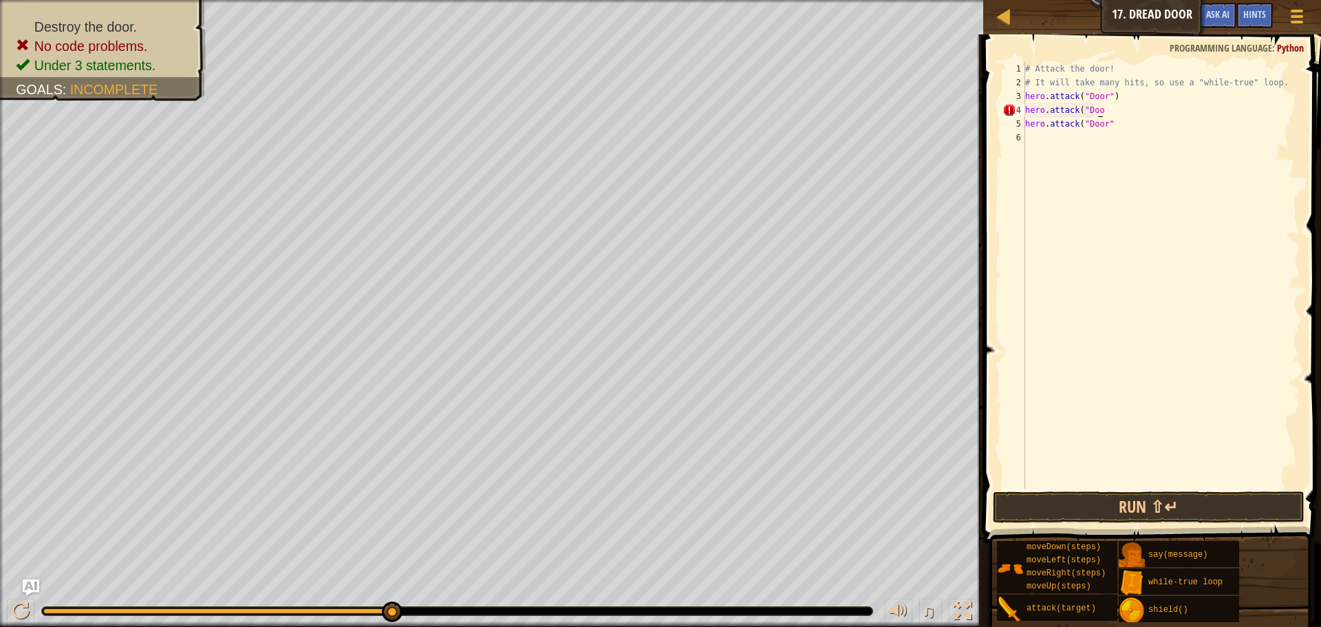
scroll to position [6, 6]
click at [1119, 114] on div "# Attack the door! # It will take many hits, so use a "while-true" loop. hero .…" at bounding box center [1161, 289] width 278 height 454
click at [1111, 108] on div "# Attack the door! # It will take many hits, so use a "while-true" loop. hero .…" at bounding box center [1161, 289] width 278 height 454
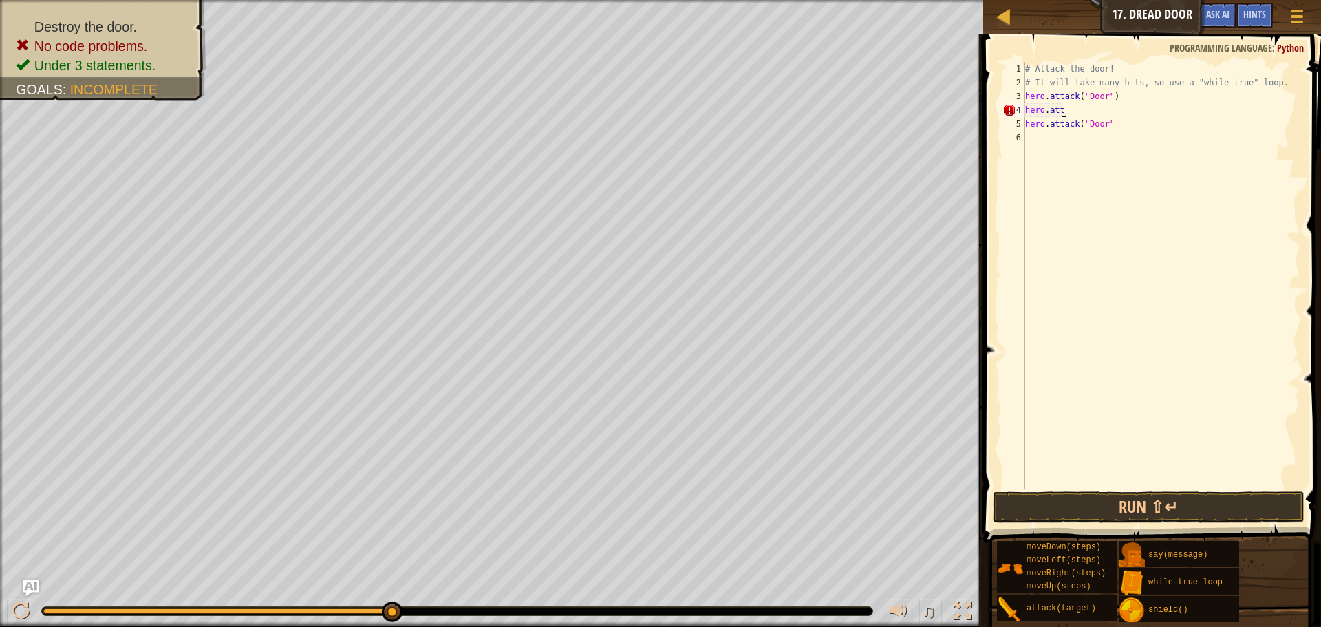
type textarea "h"
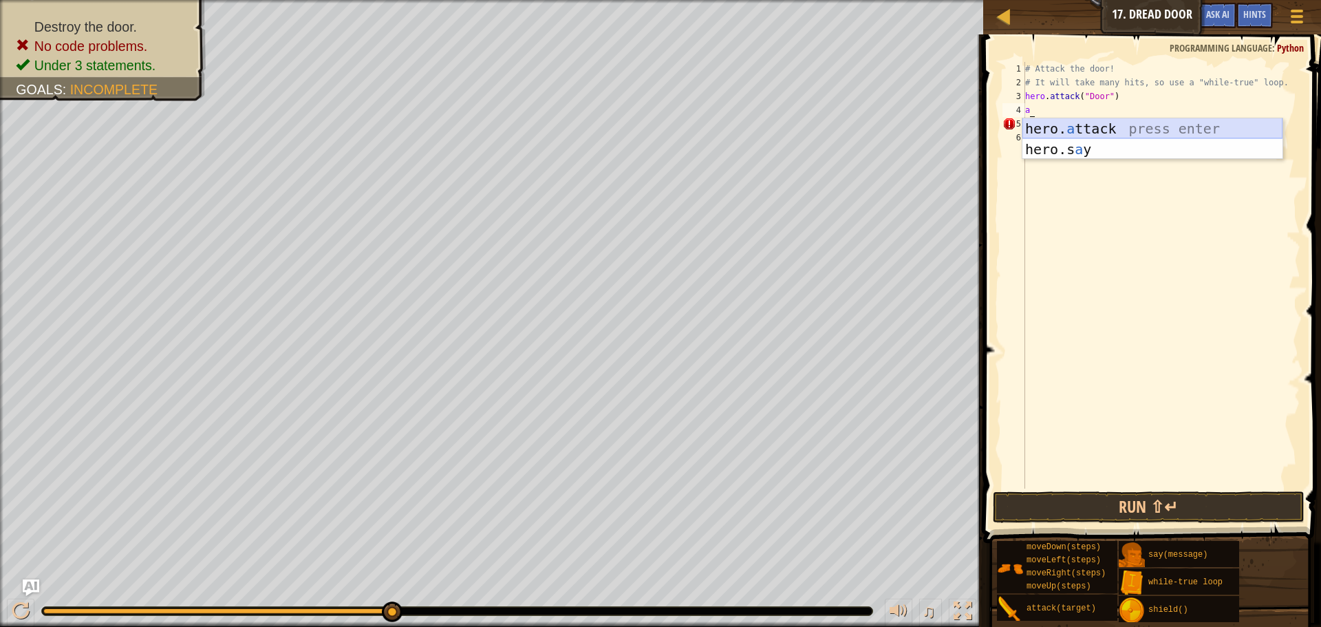
click at [1102, 127] on div "hero. a ttack press enter hero.s a y press enter" at bounding box center [1152, 159] width 260 height 83
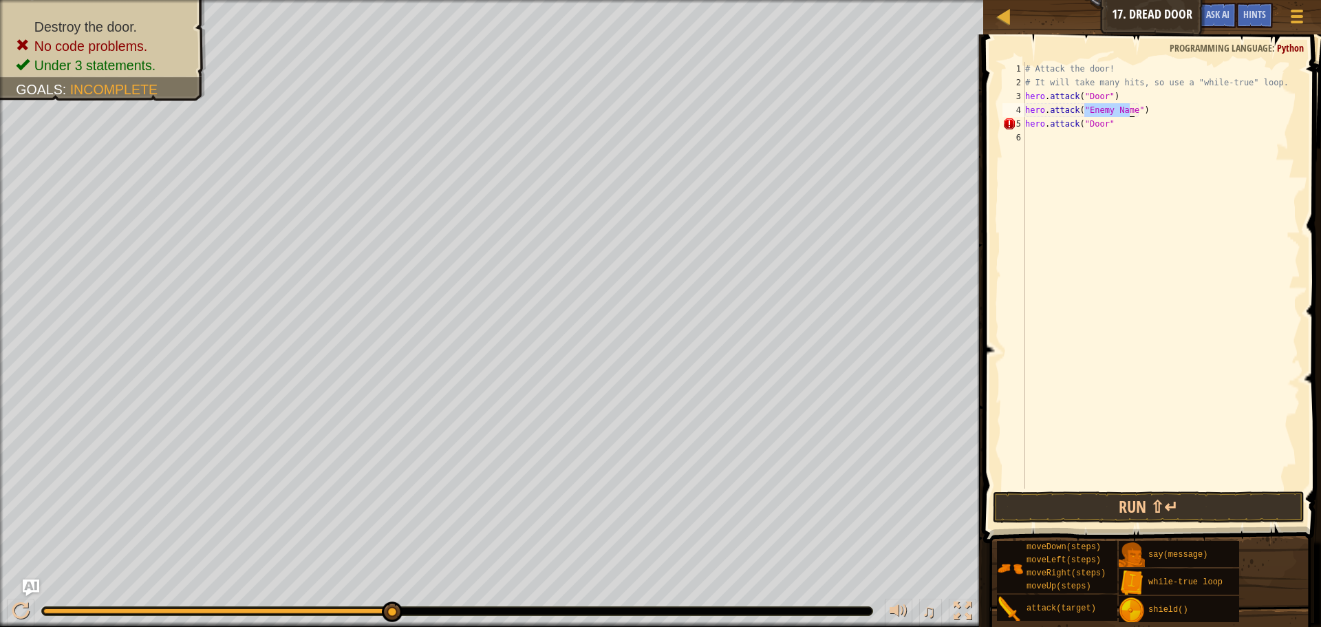
click at [1127, 115] on div "# Attack the door! # It will take many hits, so use a "while-true" loop. hero .…" at bounding box center [1161, 275] width 278 height 427
click at [1127, 115] on div "# Attack the door! # It will take many hits, so use a "while-true" loop. hero .…" at bounding box center [1161, 289] width 278 height 454
click at [1104, 114] on div "# Attack the door! # It will take many hits, so use a "while-true" loop. hero .…" at bounding box center [1161, 289] width 278 height 454
click at [1083, 111] on div "# Attack the door! # It will take many hits, so use a "while-true" loop. hero .…" at bounding box center [1161, 289] width 278 height 454
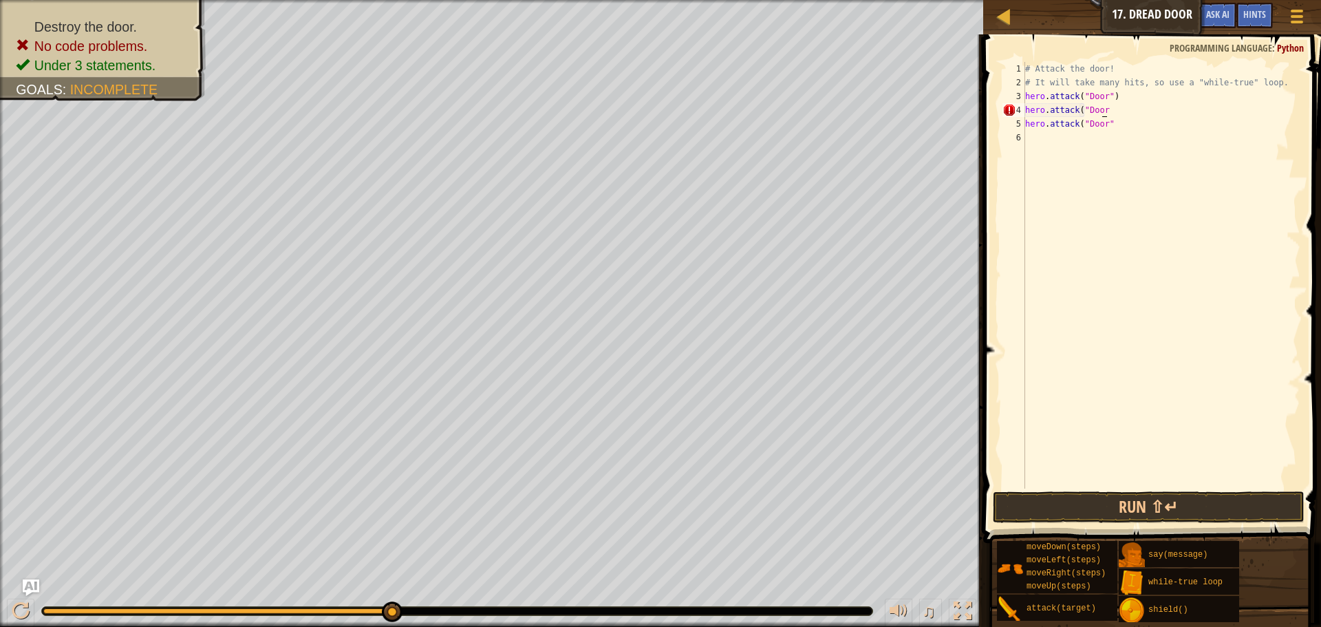
scroll to position [6, 6]
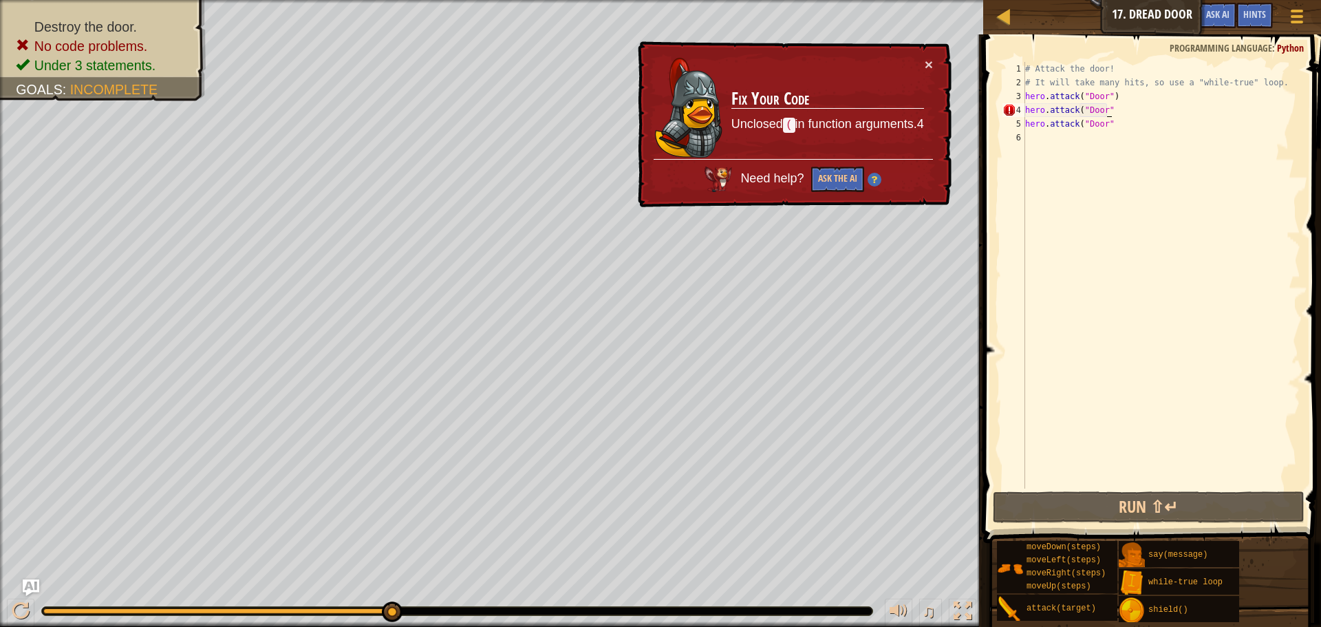
type textarea "hero.attack("Door")"
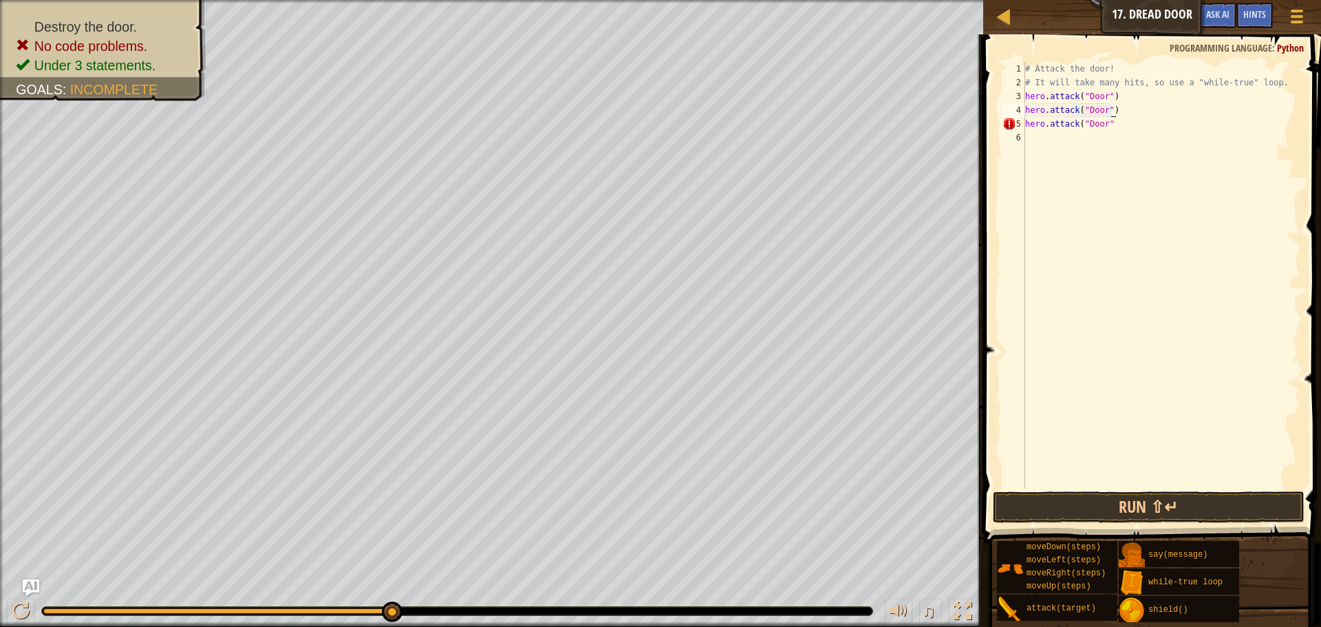
click at [1087, 482] on div "# Attack the door! # It will take many hits, so use a "while-true" loop. hero .…" at bounding box center [1161, 289] width 278 height 454
click at [1094, 497] on button "Run ⇧↵" at bounding box center [1149, 507] width 312 height 32
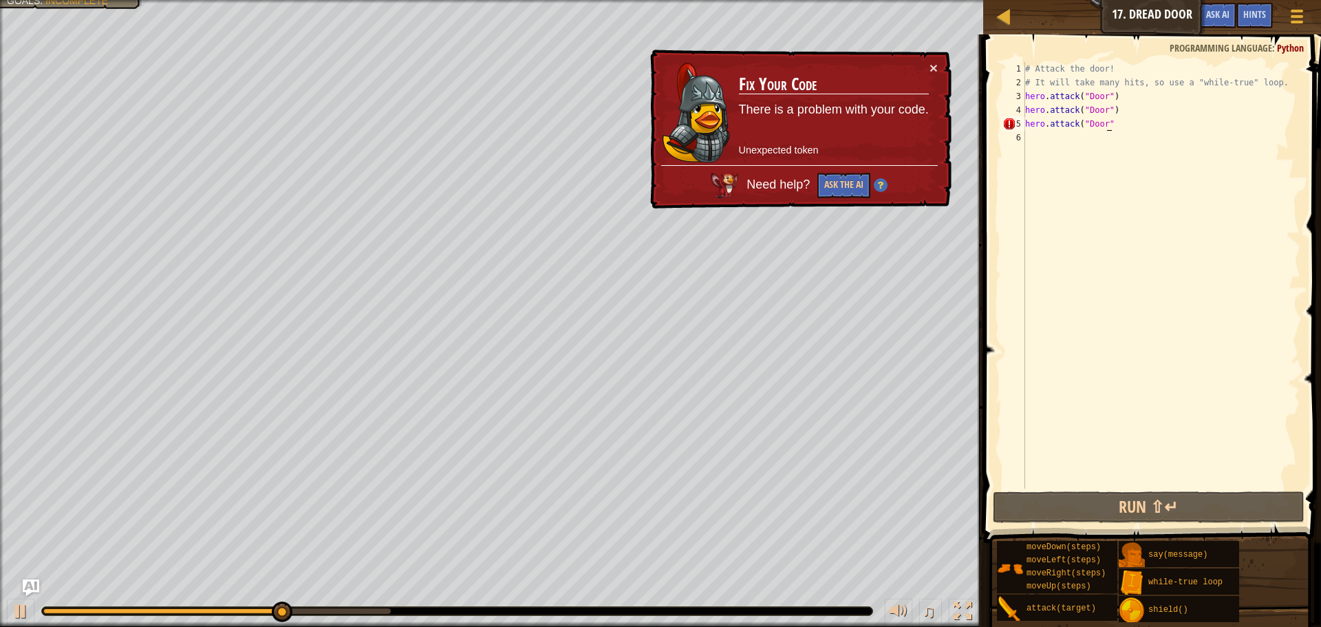
click at [1121, 129] on div "# Attack the door! # It will take many hits, so use a "while-true" loop. hero .…" at bounding box center [1161, 289] width 278 height 454
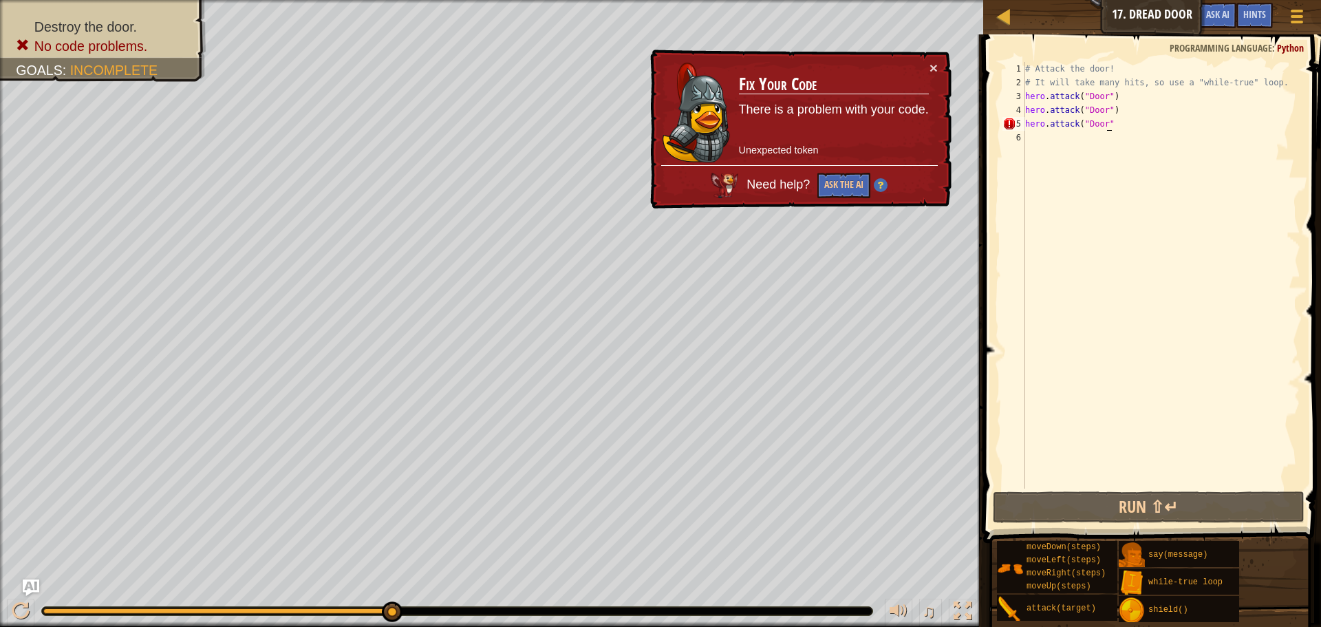
scroll to position [6, 6]
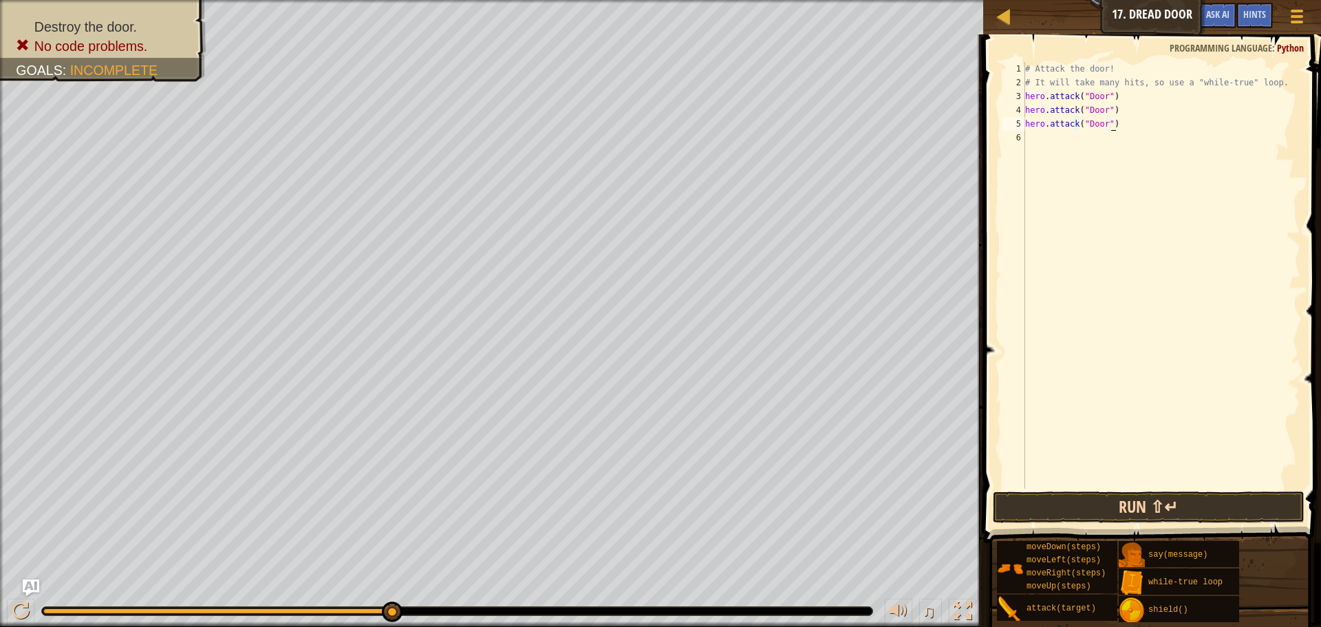
type textarea "hero.attack("Door")"
click at [1141, 501] on button "Run ⇧↵" at bounding box center [1149, 507] width 312 height 32
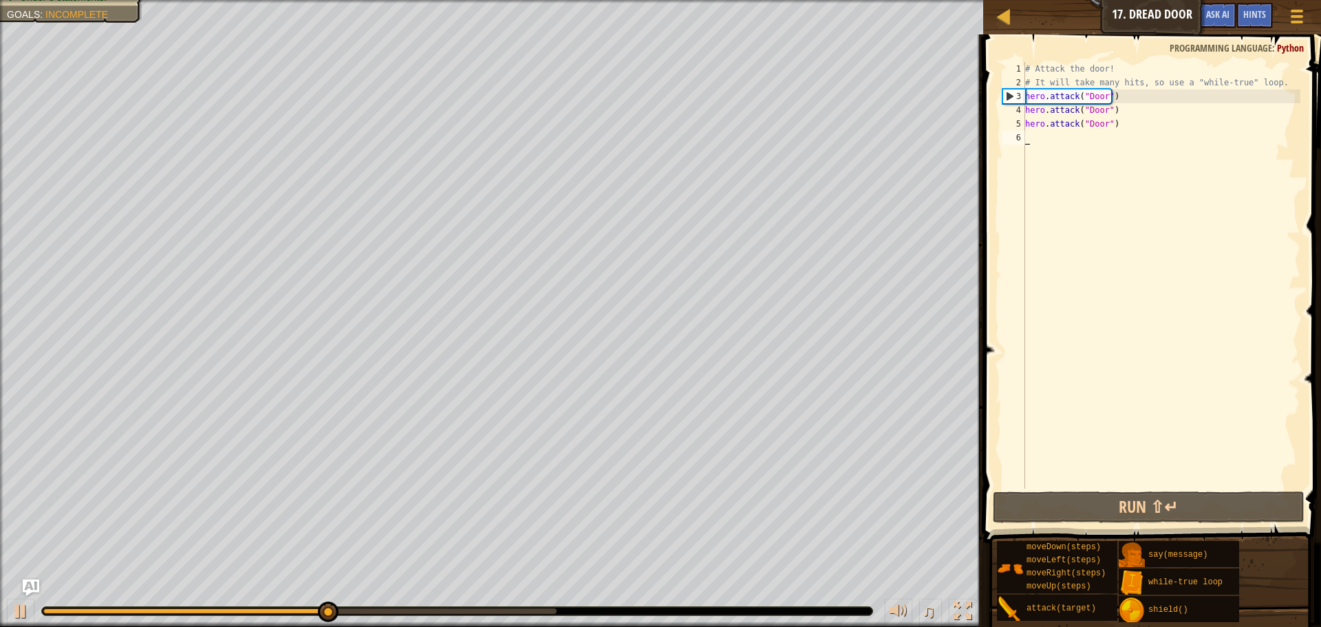
click at [1039, 147] on div "# Attack the door! # It will take many hits, so use a "while-true" loop. hero .…" at bounding box center [1161, 289] width 278 height 454
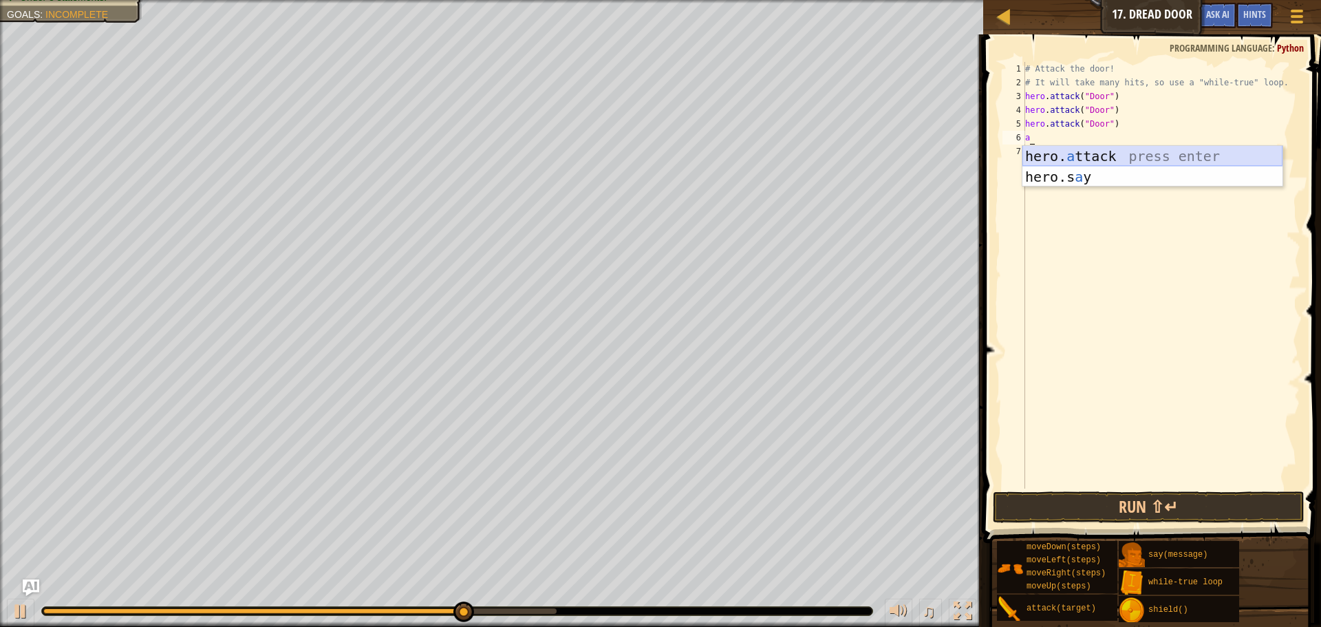
click at [1061, 151] on div "hero. a ttack press enter hero.s a y press enter" at bounding box center [1152, 187] width 260 height 83
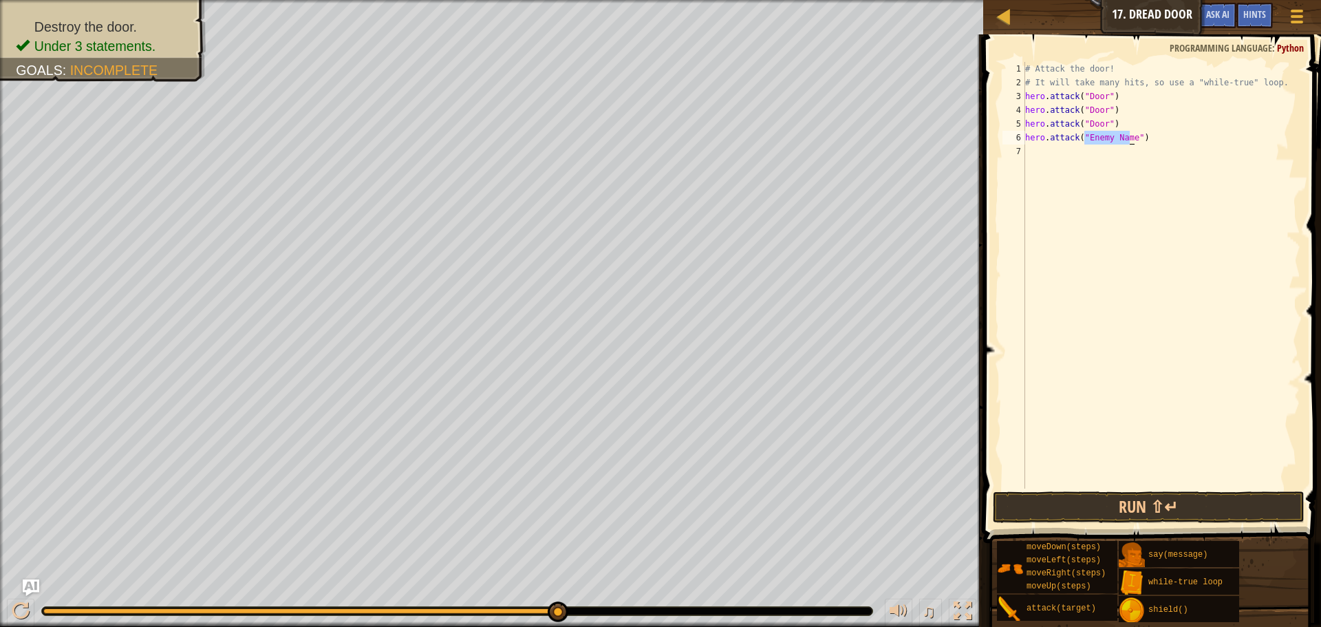
type textarea "hero.attack("")"
click at [1121, 144] on div "# Attack the door! # It will take many hits, so use a "while-true" loop. hero .…" at bounding box center [1161, 289] width 278 height 454
click at [1108, 133] on div "# Attack the door! # It will take many hits, so use a "while-true" loop. hero .…" at bounding box center [1161, 289] width 278 height 454
type textarea "h"
type textarea "t"
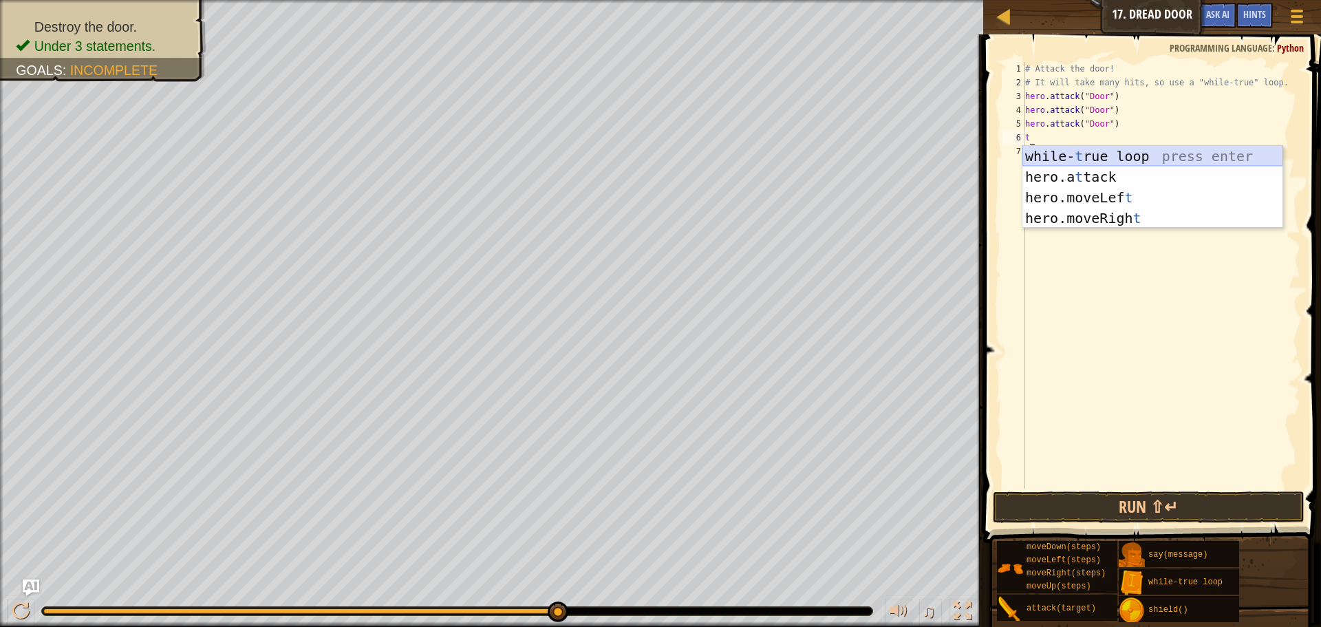
click at [1095, 158] on div "while- t rue loop press enter hero.a t tack press enter hero.moveLef t press en…" at bounding box center [1152, 208] width 260 height 124
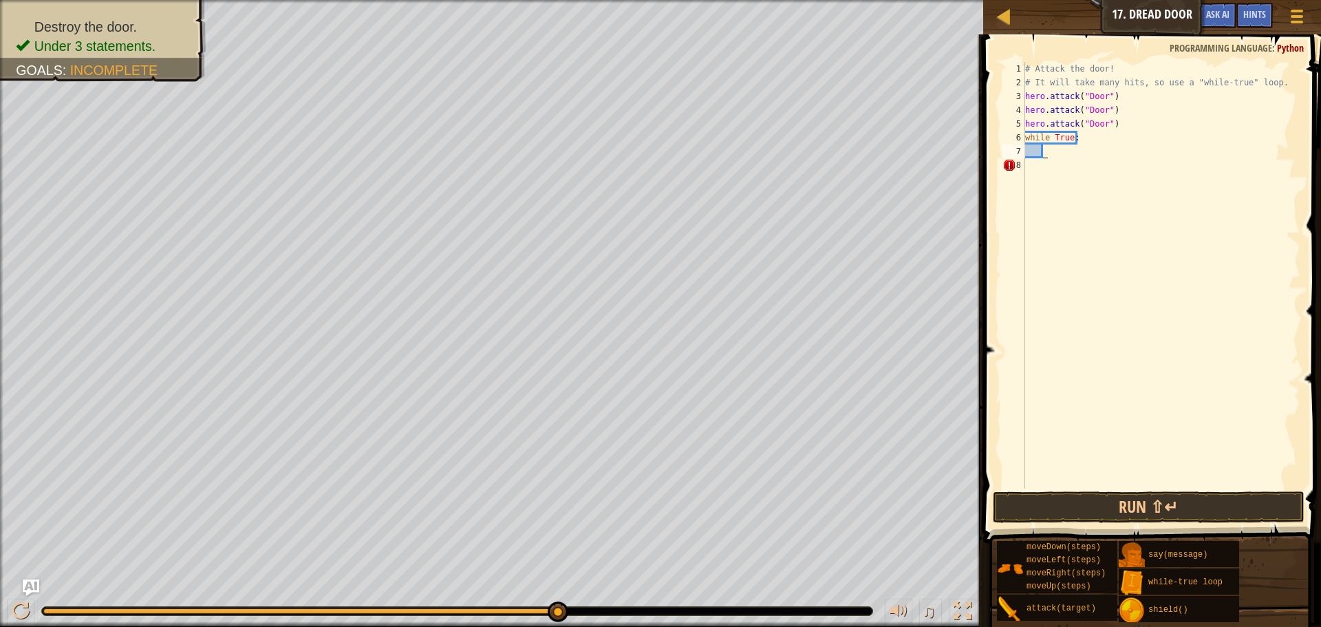
scroll to position [6, 1]
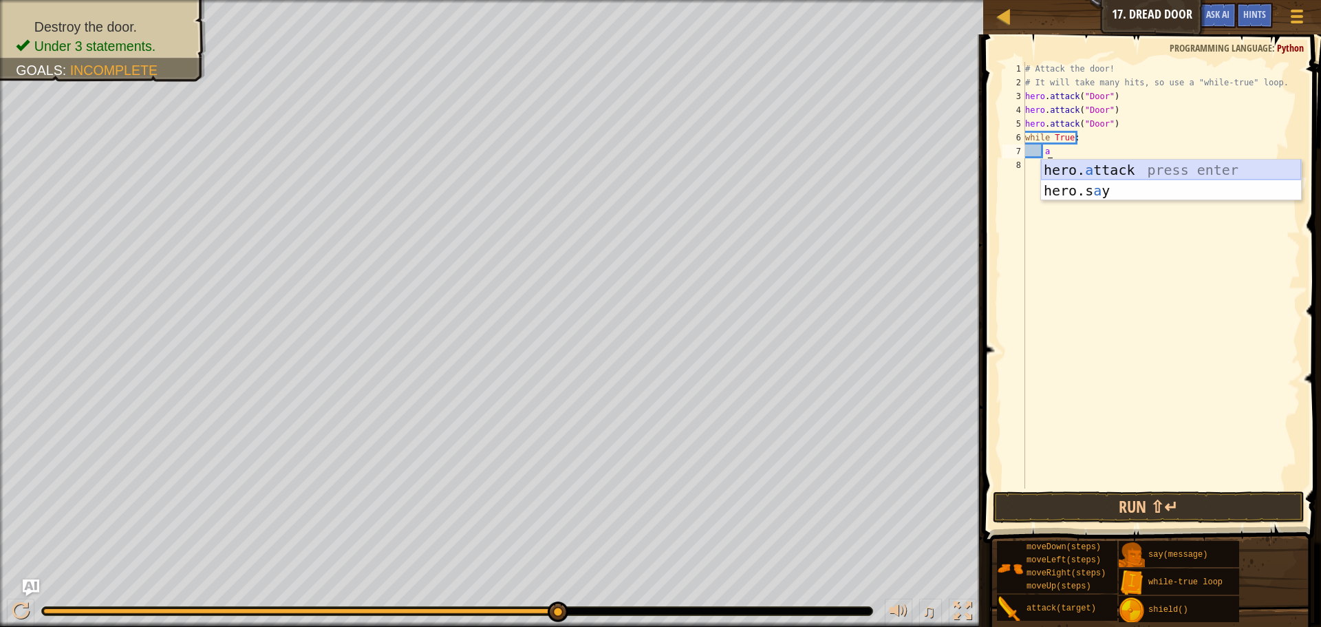
click at [1103, 166] on div "hero. a ttack press enter hero.s a y press enter" at bounding box center [1171, 201] width 260 height 83
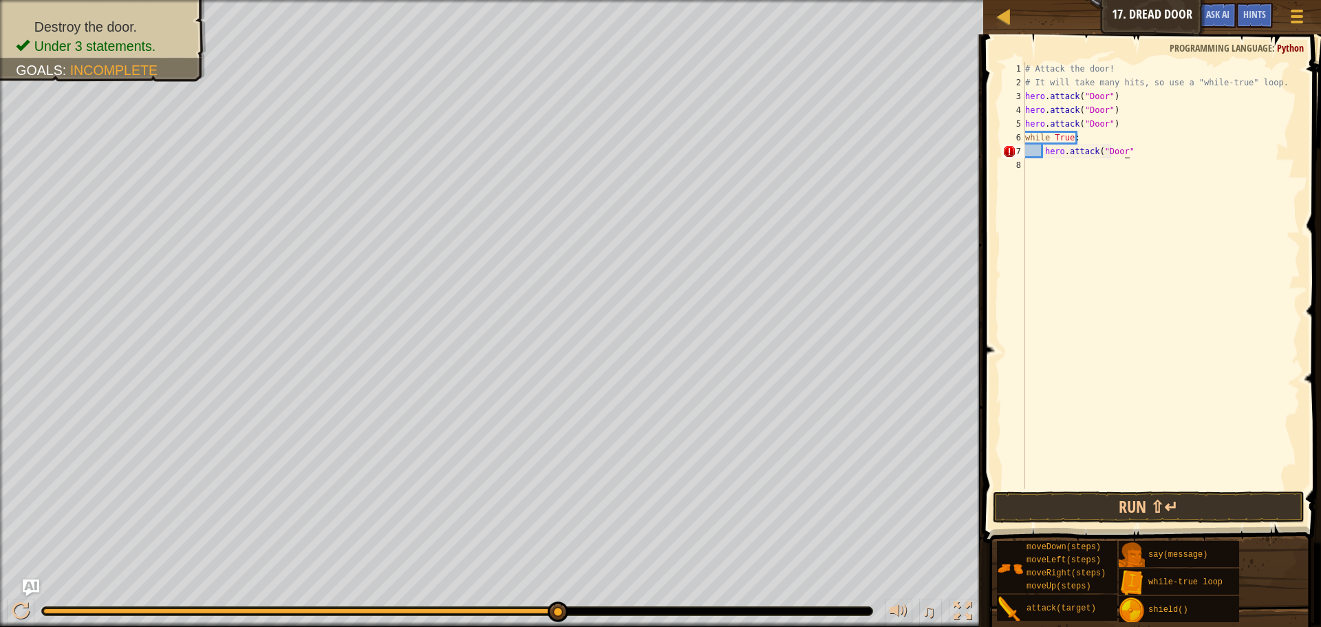
scroll to position [6, 9]
click at [1140, 495] on button "Run ⇧↵" at bounding box center [1149, 507] width 312 height 32
type textarea "hero.attack("Door")"
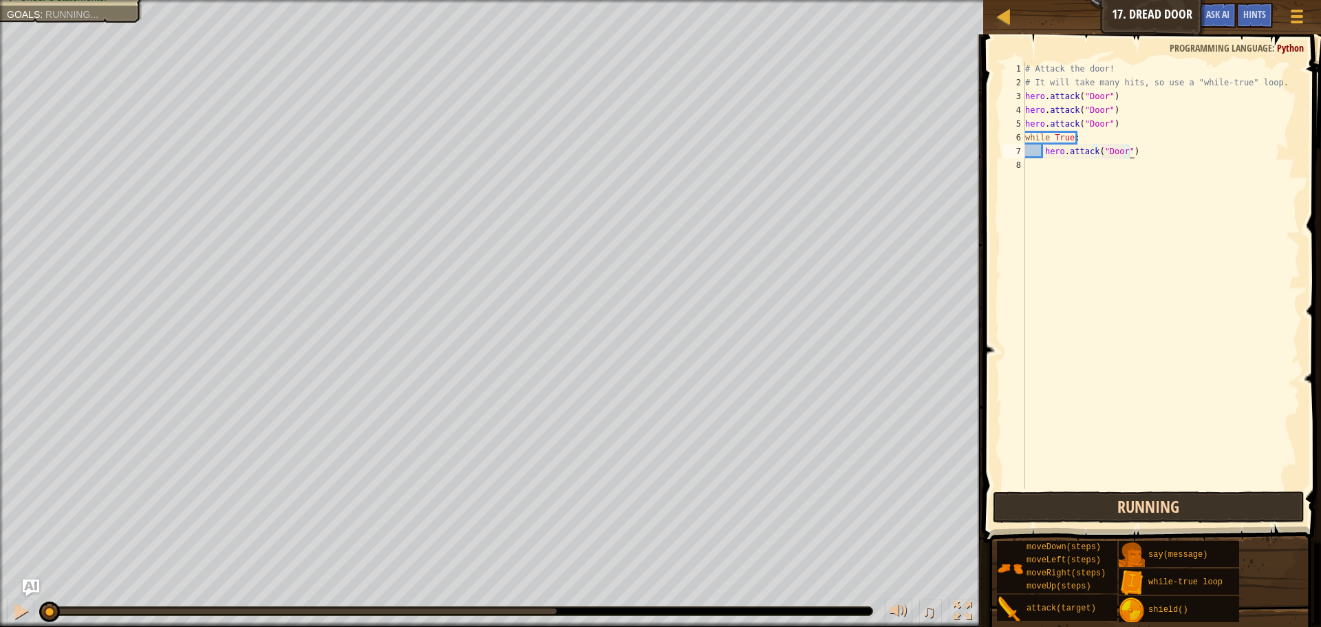
scroll to position [6, 8]
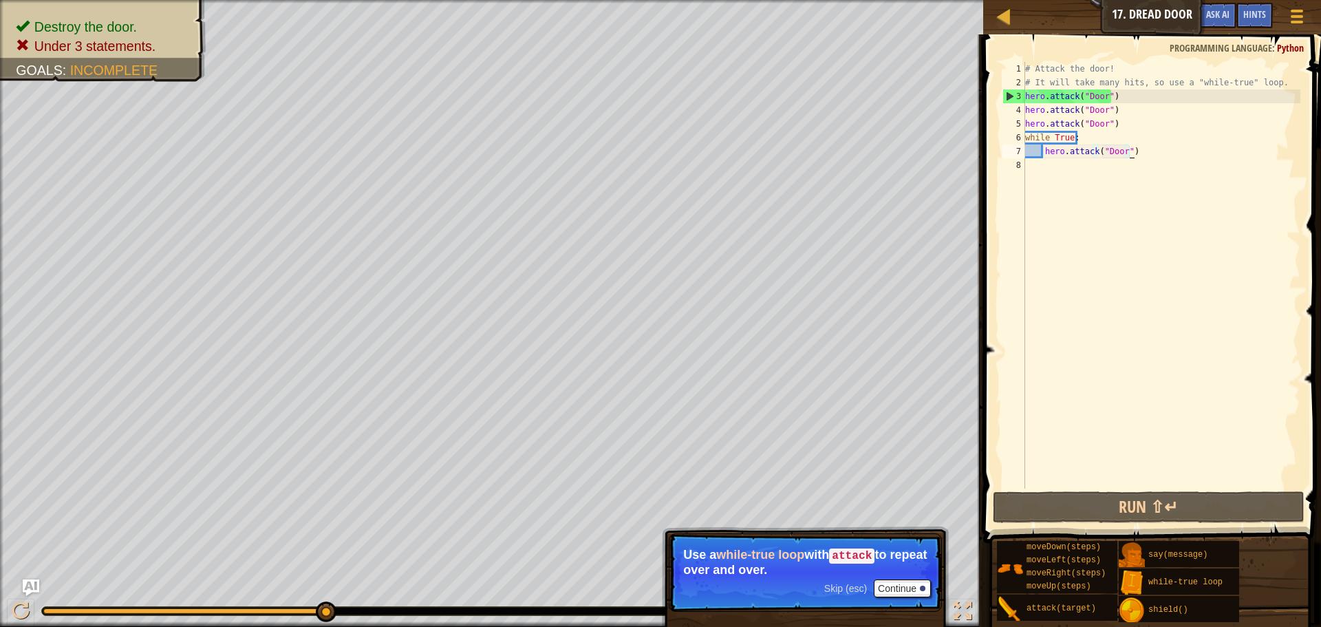
click at [900, 578] on p "Skip (esc) Continue Use a while-true loop with attack to repeat over and over." at bounding box center [805, 572] width 273 height 78
click at [881, 586] on button "Continue" at bounding box center [902, 588] width 57 height 18
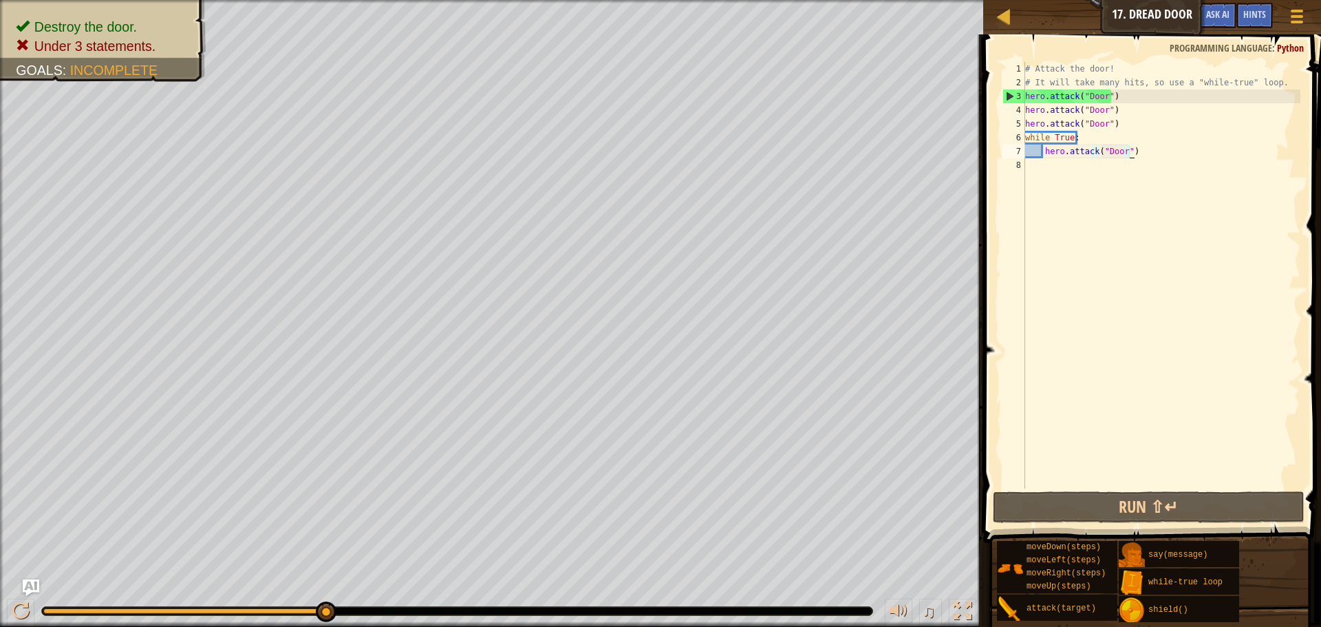
click at [1066, 173] on div "# Attack the door! # It will take many hits, so use a "while-true" loop. hero .…" at bounding box center [1161, 289] width 278 height 454
type textarea "u"
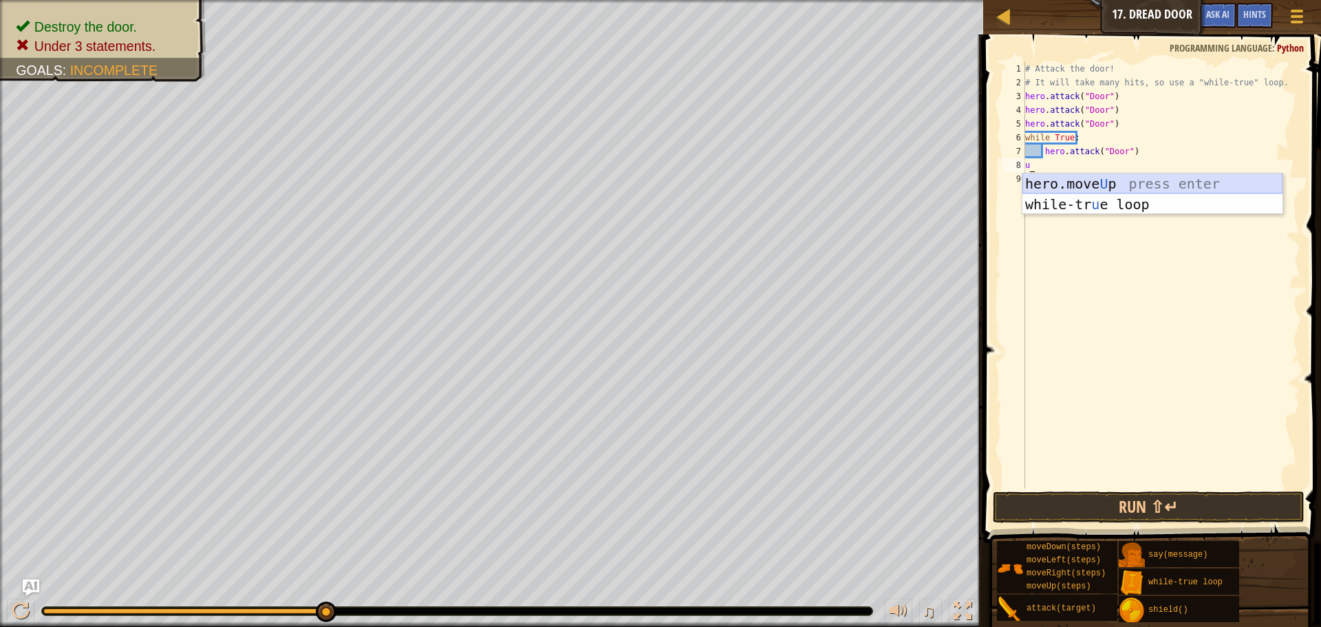
click at [1098, 183] on div "hero.move U p press enter while-tr u e loop press enter" at bounding box center [1152, 214] width 260 height 83
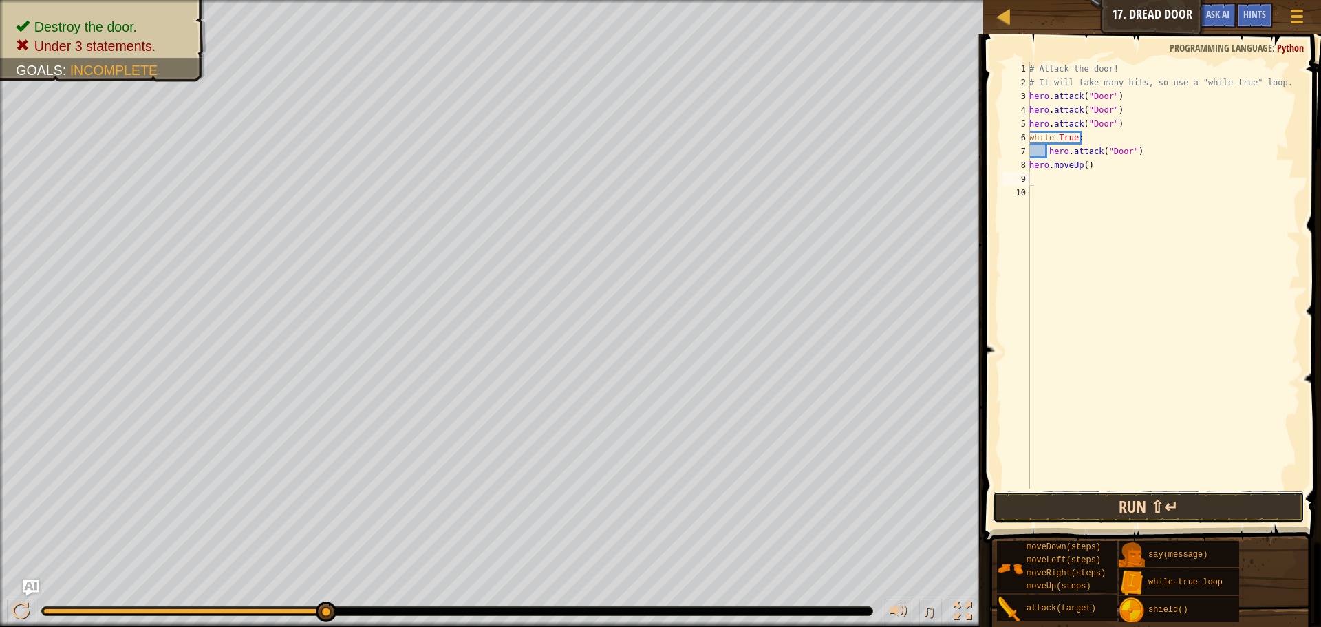
click at [1108, 504] on button "Run ⇧↵" at bounding box center [1149, 507] width 312 height 32
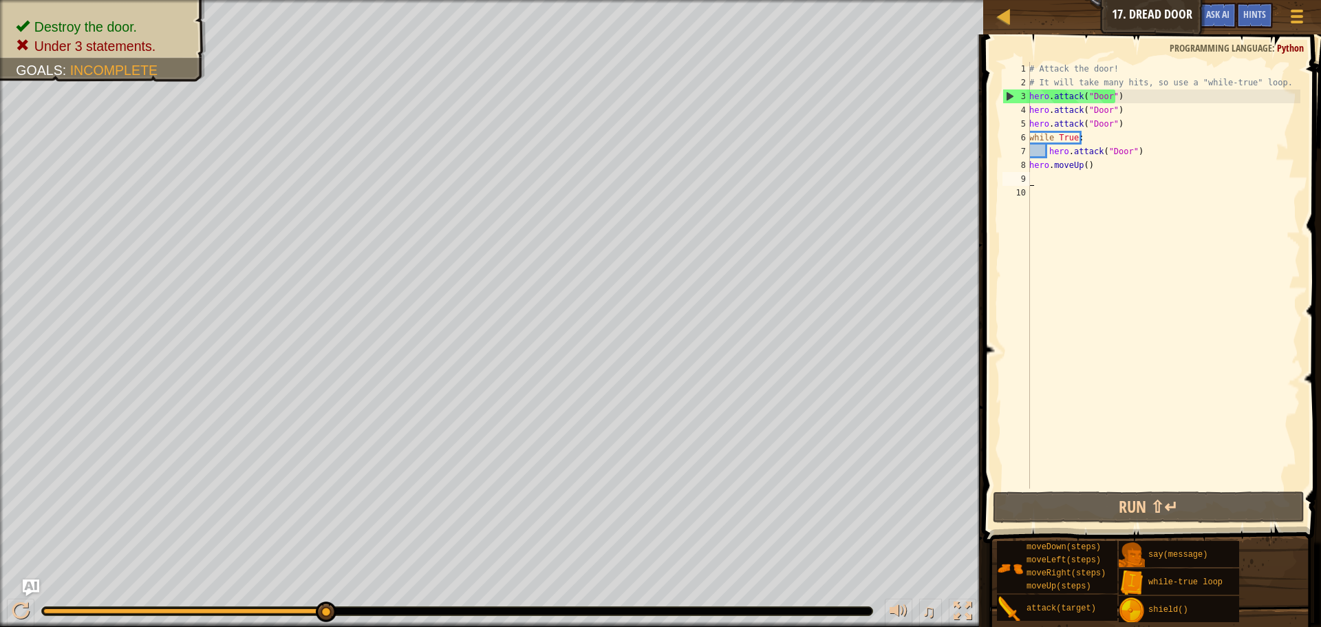
click at [1101, 139] on div "# Attack the door! # It will take many hits, so use a "while-true" loop. hero .…" at bounding box center [1163, 289] width 274 height 454
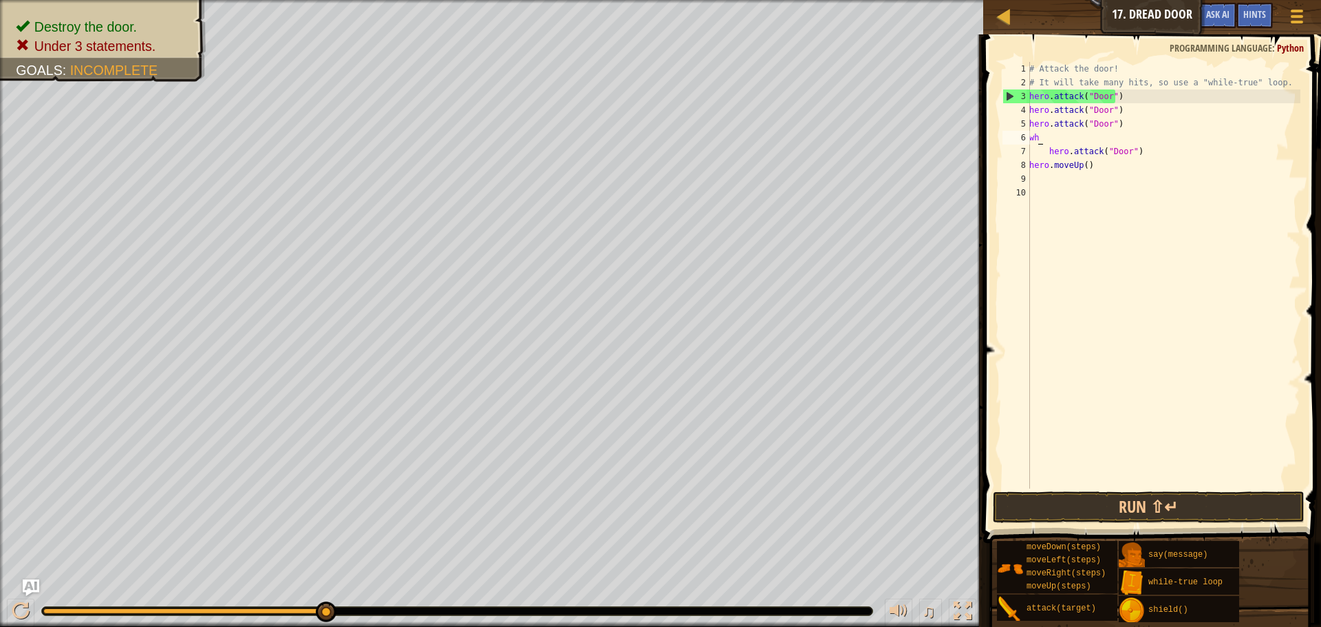
type textarea "w"
click at [1151, 499] on button "Run ⇧↵" at bounding box center [1149, 507] width 312 height 32
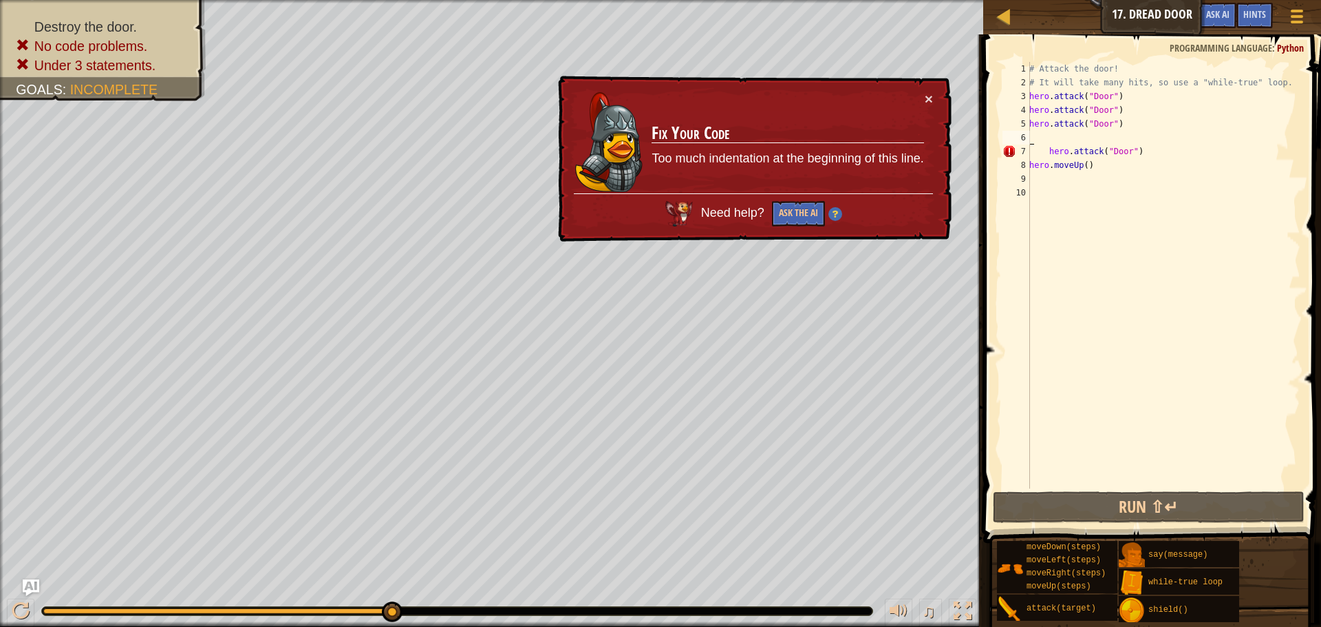
click at [1117, 160] on div "# Attack the door! # It will take many hits, so use a "while-true" loop. hero .…" at bounding box center [1163, 289] width 274 height 454
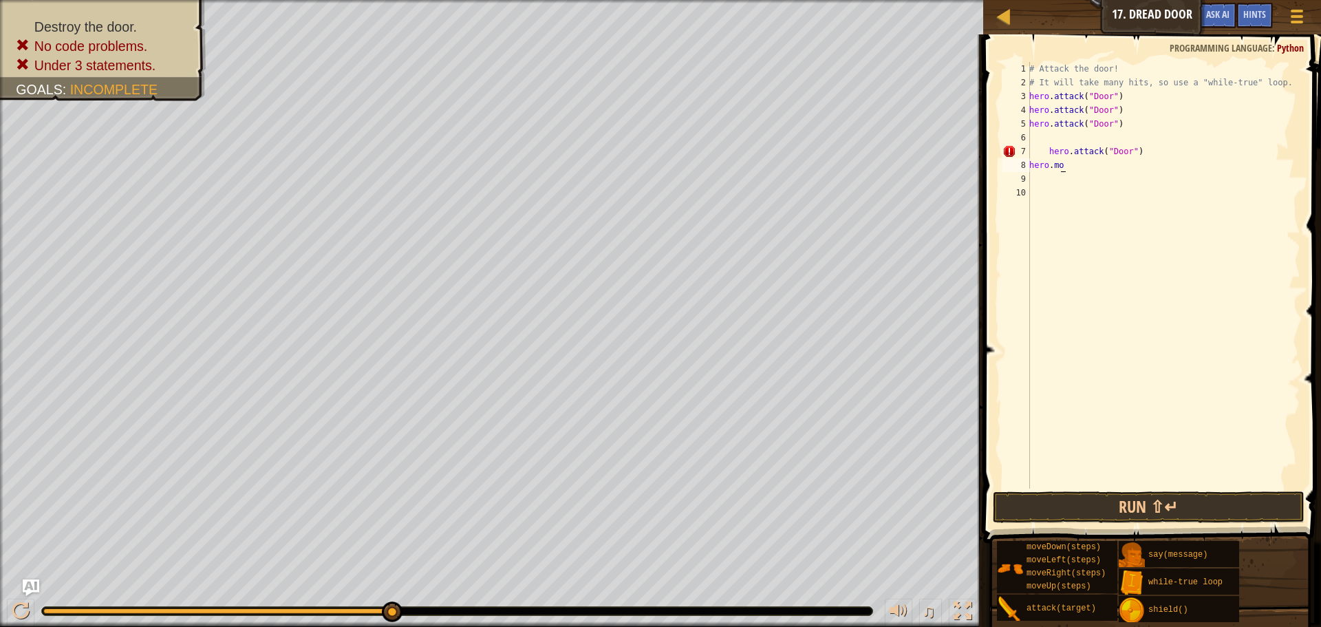
type textarea "h"
click at [1151, 157] on div "# Attack the door! # It will take many hits, so use a "while-true" loop. hero .…" at bounding box center [1163, 289] width 274 height 454
type textarea "h"
click at [1132, 504] on button "Run ⇧↵" at bounding box center [1149, 507] width 312 height 32
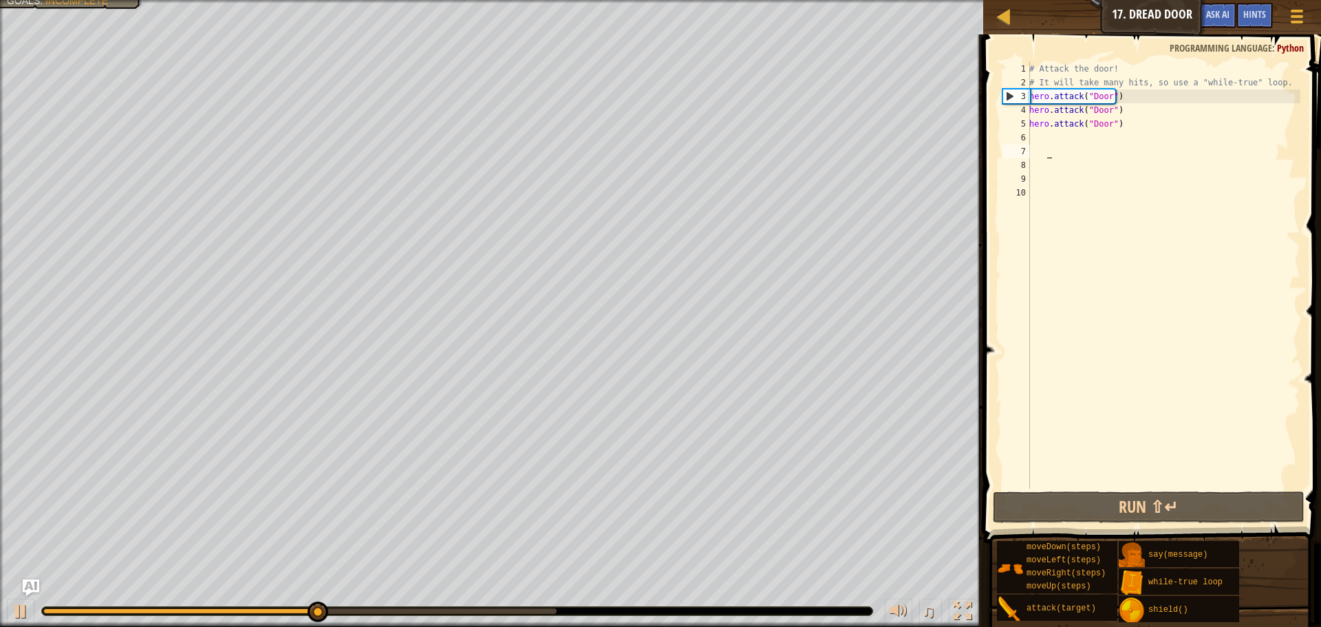
click at [1058, 133] on div "# Attack the door! # It will take many hits, so use a "while-true" loop. hero .…" at bounding box center [1163, 289] width 274 height 454
type textarea "t"
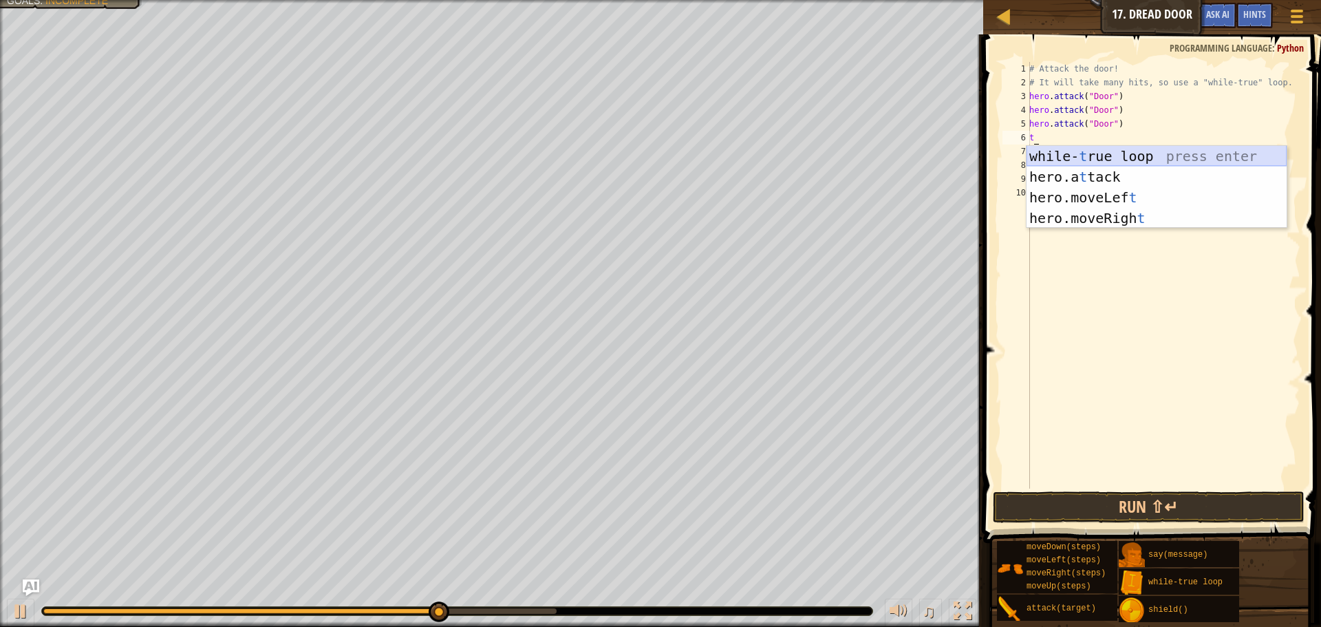
click at [1097, 155] on div "while- t rue loop press enter hero.a t tack press enter hero.moveLef t press en…" at bounding box center [1156, 208] width 260 height 124
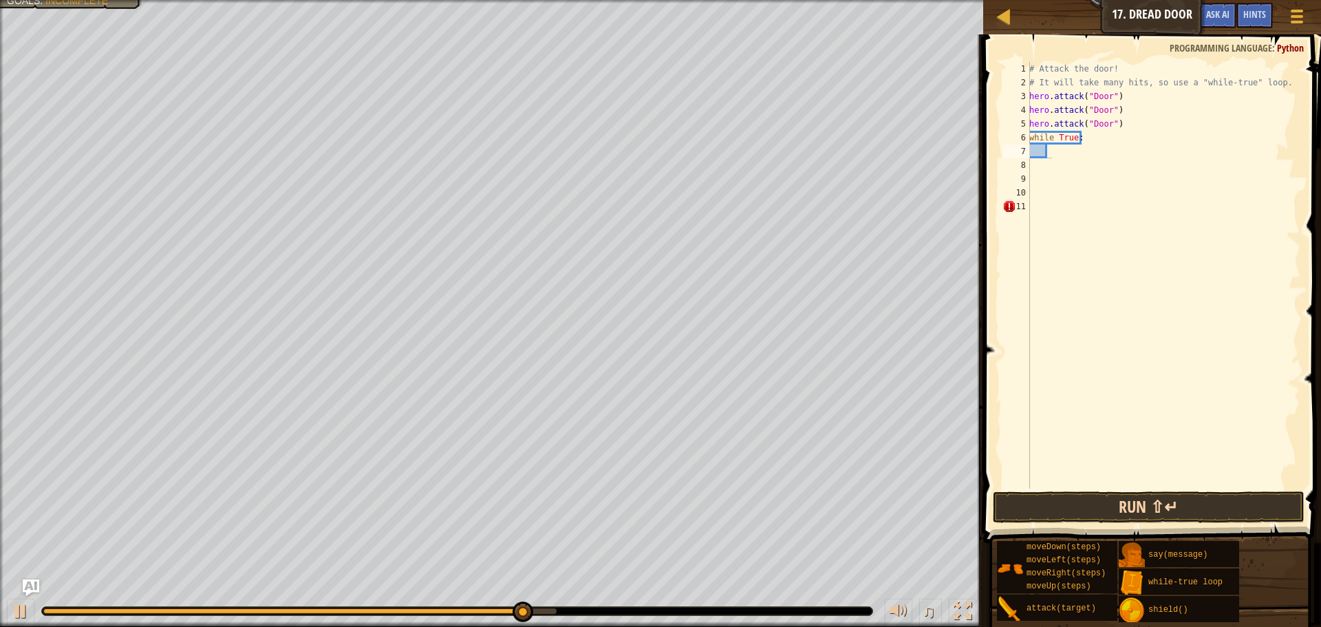
drag, startPoint x: 1101, startPoint y: 489, endPoint x: 1106, endPoint y: 499, distance: 11.7
click at [1102, 491] on span at bounding box center [1153, 268] width 349 height 549
click at [1107, 501] on button "Run ⇧↵" at bounding box center [1149, 507] width 312 height 32
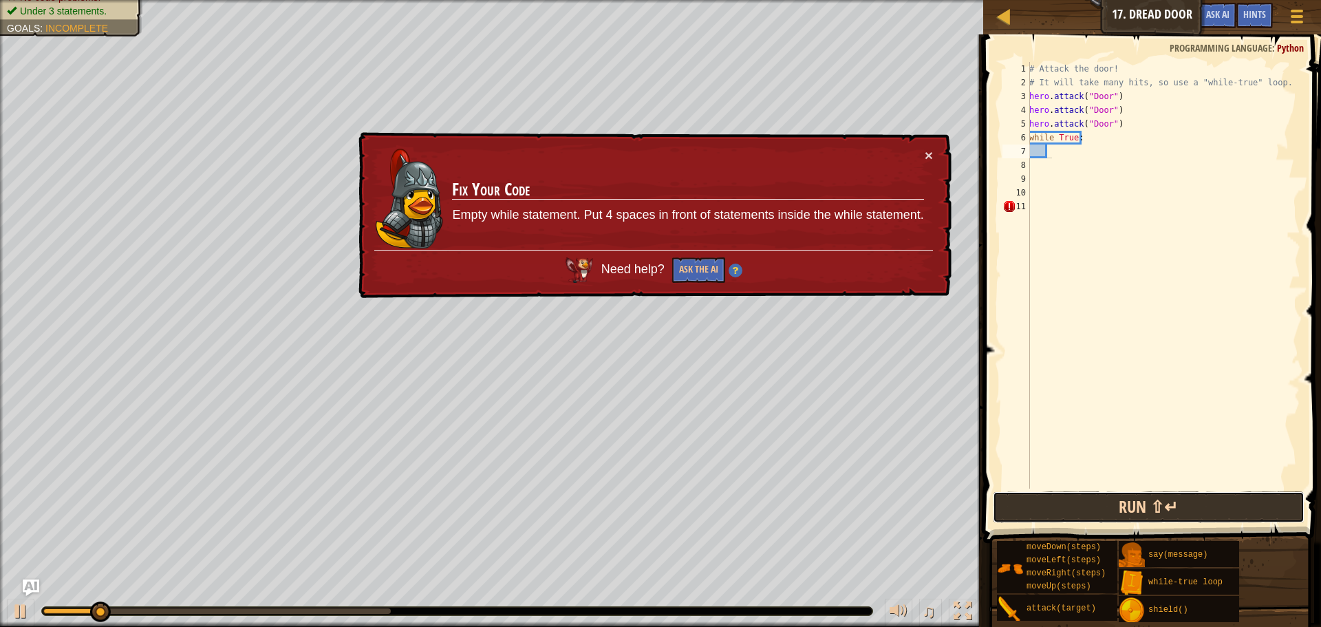
click at [1107, 501] on button "Run ⇧↵" at bounding box center [1149, 507] width 312 height 32
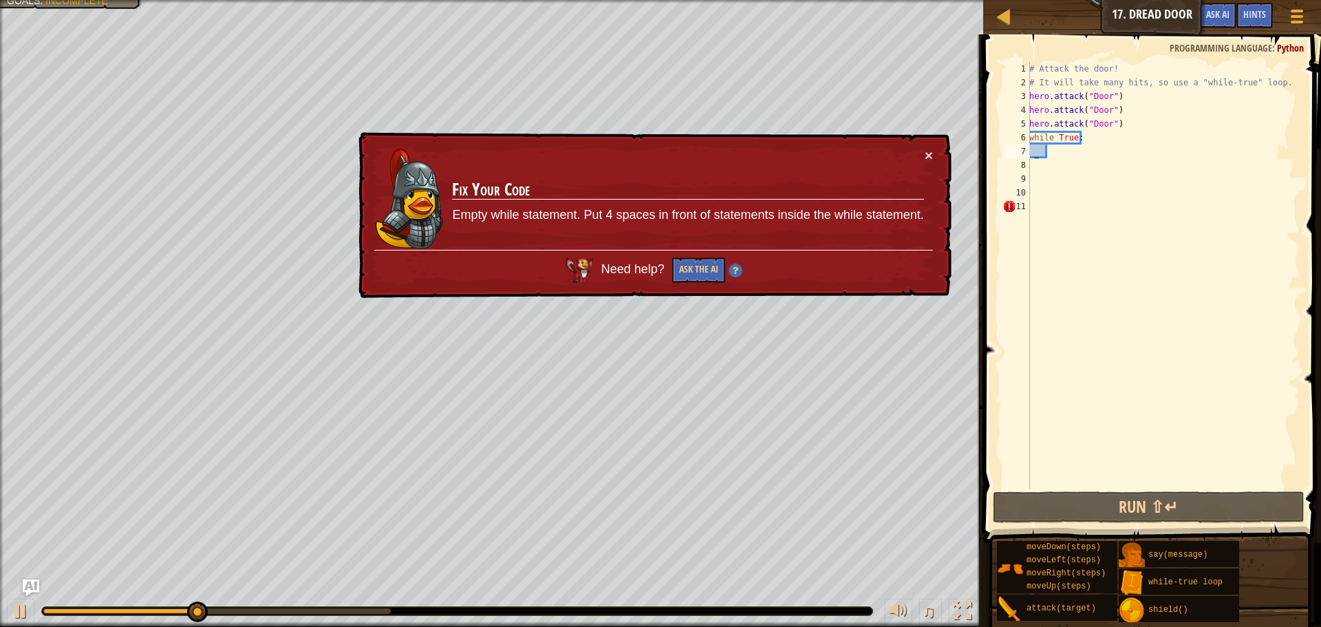
click at [1035, 152] on div "# Attack the door! # It will take many hits, so use a "while-true" loop. hero .…" at bounding box center [1163, 289] width 274 height 454
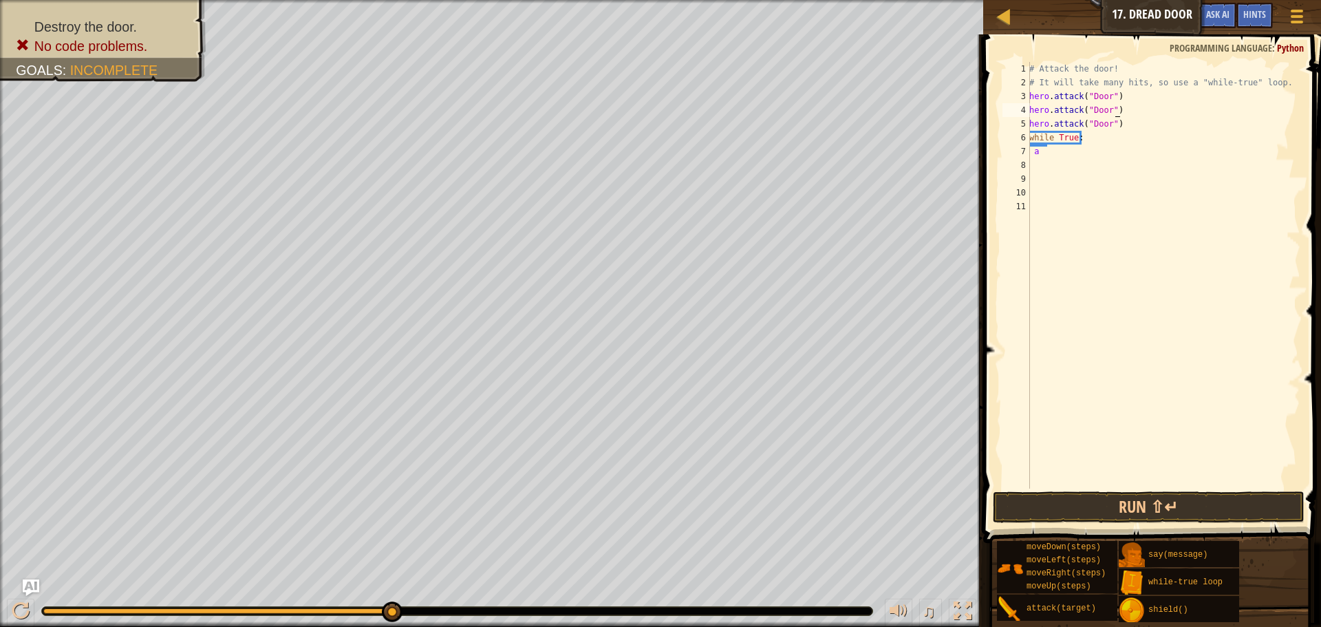
click at [1121, 109] on div "# Attack the door! # It will take many hits, so use a "while-true" loop. hero .…" at bounding box center [1163, 289] width 274 height 454
click at [1113, 94] on div "# Attack the door! # It will take many hits, so use a "while-true" loop. hero .…" at bounding box center [1163, 289] width 274 height 454
click at [1115, 108] on div "# Attack the door! # It will take many hits, so use a "while-true" loop. hero .…" at bounding box center [1163, 289] width 274 height 454
type textarea "h"
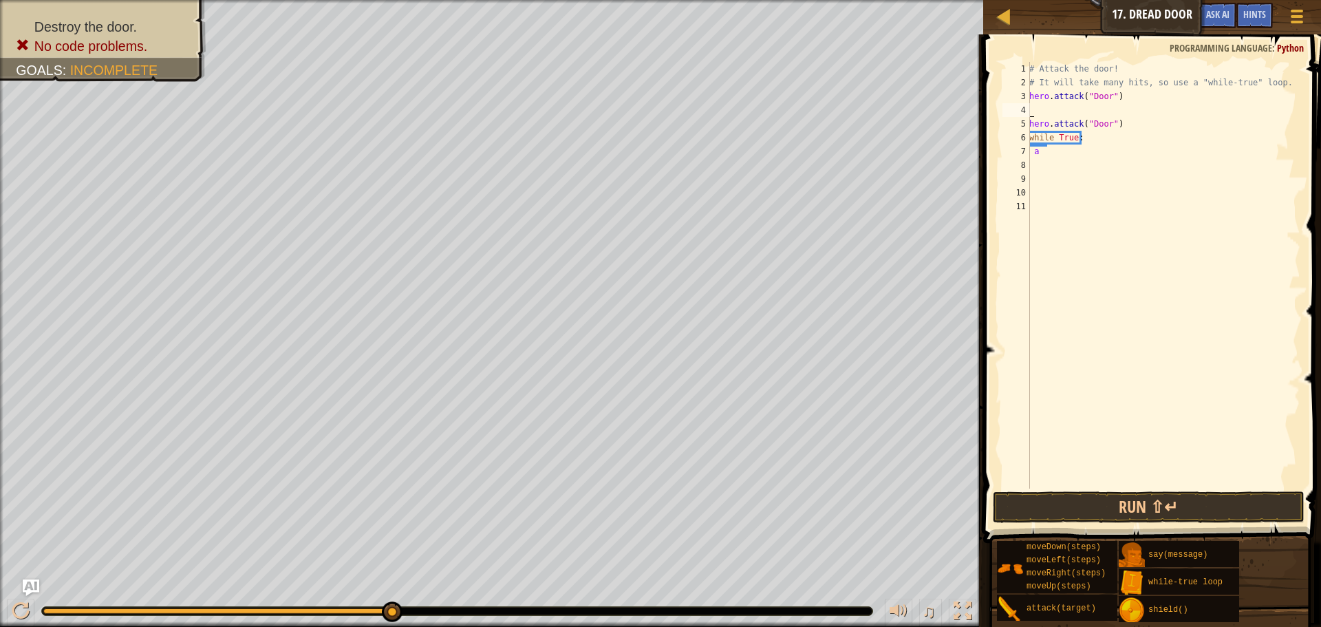
type textarea "t"
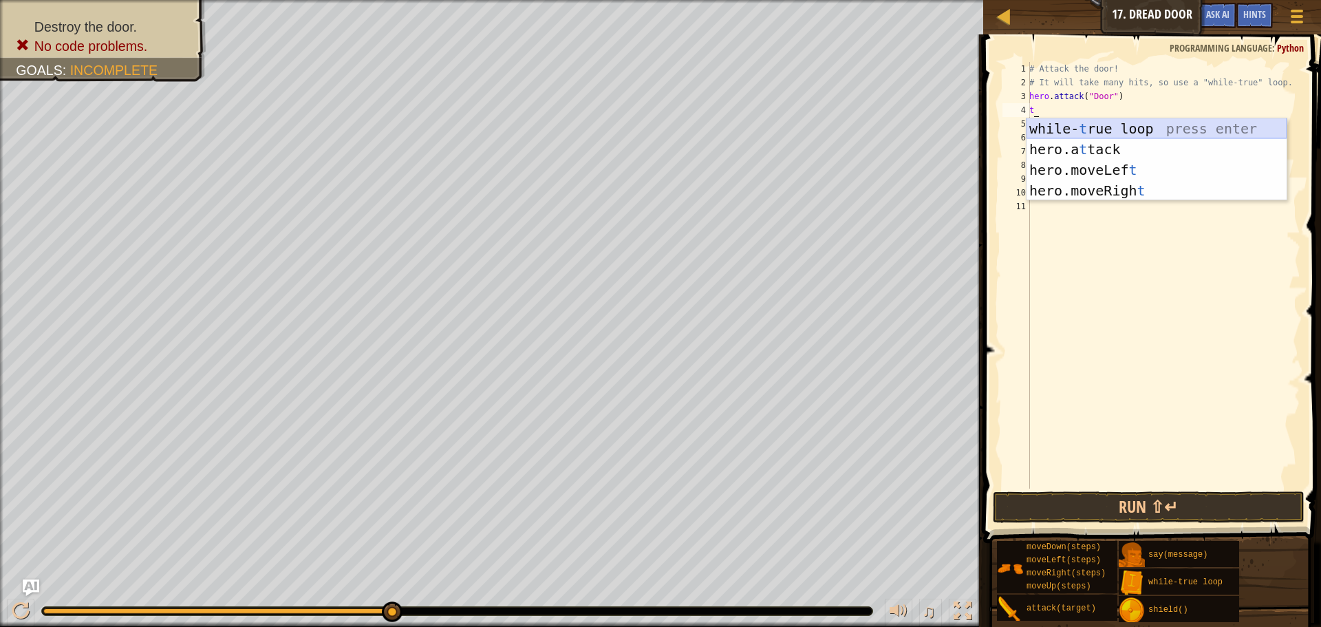
click at [1124, 123] on div "while- t rue loop press enter hero.a t tack press enter hero.moveLef t press en…" at bounding box center [1156, 180] width 260 height 124
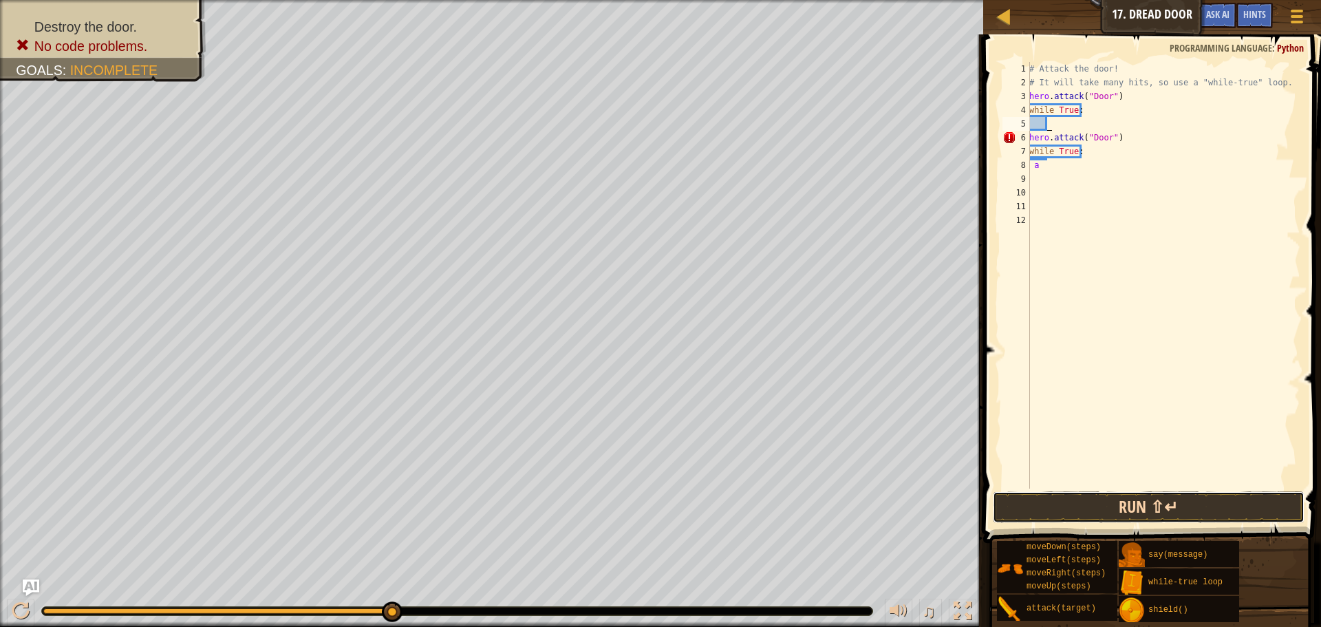
click at [1147, 506] on button "Run ⇧↵" at bounding box center [1149, 507] width 312 height 32
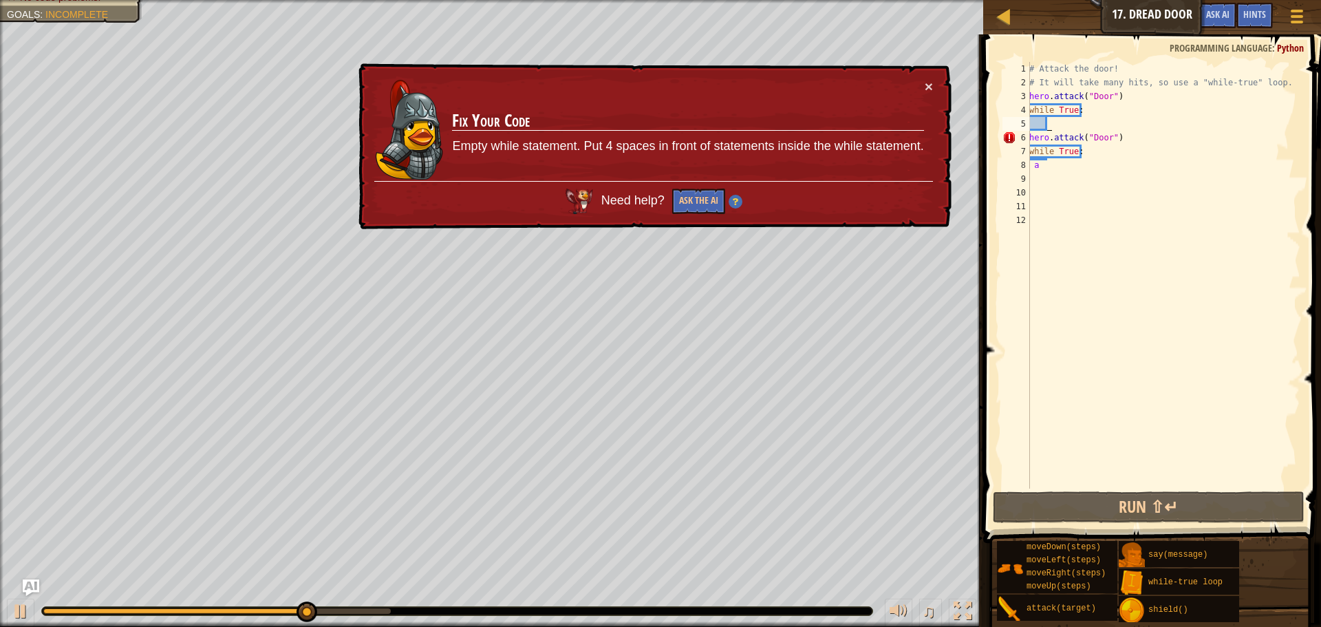
click at [1046, 124] on div "# Attack the door! # It will take many hits, so use a "while-true" loop. hero .…" at bounding box center [1163, 289] width 274 height 454
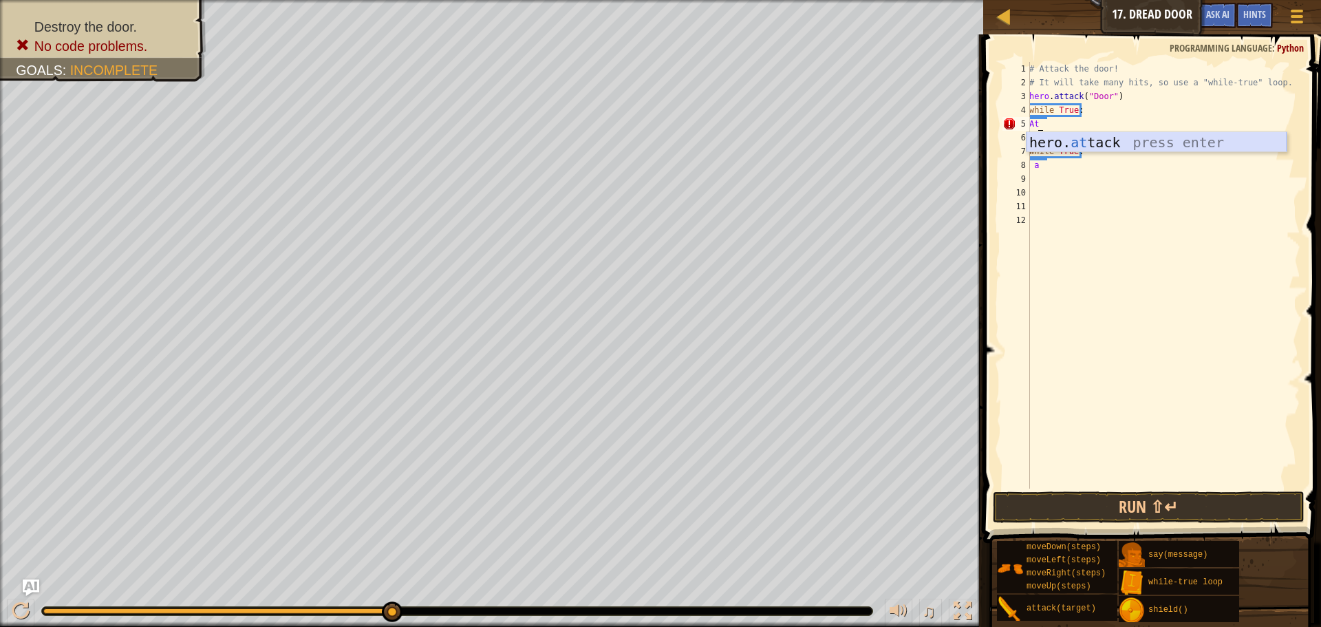
click at [1068, 145] on div "hero. at tack press enter" at bounding box center [1156, 163] width 260 height 62
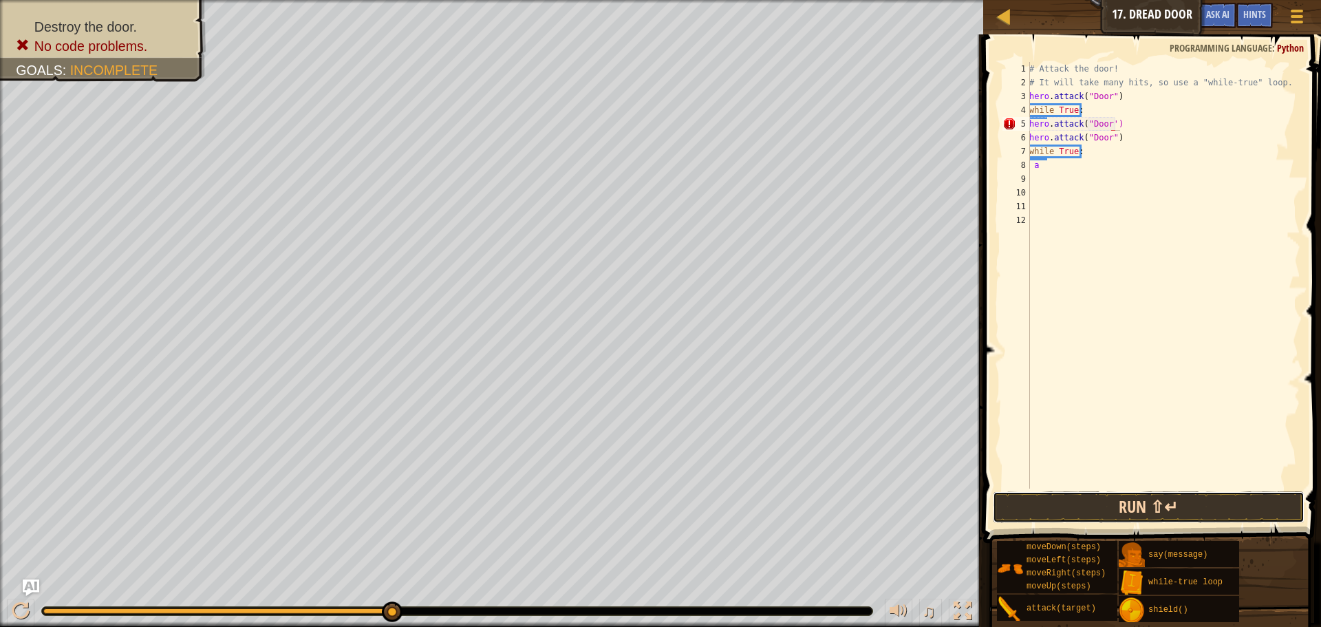
click at [1055, 506] on button "Run ⇧↵" at bounding box center [1149, 507] width 312 height 32
type textarea "hero.attack("Door")"
click at [1090, 504] on button "Run ⇧↵" at bounding box center [1149, 507] width 312 height 32
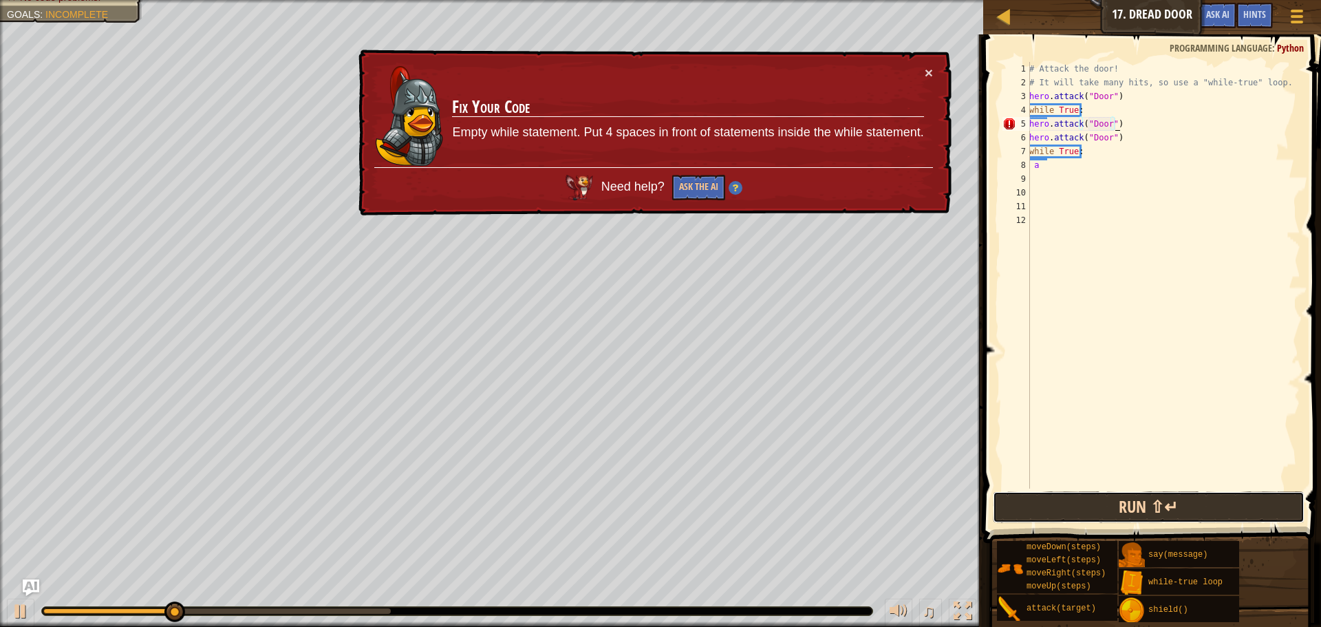
click at [1090, 504] on button "Run ⇧↵" at bounding box center [1149, 507] width 312 height 32
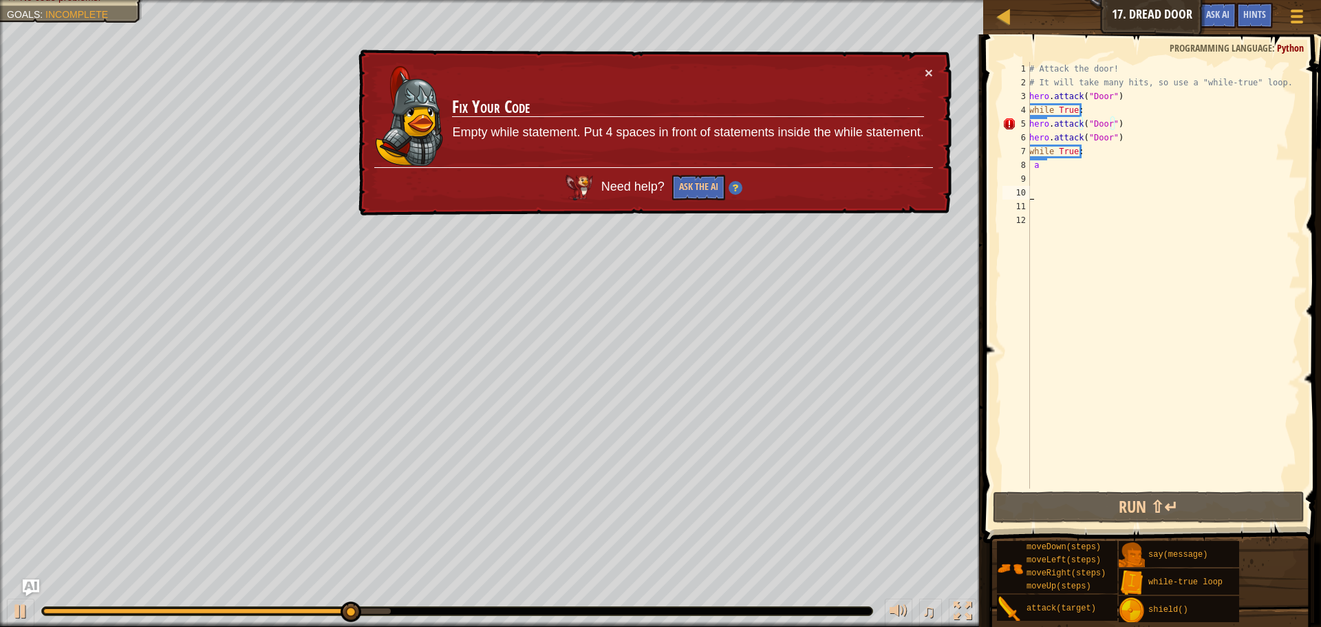
click at [1133, 186] on div "# Attack the door! # It will take many hits, so use a "while-true" loop. hero .…" at bounding box center [1163, 289] width 274 height 454
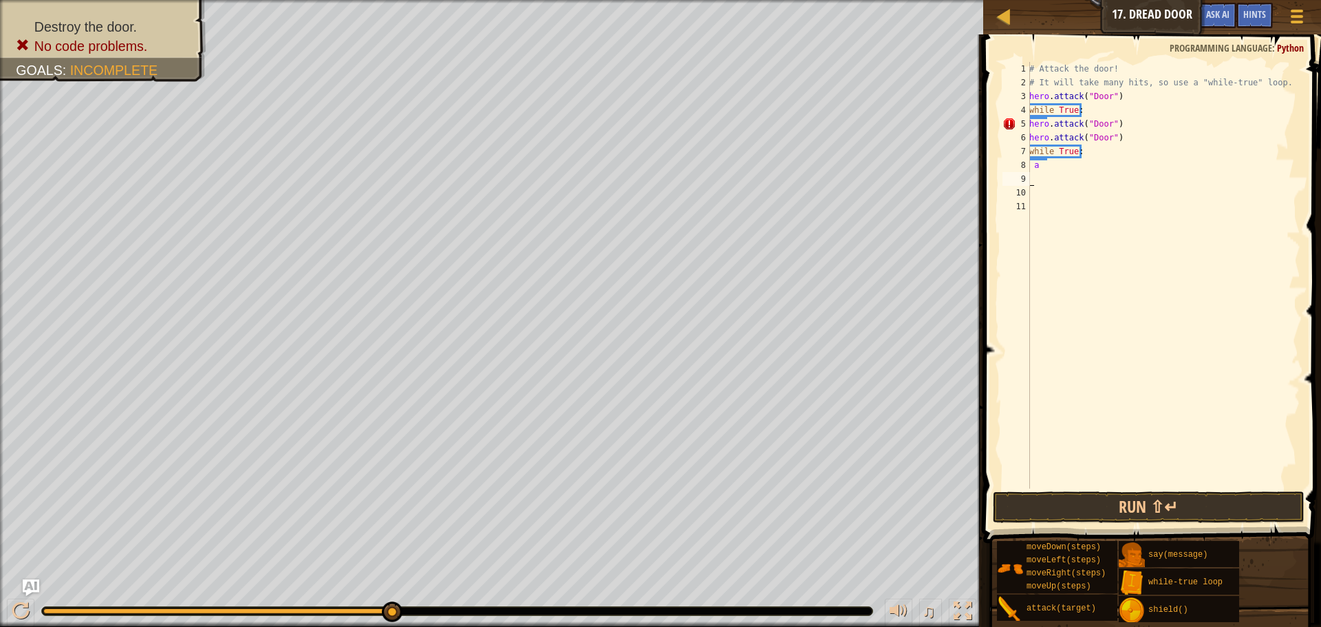
drag, startPoint x: 1124, startPoint y: 181, endPoint x: 978, endPoint y: 91, distance: 171.4
click at [1123, 180] on div "# Attack the door! # It will take many hits, so use a "while-true" loop. hero .…" at bounding box center [1163, 289] width 274 height 454
